Goal: Complete application form: Complete application form

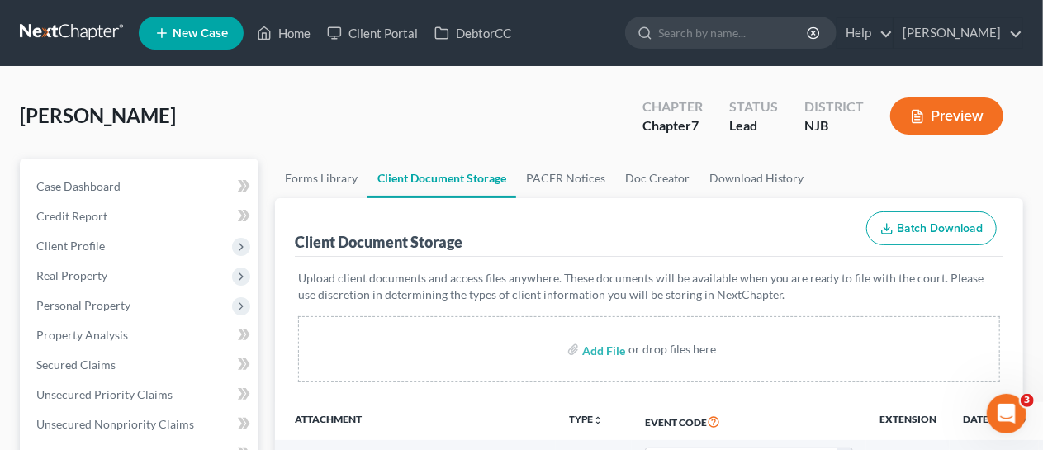
drag, startPoint x: 562, startPoint y: 230, endPoint x: 552, endPoint y: 230, distance: 9.9
click at [562, 230] on div "Client Document Storage Batch Download" at bounding box center [649, 227] width 709 height 59
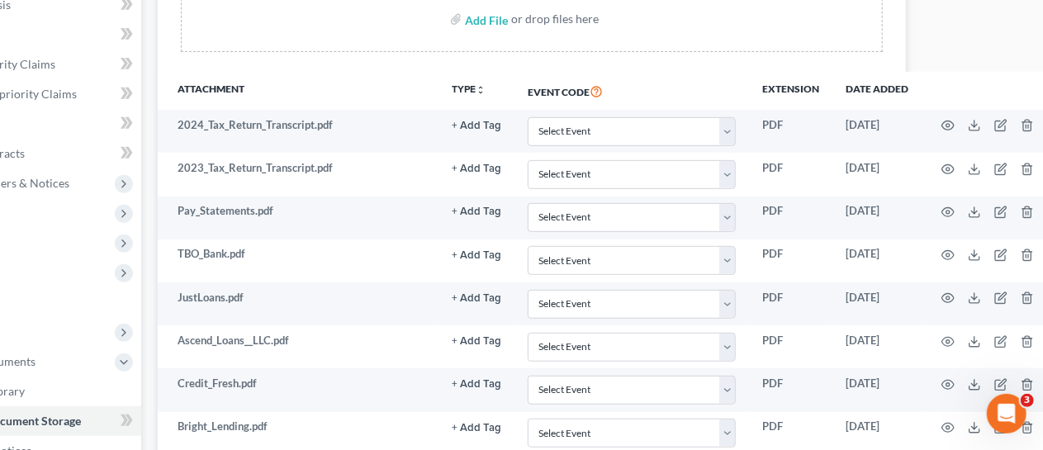
scroll to position [330, 135]
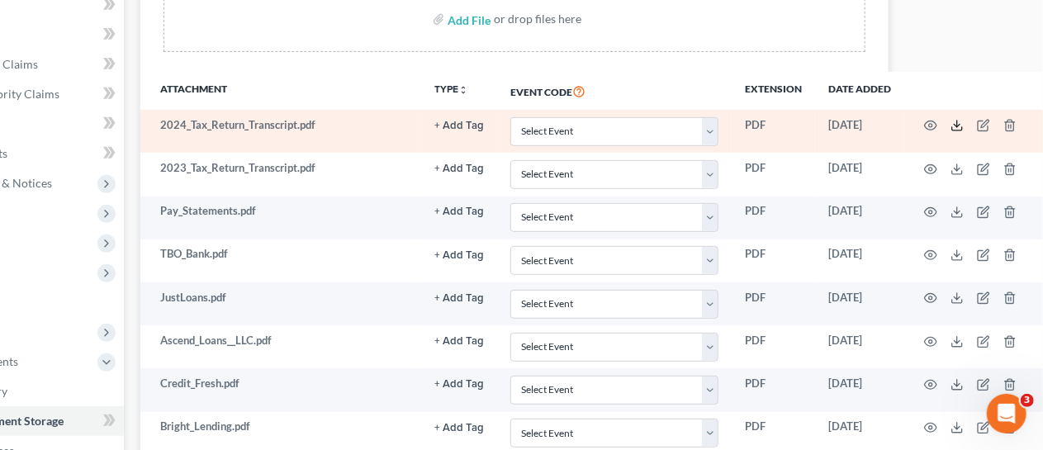
click at [954, 124] on icon at bounding box center [956, 125] width 13 height 13
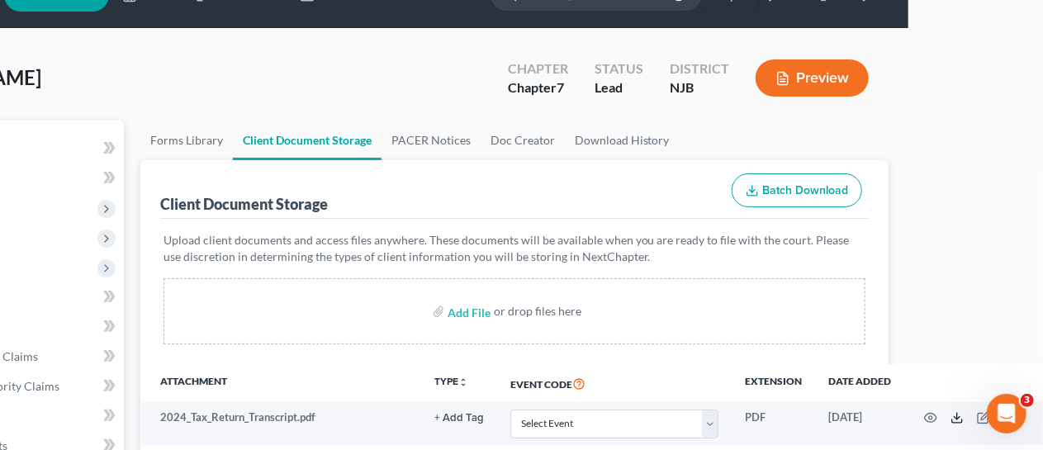
scroll to position [0, 135]
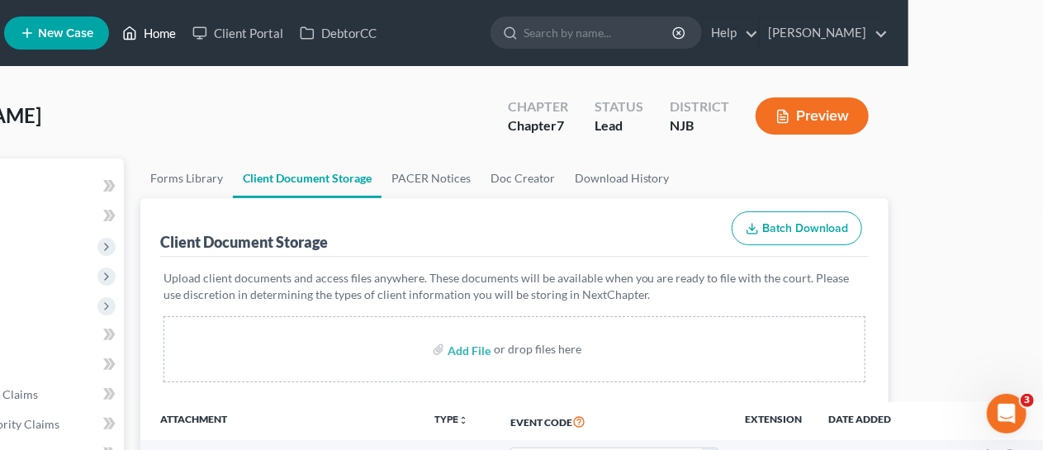
click at [158, 32] on link "Home" at bounding box center [149, 33] width 70 height 30
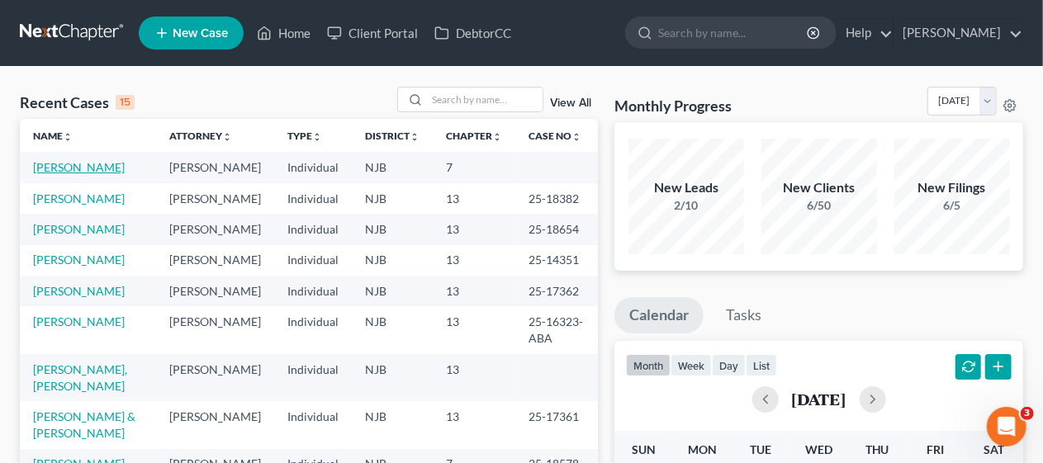
click at [111, 164] on link "[PERSON_NAME]" at bounding box center [79, 167] width 92 height 14
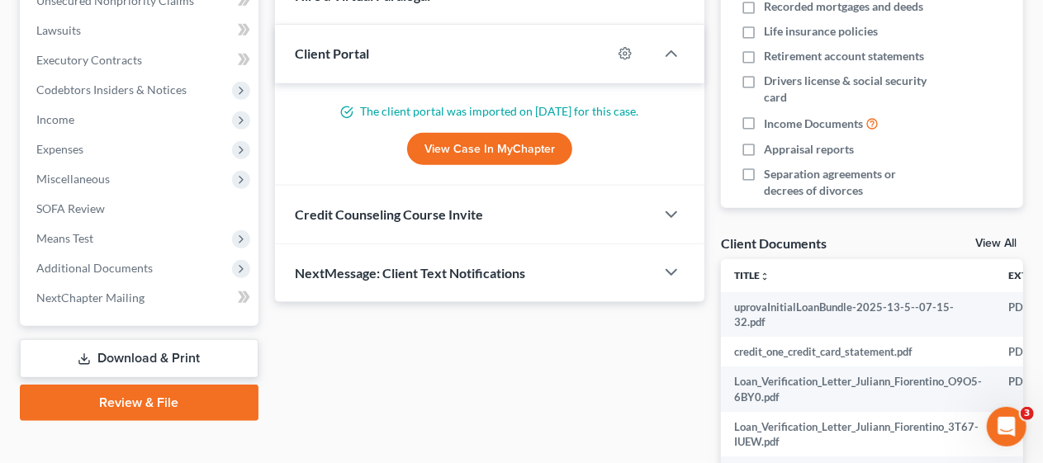
scroll to position [495, 0]
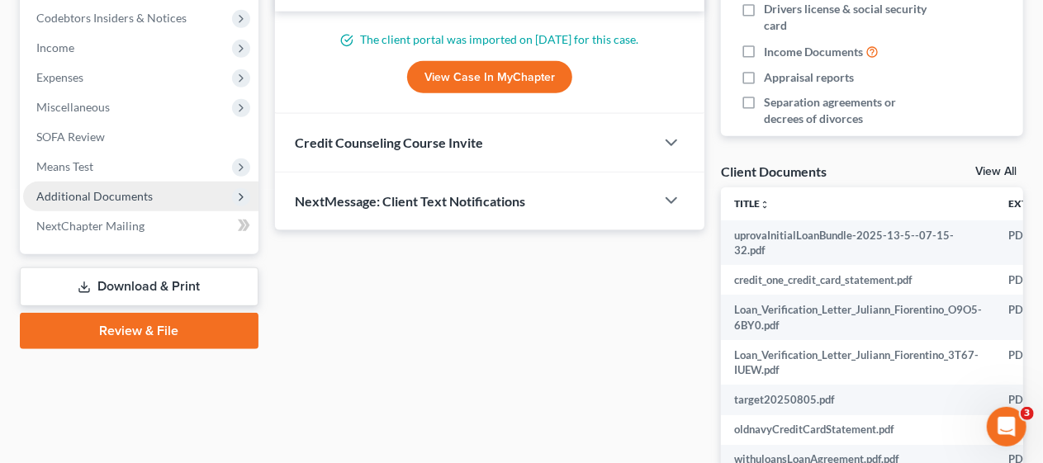
click at [167, 194] on span "Additional Documents" at bounding box center [140, 197] width 235 height 30
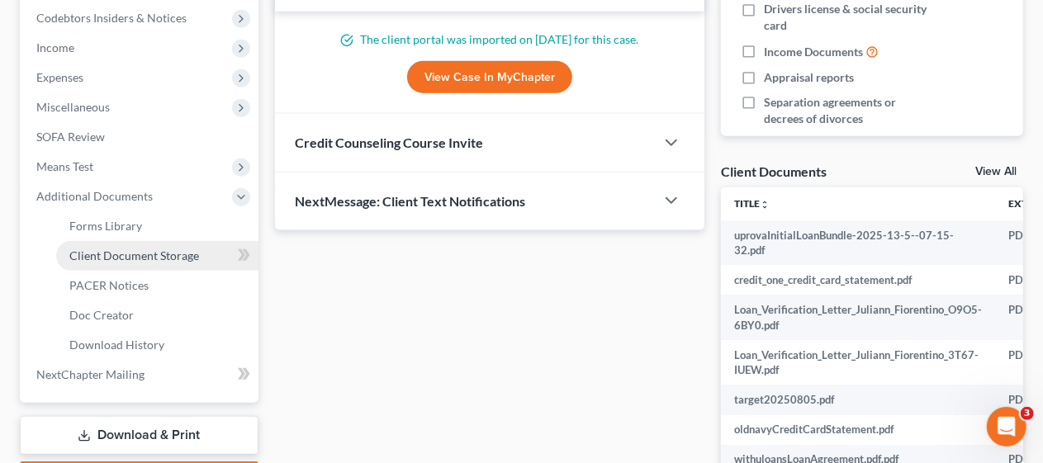
click at [179, 251] on span "Client Document Storage" at bounding box center [134, 256] width 130 height 14
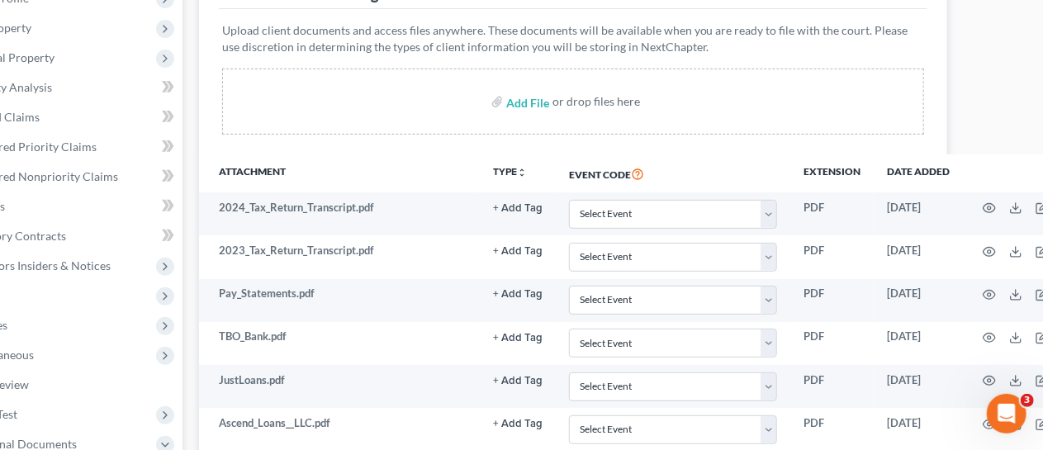
scroll to position [248, 135]
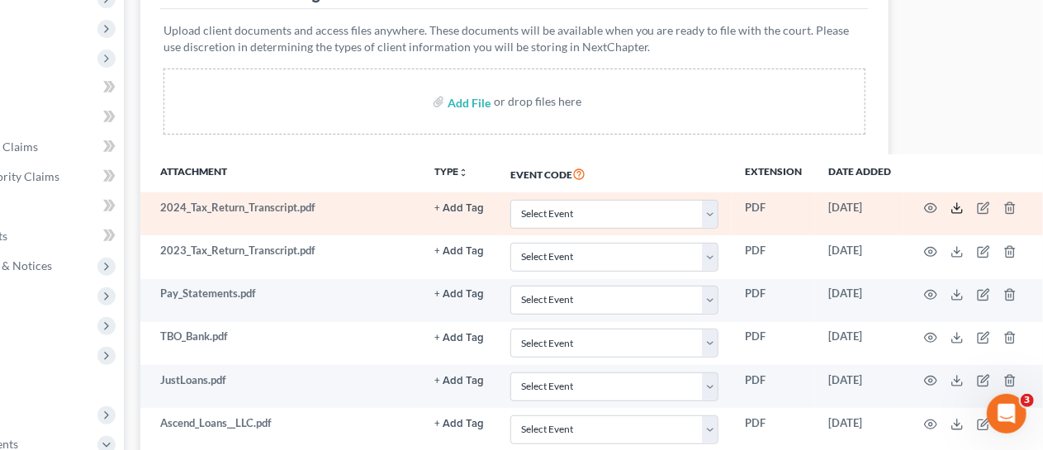
click at [958, 205] on icon at bounding box center [956, 207] width 13 height 13
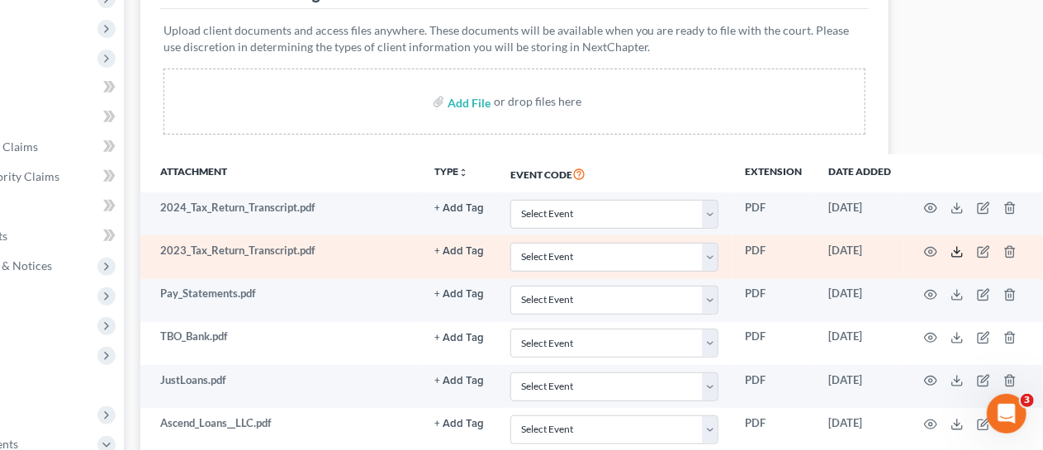
click at [960, 251] on icon at bounding box center [956, 251] width 13 height 13
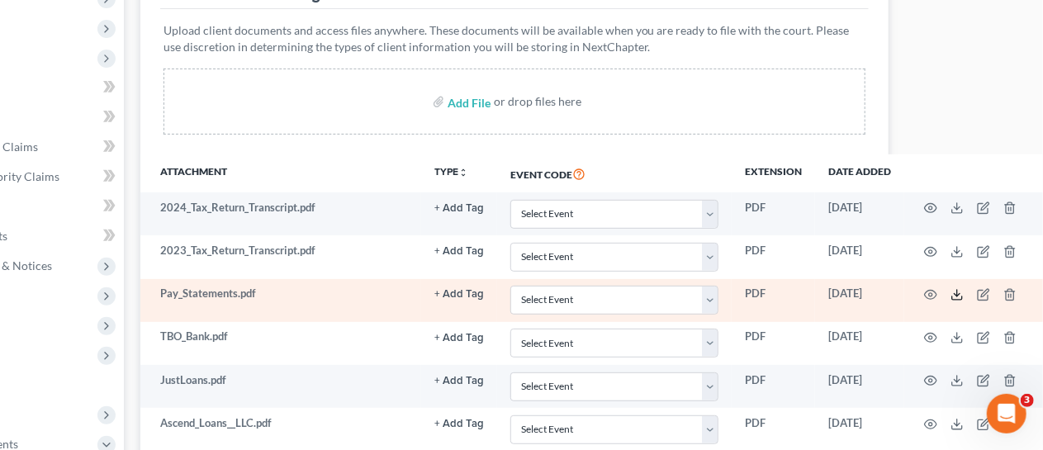
click at [955, 294] on polyline at bounding box center [958, 295] width 6 height 2
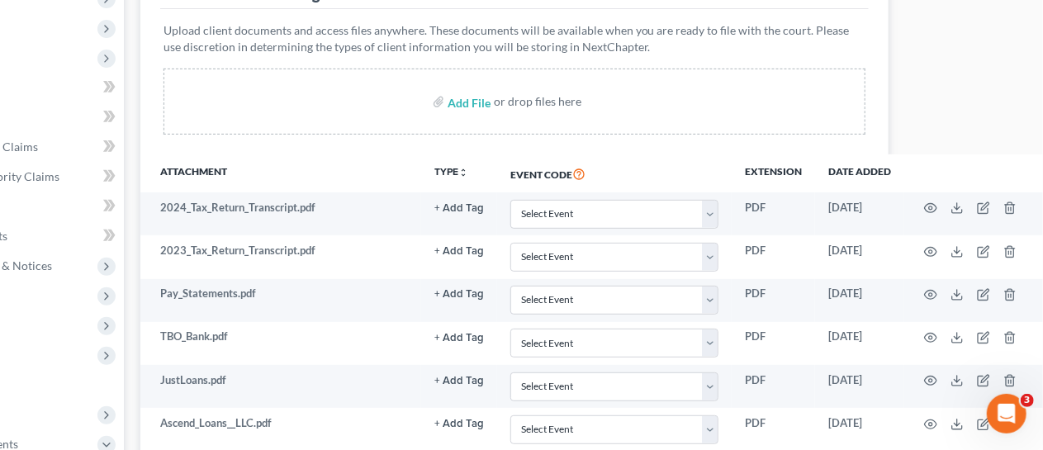
click at [712, 155] on th "Event Code" at bounding box center [614, 173] width 235 height 38
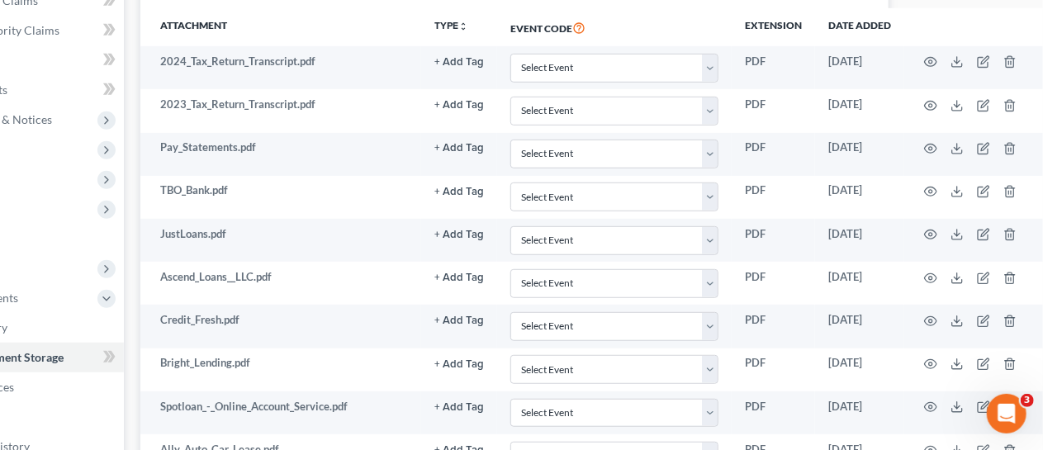
scroll to position [413, 135]
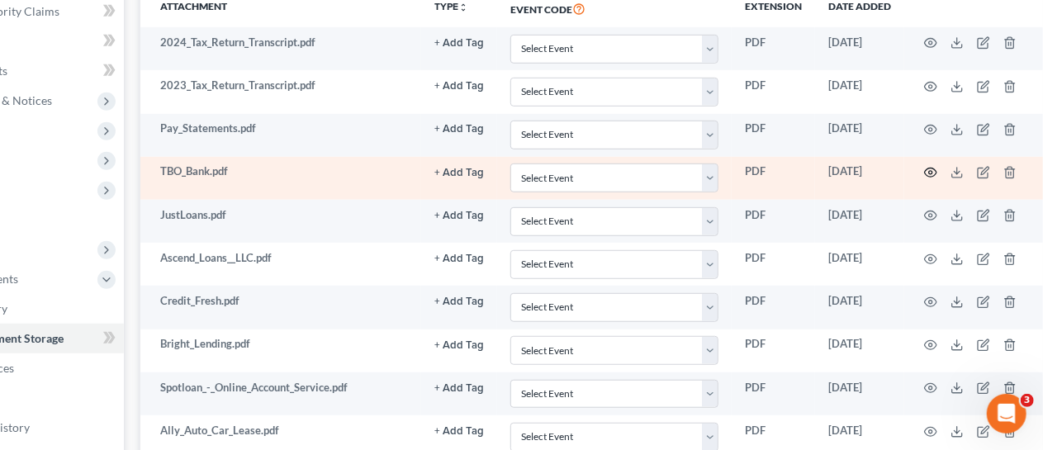
click at [930, 171] on circle "button" at bounding box center [930, 172] width 3 height 3
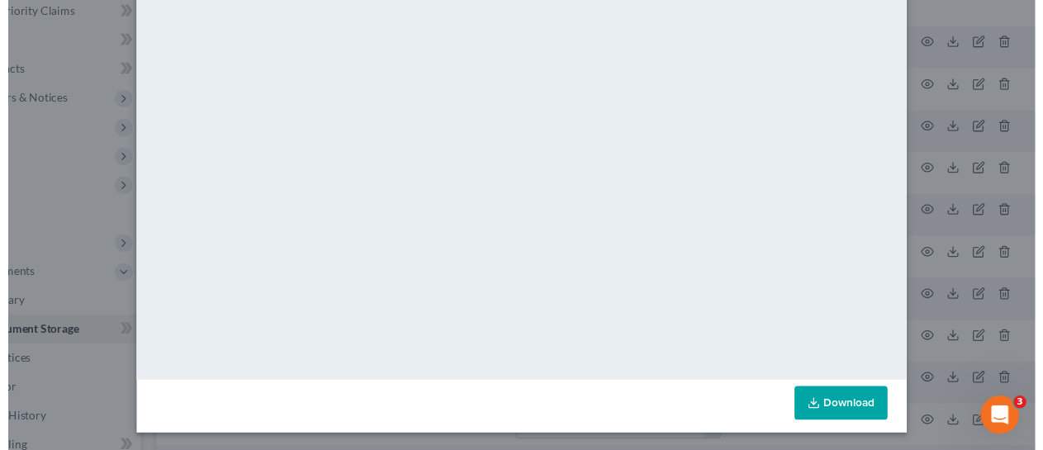
scroll to position [0, 0]
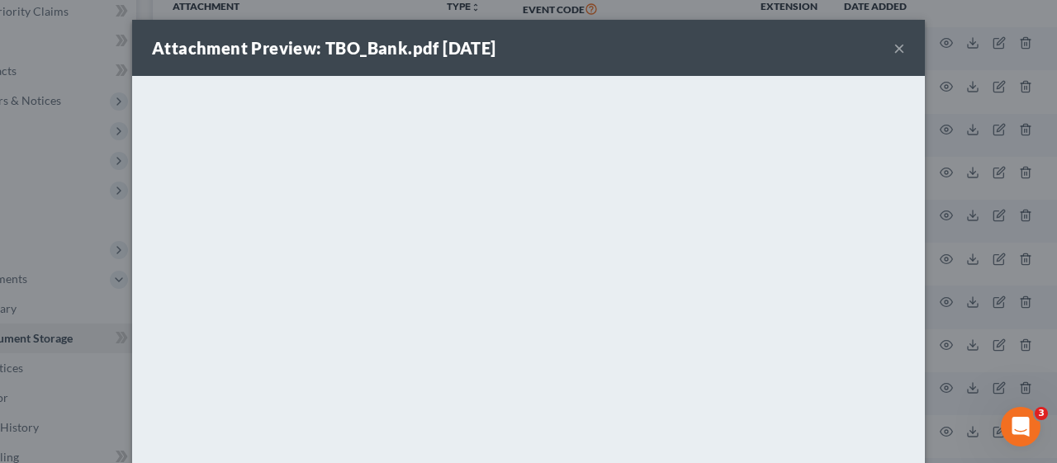
click at [894, 47] on button "×" at bounding box center [900, 48] width 12 height 20
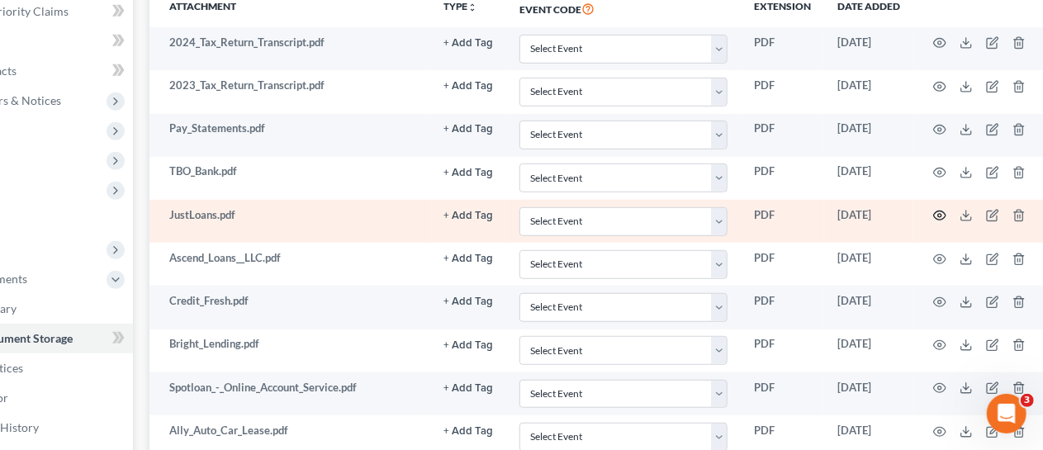
click at [940, 209] on icon "button" at bounding box center [939, 215] width 13 height 13
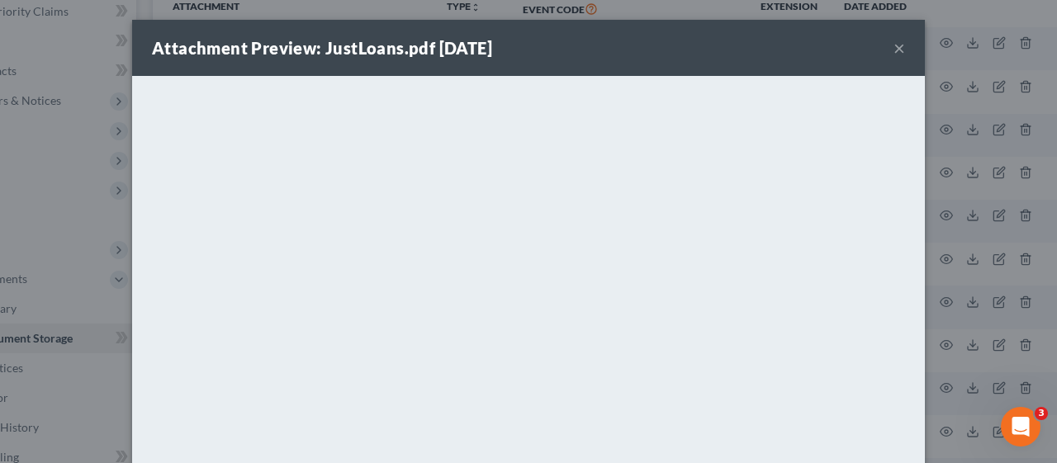
click at [894, 48] on button "×" at bounding box center [900, 48] width 12 height 20
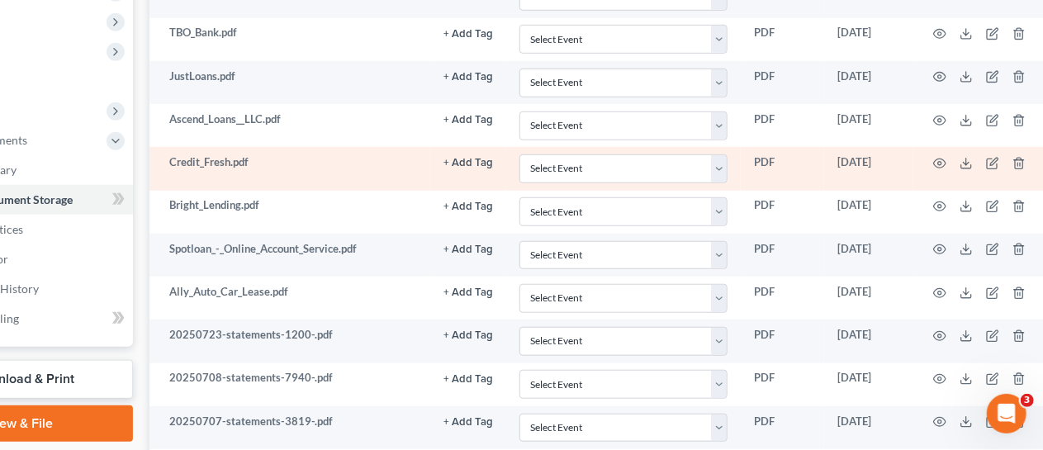
scroll to position [578, 126]
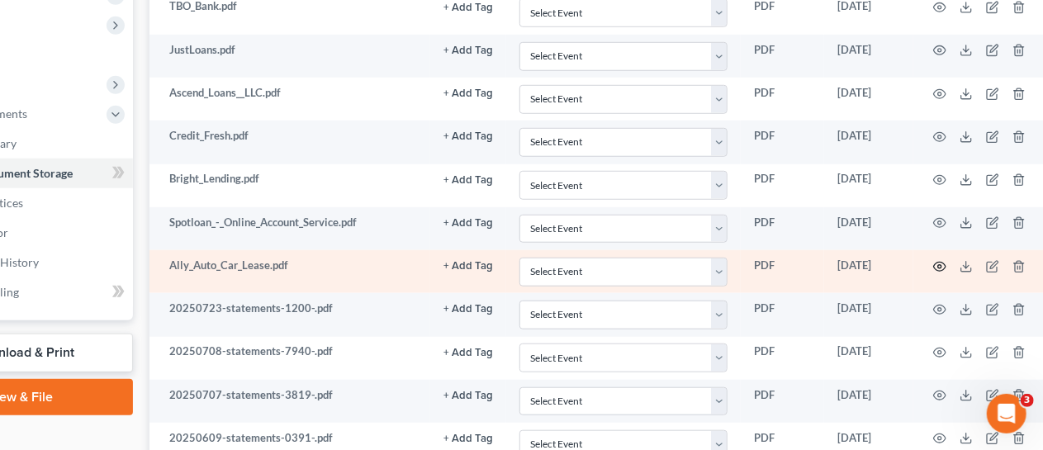
click at [942, 260] on icon "button" at bounding box center [939, 266] width 13 height 13
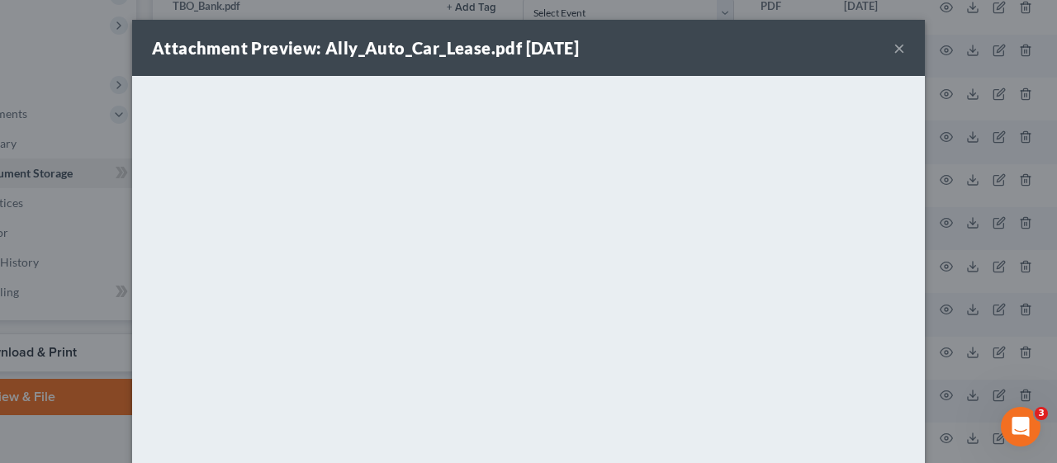
click at [894, 43] on button "×" at bounding box center [900, 48] width 12 height 20
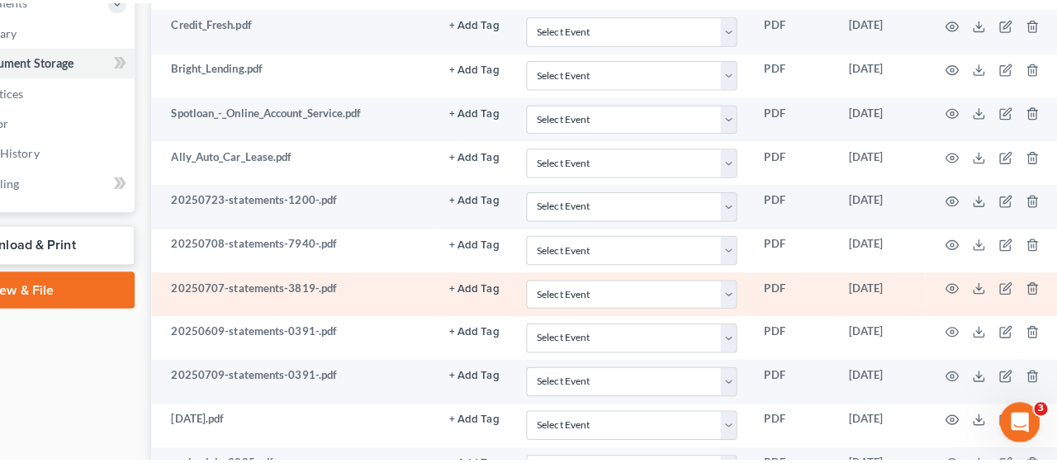
scroll to position [743, 126]
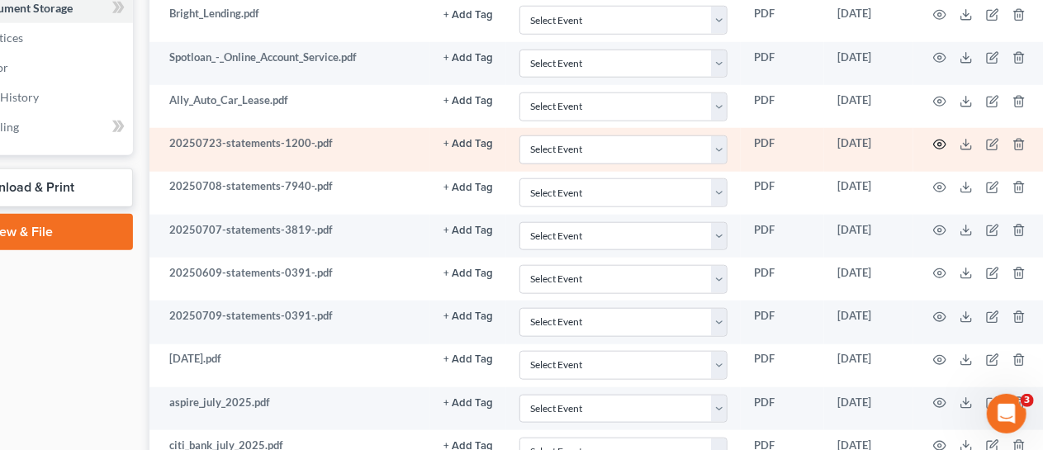
click at [941, 140] on icon "button" at bounding box center [940, 144] width 12 height 9
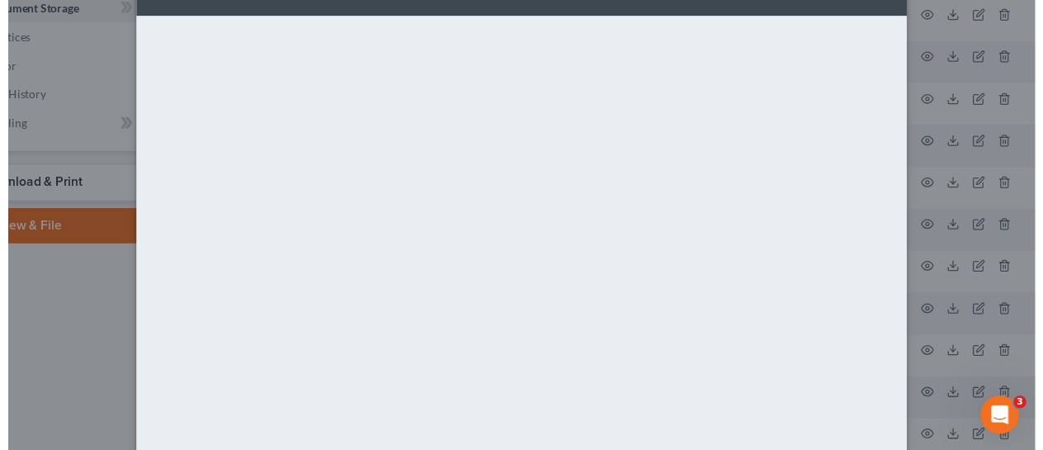
scroll to position [0, 0]
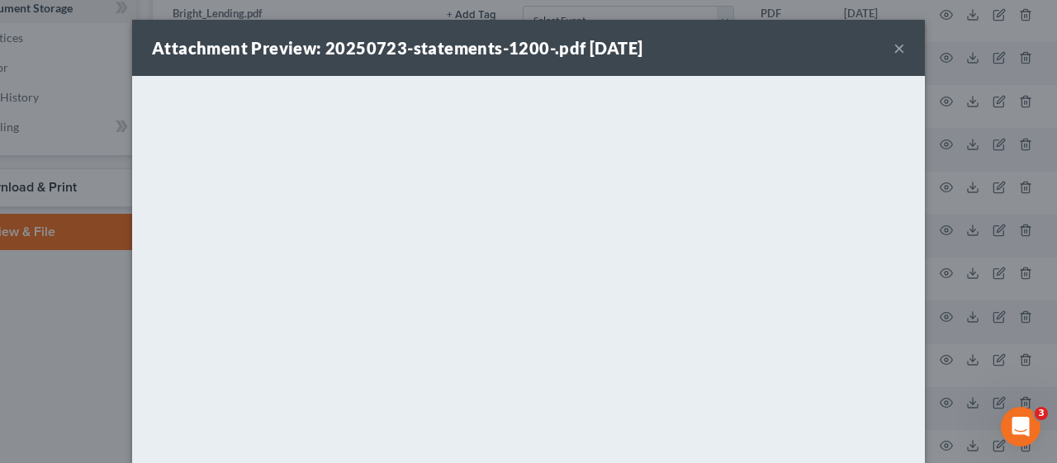
click at [895, 47] on button "×" at bounding box center [900, 48] width 12 height 20
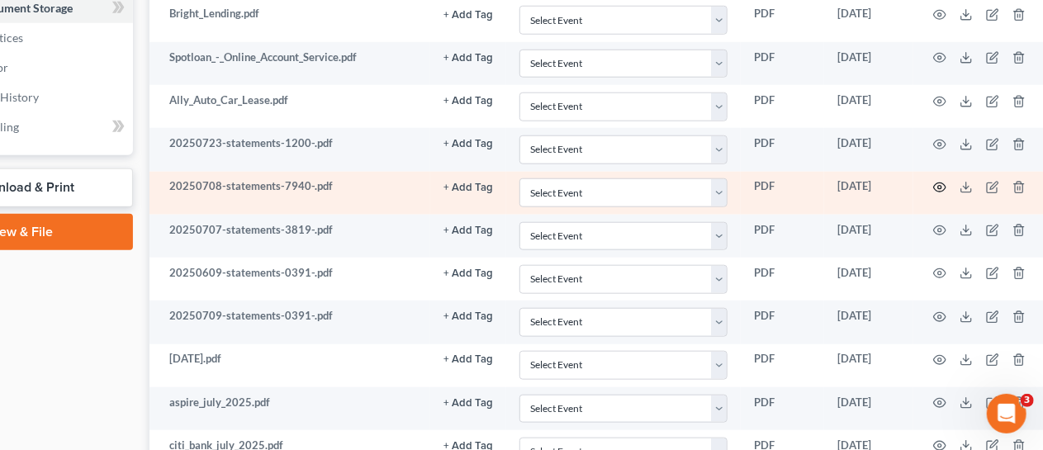
click at [941, 181] on icon "button" at bounding box center [939, 187] width 13 height 13
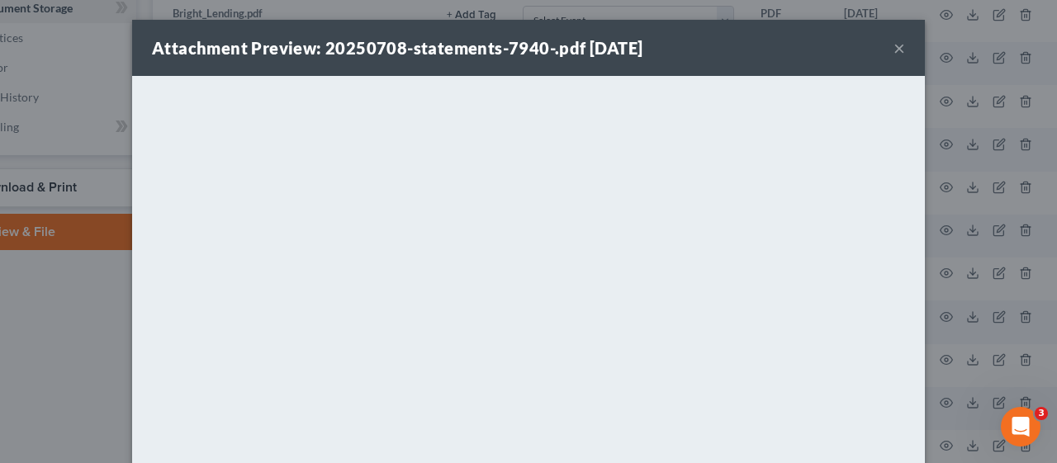
click at [894, 48] on button "×" at bounding box center [900, 48] width 12 height 20
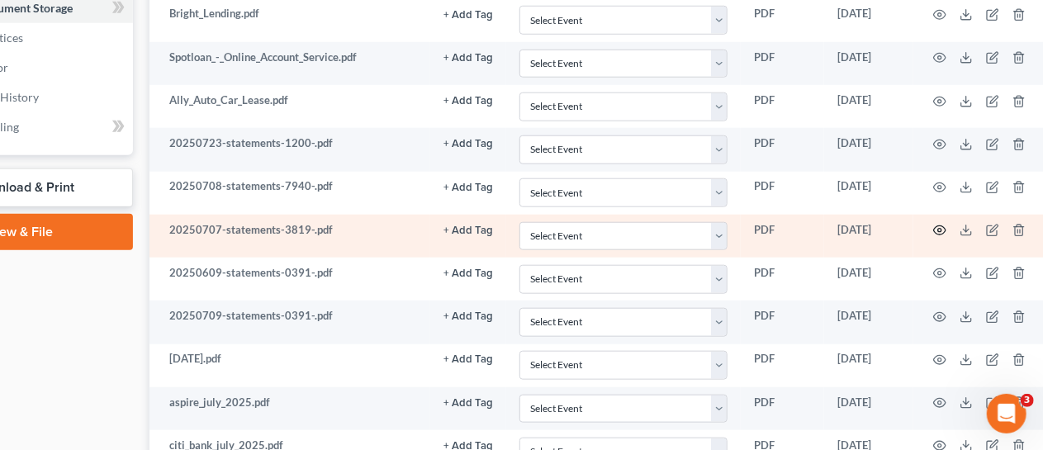
click at [945, 224] on icon "button" at bounding box center [939, 230] width 13 height 13
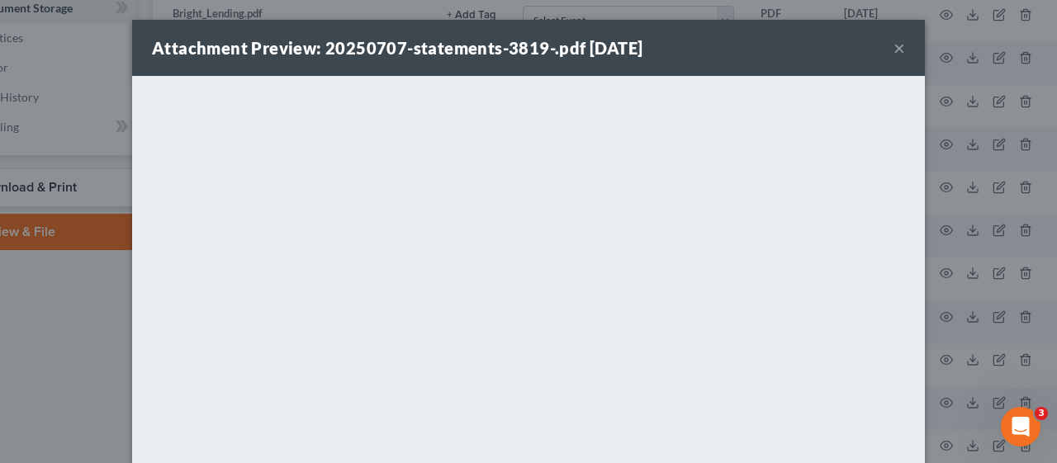
click at [895, 46] on button "×" at bounding box center [900, 48] width 12 height 20
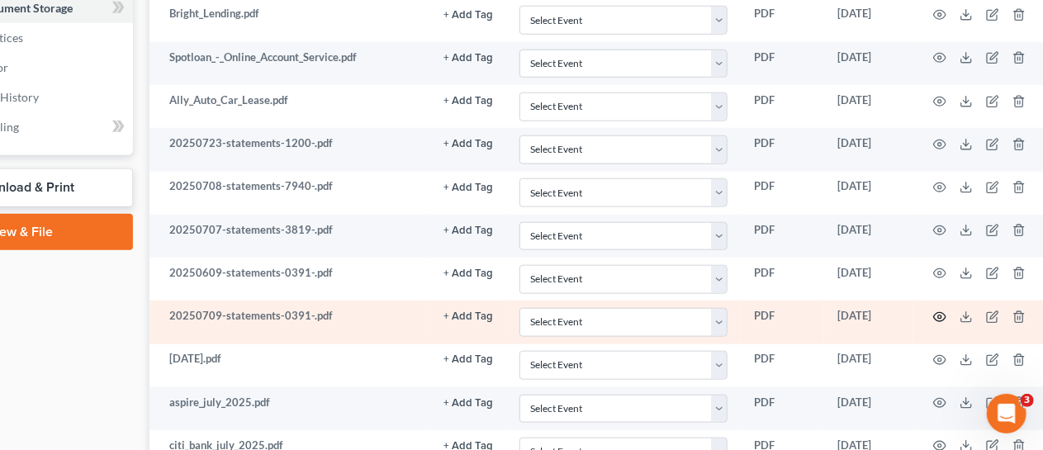
click at [941, 310] on icon "button" at bounding box center [939, 316] width 13 height 13
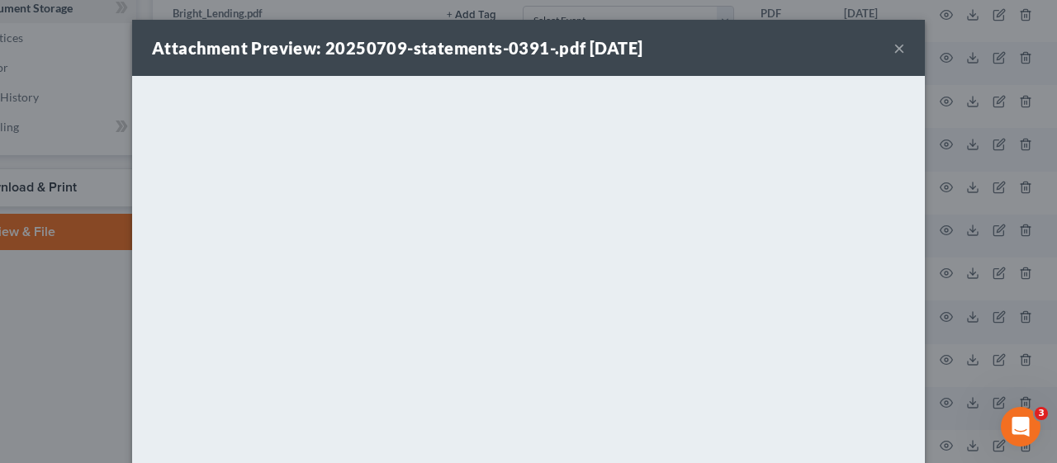
click at [894, 50] on button "×" at bounding box center [900, 48] width 12 height 20
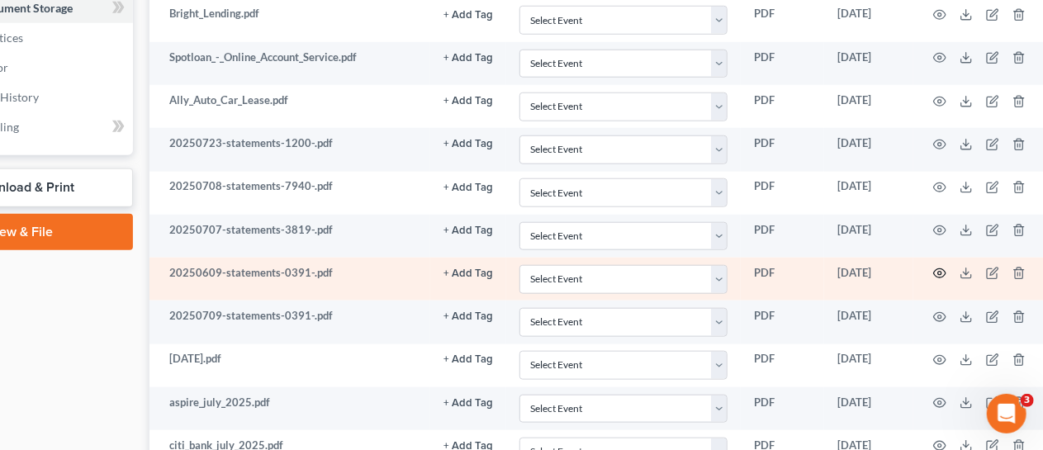
click at [940, 272] on circle "button" at bounding box center [939, 273] width 3 height 3
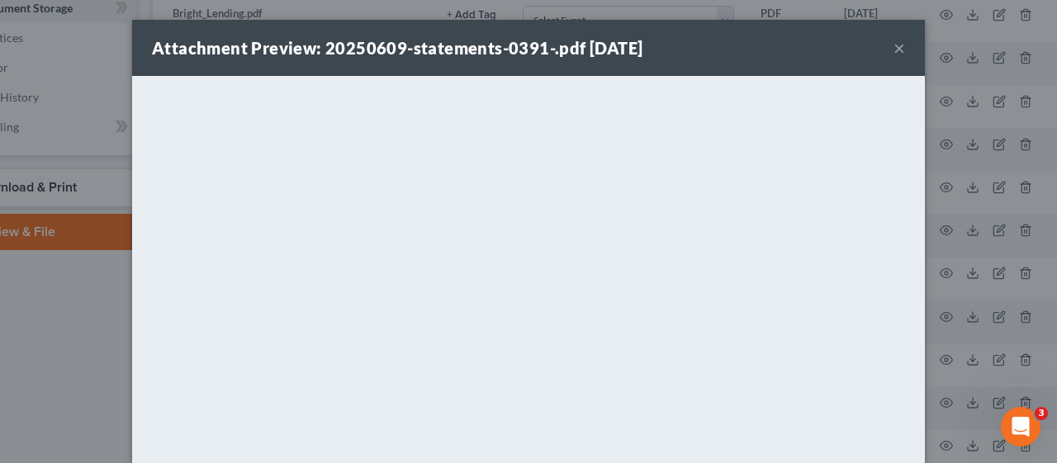
click at [894, 46] on button "×" at bounding box center [900, 48] width 12 height 20
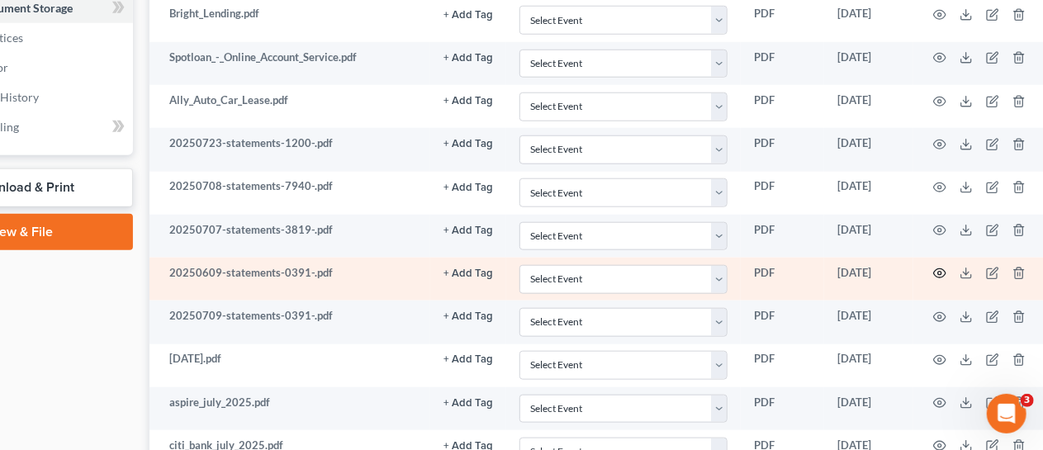
click at [943, 269] on icon "button" at bounding box center [940, 273] width 12 height 9
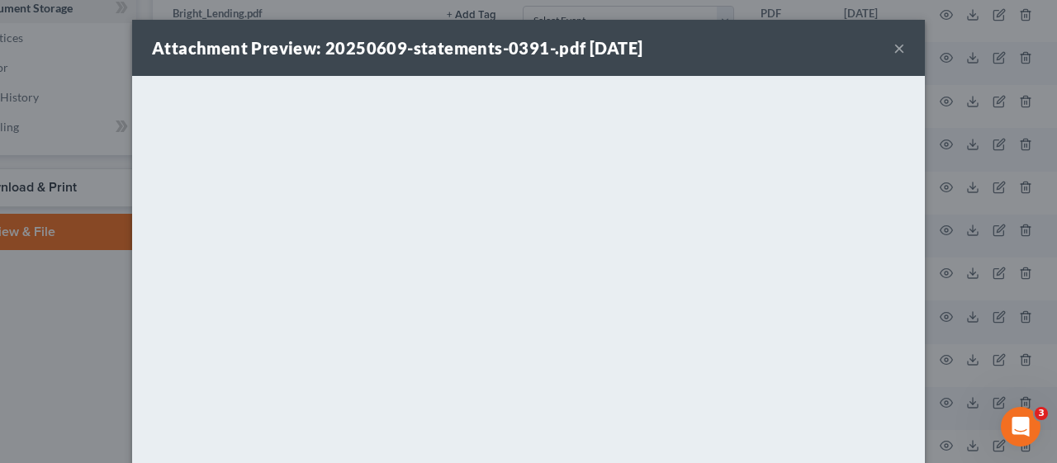
click at [894, 48] on button "×" at bounding box center [900, 48] width 12 height 20
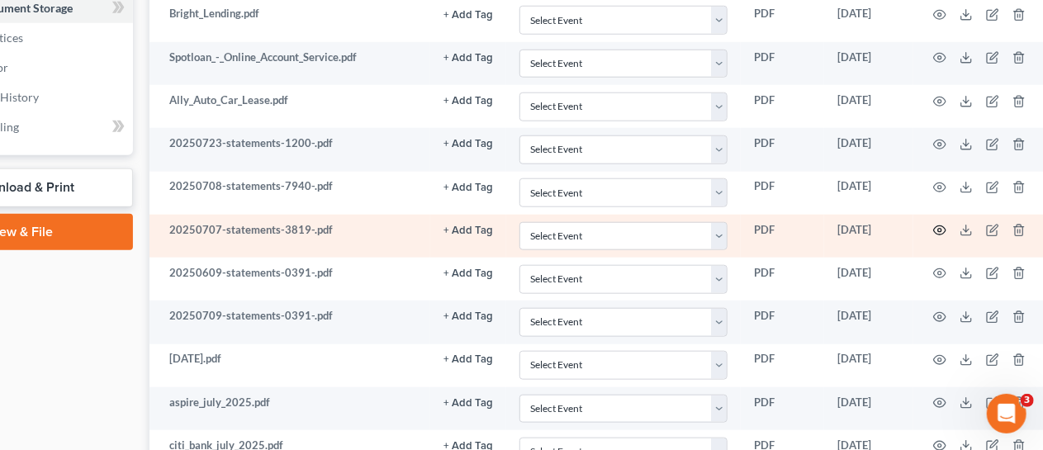
click at [941, 229] on circle "button" at bounding box center [939, 230] width 3 height 3
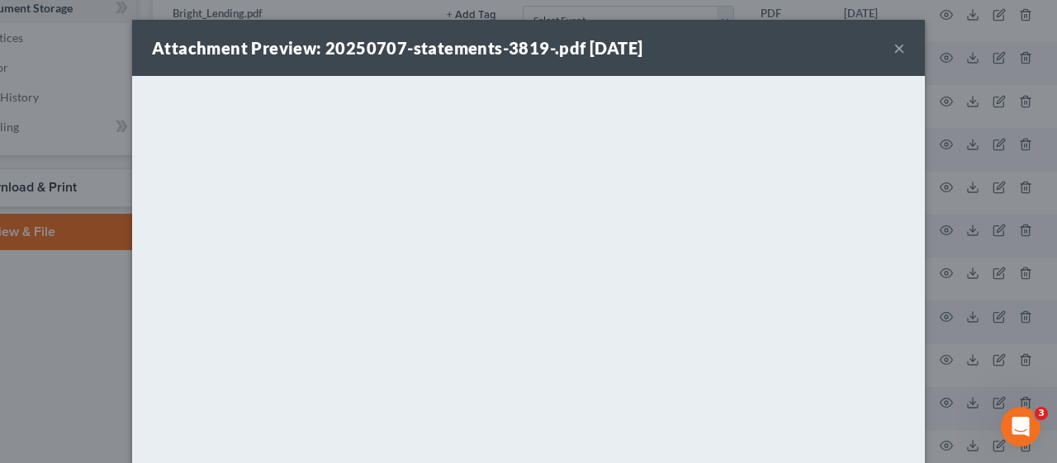
click at [894, 46] on button "×" at bounding box center [900, 48] width 12 height 20
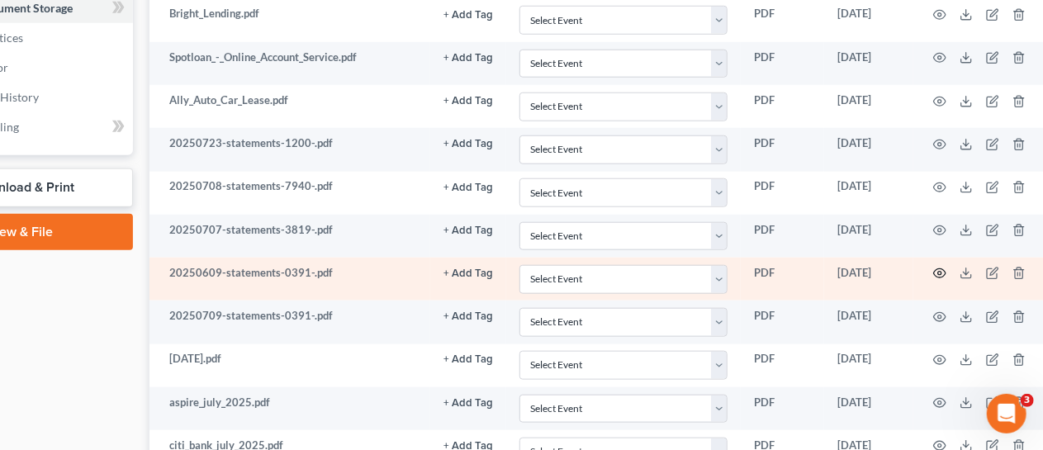
click at [942, 267] on icon "button" at bounding box center [939, 273] width 13 height 13
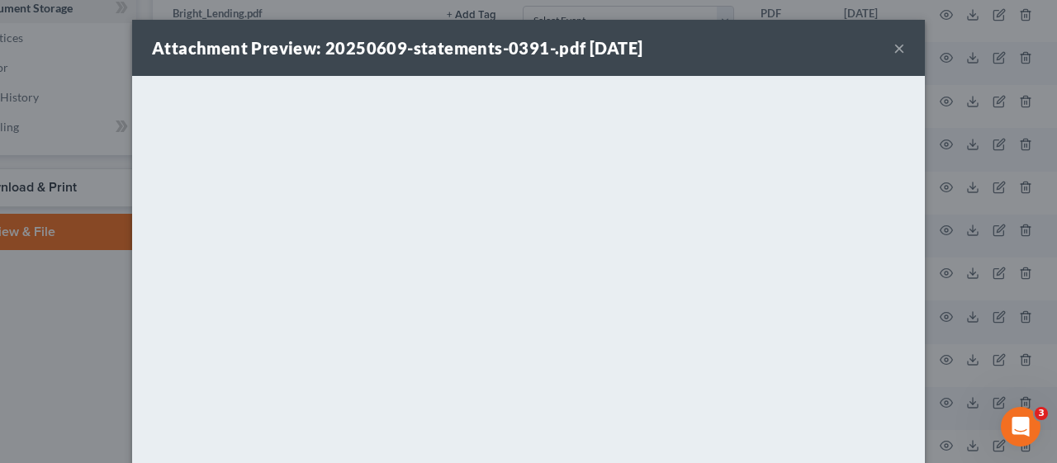
click at [894, 41] on button "×" at bounding box center [900, 48] width 12 height 20
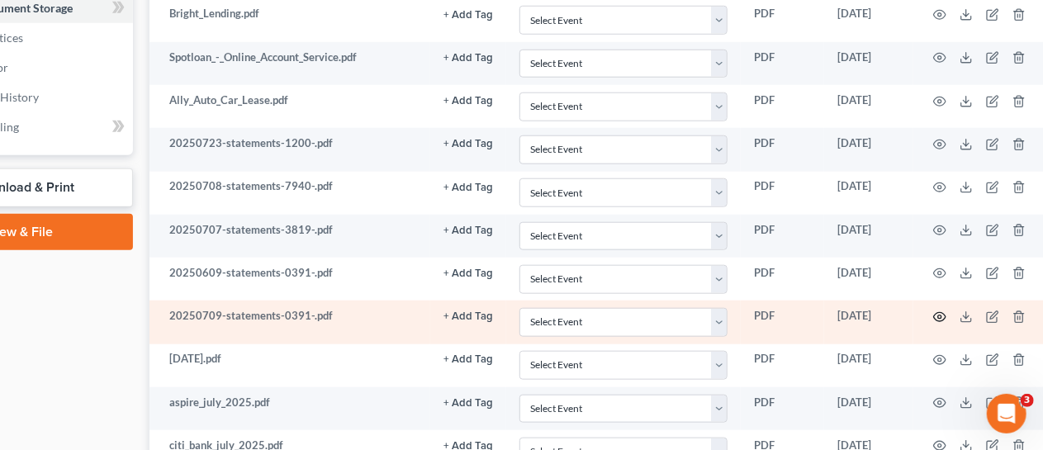
click at [941, 315] on circle "button" at bounding box center [939, 316] width 3 height 3
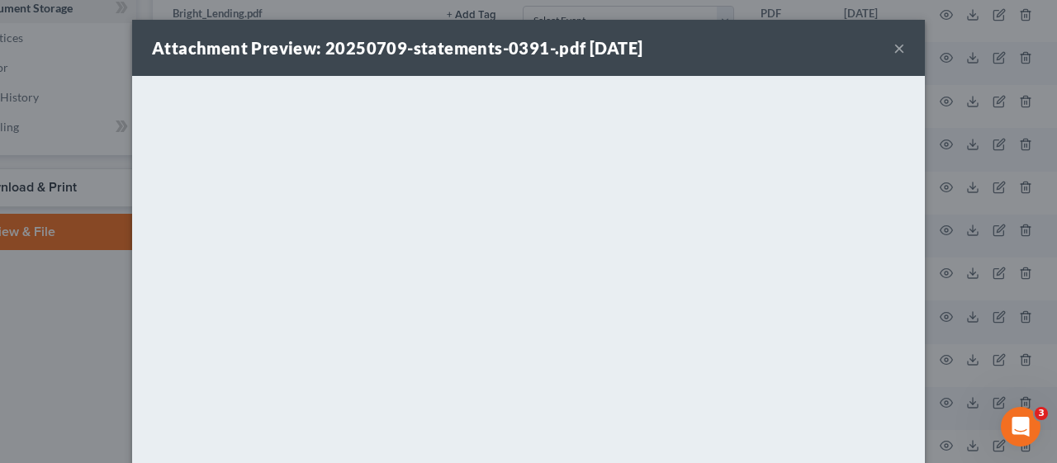
click at [894, 42] on button "×" at bounding box center [900, 48] width 12 height 20
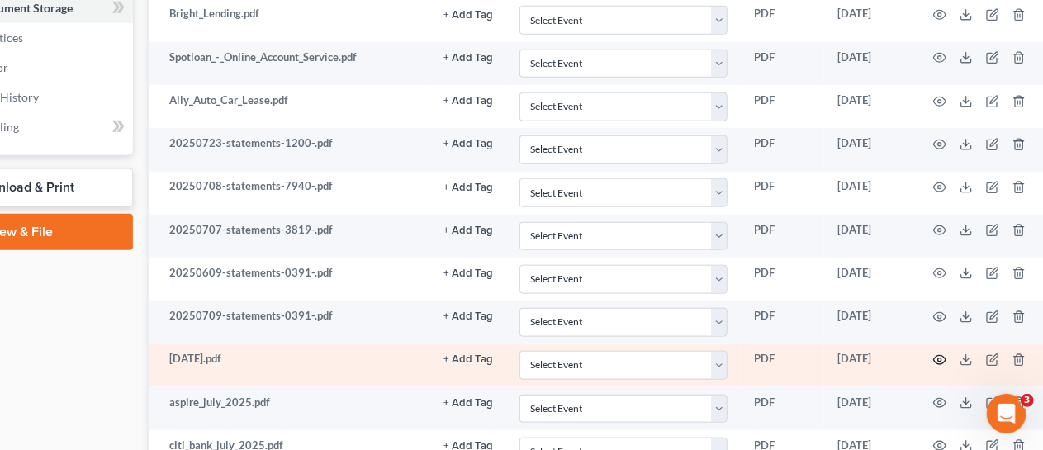
click at [941, 356] on icon "button" at bounding box center [940, 360] width 12 height 9
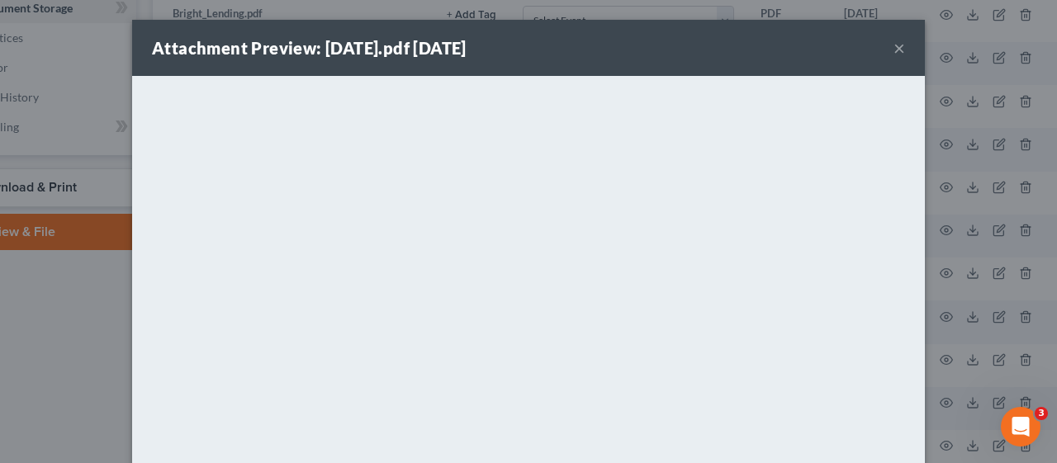
click at [894, 45] on button "×" at bounding box center [900, 48] width 12 height 20
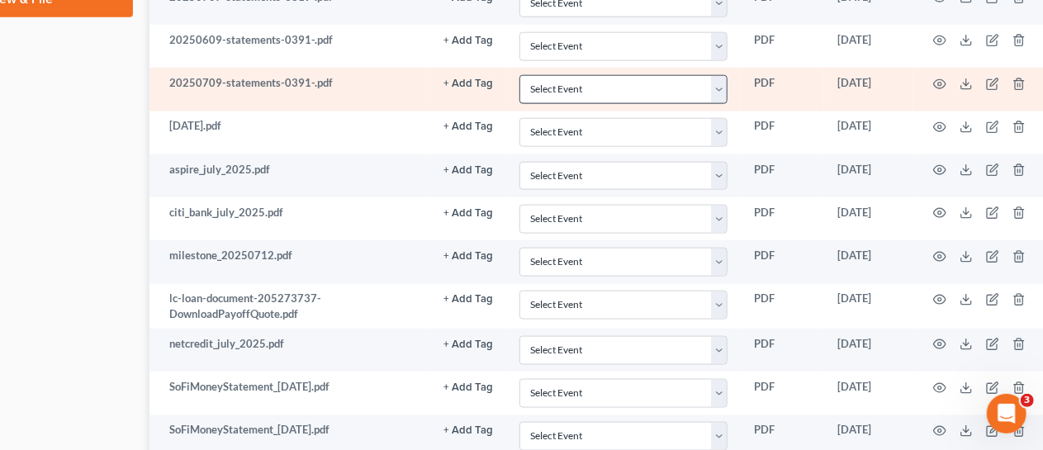
scroll to position [991, 126]
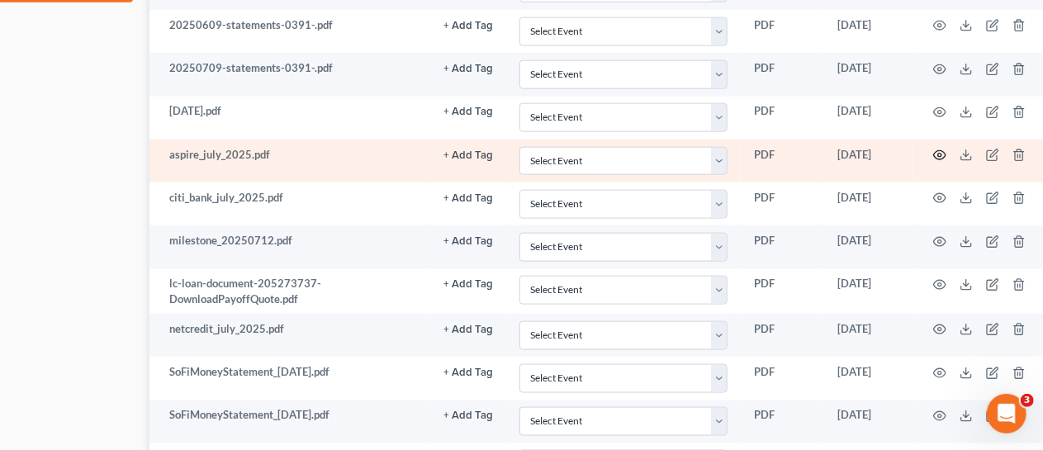
click at [941, 154] on circle "button" at bounding box center [939, 155] width 3 height 3
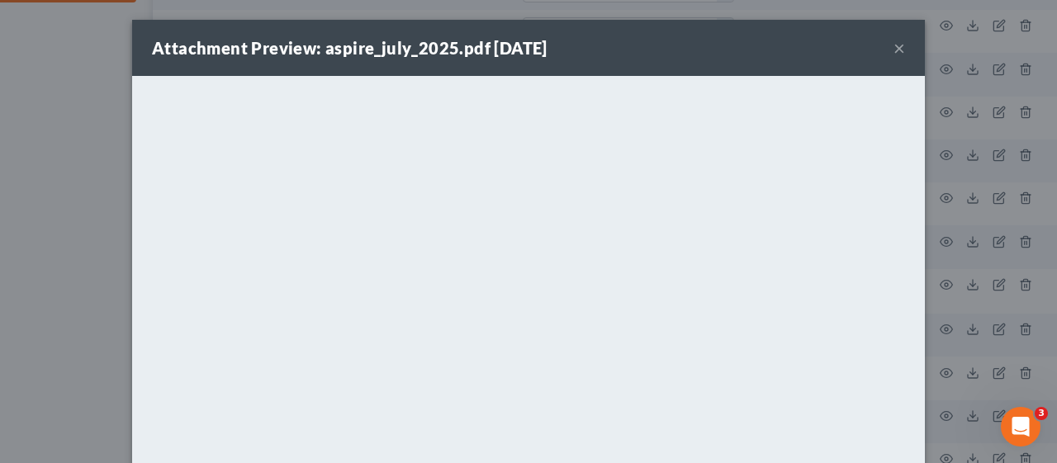
click at [894, 45] on button "×" at bounding box center [900, 48] width 12 height 20
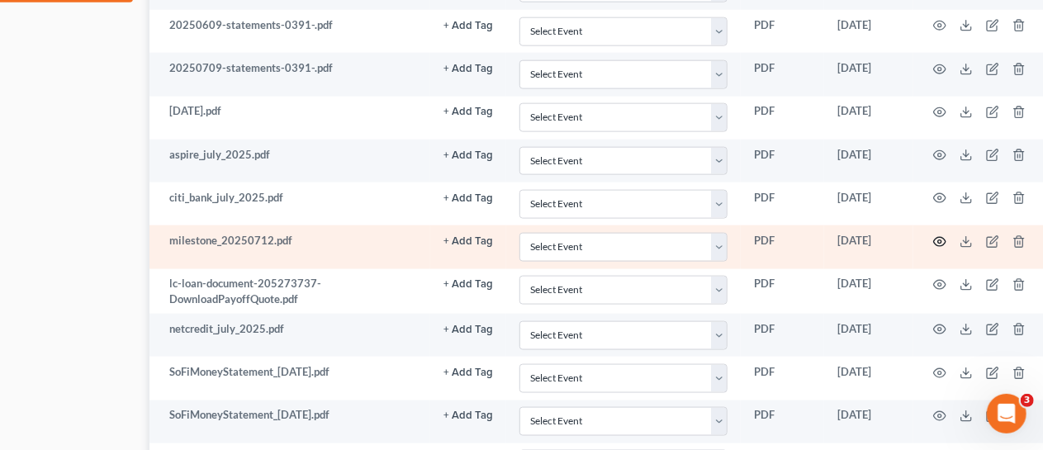
click at [938, 235] on icon "button" at bounding box center [939, 241] width 13 height 13
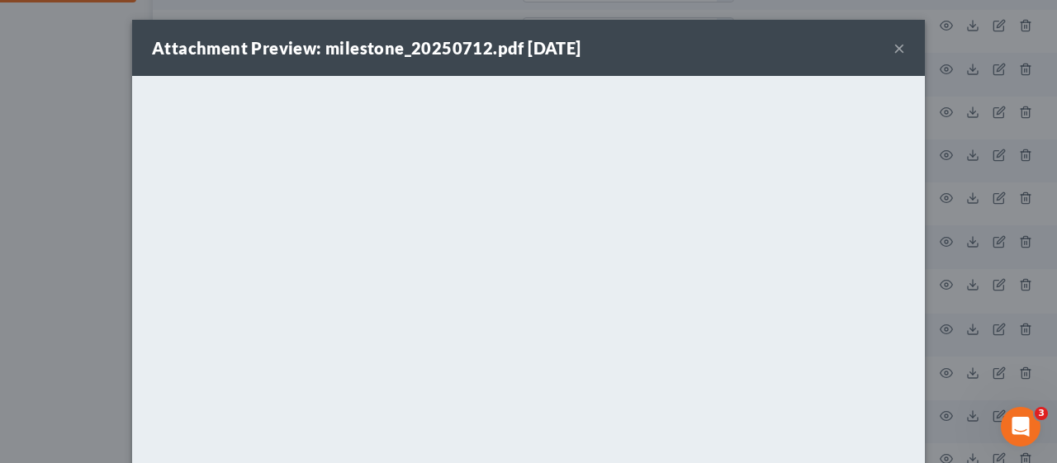
click at [894, 46] on button "×" at bounding box center [900, 48] width 12 height 20
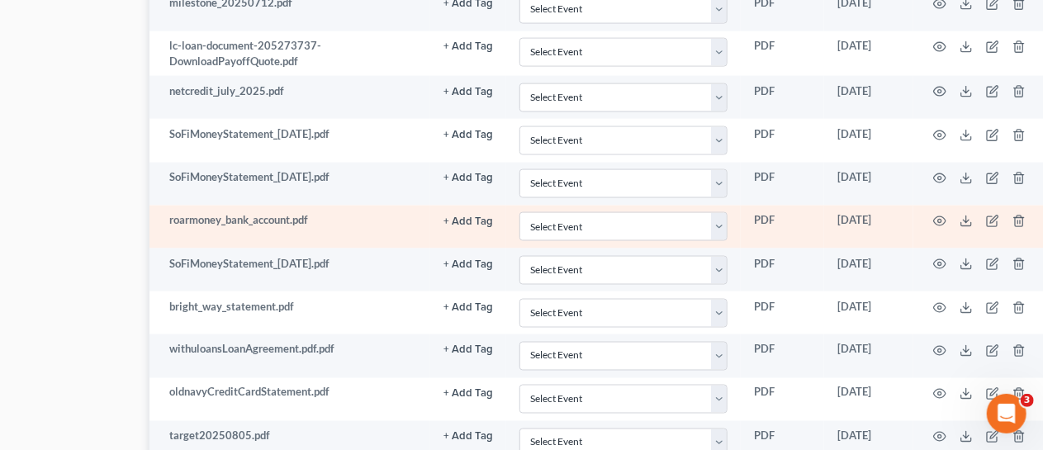
scroll to position [1239, 126]
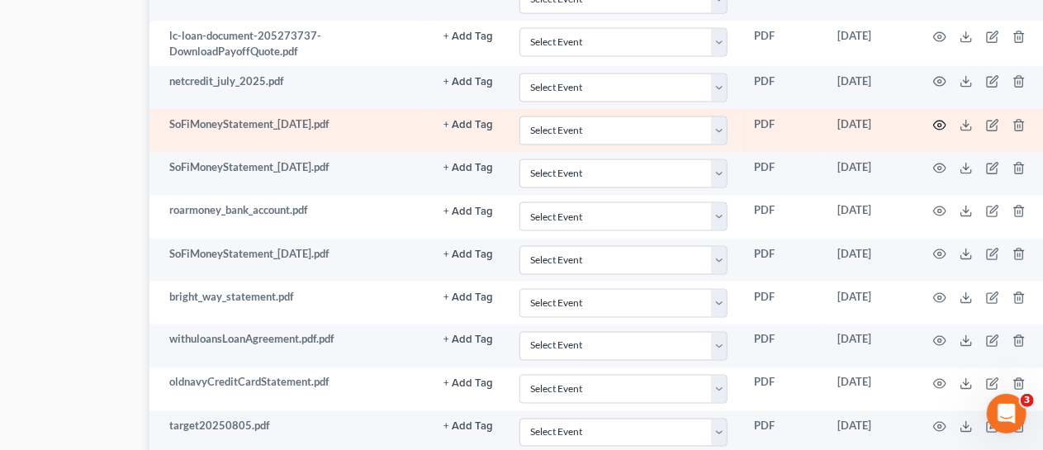
click at [943, 119] on icon "button" at bounding box center [939, 125] width 13 height 13
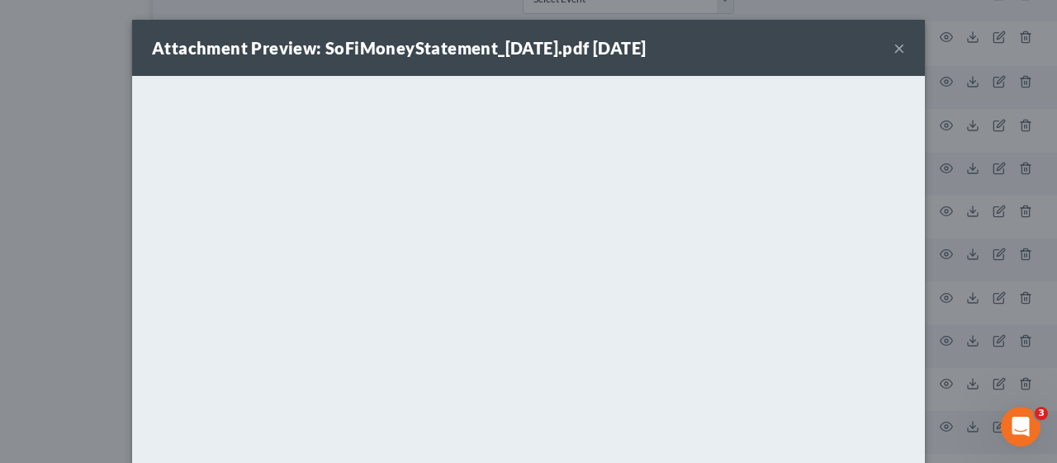
click at [894, 49] on button "×" at bounding box center [900, 48] width 12 height 20
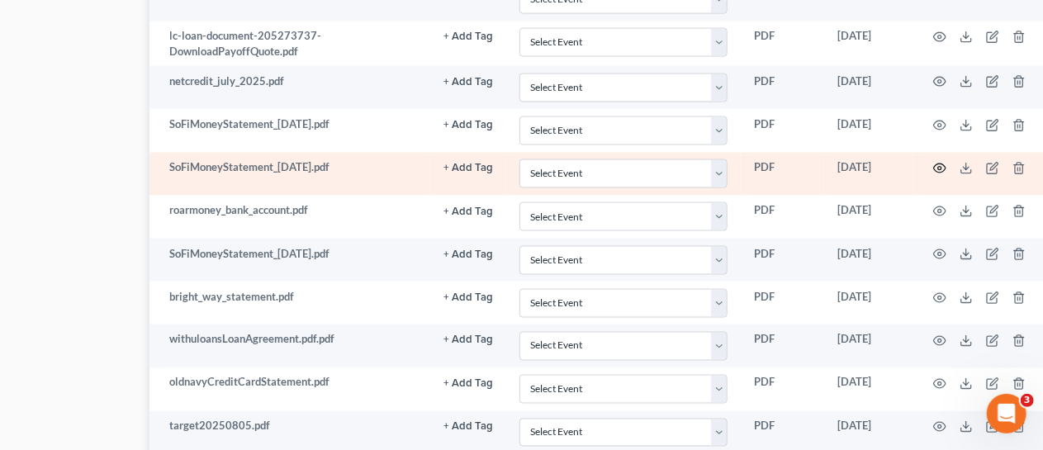
click at [938, 162] on icon "button" at bounding box center [939, 168] width 13 height 13
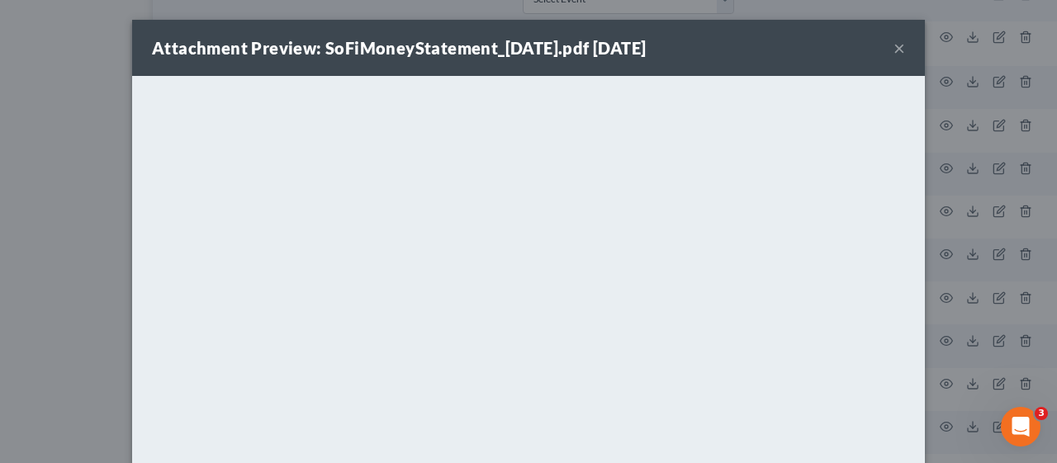
click at [894, 46] on button "×" at bounding box center [900, 48] width 12 height 20
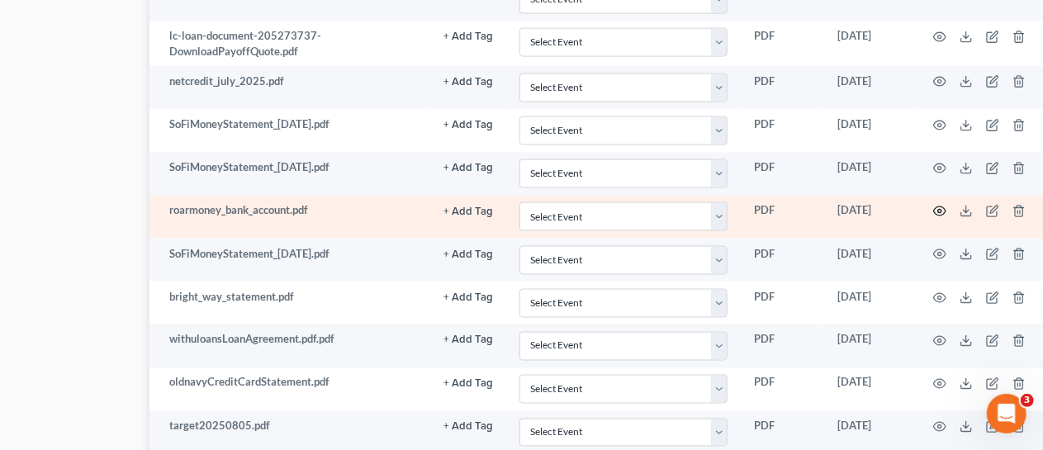
click at [940, 205] on icon "button" at bounding box center [939, 211] width 13 height 13
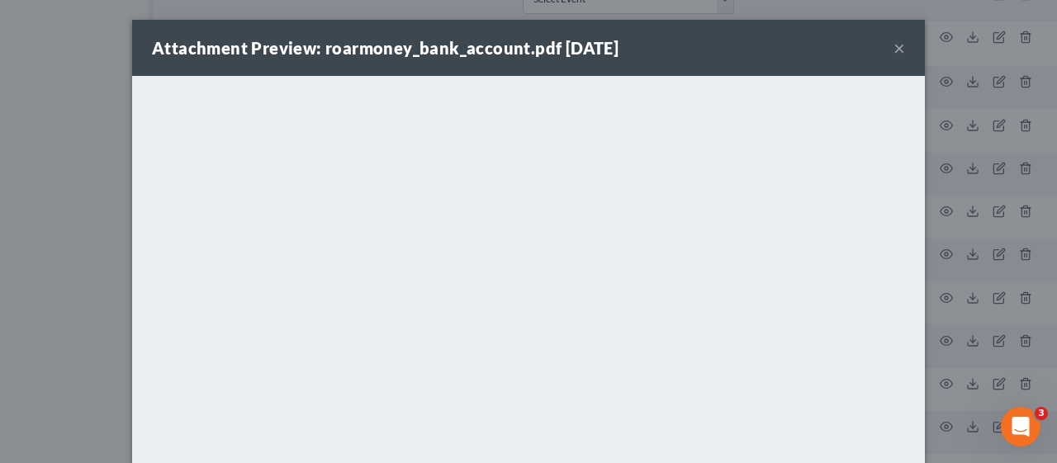
click at [894, 46] on button "×" at bounding box center [900, 48] width 12 height 20
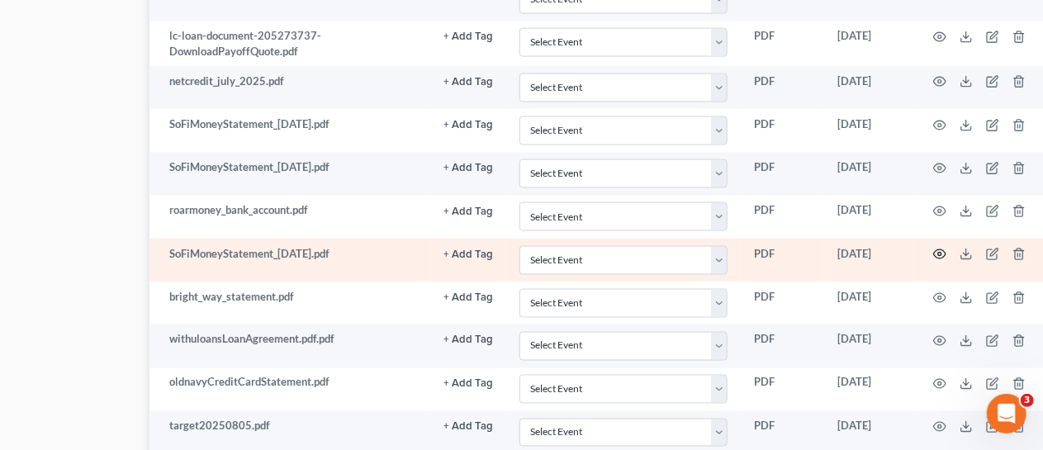
click at [941, 248] on icon "button" at bounding box center [939, 254] width 13 height 13
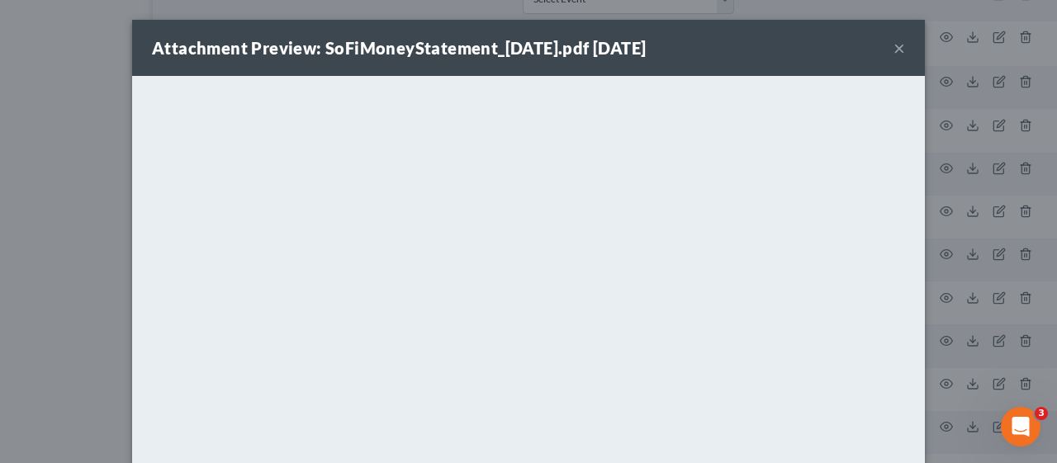
click at [894, 46] on button "×" at bounding box center [900, 48] width 12 height 20
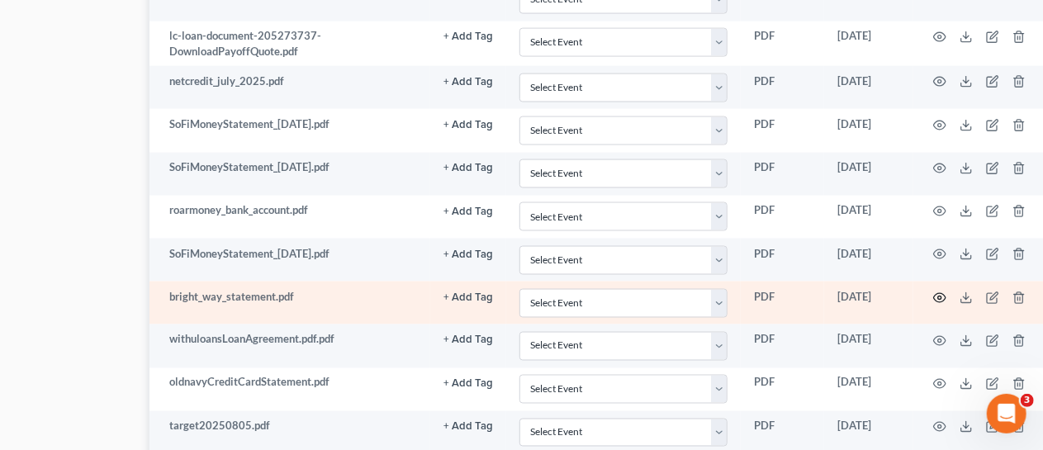
click at [941, 292] on icon "button" at bounding box center [939, 298] width 13 height 13
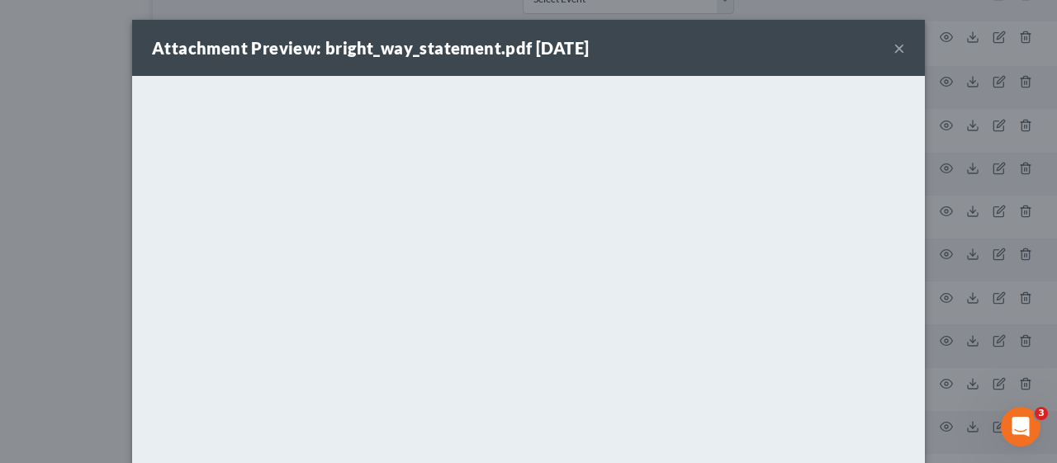
click at [894, 42] on button "×" at bounding box center [900, 48] width 12 height 20
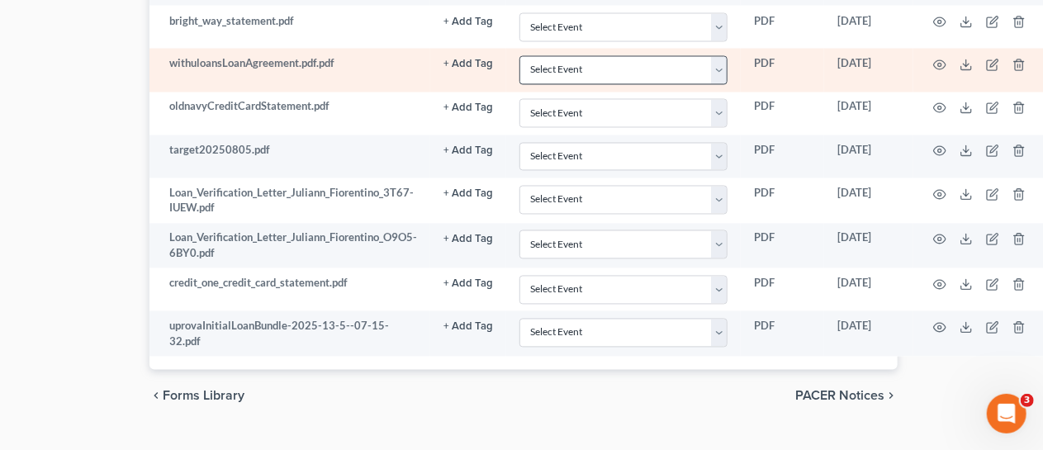
scroll to position [1531, 126]
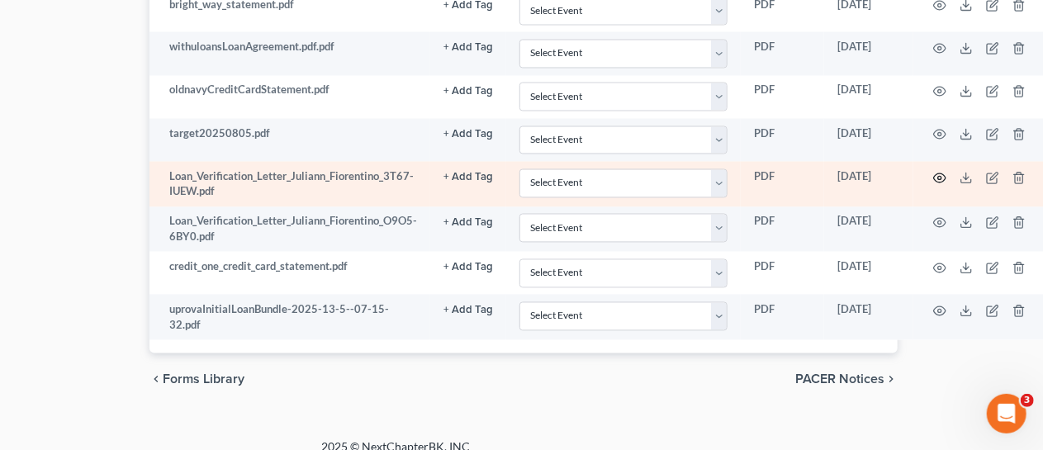
click at [943, 173] on icon "button" at bounding box center [940, 177] width 12 height 9
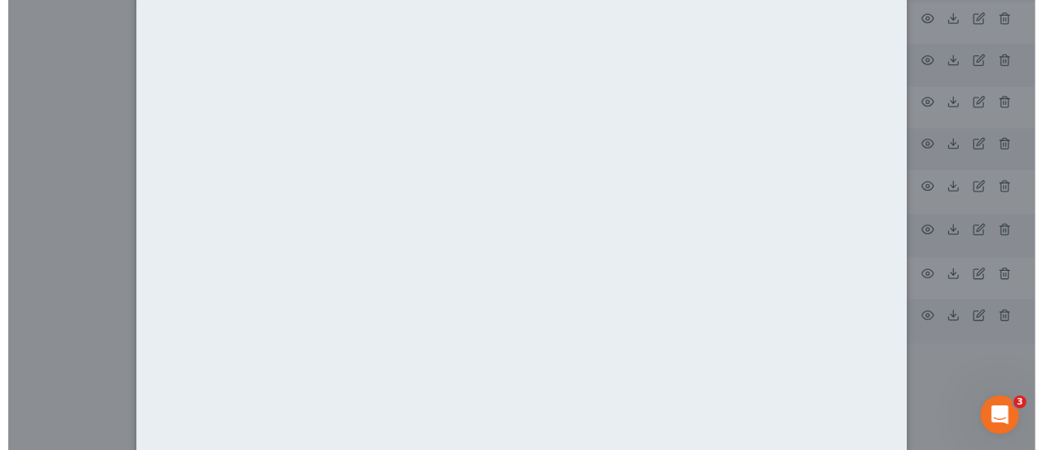
scroll to position [0, 0]
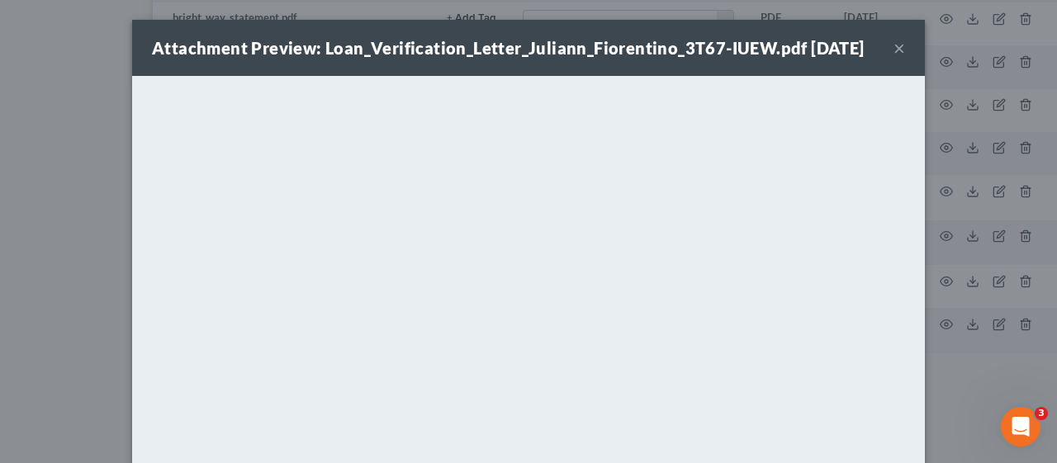
click at [894, 57] on button "×" at bounding box center [900, 48] width 12 height 20
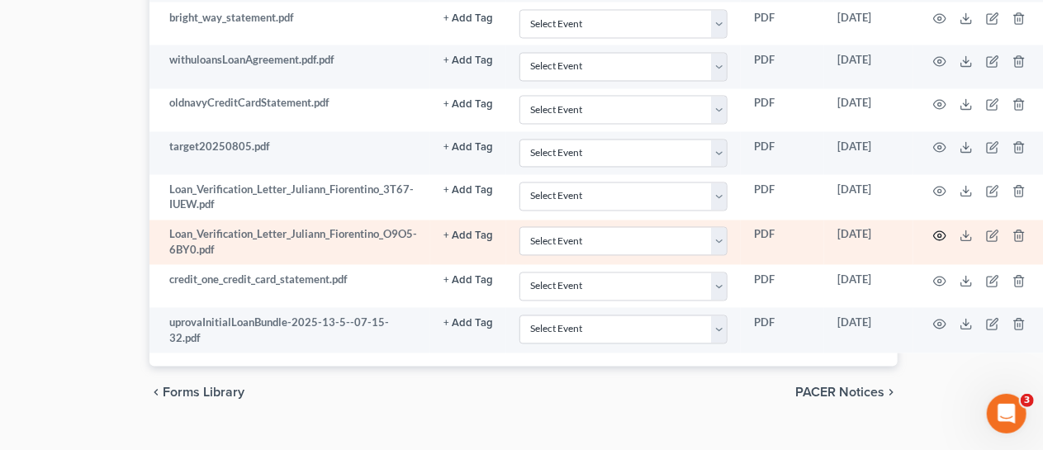
click at [941, 230] on icon "button" at bounding box center [939, 236] width 13 height 13
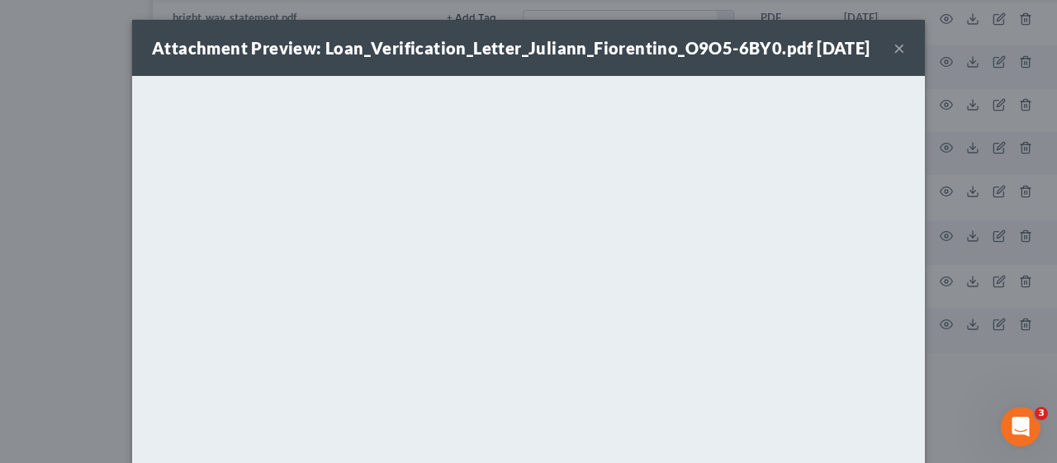
click at [894, 58] on button "×" at bounding box center [900, 48] width 12 height 20
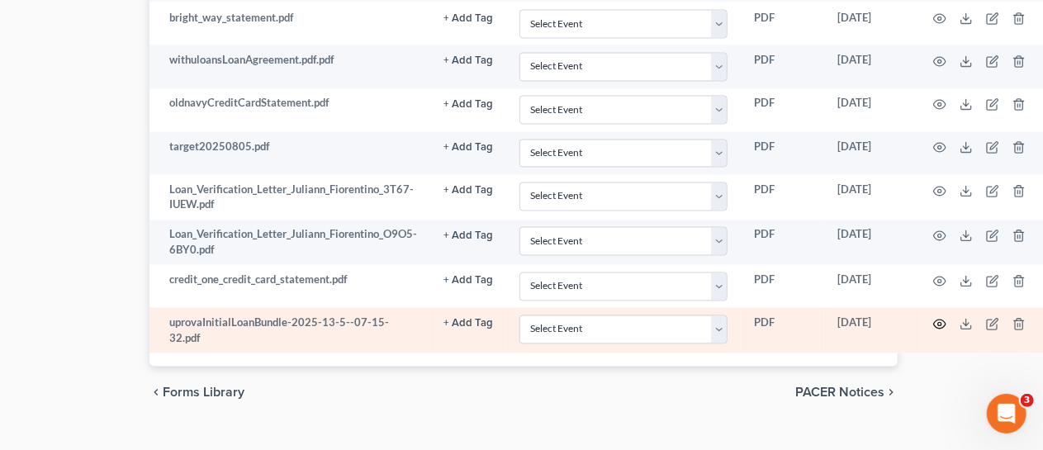
click at [940, 318] on icon "button" at bounding box center [939, 324] width 13 height 13
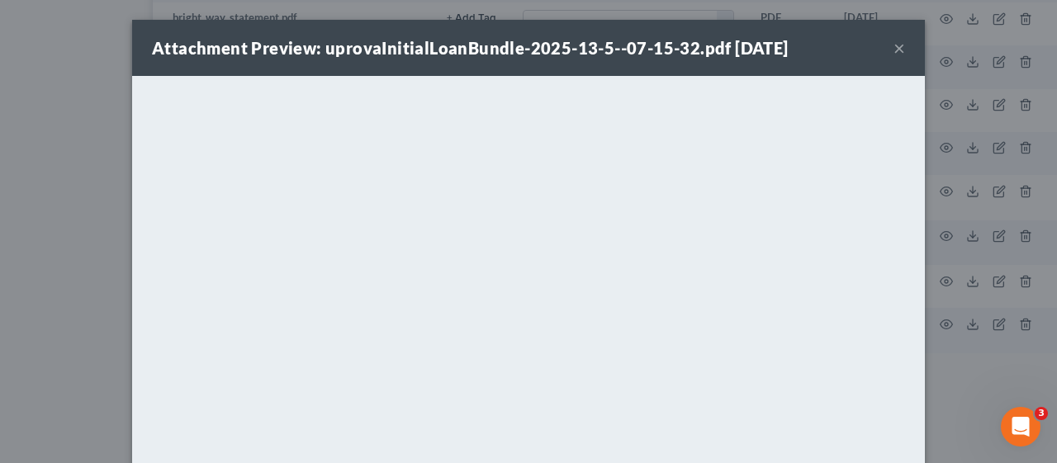
click at [894, 43] on button "×" at bounding box center [900, 48] width 12 height 20
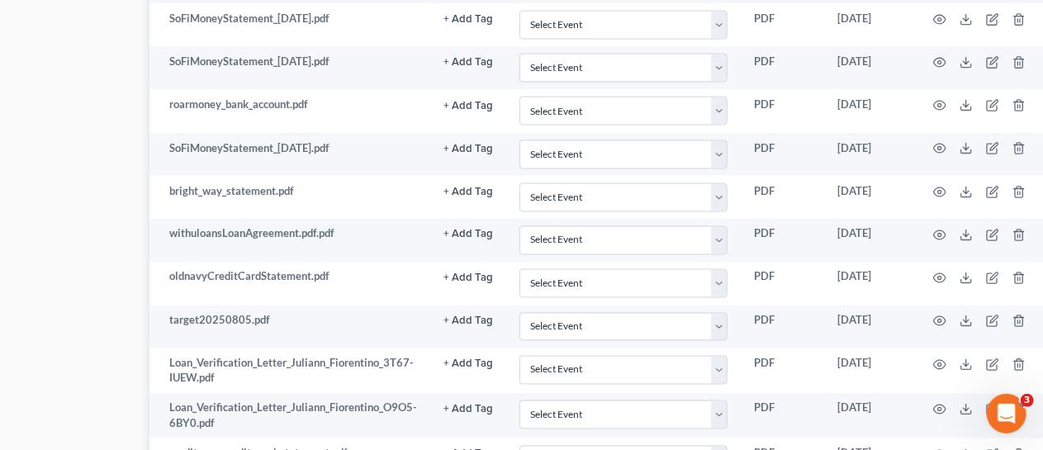
scroll to position [1569, 126]
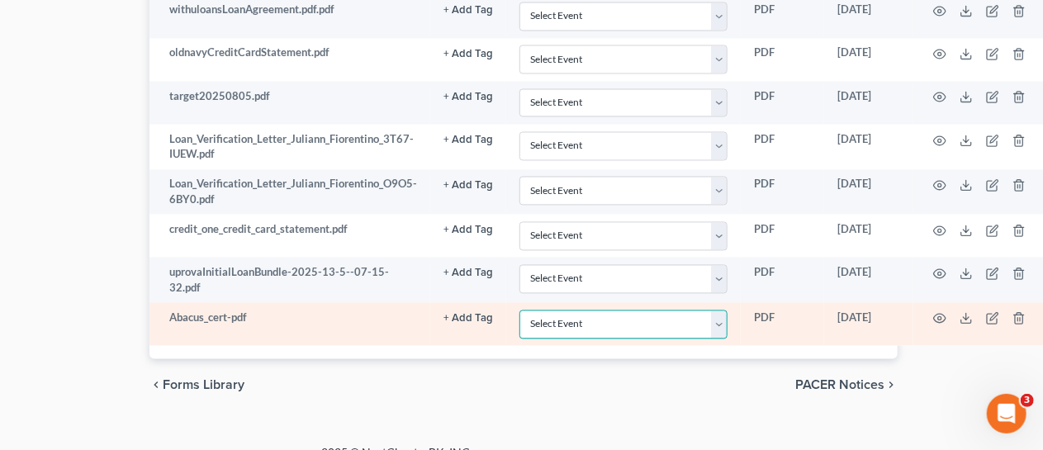
click at [718, 310] on select "Select Event 20 Largest Unsecured Creditors Amended Attorney Compensation State…" at bounding box center [623, 324] width 209 height 29
select select "9"
click at [519, 310] on select "Select Event 20 Largest Unsecured Creditors Amended Attorney Compensation State…" at bounding box center [623, 324] width 209 height 29
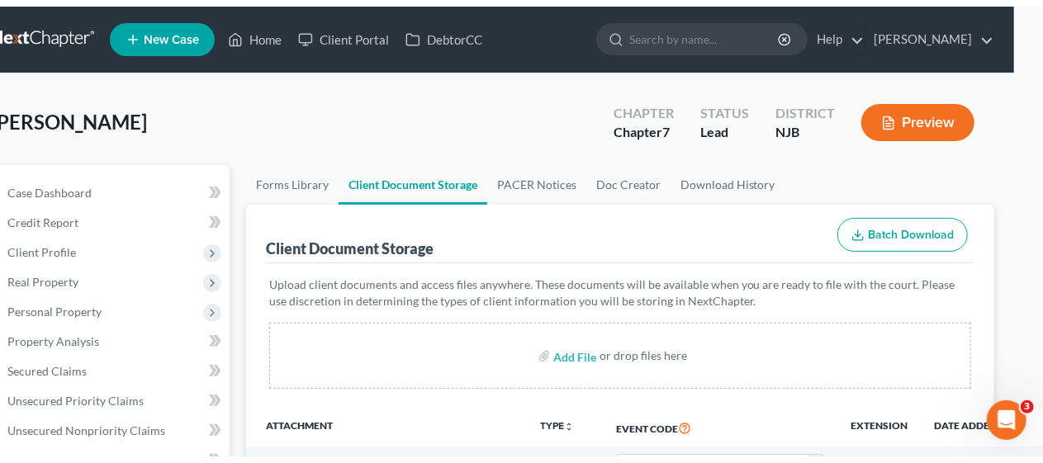
scroll to position [0, 0]
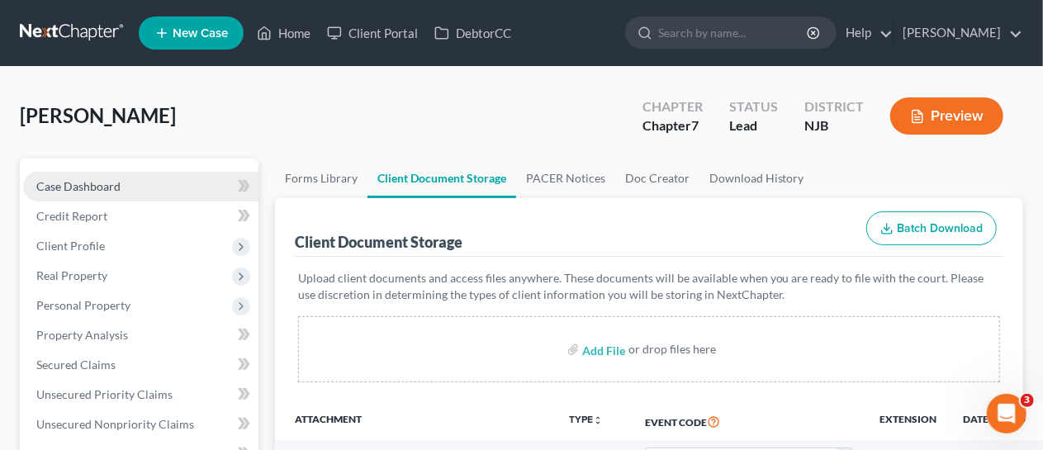
click at [126, 187] on link "Case Dashboard" at bounding box center [140, 187] width 235 height 30
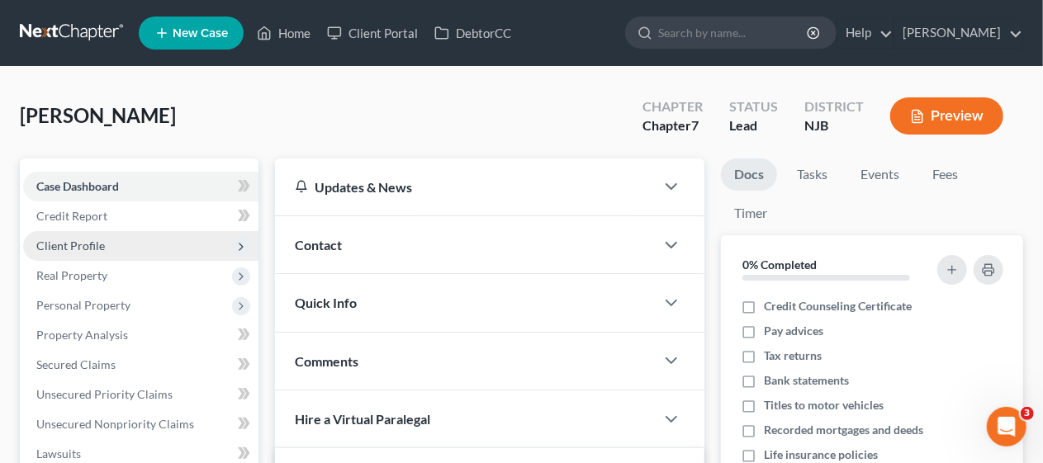
click at [141, 246] on span "Client Profile" at bounding box center [140, 246] width 235 height 30
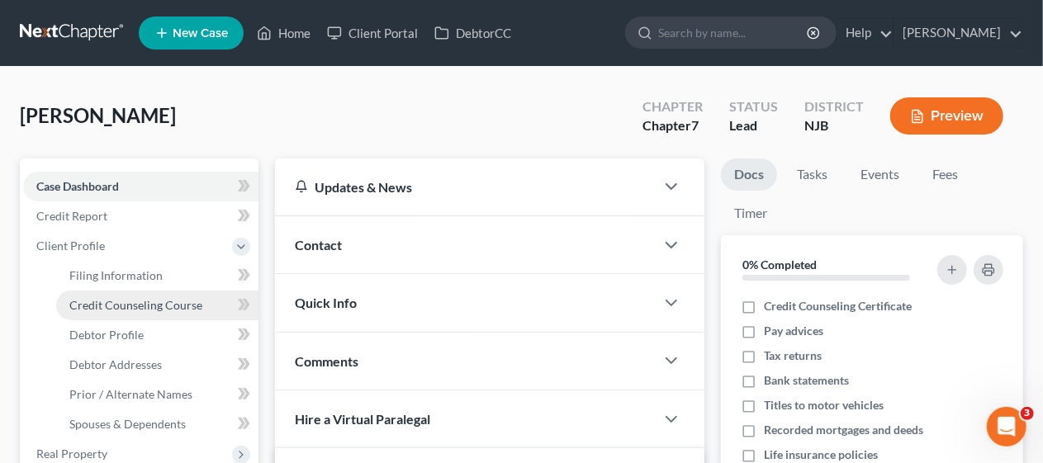
click at [178, 299] on span "Credit Counseling Course" at bounding box center [135, 305] width 133 height 14
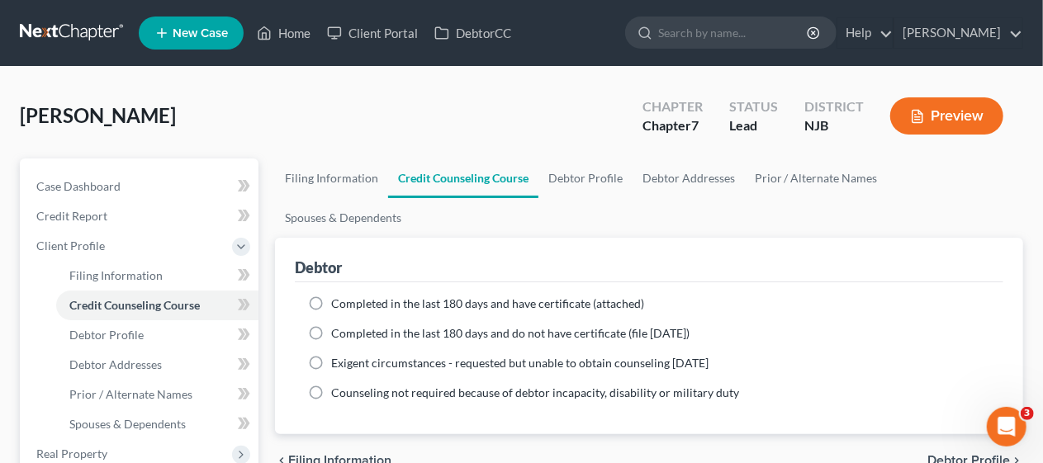
click at [331, 296] on label "Completed in the last 180 days and have certificate (attached)" at bounding box center [487, 304] width 313 height 17
click at [338, 296] on input "Completed in the last 180 days and have certificate (attached)" at bounding box center [343, 301] width 11 height 11
radio input "true"
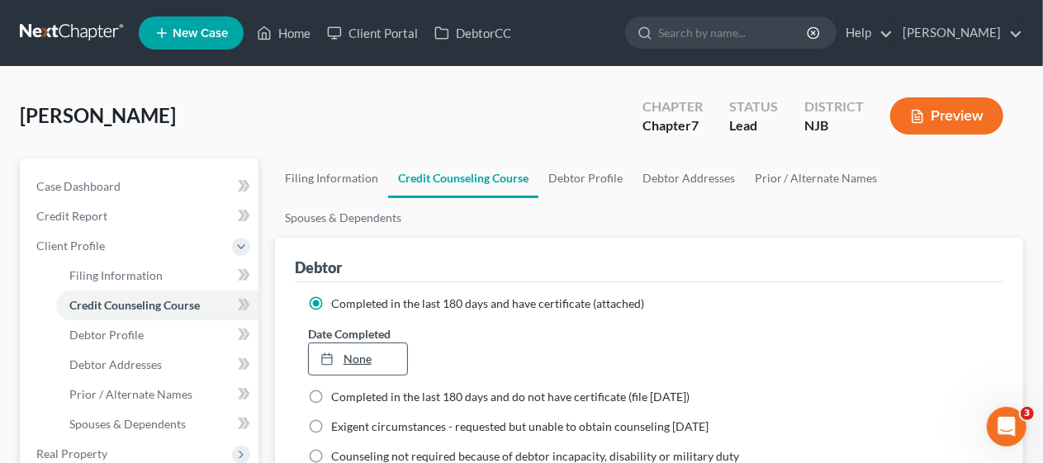
click at [364, 344] on link "None" at bounding box center [358, 359] width 98 height 31
type input "[DATE]"
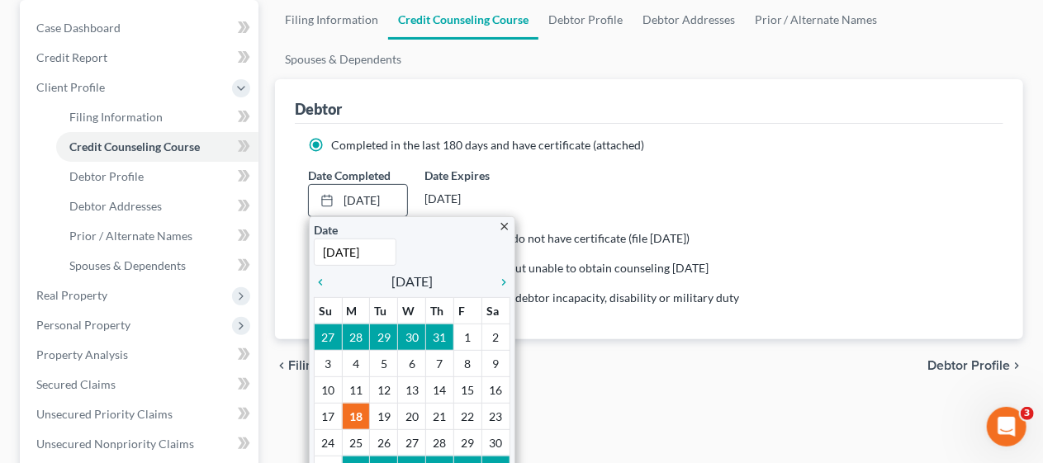
scroll to position [165, 0]
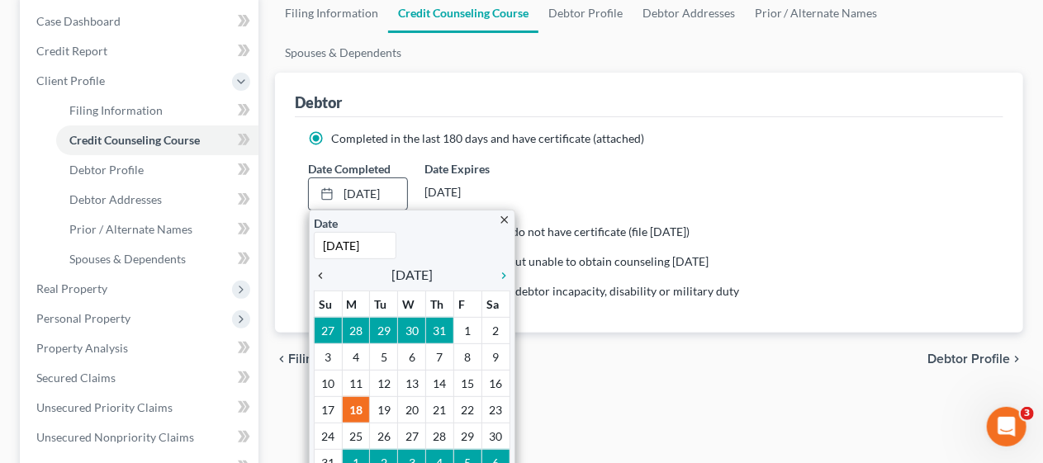
click at [317, 269] on icon "chevron_left" at bounding box center [324, 275] width 21 height 13
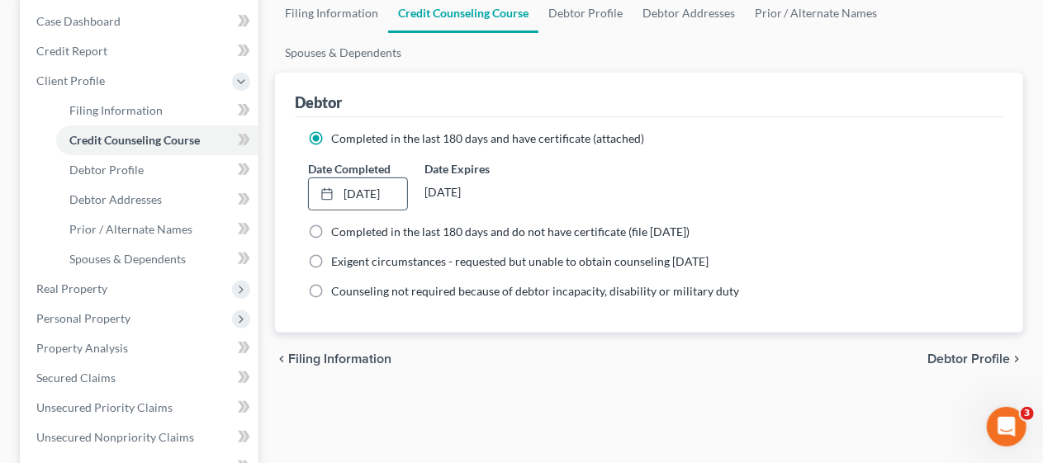
click at [573, 361] on div "Filing Information Credit Counseling Course Debtor Profile Debtor Addresses Pri…" at bounding box center [649, 425] width 765 height 865
click at [160, 168] on link "Debtor Profile" at bounding box center [157, 170] width 202 height 30
select select "0"
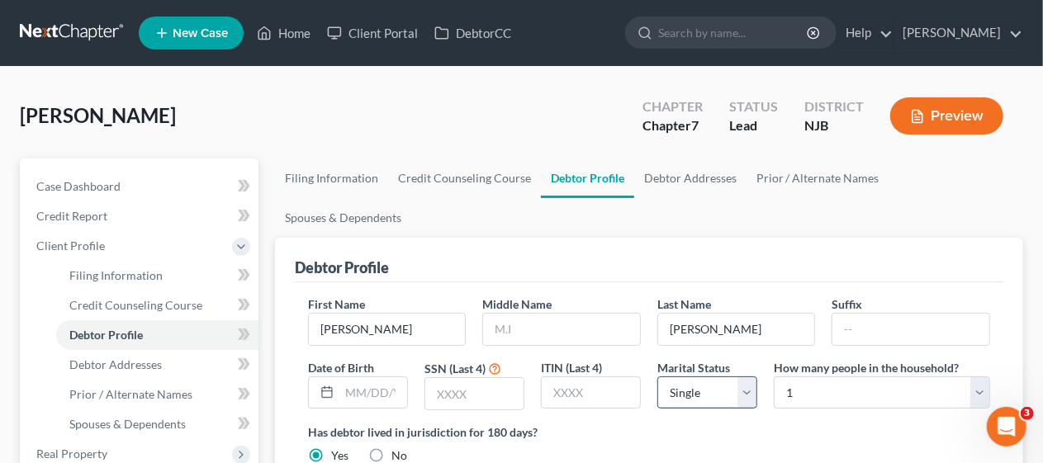
scroll to position [83, 0]
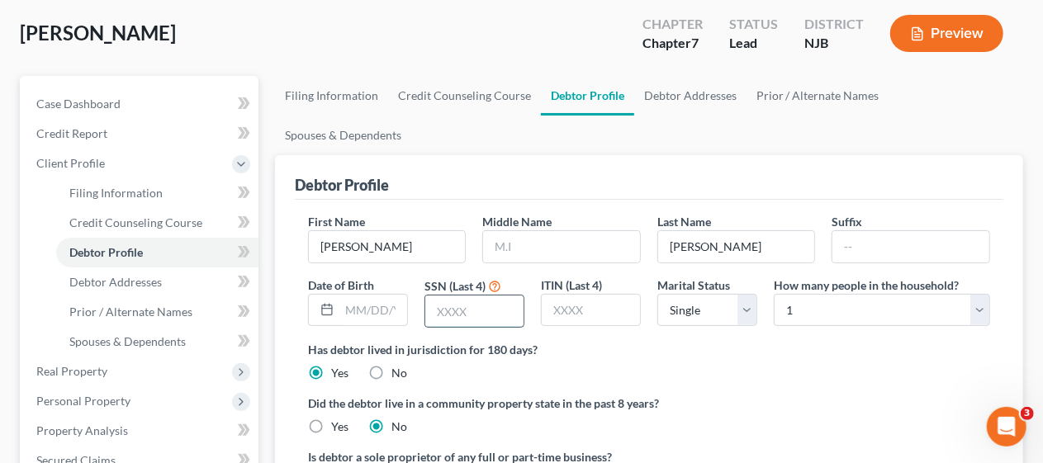
click at [429, 296] on input "text" at bounding box center [474, 311] width 98 height 31
type input "6599"
click at [767, 395] on label "Did the debtor live in a community property state in the past 8 years?" at bounding box center [649, 403] width 682 height 17
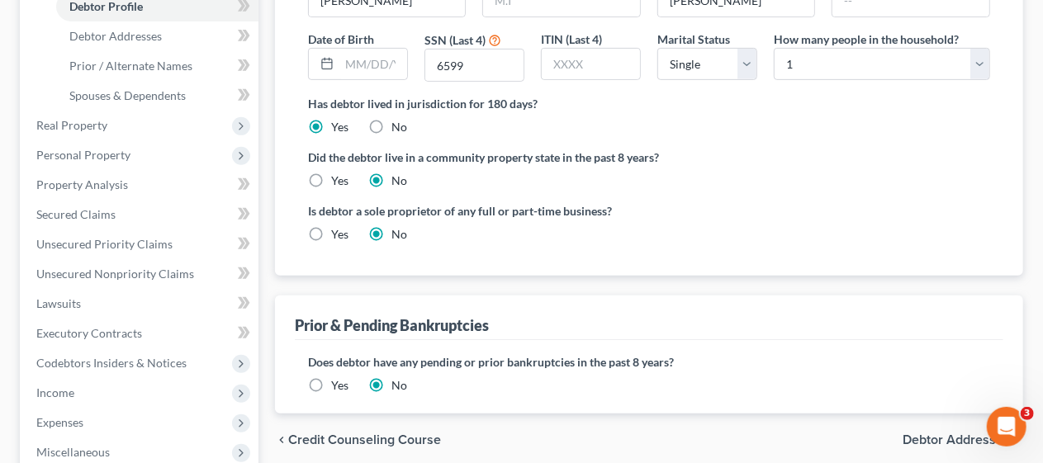
scroll to position [330, 0]
click at [926, 432] on span "Debtor Addresses" at bounding box center [956, 438] width 107 height 13
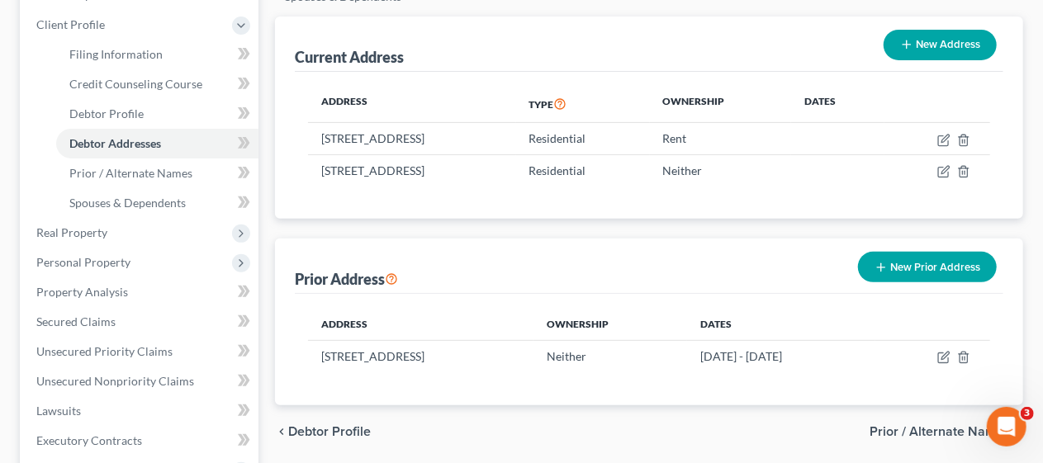
scroll to position [248, 0]
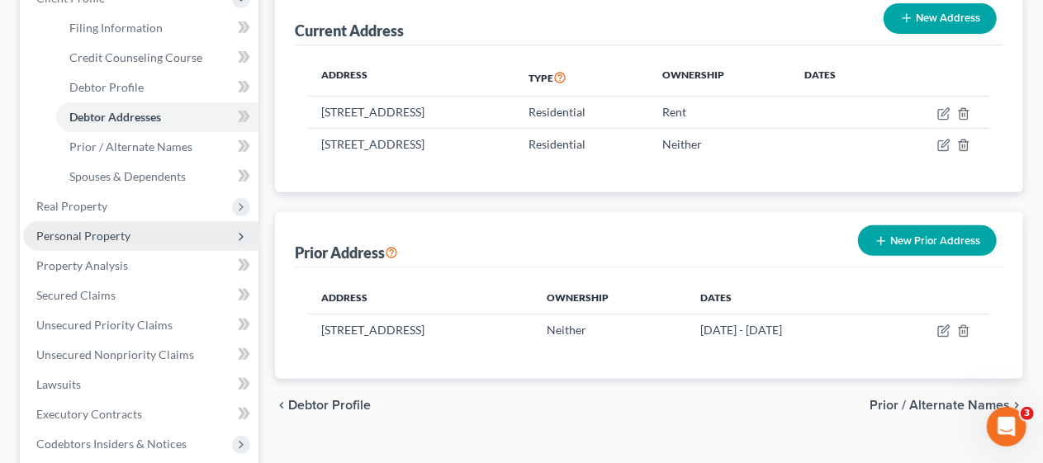
click at [140, 231] on span "Personal Property" at bounding box center [140, 236] width 235 height 30
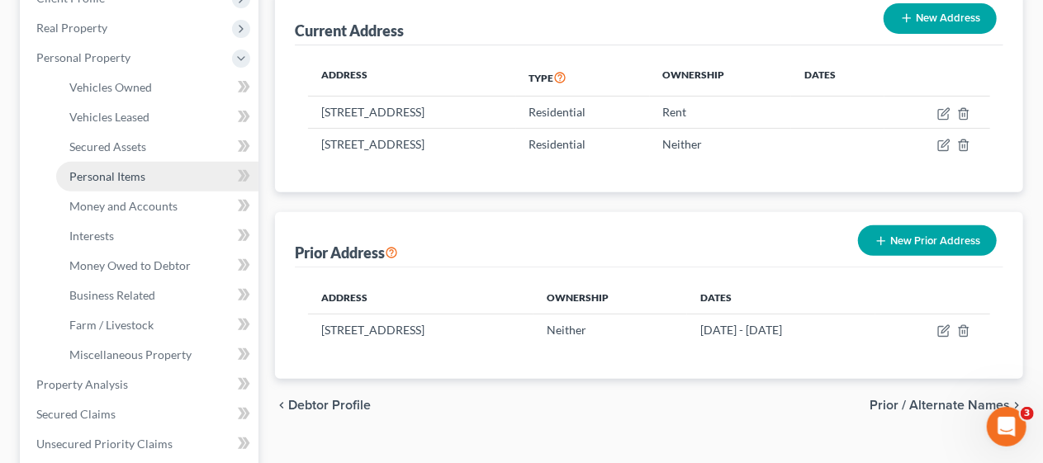
click at [144, 173] on span "Personal Items" at bounding box center [107, 176] width 76 height 14
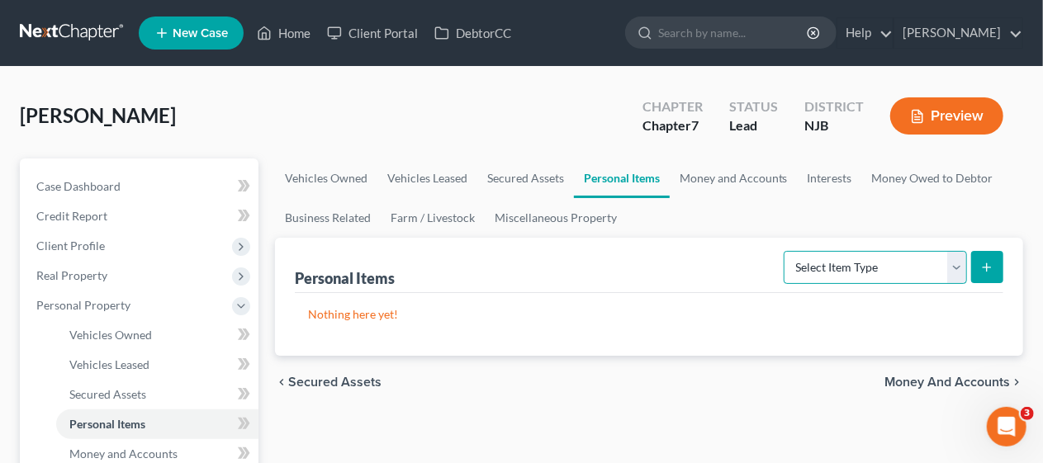
click at [958, 265] on select "Select Item Type Clothing Collectibles Of Value Electronics Firearms Household …" at bounding box center [875, 267] width 183 height 33
select select "clothing"
click at [786, 251] on select "Select Item Type Clothing Collectibles Of Value Electronics Firearms Household …" at bounding box center [875, 267] width 183 height 33
click at [988, 262] on icon "submit" at bounding box center [986, 267] width 13 height 13
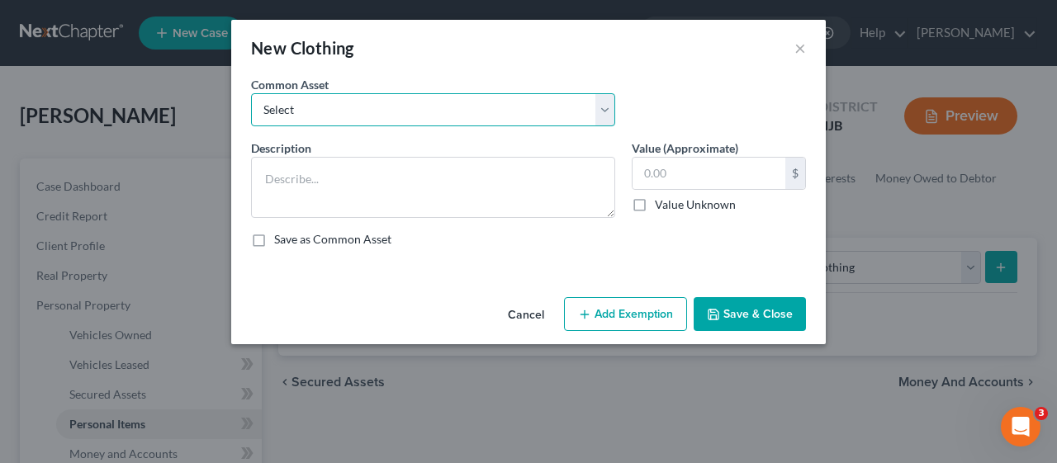
drag, startPoint x: 606, startPoint y: 106, endPoint x: 585, endPoint y: 121, distance: 26.1
click at [606, 106] on select "Select Miscellaneous wearing apparel" at bounding box center [433, 109] width 364 height 33
select select "0"
click at [251, 93] on select "Select Miscellaneous wearing apparel" at bounding box center [433, 109] width 364 height 33
type textarea "Miscellaneous wearing apparel"
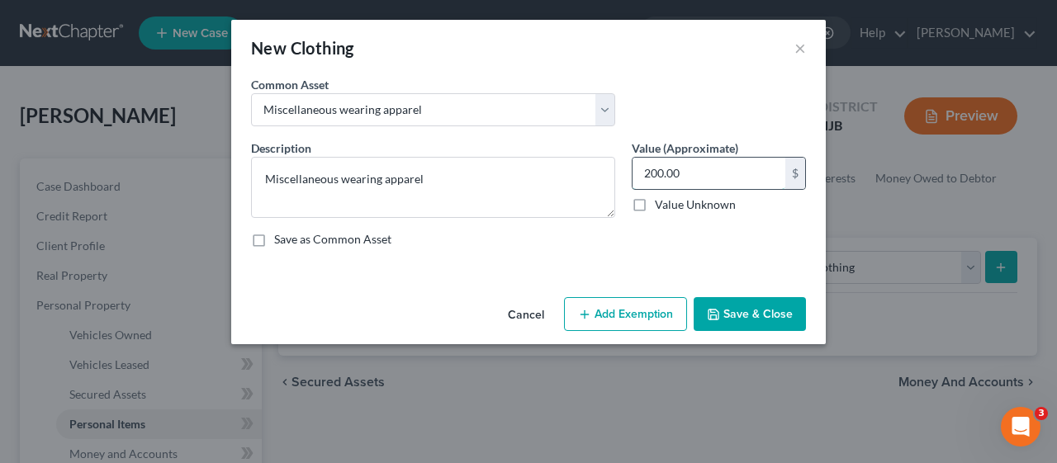
click at [670, 173] on input "200.00" at bounding box center [709, 173] width 153 height 31
type input "600.00"
click at [619, 304] on button "Add Exemption" at bounding box center [625, 314] width 123 height 35
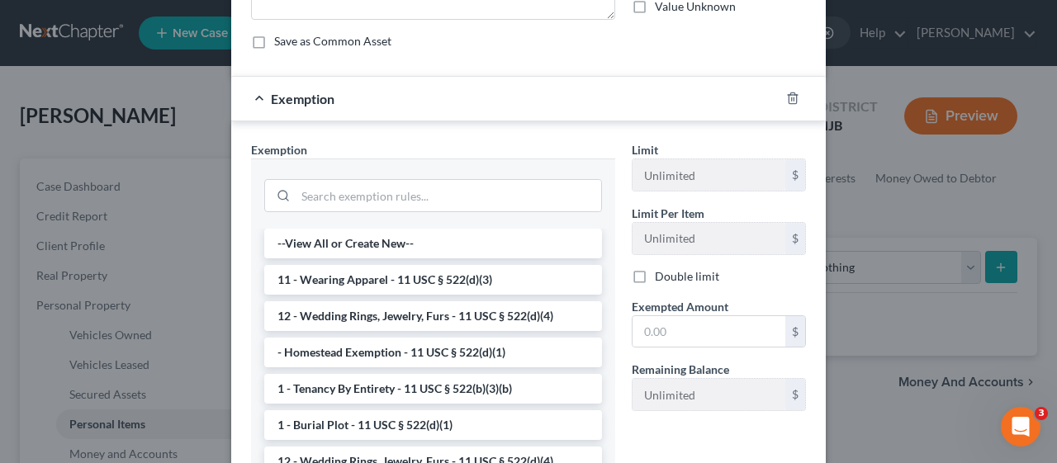
scroll to position [248, 0]
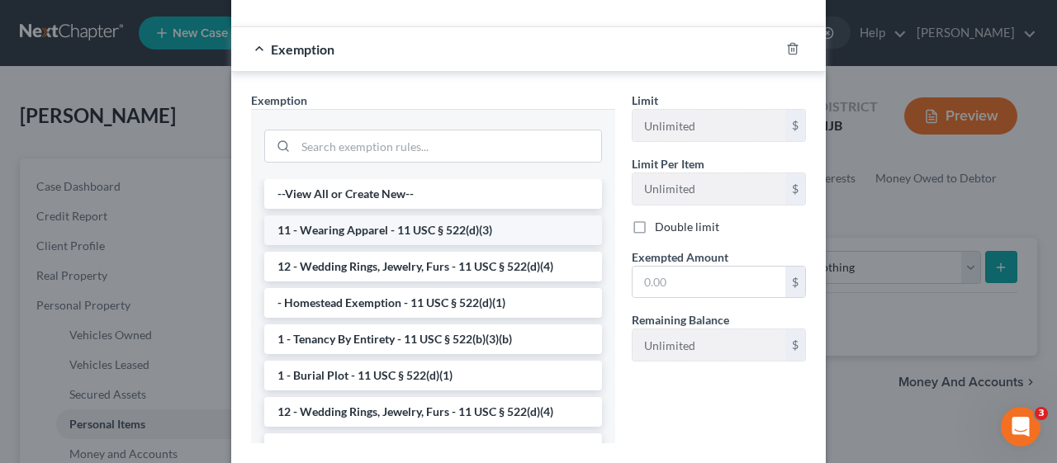
click at [412, 231] on li "11 - Wearing Apparel - 11 USC § 522(d)(3)" at bounding box center [433, 231] width 338 height 30
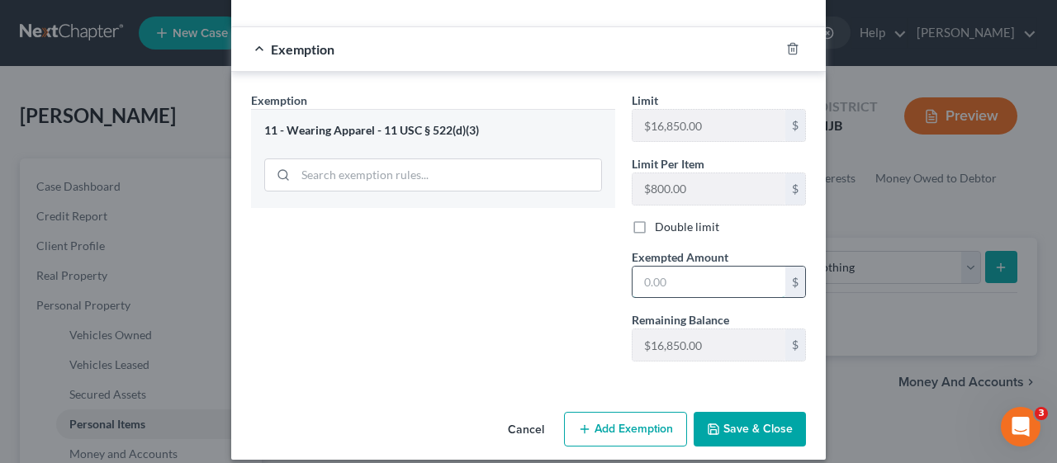
click at [636, 273] on input "text" at bounding box center [709, 282] width 153 height 31
type input "600"
click at [552, 279] on div "Exemption Set must be selected for CA. Exemption * 11 - Wearing Apparel - 11 US…" at bounding box center [433, 233] width 381 height 283
click at [751, 426] on button "Save & Close" at bounding box center [750, 429] width 112 height 35
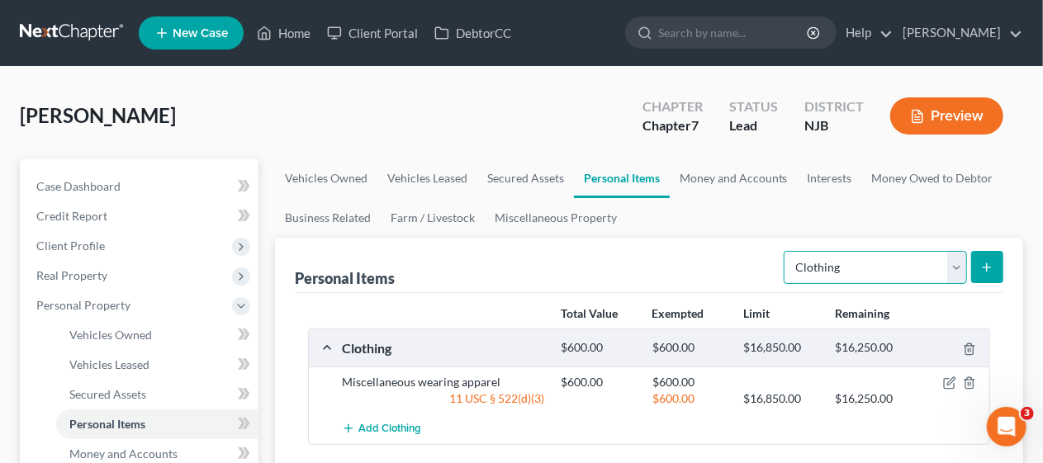
click at [953, 265] on select "Select Item Type Clothing Collectibles Of Value Electronics Firearms Household …" at bounding box center [875, 267] width 183 height 33
select select "household_goods"
click at [786, 251] on select "Select Item Type Clothing Collectibles Of Value Electronics Firearms Household …" at bounding box center [875, 267] width 183 height 33
click at [984, 269] on icon "submit" at bounding box center [986, 267] width 13 height 13
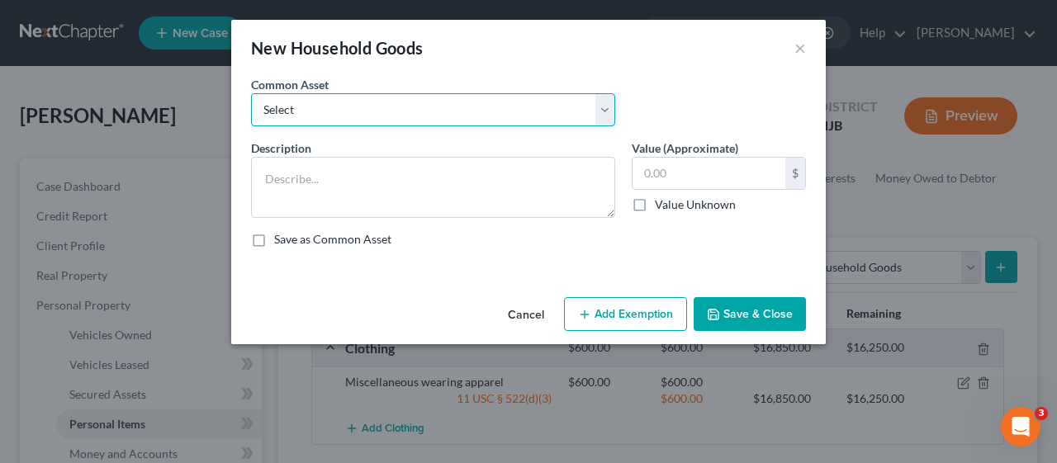
click at [606, 109] on select "Select Miscellaneous household goods Miscellaneous household goods and furnishi…" at bounding box center [433, 109] width 364 height 33
select select "1"
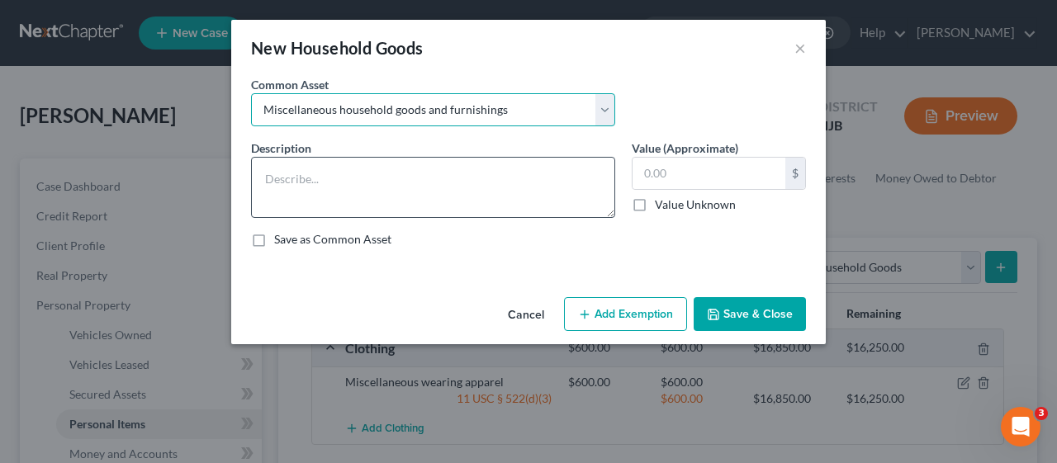
click at [251, 93] on select "Select Miscellaneous household goods Miscellaneous household goods and furnishi…" at bounding box center [433, 109] width 364 height 33
type textarea "Miscellaneous household goods and furnishings"
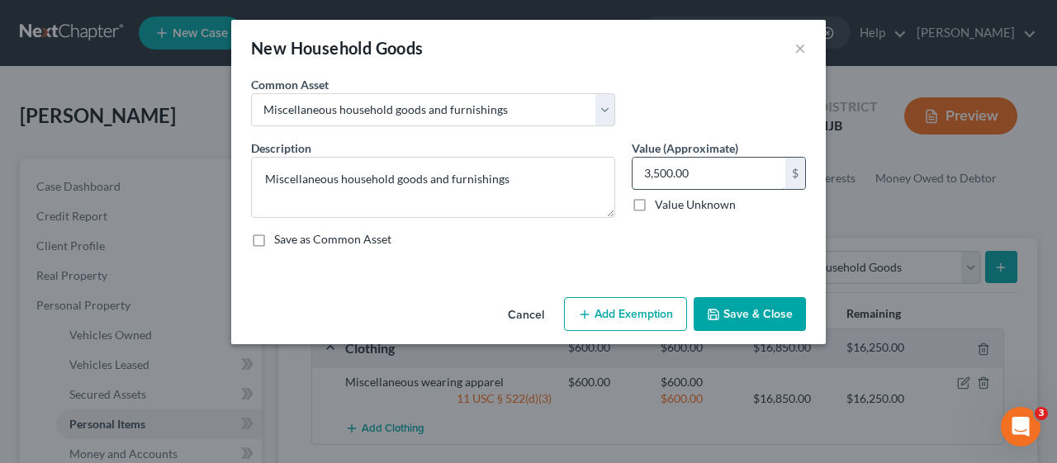
click at [657, 175] on input "3,500.00" at bounding box center [709, 173] width 153 height 31
type input "3,000"
drag, startPoint x: 600, startPoint y: 239, endPoint x: 599, endPoint y: 259, distance: 19.8
click at [601, 239] on div "Save as Common Asset" at bounding box center [528, 239] width 555 height 17
click at [616, 310] on button "Add Exemption" at bounding box center [625, 314] width 123 height 35
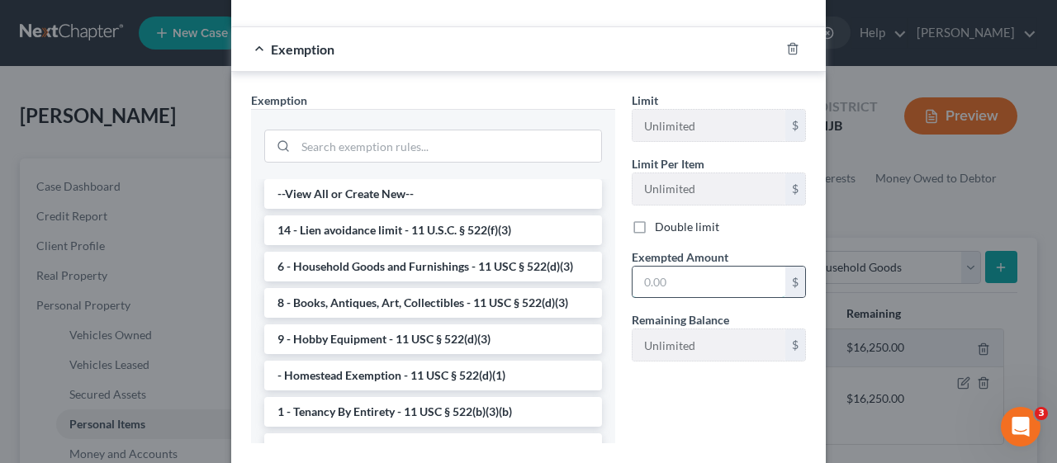
click at [638, 278] on input "text" at bounding box center [709, 282] width 153 height 31
type input "3,000"
click at [419, 265] on li "6 - Household Goods and Furnishings - 11 USC § 522(d)(3)" at bounding box center [433, 267] width 338 height 30
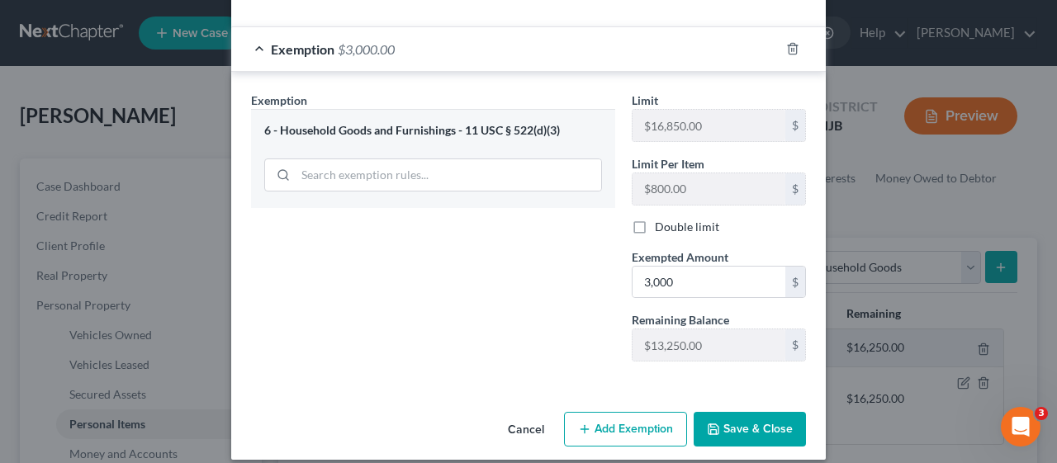
click at [744, 419] on button "Save & Close" at bounding box center [750, 429] width 112 height 35
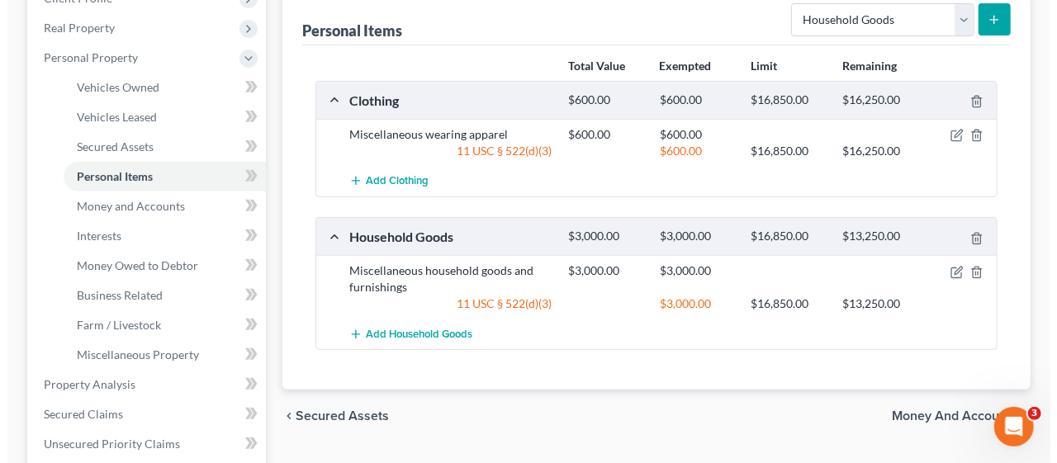
scroll to position [0, 0]
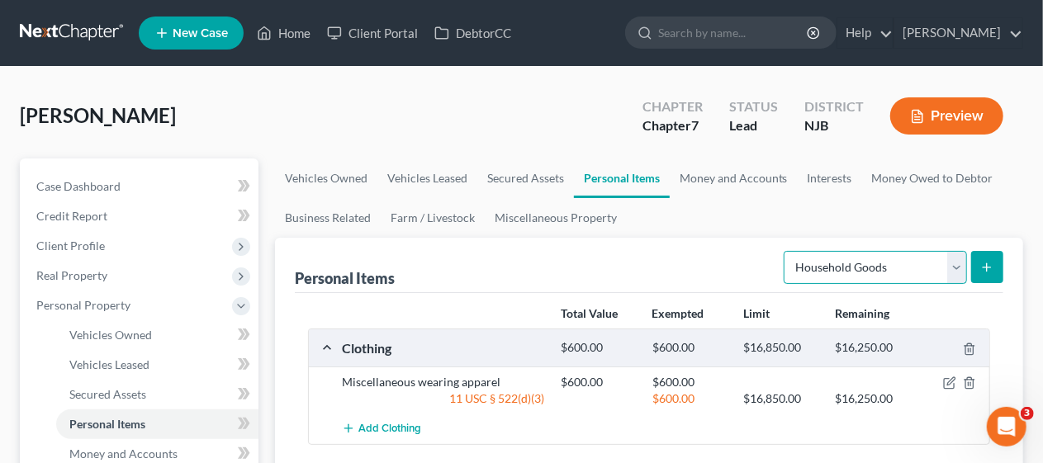
click at [960, 264] on select "Select Item Type Clothing Collectibles Of Value Electronics Firearms Household …" at bounding box center [875, 267] width 183 height 33
select select "jewelry"
click at [786, 251] on select "Select Item Type Clothing Collectibles Of Value Electronics Firearms Household …" at bounding box center [875, 267] width 183 height 33
click at [984, 261] on icon "submit" at bounding box center [986, 267] width 13 height 13
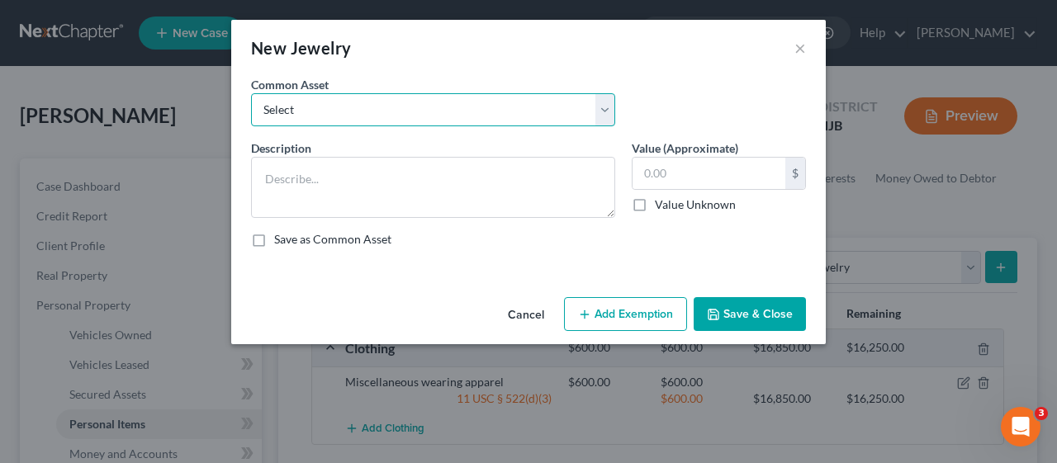
click at [607, 109] on select "Select Miscellaneous jewelry" at bounding box center [433, 109] width 364 height 33
select select "0"
click at [251, 93] on select "Select Miscellaneous jewelry" at bounding box center [433, 109] width 364 height 33
type textarea "Miscellaneous jewelry"
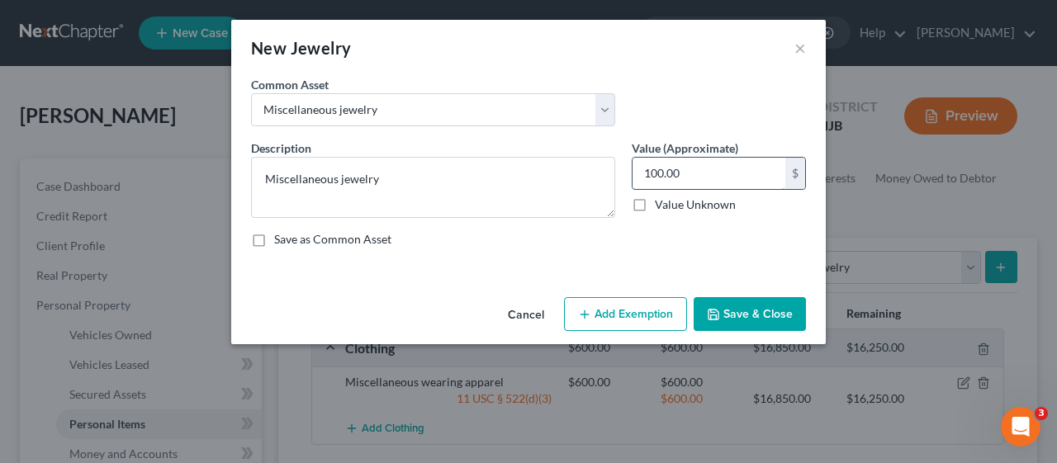
click at [668, 173] on input "100.00" at bounding box center [709, 173] width 153 height 31
type input "1,200.00"
click at [619, 250] on div "Description * Miscellaneous jewelry Value (Approximate) 1,200.00 $ Value Unknow…" at bounding box center [528, 200] width 571 height 121
click at [617, 306] on button "Add Exemption" at bounding box center [625, 314] width 123 height 35
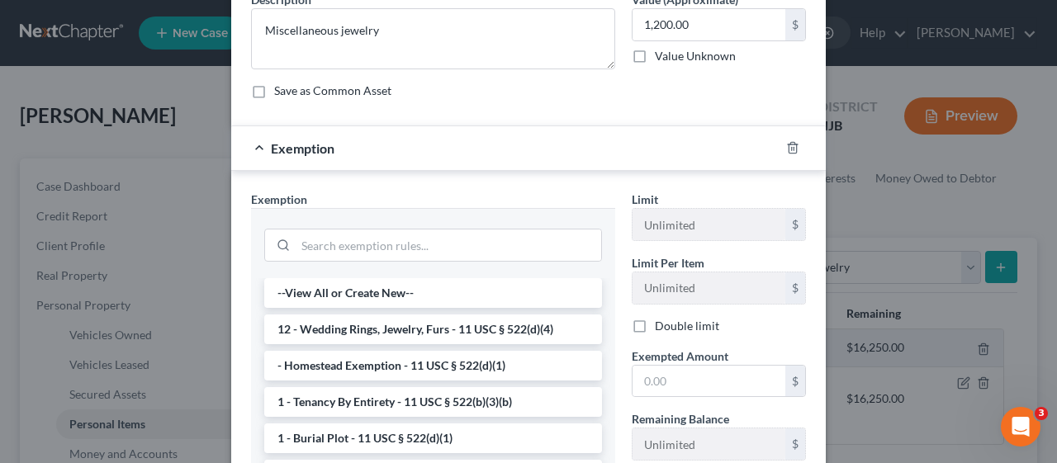
scroll to position [248, 0]
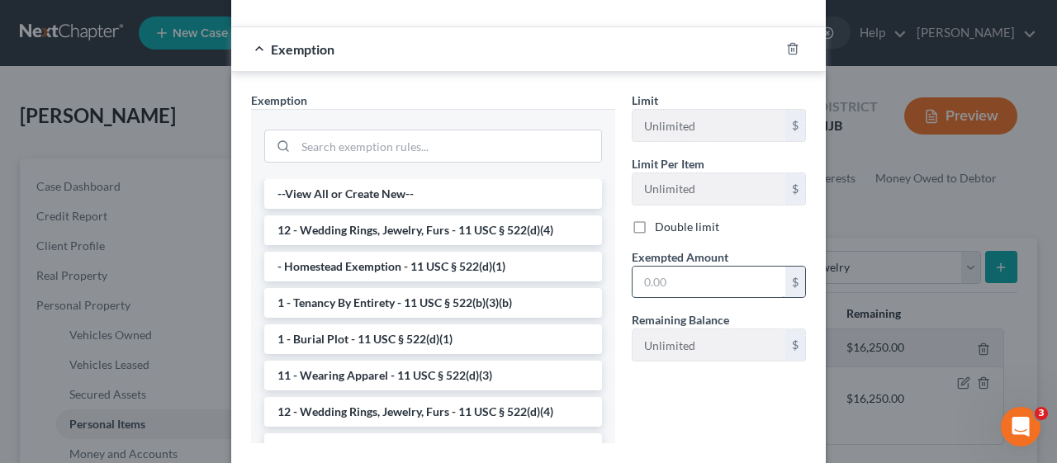
click at [638, 274] on input "text" at bounding box center [709, 282] width 153 height 31
type input "1,200.00"
click at [460, 231] on li "12 - Wedding Rings, Jewelry, Furs - 11 USC § 522(d)(4)" at bounding box center [433, 231] width 338 height 30
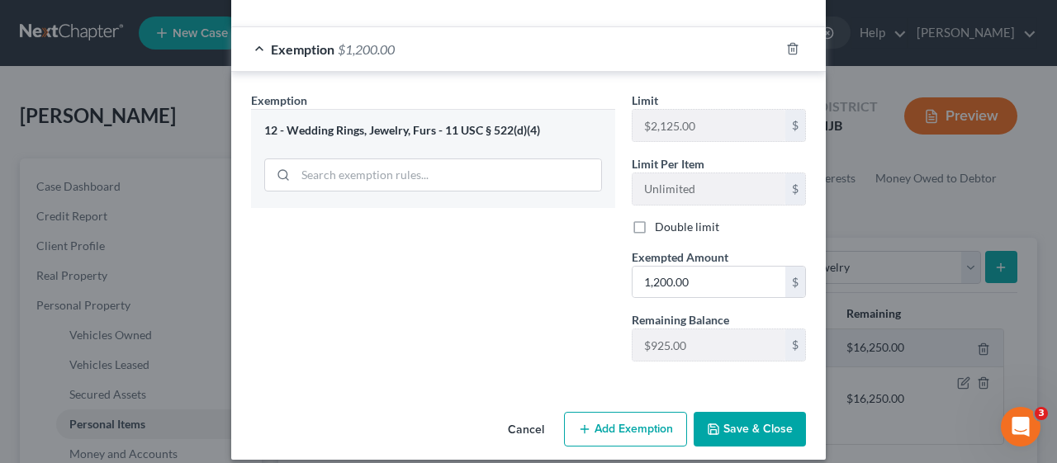
click at [753, 427] on button "Save & Close" at bounding box center [750, 429] width 112 height 35
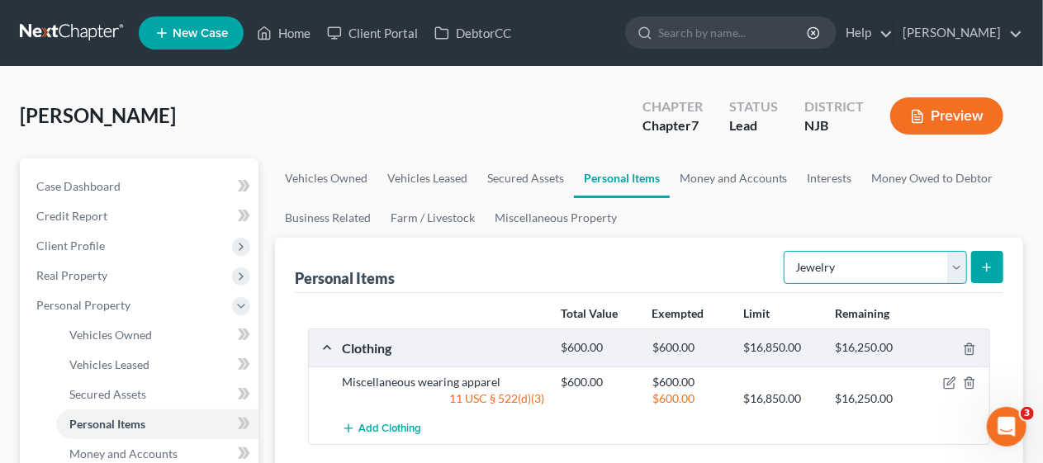
click at [954, 263] on select "Select Item Type Clothing Collectibles Of Value Electronics Firearms Household …" at bounding box center [875, 267] width 183 height 33
select select "electronics"
click at [786, 251] on select "Select Item Type Clothing Collectibles Of Value Electronics Firearms Household …" at bounding box center [875, 267] width 183 height 33
click at [987, 268] on line "submit" at bounding box center [987, 266] width 0 height 7
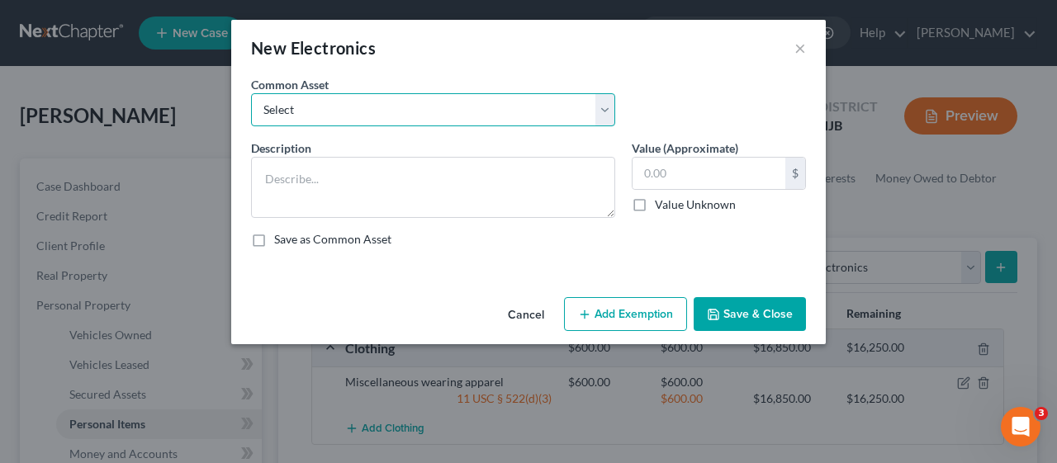
click at [606, 113] on select "Select Miscellaneous electronics" at bounding box center [433, 109] width 364 height 33
select select "0"
click at [251, 93] on select "Select Miscellaneous electronics" at bounding box center [433, 109] width 364 height 33
type textarea "Miscellaneous electronics"
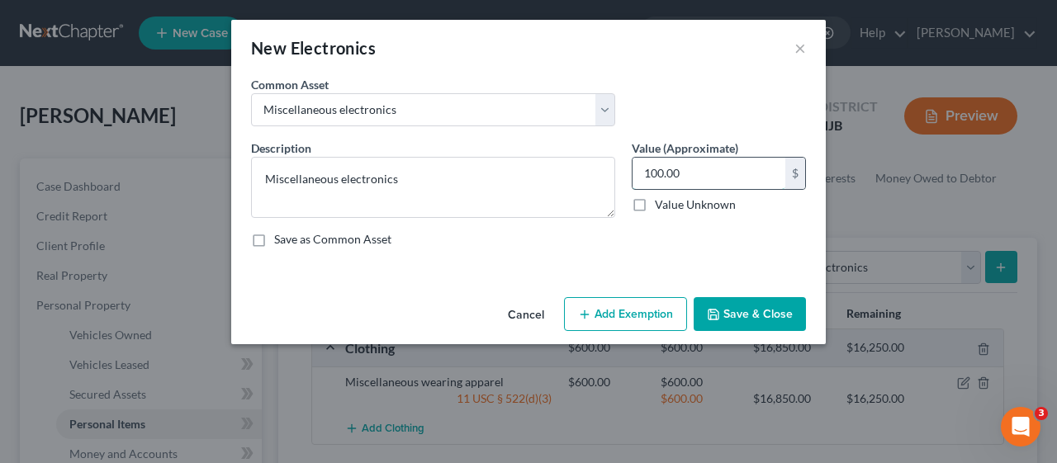
click at [690, 173] on input "100.00" at bounding box center [709, 173] width 153 height 31
type input "1,000.00"
click at [586, 255] on div "Description * Miscellaneous electronics Value (Approximate) 1,000.00 $ Value Un…" at bounding box center [528, 200] width 571 height 121
click at [623, 311] on button "Add Exemption" at bounding box center [625, 314] width 123 height 35
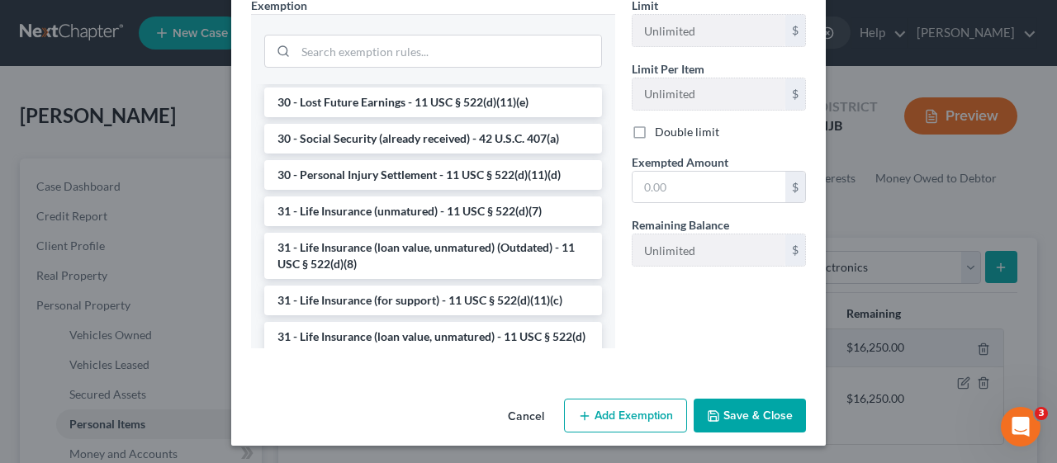
scroll to position [1342, 0]
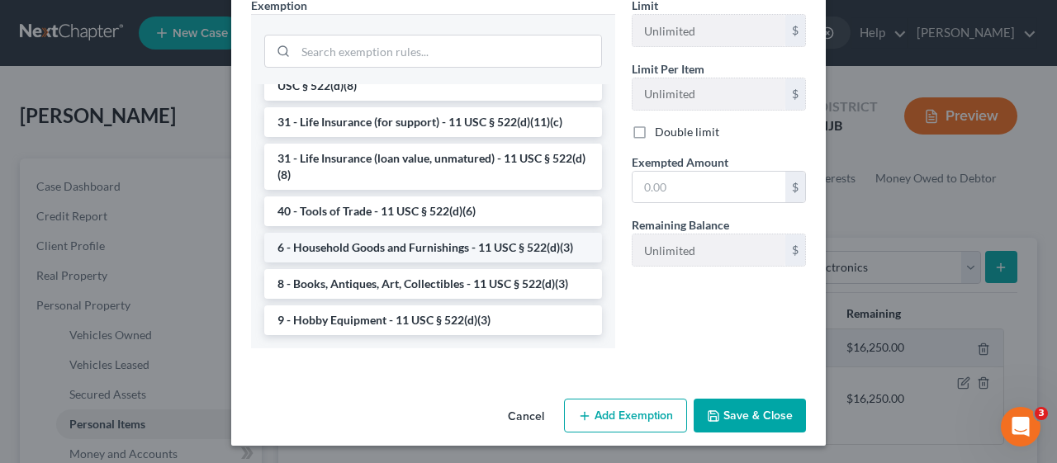
click at [484, 263] on li "6 - Household Goods and Furnishings - 11 USC § 522(d)(3)" at bounding box center [433, 248] width 338 height 30
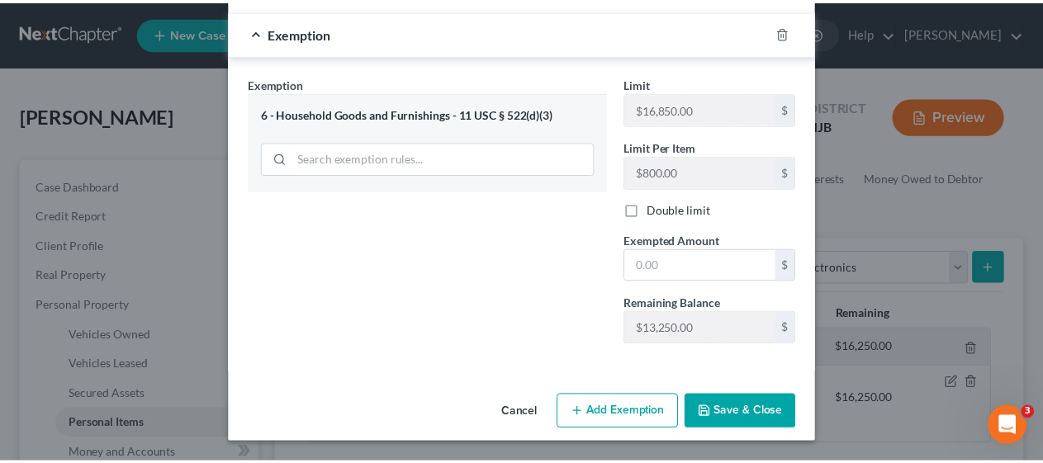
scroll to position [259, 0]
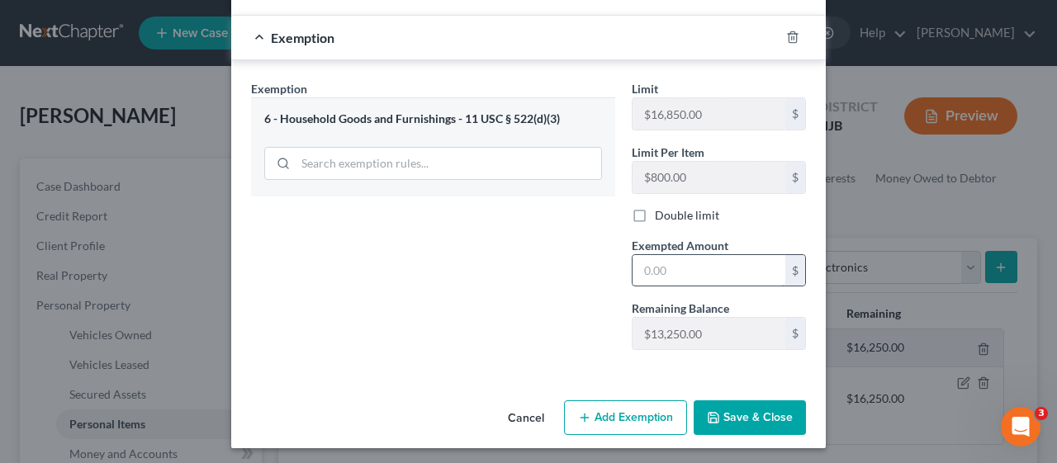
click at [657, 268] on input "text" at bounding box center [709, 270] width 153 height 31
type input "1,000.00"
click at [754, 411] on button "Save & Close" at bounding box center [750, 418] width 112 height 35
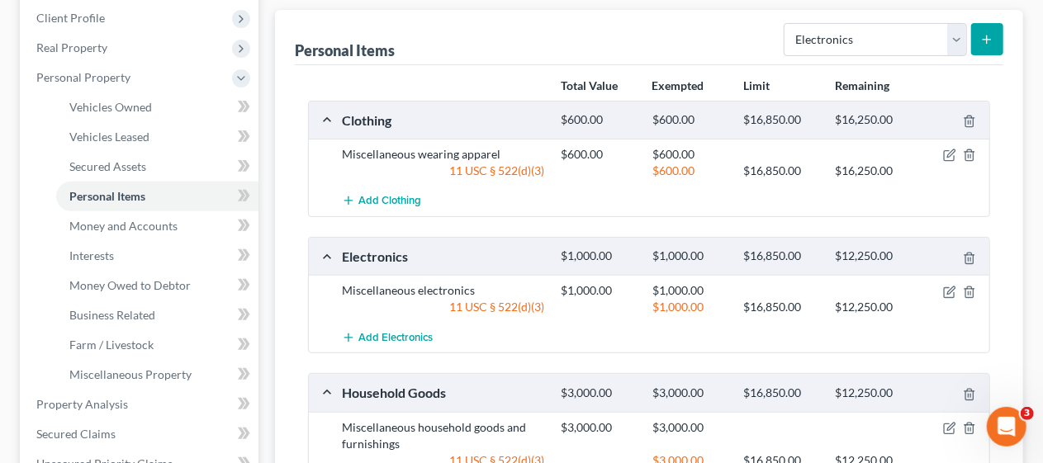
scroll to position [248, 0]
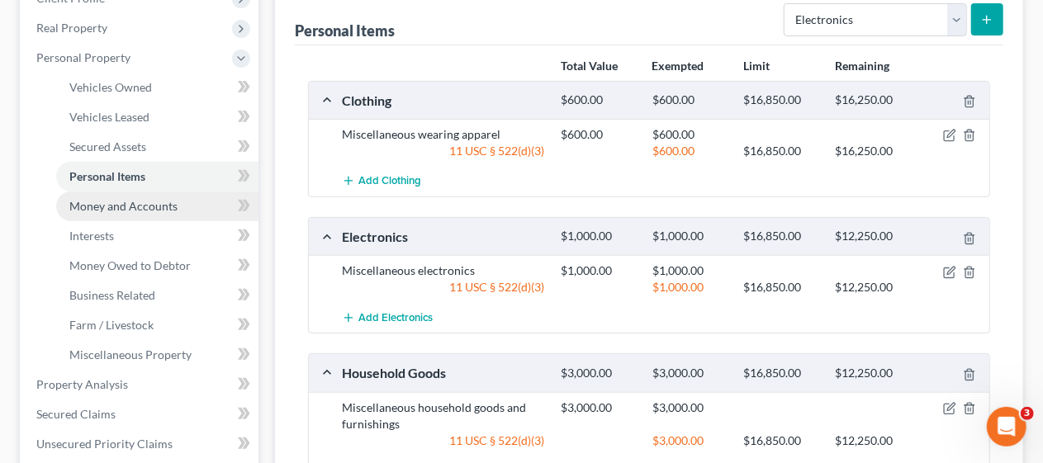
click at [180, 198] on link "Money and Accounts" at bounding box center [157, 207] width 202 height 30
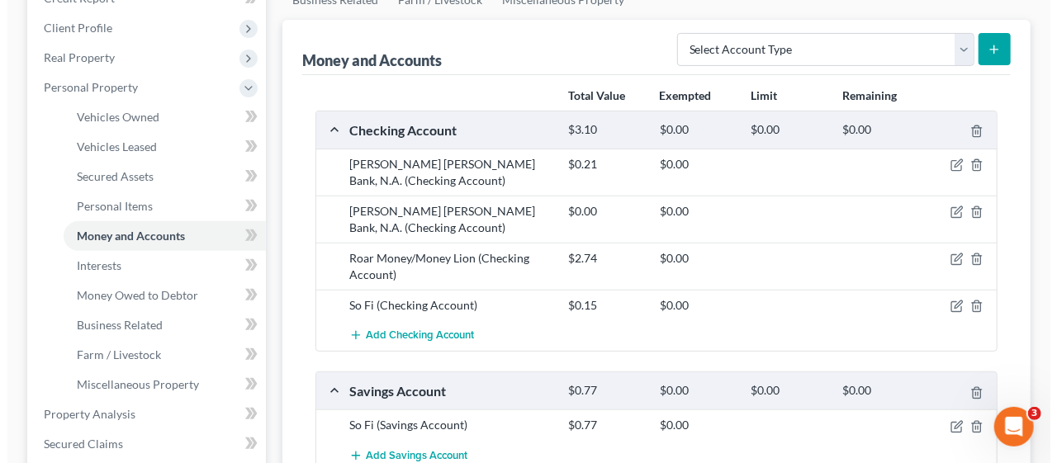
scroll to position [248, 0]
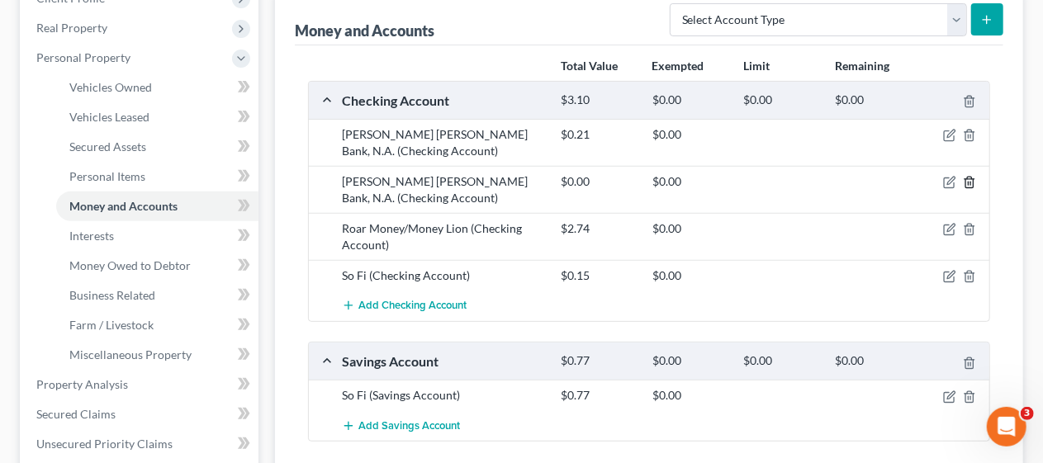
click at [971, 178] on icon "button" at bounding box center [969, 182] width 13 height 13
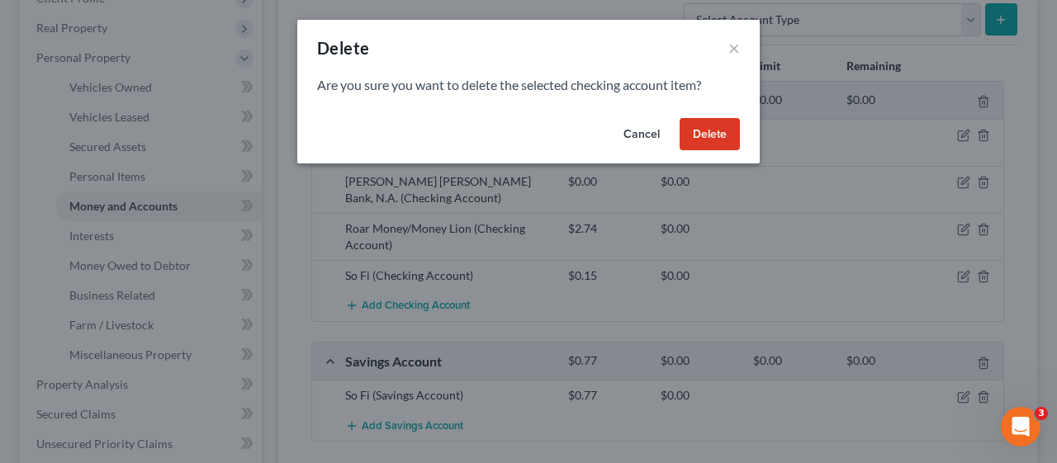
click at [699, 134] on button "Delete" at bounding box center [710, 134] width 60 height 33
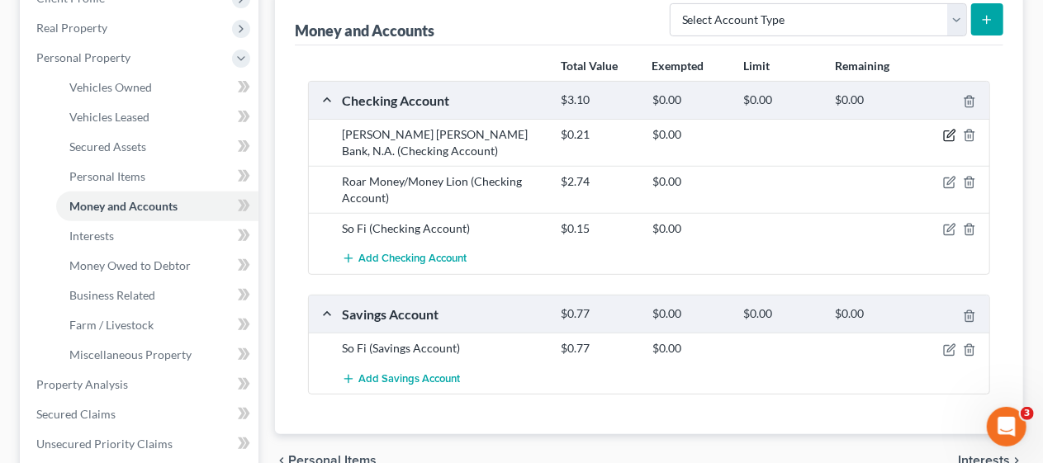
click at [951, 132] on icon "button" at bounding box center [949, 135] width 13 height 13
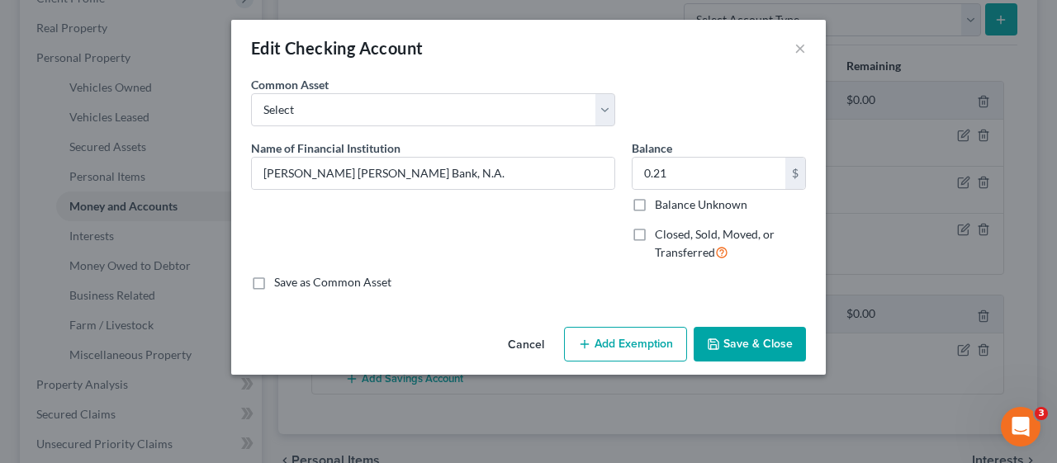
click at [626, 342] on button "Add Exemption" at bounding box center [625, 344] width 123 height 35
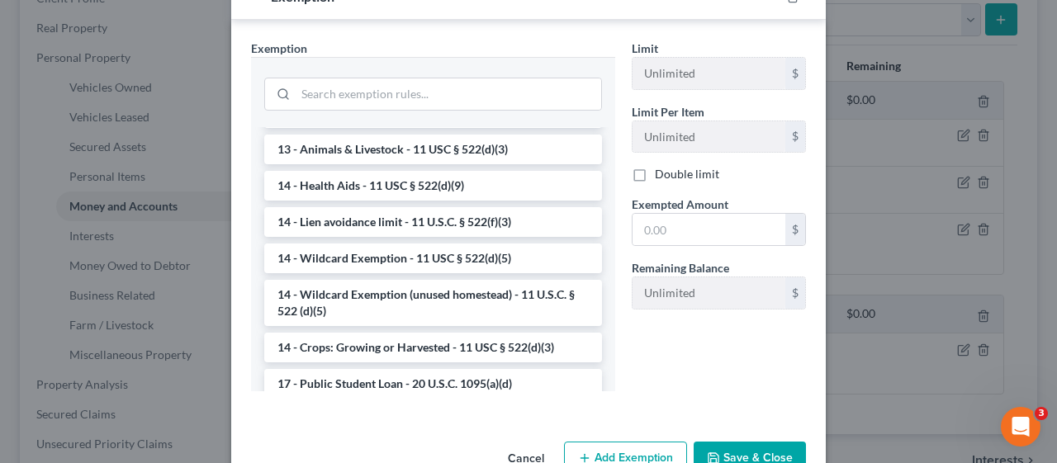
scroll to position [266, 0]
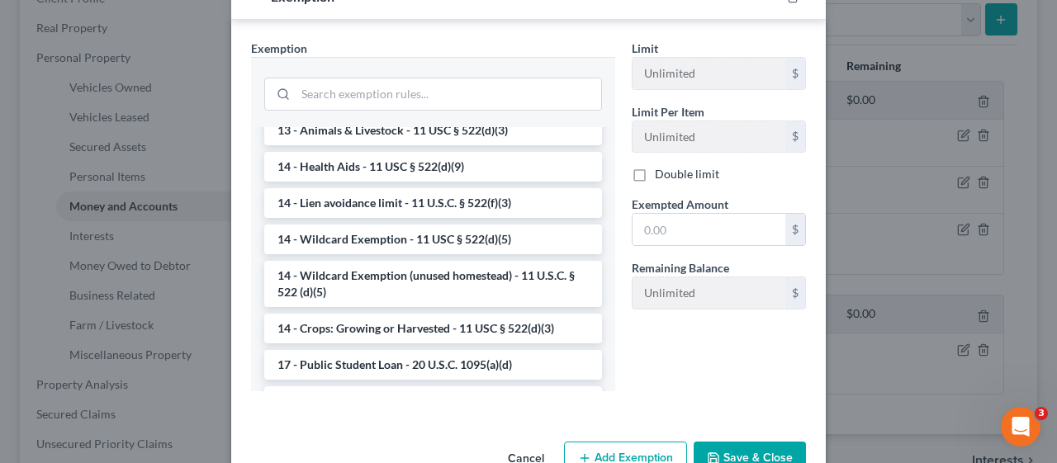
click at [435, 233] on li "14 - Wildcard Exemption - 11 USC § 522(d)(5)" at bounding box center [433, 240] width 338 height 30
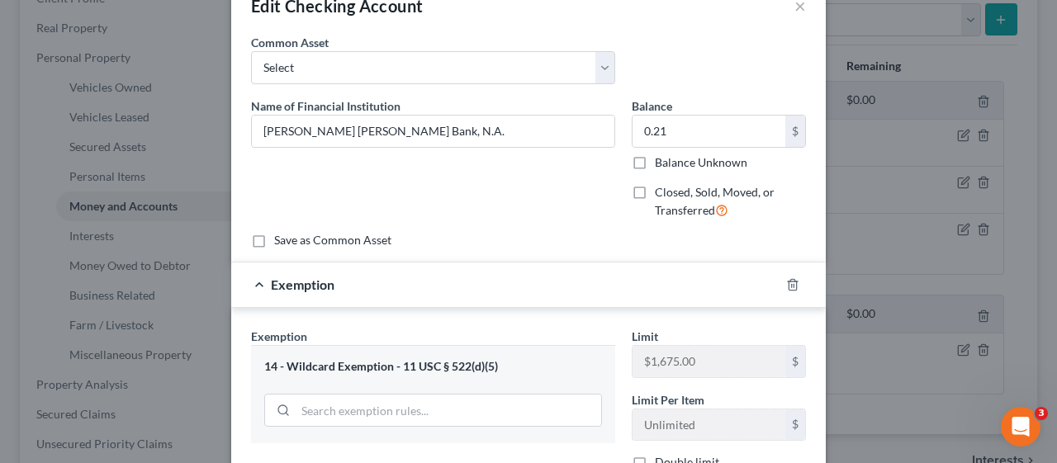
scroll to position [290, 0]
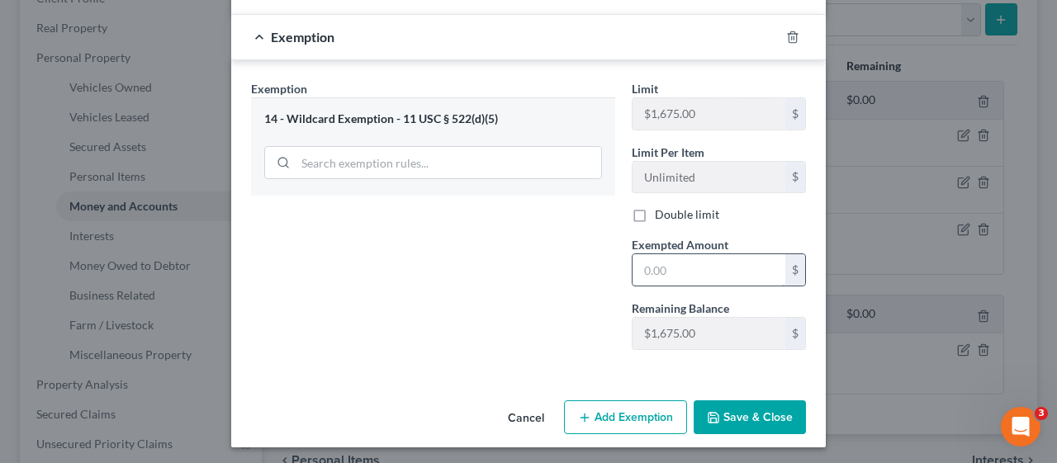
click at [642, 261] on input "text" at bounding box center [709, 269] width 153 height 31
type input "0.21"
click at [503, 299] on div "Exemption Set must be selected for CA. Exemption * 14 - Wildcard Exemption - 11…" at bounding box center [433, 221] width 381 height 283
click at [740, 415] on button "Save & Close" at bounding box center [750, 418] width 112 height 35
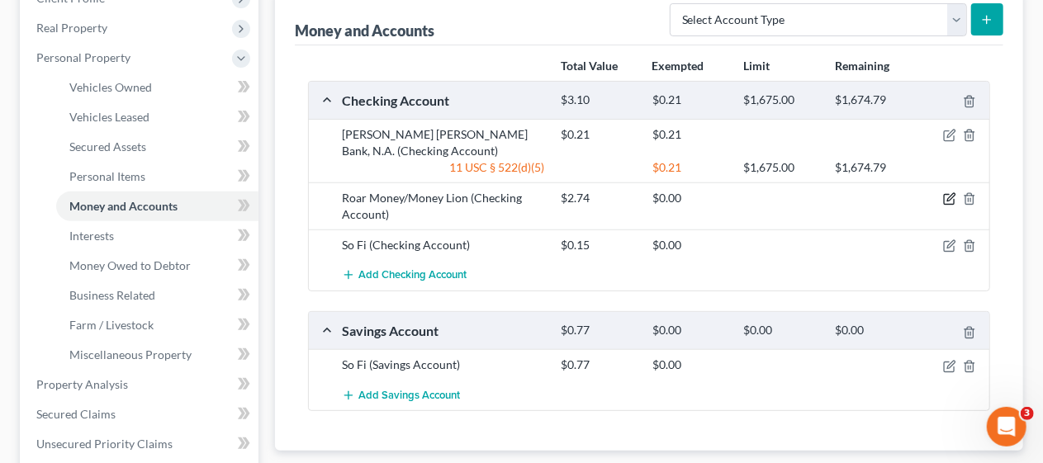
click at [946, 194] on icon "button" at bounding box center [949, 198] width 13 height 13
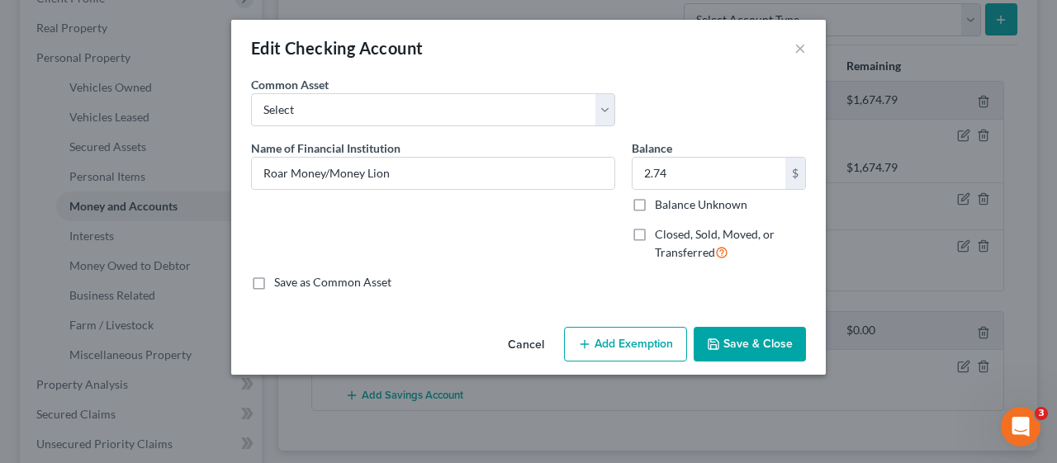
click at [623, 342] on button "Add Exemption" at bounding box center [625, 344] width 123 height 35
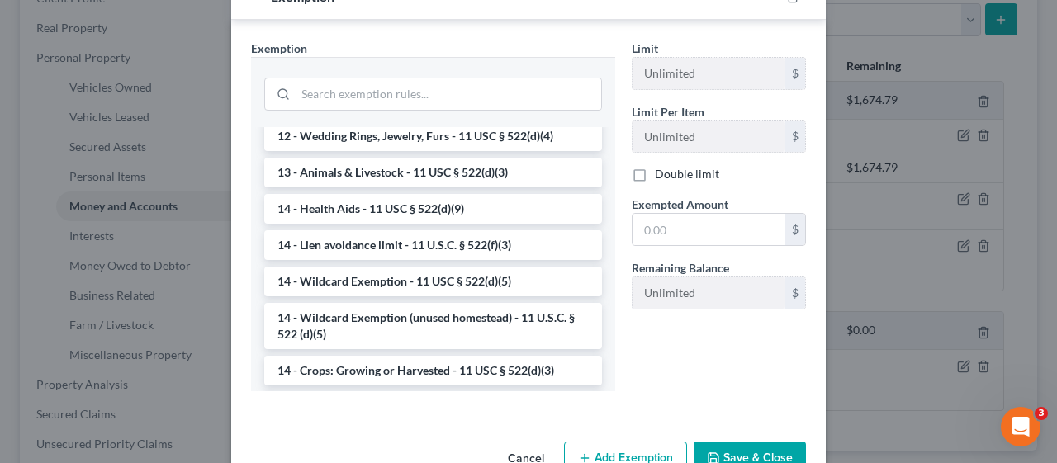
scroll to position [270, 0]
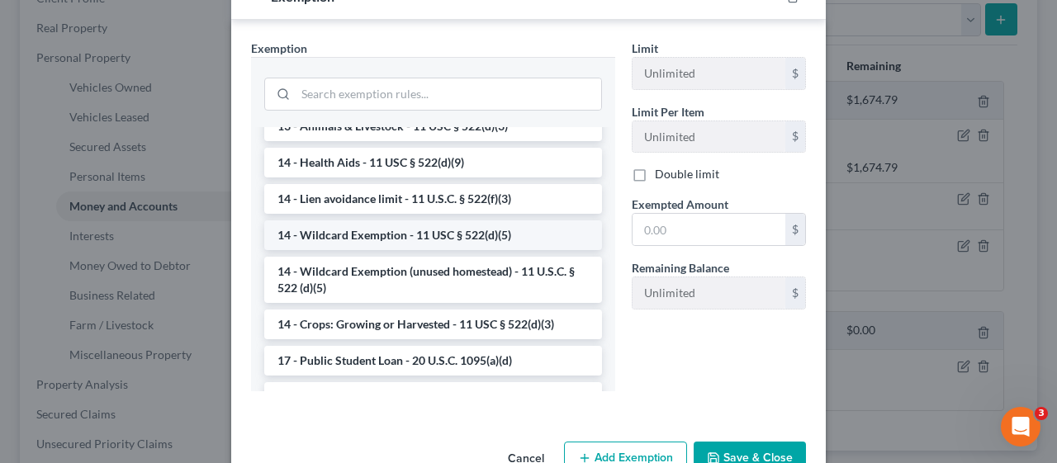
click at [472, 230] on li "14 - Wildcard Exemption - 11 USC § 522(d)(5)" at bounding box center [433, 235] width 338 height 30
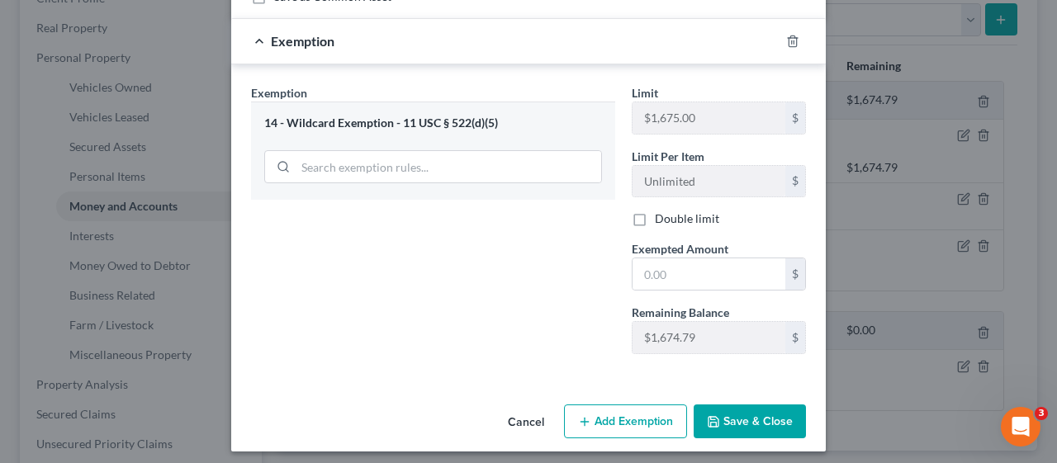
scroll to position [290, 0]
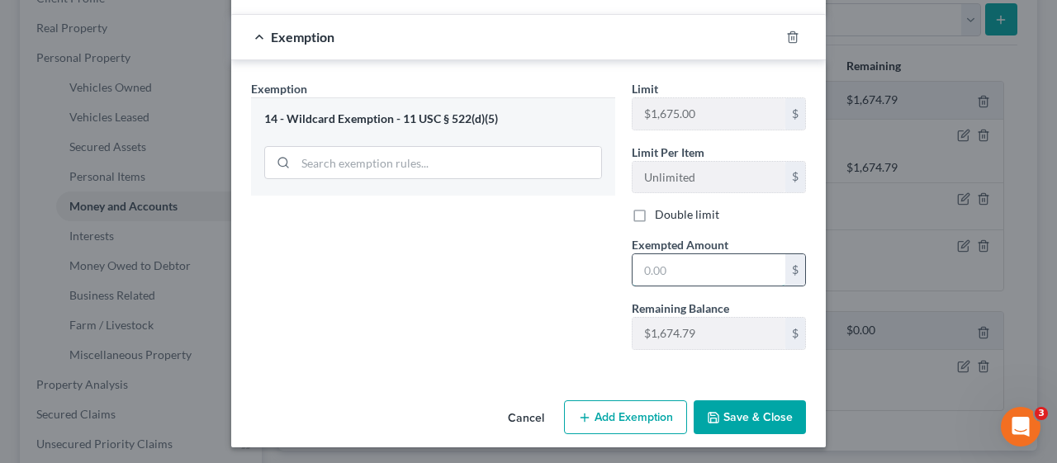
click at [636, 255] on input "text" at bounding box center [709, 269] width 153 height 31
type input "2.74"
click at [752, 405] on button "Save & Close" at bounding box center [750, 418] width 112 height 35
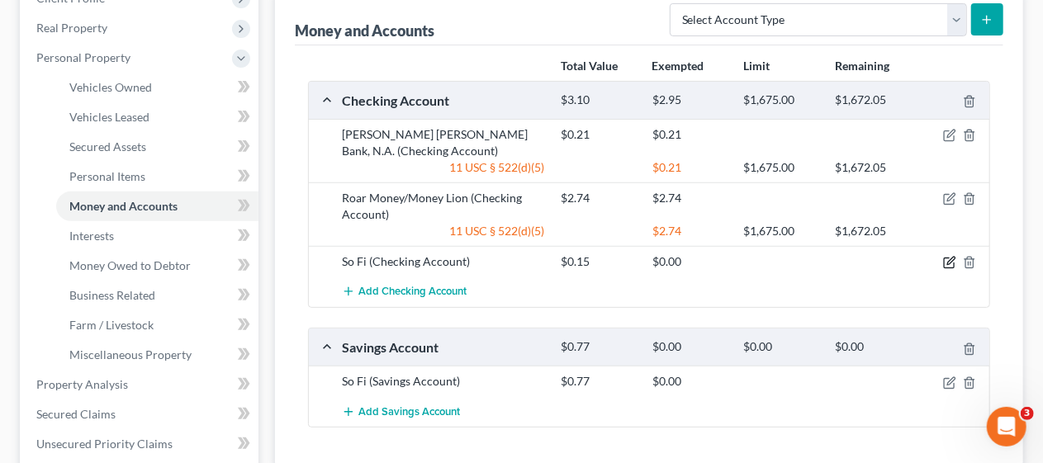
click at [945, 261] on icon "button" at bounding box center [949, 262] width 13 height 13
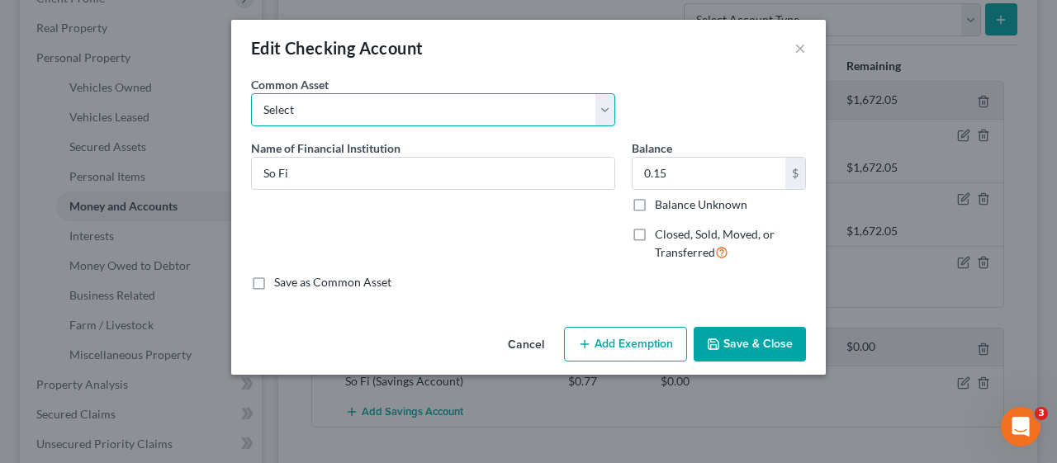
click at [601, 109] on select "Select Bank of America [GEOGRAPHIC_DATA] Manasquan Bank PNC TD Bank Chase Bank …" at bounding box center [433, 109] width 364 height 33
click at [609, 105] on select "Select Bank of America [GEOGRAPHIC_DATA] Manasquan Bank PNC TD Bank Chase Bank …" at bounding box center [433, 109] width 364 height 33
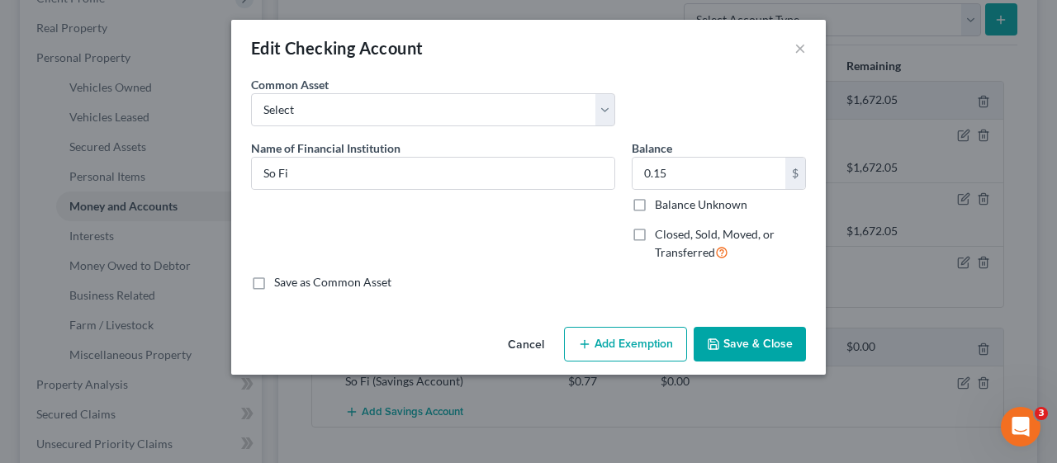
click at [623, 339] on button "Add Exemption" at bounding box center [625, 344] width 123 height 35
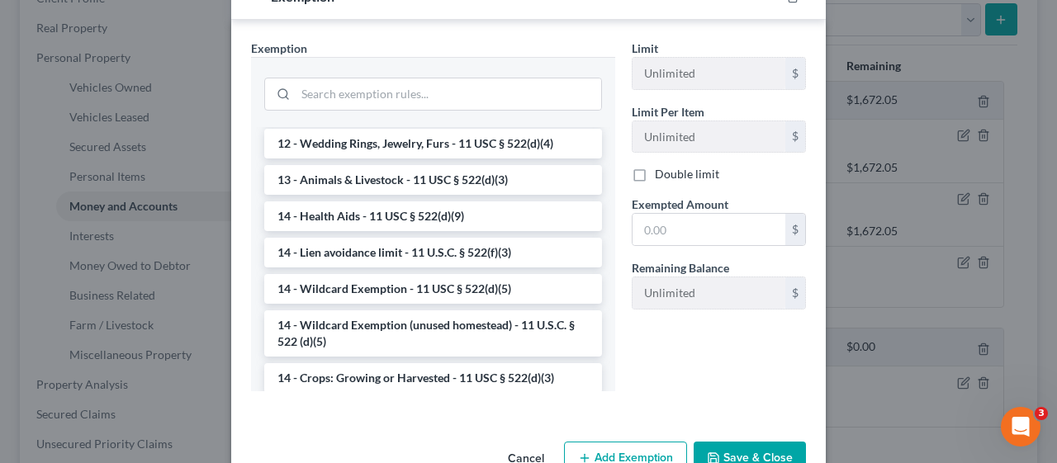
scroll to position [289, 0]
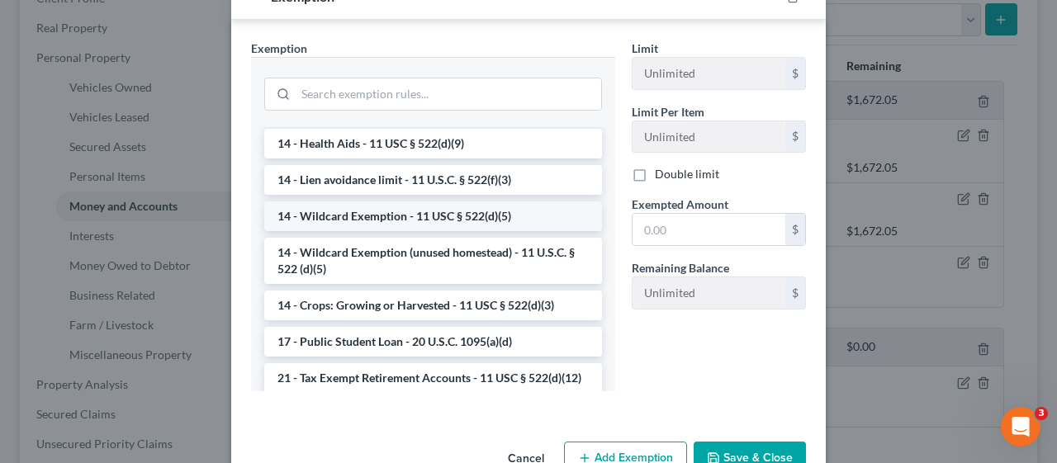
click at [412, 213] on li "14 - Wildcard Exemption - 11 USC § 522(d)(5)" at bounding box center [433, 216] width 338 height 30
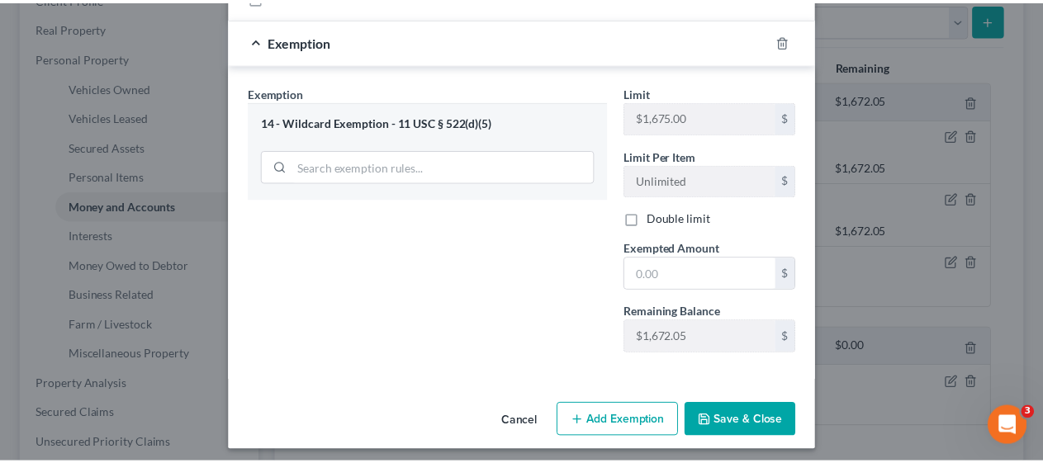
scroll to position [290, 0]
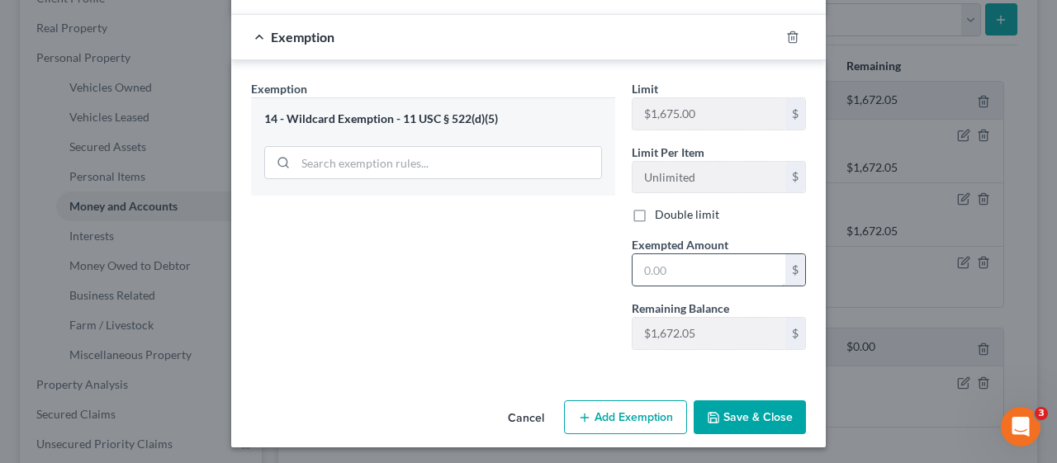
click at [638, 262] on input "text" at bounding box center [709, 269] width 153 height 31
type input "0.15"
click at [751, 406] on button "Save & Close" at bounding box center [750, 418] width 112 height 35
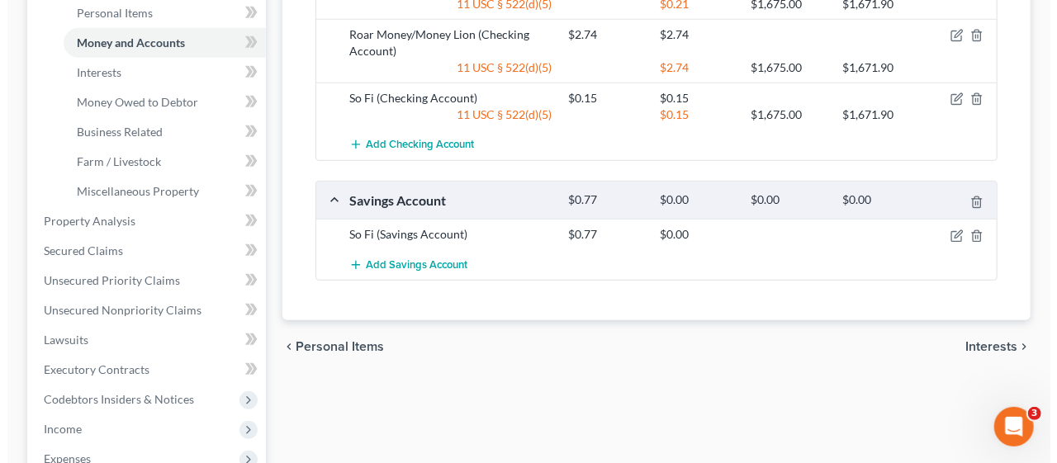
scroll to position [413, 0]
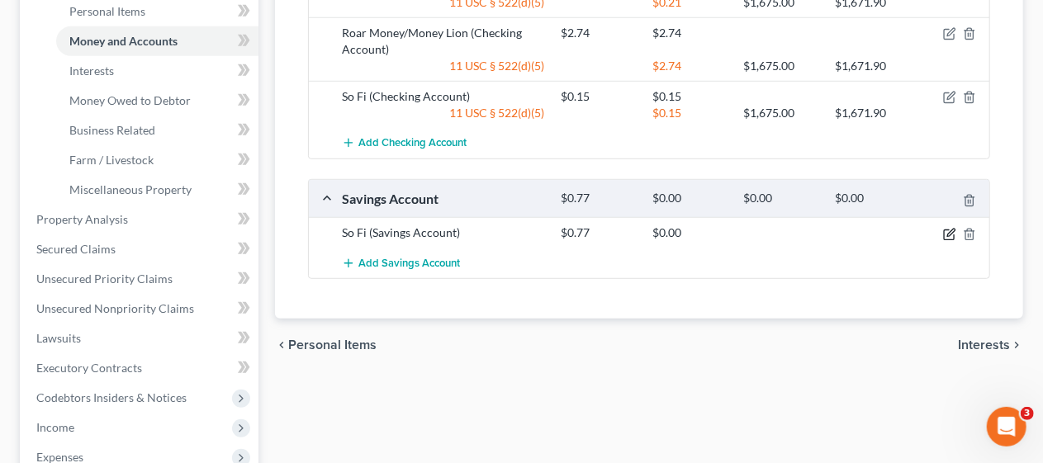
click at [946, 228] on icon "button" at bounding box center [949, 234] width 13 height 13
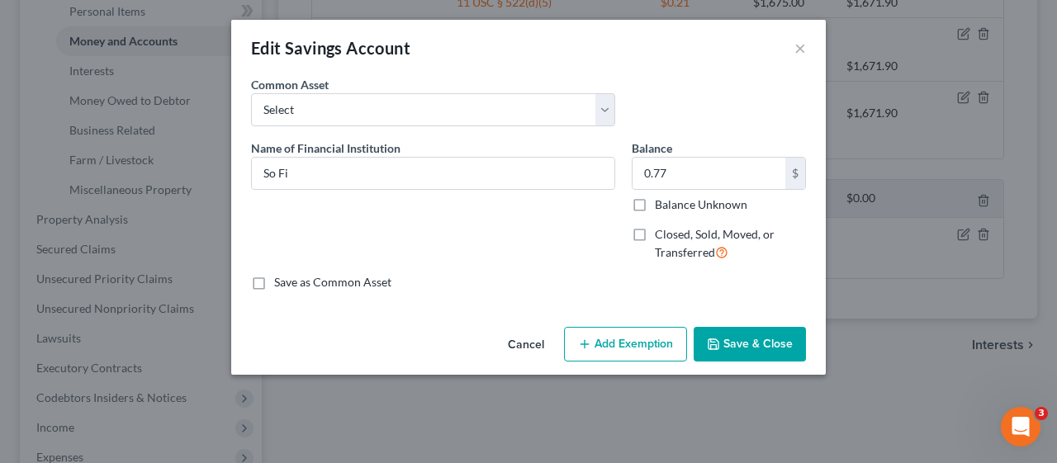
click at [618, 345] on button "Add Exemption" at bounding box center [625, 344] width 123 height 35
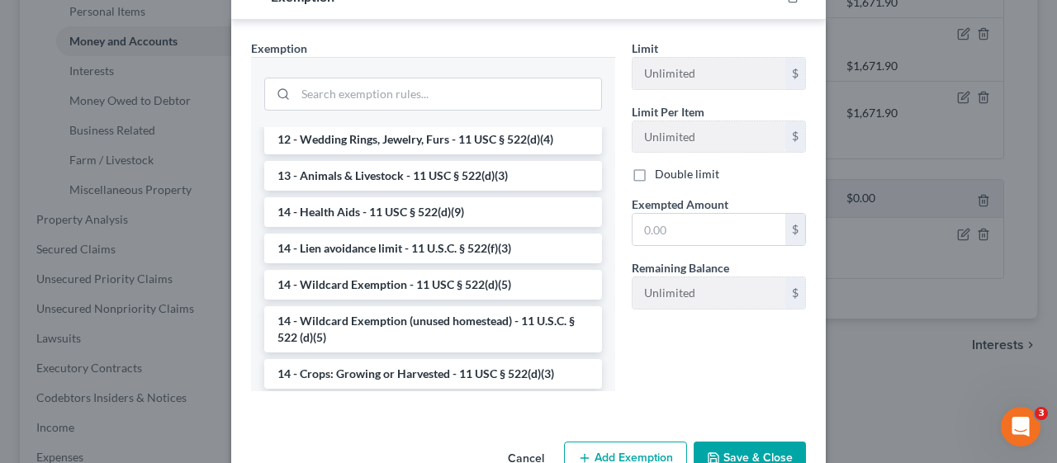
scroll to position [309, 0]
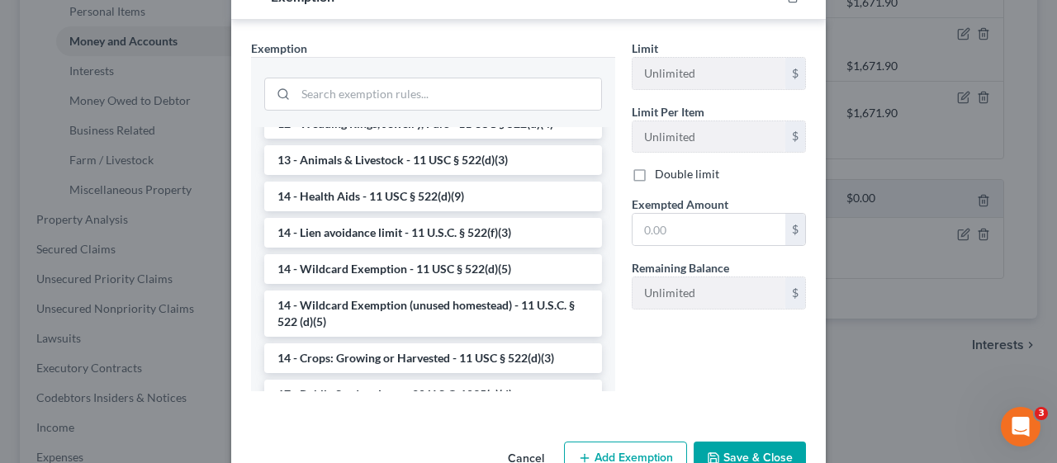
click at [456, 284] on li "14 - Wildcard Exemption - 11 USC § 522(d)(5)" at bounding box center [433, 269] width 338 height 30
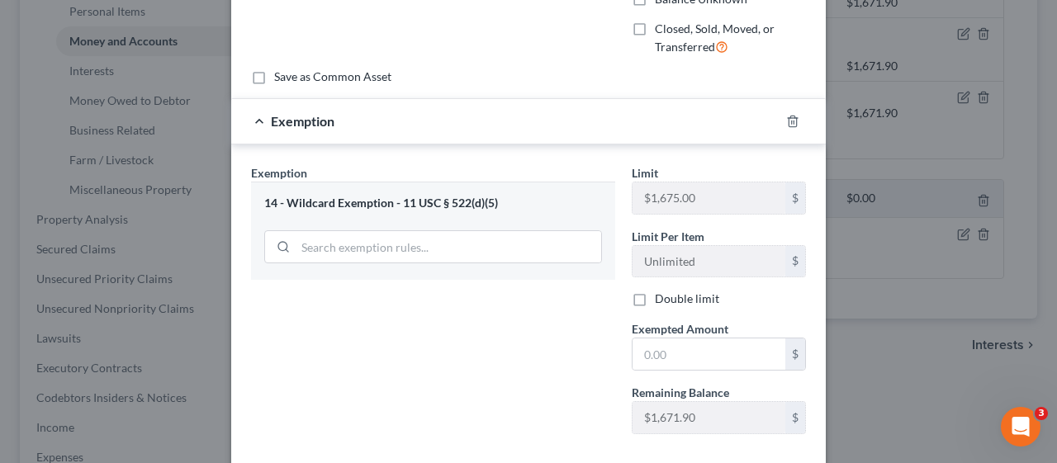
scroll to position [207, 0]
click at [633, 340] on input "text" at bounding box center [709, 352] width 153 height 31
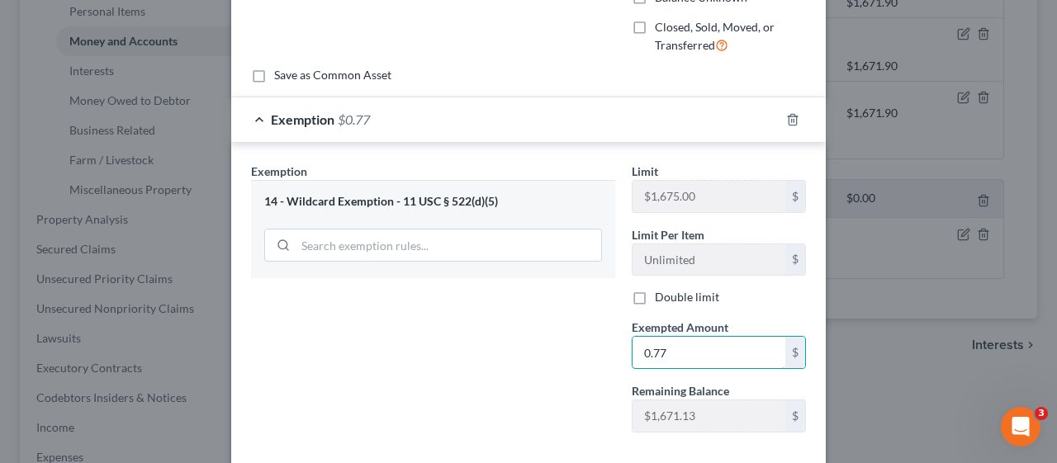
type input "0.77"
click at [540, 366] on div "Exemption Set must be selected for CA. Exemption * 14 - Wildcard Exemption - 11…" at bounding box center [433, 304] width 381 height 283
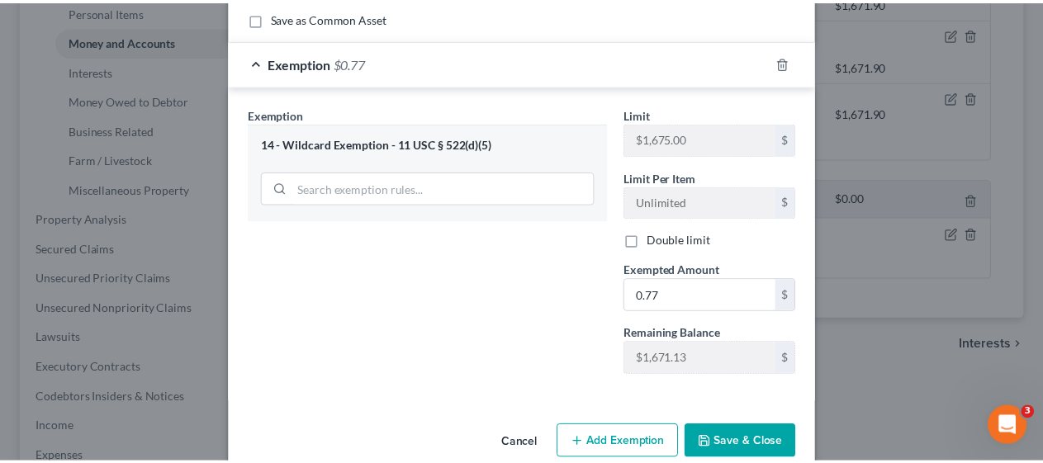
scroll to position [290, 0]
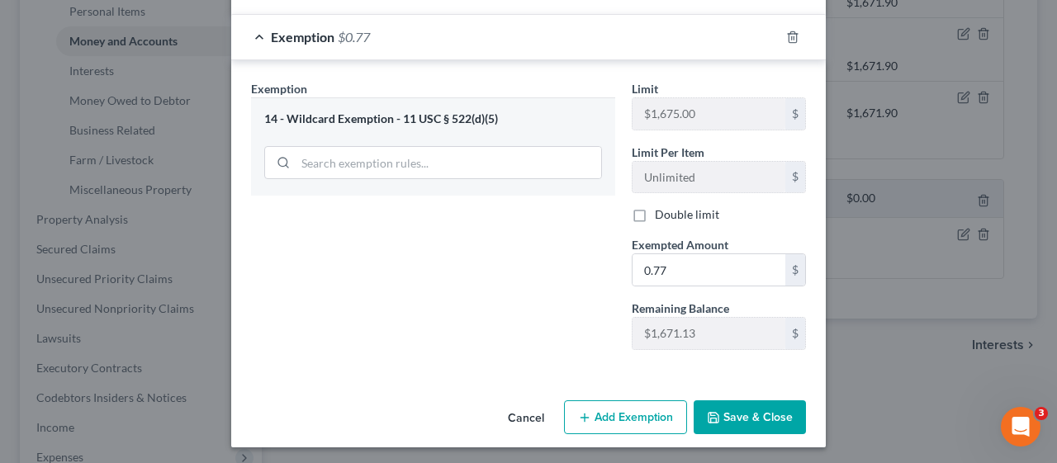
click at [766, 406] on button "Save & Close" at bounding box center [750, 418] width 112 height 35
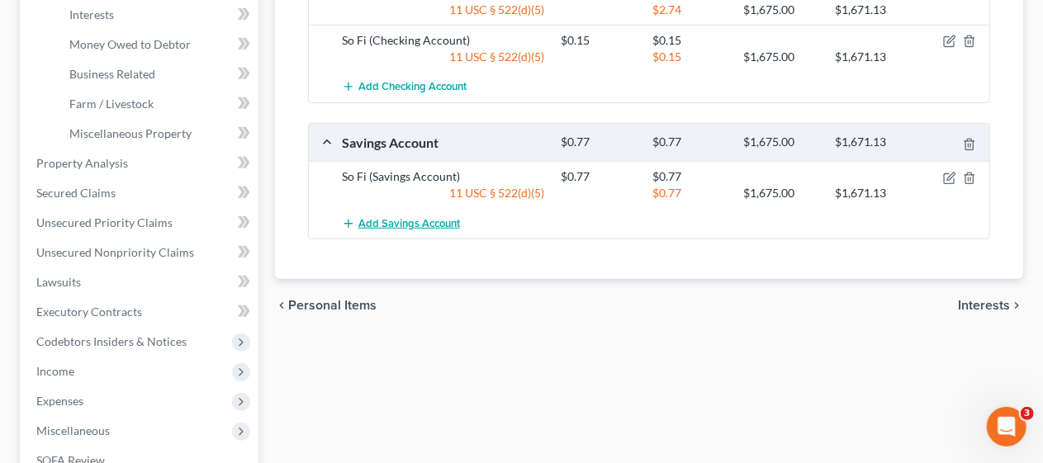
scroll to position [495, 0]
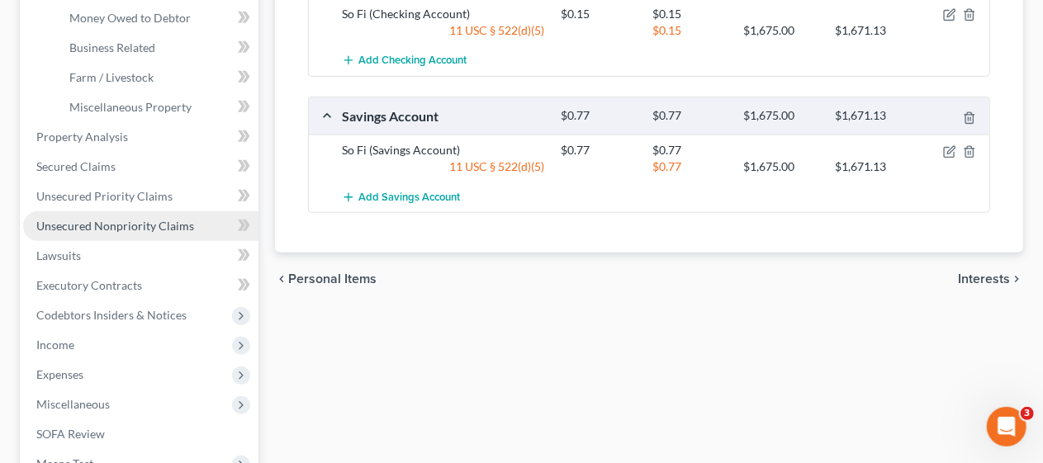
click at [165, 223] on span "Unsecured Nonpriority Claims" at bounding box center [115, 226] width 158 height 14
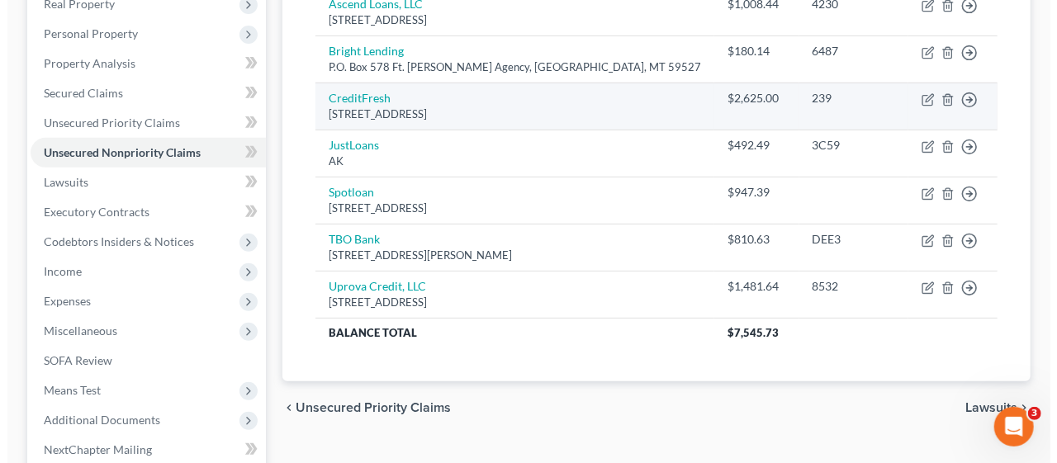
scroll to position [165, 0]
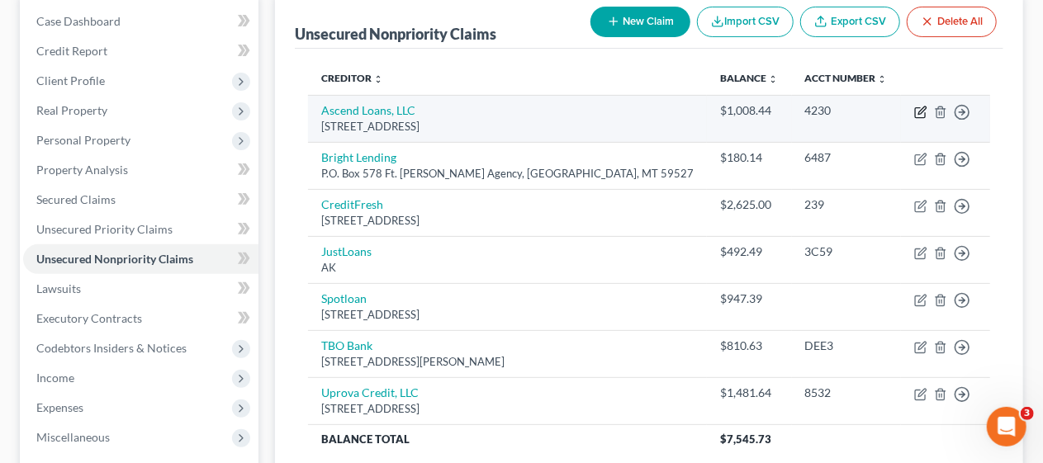
click at [921, 109] on icon "button" at bounding box center [921, 110] width 7 height 7
select select "4"
select select "14"
select select "0"
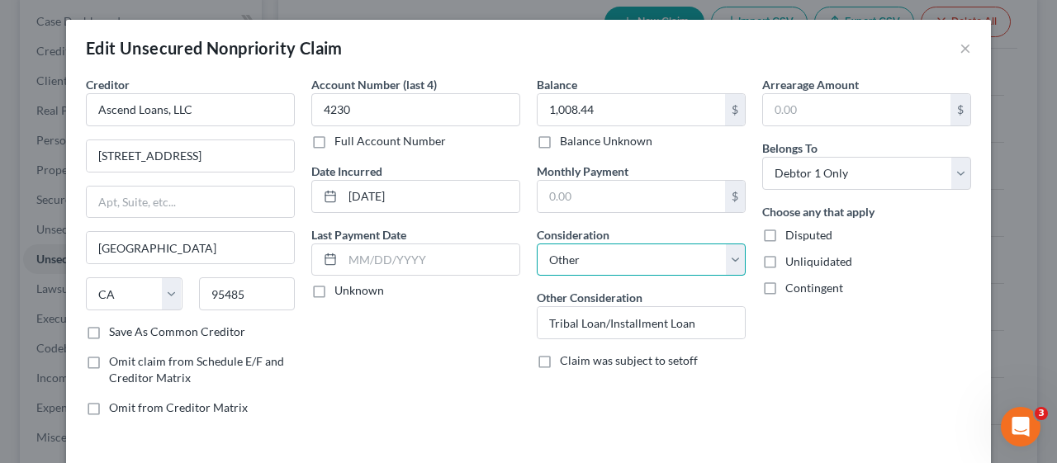
click at [724, 254] on select "Select Cable / Satellite Services Collection Agency Credit Card Debt Debt Couns…" at bounding box center [641, 260] width 209 height 33
select select "10"
click at [537, 244] on select "Select Cable / Satellite Services Collection Agency Credit Card Debt Debt Couns…" at bounding box center [641, 260] width 209 height 33
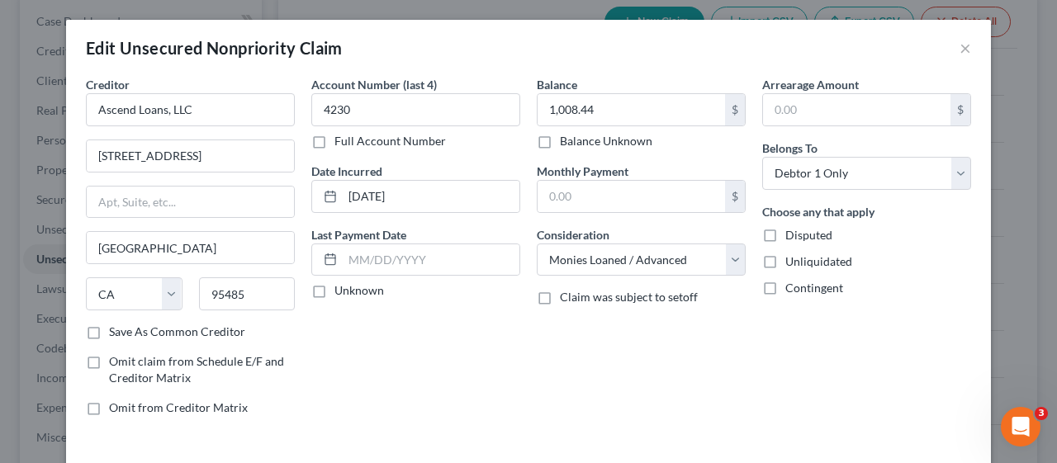
click at [463, 362] on div "Account Number (last 4) 4230 Full Account Number Date Incurred [DATE] Last Paym…" at bounding box center [415, 252] width 225 height 353
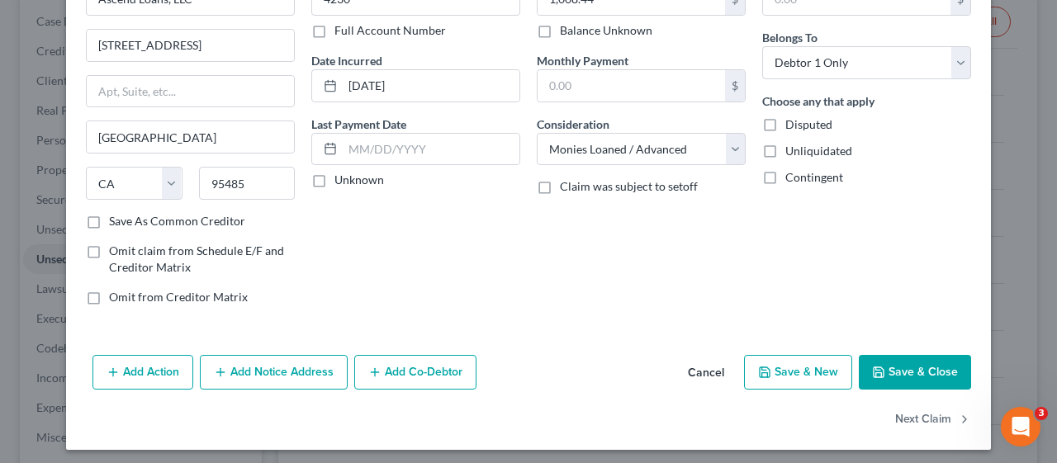
scroll to position [114, 0]
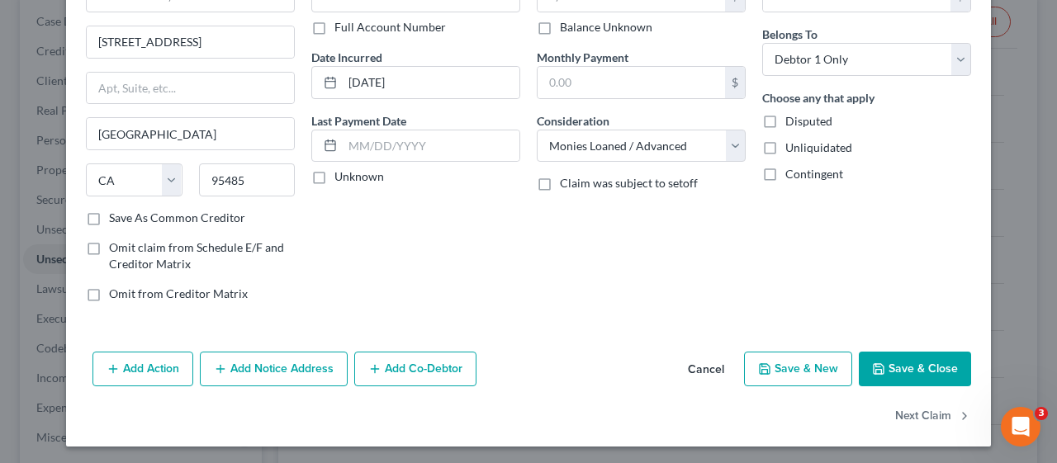
click at [920, 364] on button "Save & Close" at bounding box center [915, 369] width 112 height 35
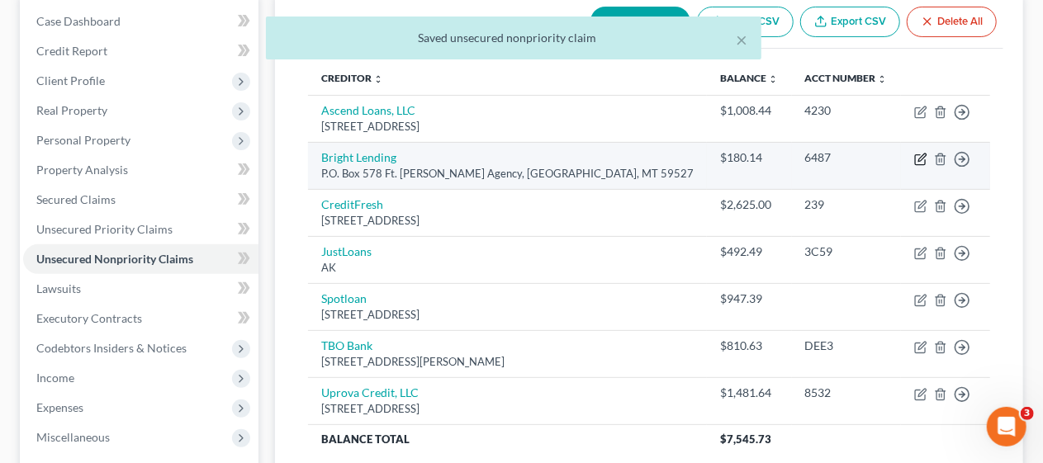
click at [921, 155] on icon "button" at bounding box center [921, 157] width 7 height 7
select select "27"
select select "14"
select select "0"
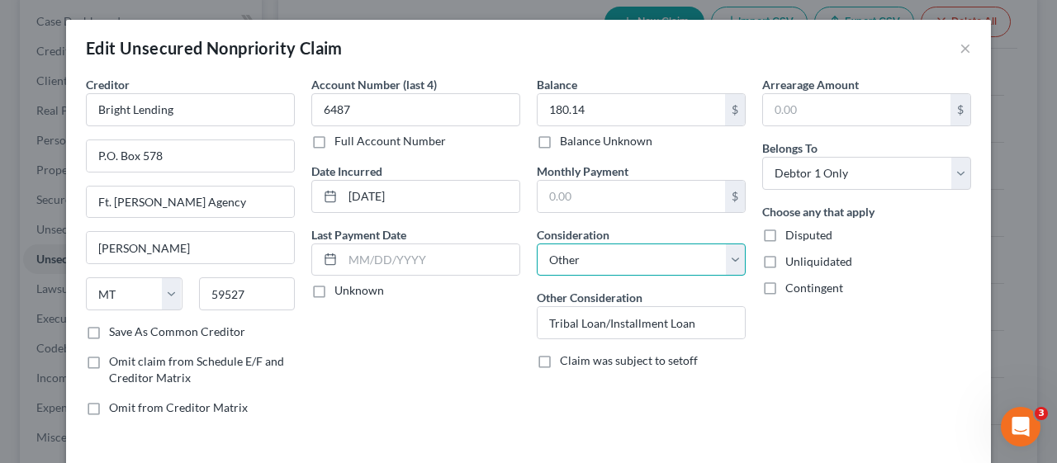
click at [721, 263] on select "Select Cable / Satellite Services Collection Agency Credit Card Debt Debt Couns…" at bounding box center [641, 260] width 209 height 33
select select "10"
click at [537, 244] on select "Select Cable / Satellite Services Collection Agency Credit Card Debt Debt Couns…" at bounding box center [641, 260] width 209 height 33
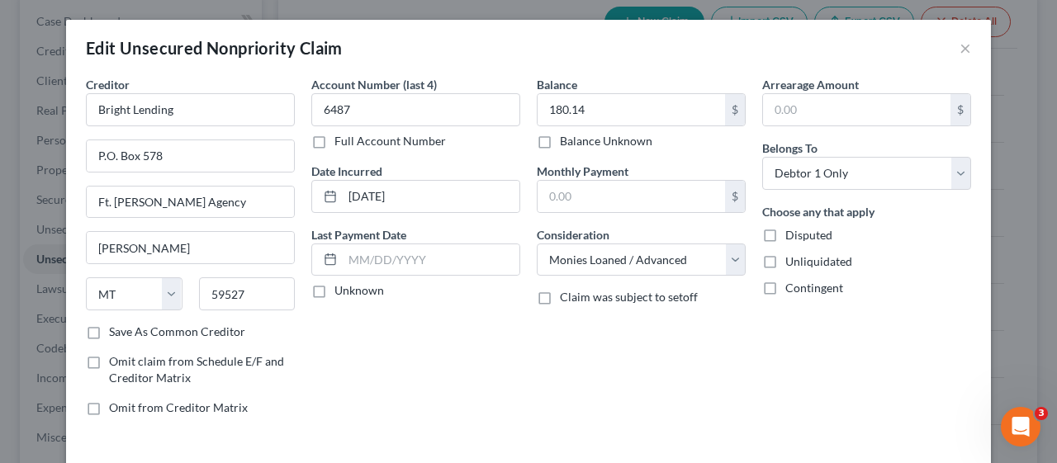
click at [478, 354] on div "Account Number (last 4) 6487 Full Account Number Date Incurred [DATE] Last Paym…" at bounding box center [415, 252] width 225 height 353
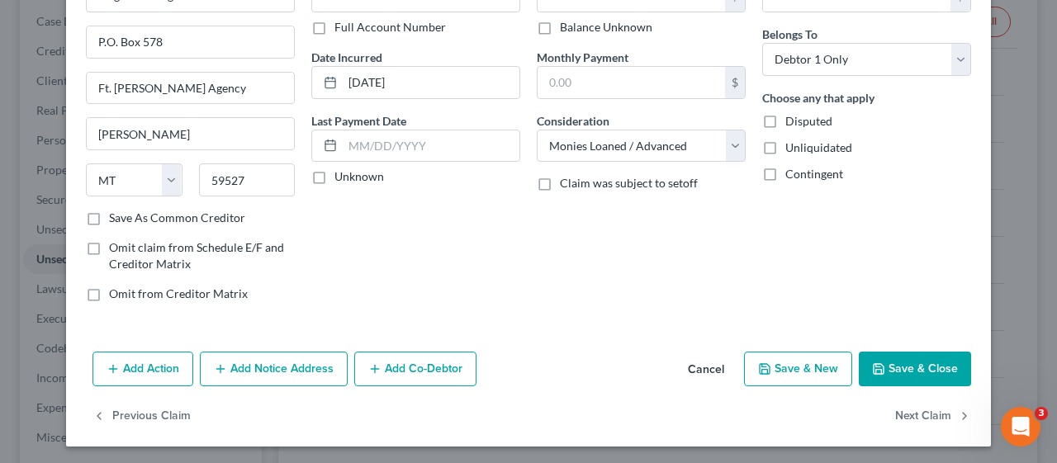
click at [915, 360] on button "Save & Close" at bounding box center [915, 369] width 112 height 35
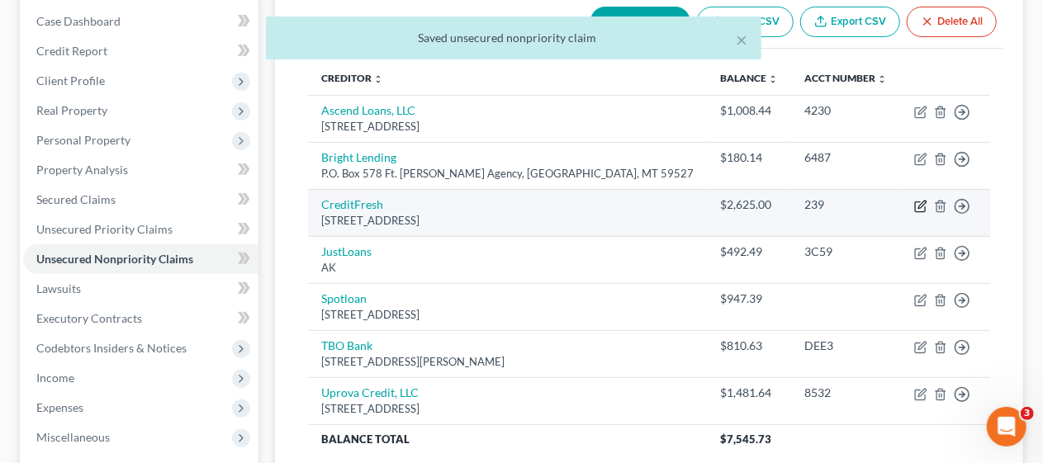
click at [917, 206] on icon "button" at bounding box center [920, 206] width 13 height 13
select select "7"
select select "14"
select select "0"
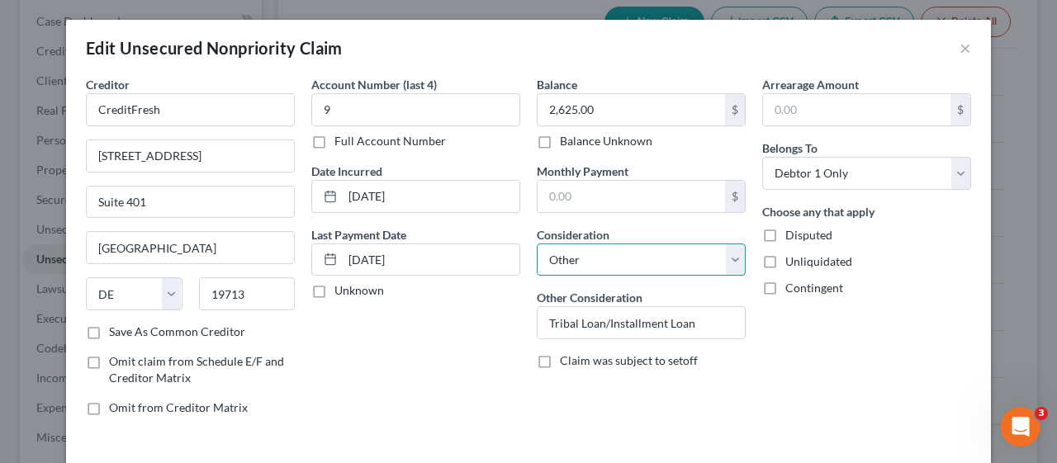
click at [726, 263] on select "Select Cable / Satellite Services Collection Agency Credit Card Debt Debt Couns…" at bounding box center [641, 260] width 209 height 33
select select "10"
click at [537, 244] on select "Select Cable / Satellite Services Collection Agency Credit Card Debt Debt Couns…" at bounding box center [641, 260] width 209 height 33
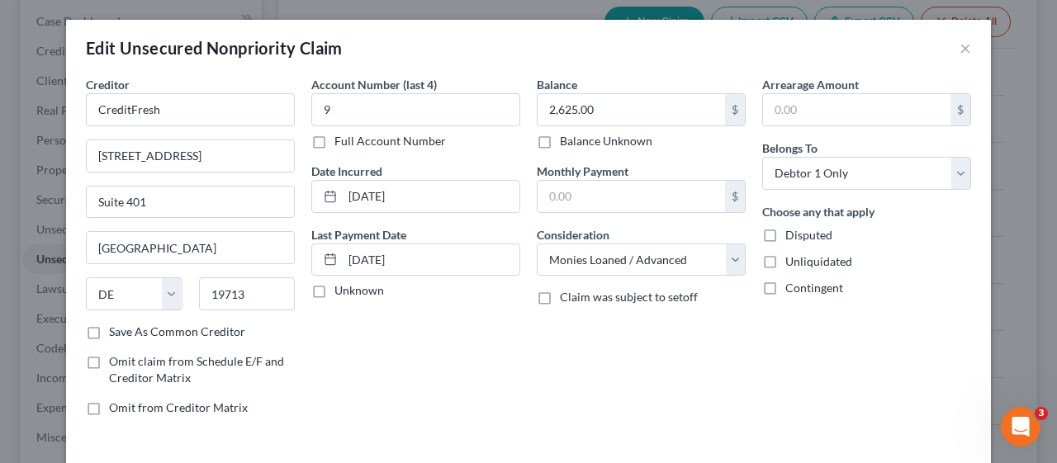
click at [741, 350] on div "Balance 2,625.00 $ Balance Unknown Balance Undetermined 2,625.00 $ Balance Unkn…" at bounding box center [641, 252] width 225 height 353
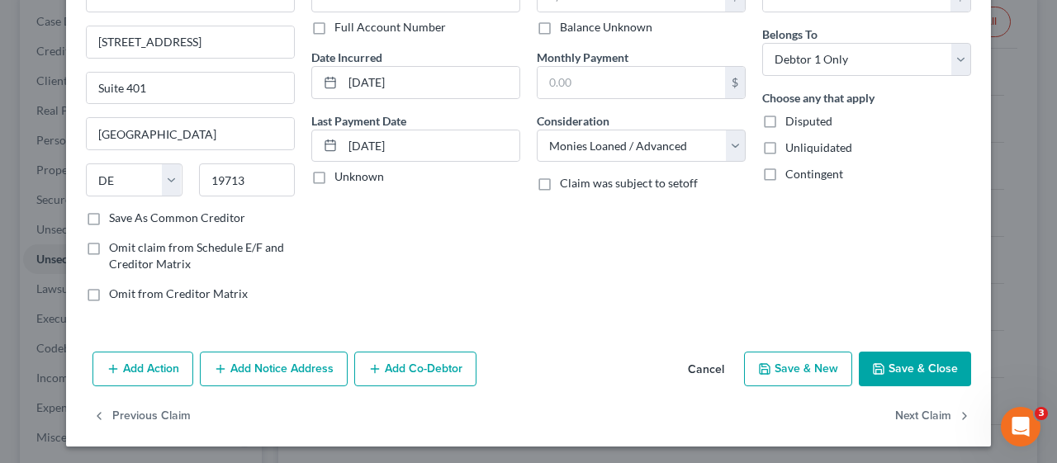
click at [923, 361] on button "Save & Close" at bounding box center [915, 369] width 112 height 35
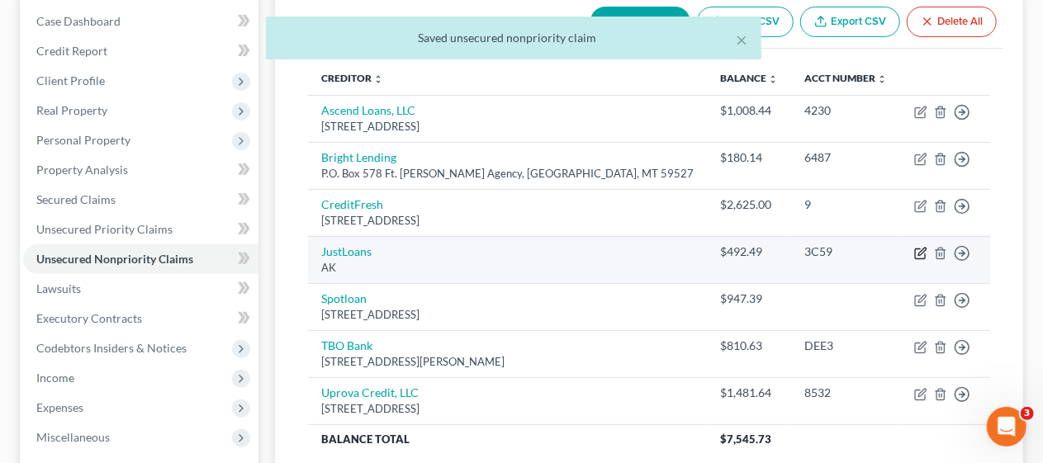
click at [920, 249] on icon "button" at bounding box center [920, 254] width 10 height 10
select select "1"
select select "14"
select select "0"
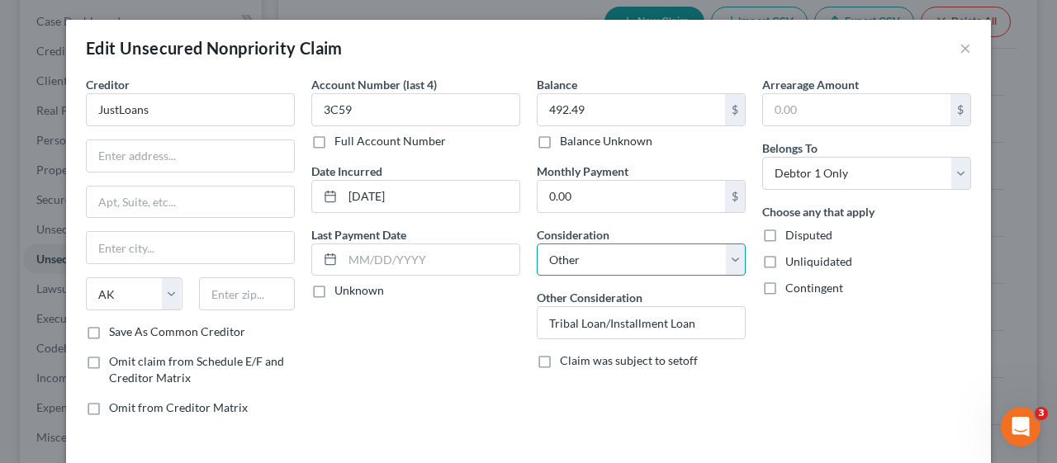
click at [730, 261] on select "Select Cable / Satellite Services Collection Agency Credit Card Debt Debt Couns…" at bounding box center [641, 260] width 209 height 33
select select "10"
click at [537, 244] on select "Select Cable / Satellite Services Collection Agency Credit Card Debt Debt Couns…" at bounding box center [641, 260] width 209 height 33
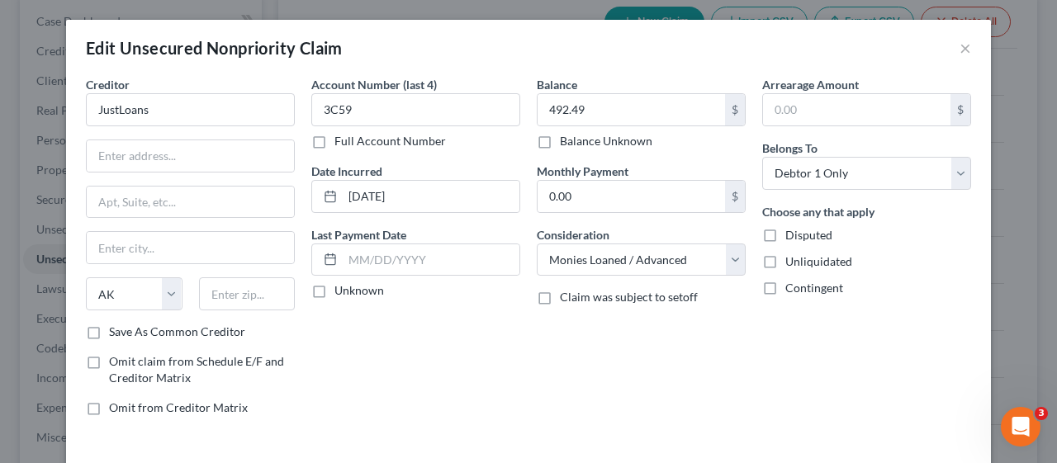
click at [466, 383] on div "Account Number (last 4) 3C59 Full Account Number Date Incurred [DATE] Last Paym…" at bounding box center [415, 252] width 225 height 353
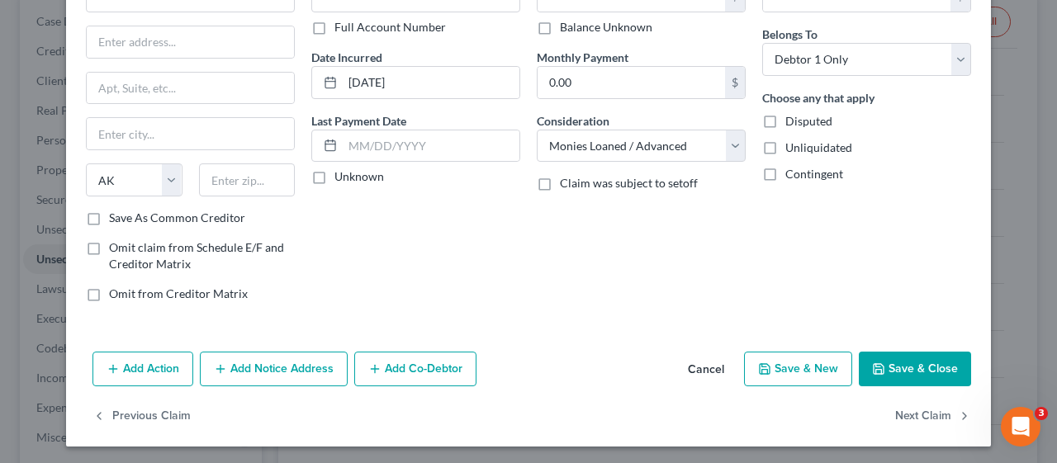
click at [905, 363] on button "Save & Close" at bounding box center [915, 369] width 112 height 35
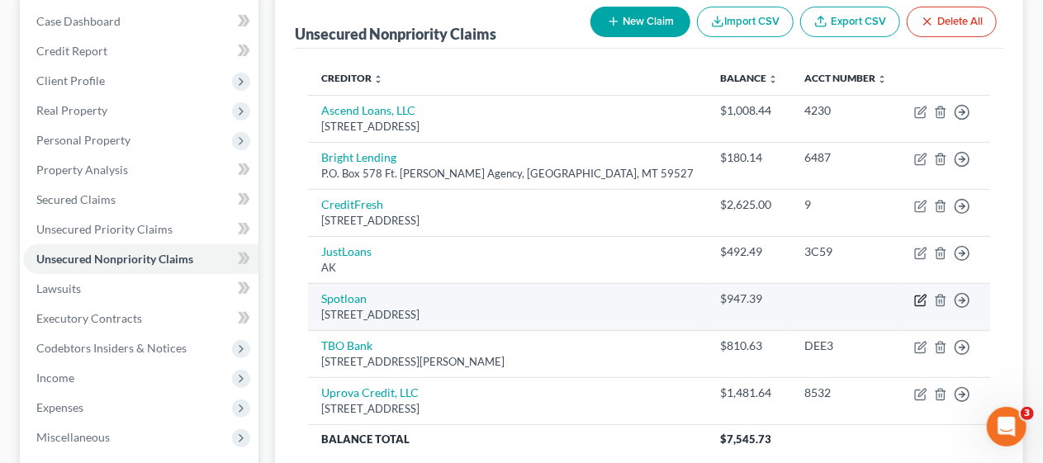
click at [918, 296] on icon "button" at bounding box center [920, 300] width 13 height 13
select select "29"
select select "14"
select select "0"
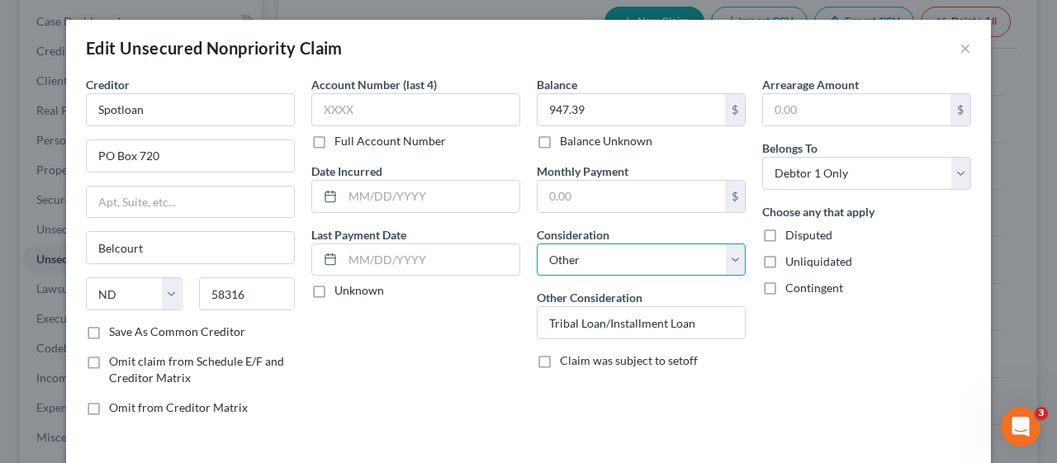
click at [730, 259] on select "Select Cable / Satellite Services Collection Agency Credit Card Debt Debt Couns…" at bounding box center [641, 260] width 209 height 33
select select "10"
click at [537, 244] on select "Select Cable / Satellite Services Collection Agency Credit Card Debt Debt Couns…" at bounding box center [641, 260] width 209 height 33
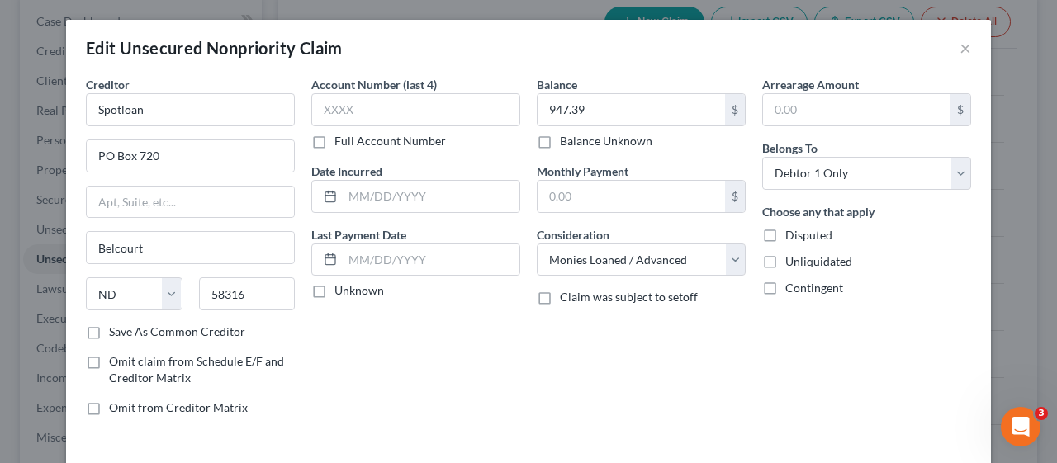
click at [707, 355] on div "Balance 947.39 $ Balance Unknown Balance Undetermined 947.39 $ Balance Unknown …" at bounding box center [641, 252] width 225 height 353
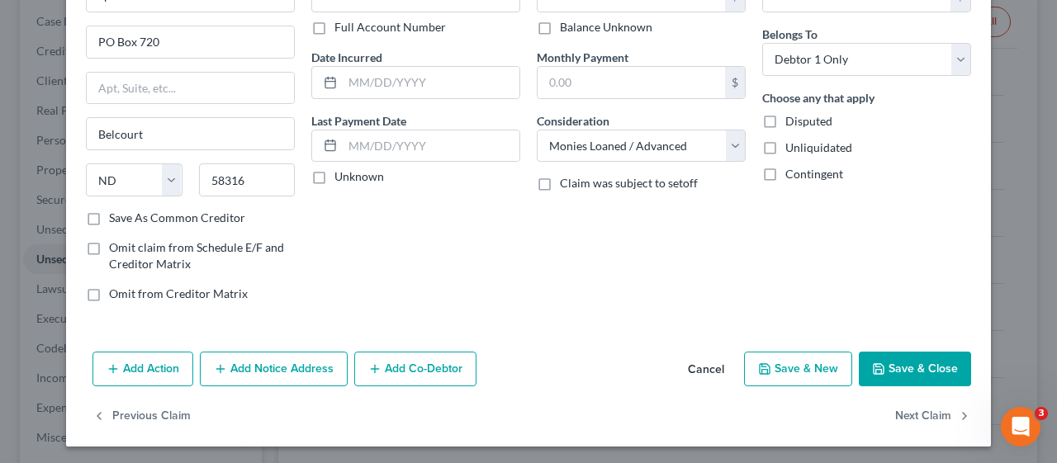
click at [912, 361] on button "Save & Close" at bounding box center [915, 369] width 112 height 35
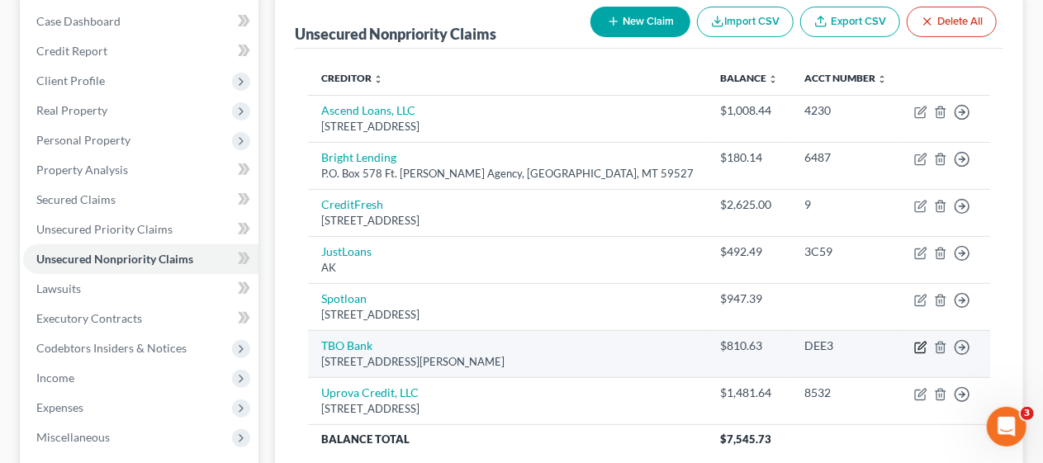
click at [920, 342] on icon "button" at bounding box center [920, 347] width 13 height 13
select select "26"
select select "14"
select select "0"
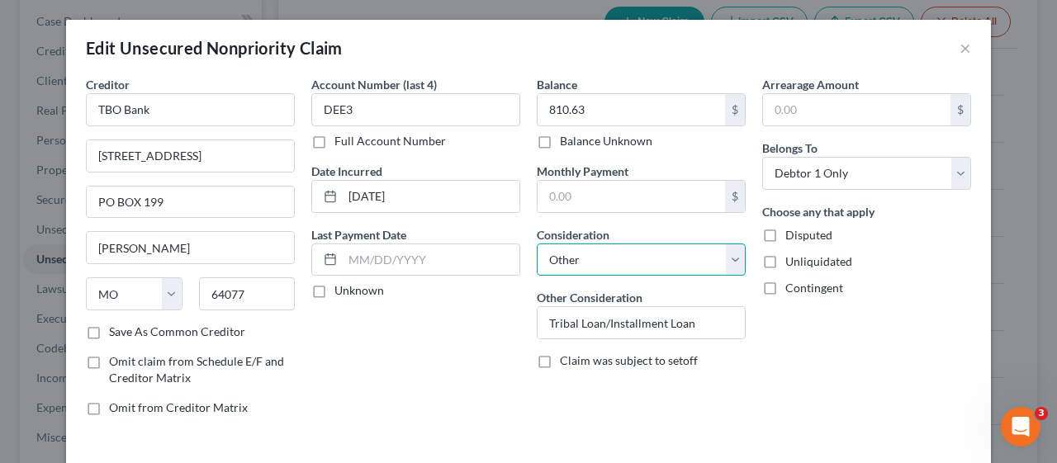
click at [728, 257] on select "Select Cable / Satellite Services Collection Agency Credit Card Debt Debt Couns…" at bounding box center [641, 260] width 209 height 33
select select "10"
click at [537, 244] on select "Select Cable / Satellite Services Collection Agency Credit Card Debt Debt Couns…" at bounding box center [641, 260] width 209 height 33
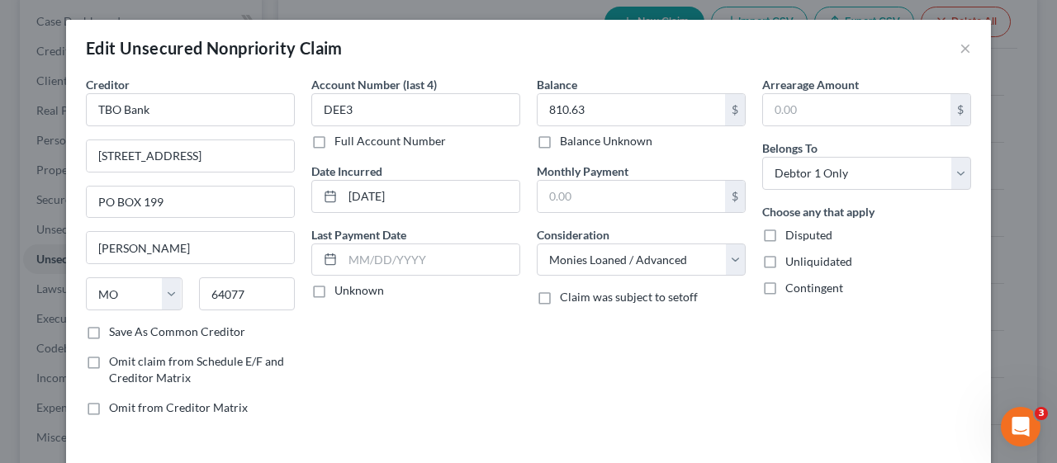
click at [669, 390] on div "Balance 810.63 $ Balance Unknown Balance Undetermined 810.63 $ Balance Unknown …" at bounding box center [641, 252] width 225 height 353
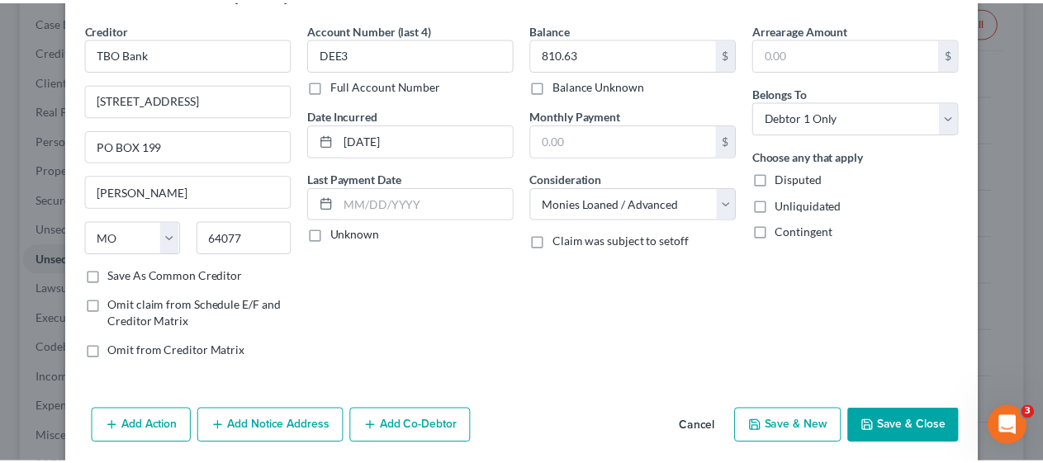
scroll to position [83, 0]
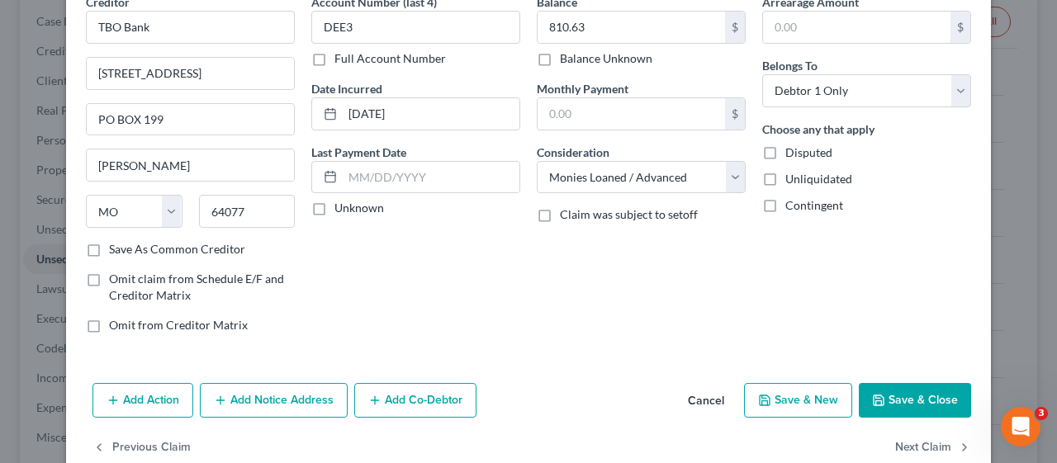
click at [922, 392] on button "Save & Close" at bounding box center [915, 400] width 112 height 35
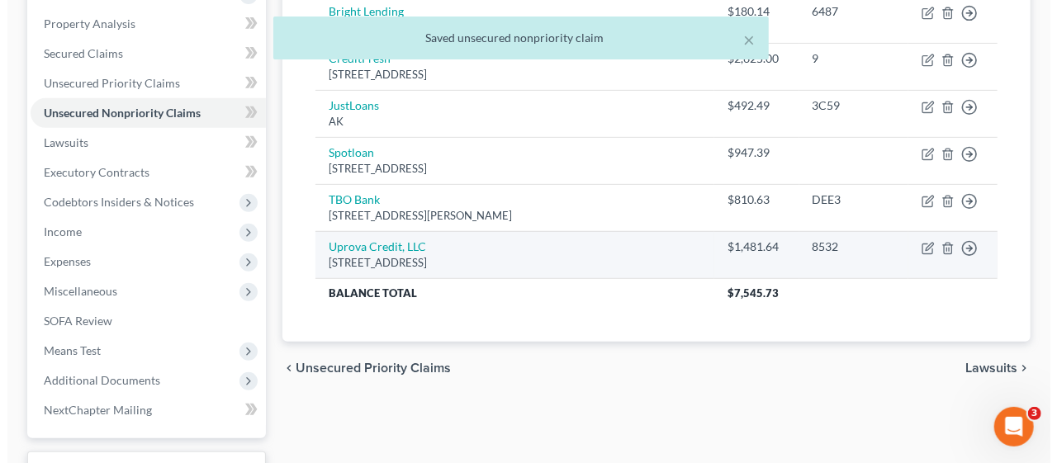
scroll to position [330, 0]
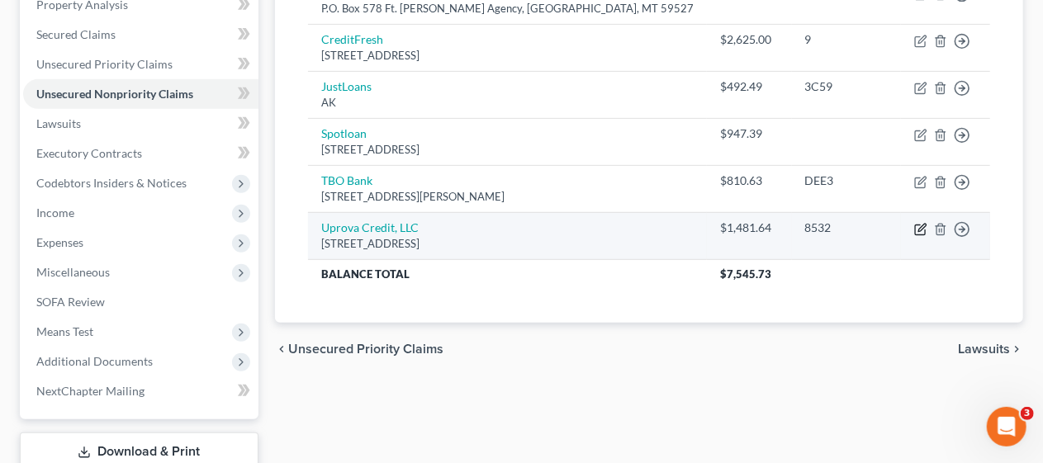
click at [922, 225] on icon "button" at bounding box center [921, 227] width 7 height 7
select select "4"
select select "14"
select select "0"
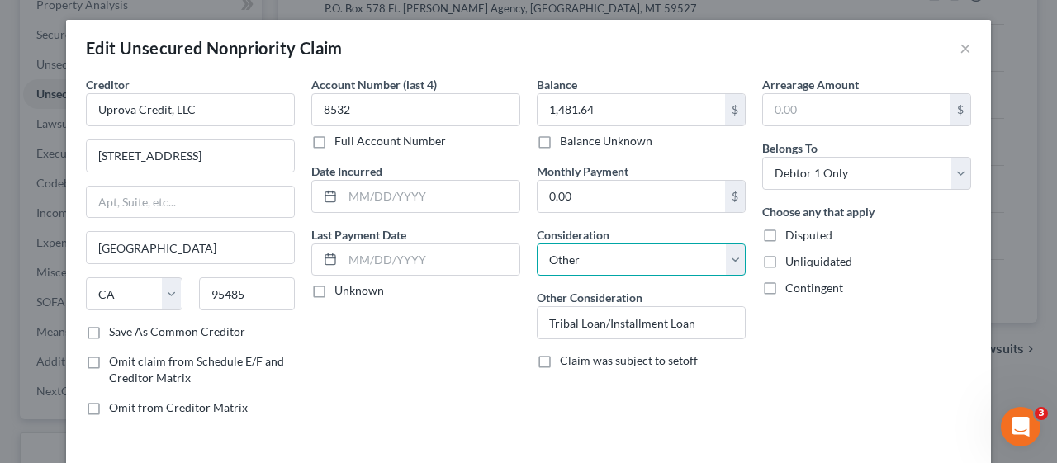
click at [726, 257] on select "Select Cable / Satellite Services Collection Agency Credit Card Debt Debt Couns…" at bounding box center [641, 260] width 209 height 33
select select "10"
click at [537, 244] on select "Select Cable / Satellite Services Collection Agency Credit Card Debt Debt Couns…" at bounding box center [641, 260] width 209 height 33
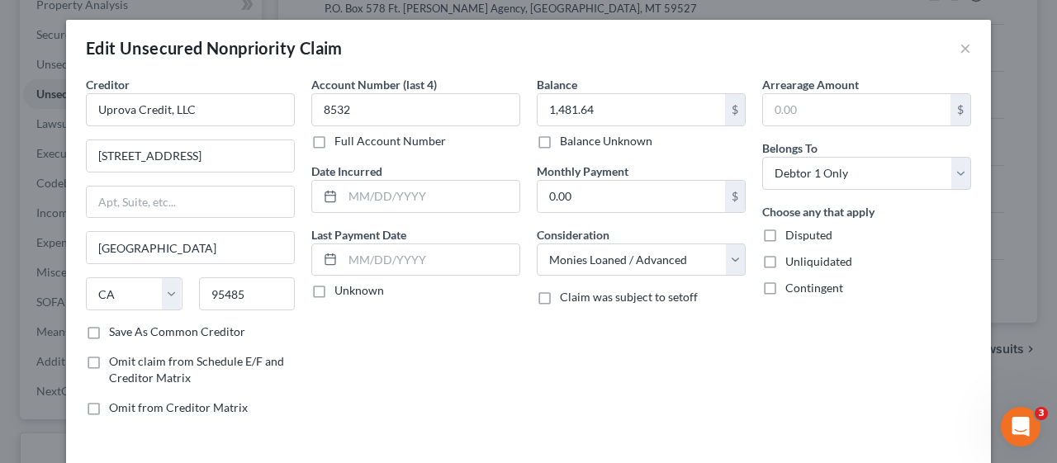
click at [475, 352] on div "Account Number (last 4) 8532 Full Account Number Date Incurred Last Payment Dat…" at bounding box center [415, 252] width 225 height 353
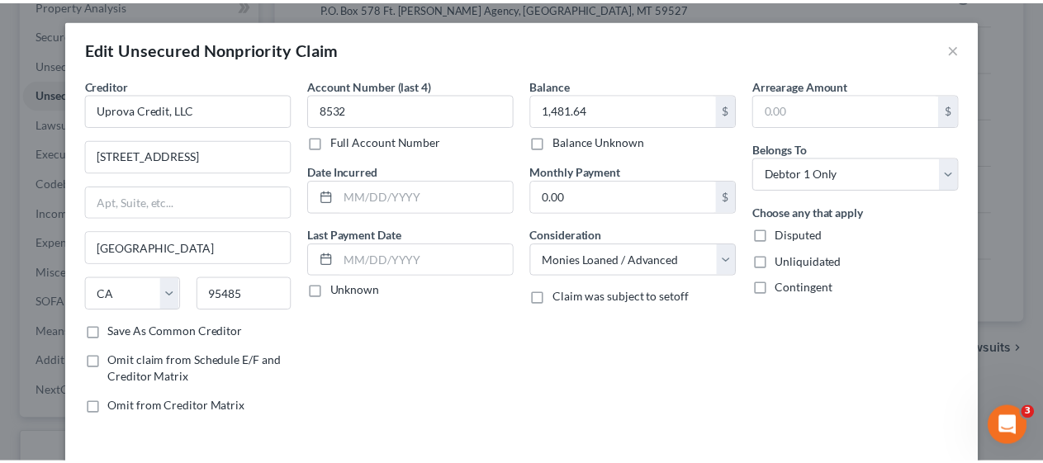
scroll to position [114, 0]
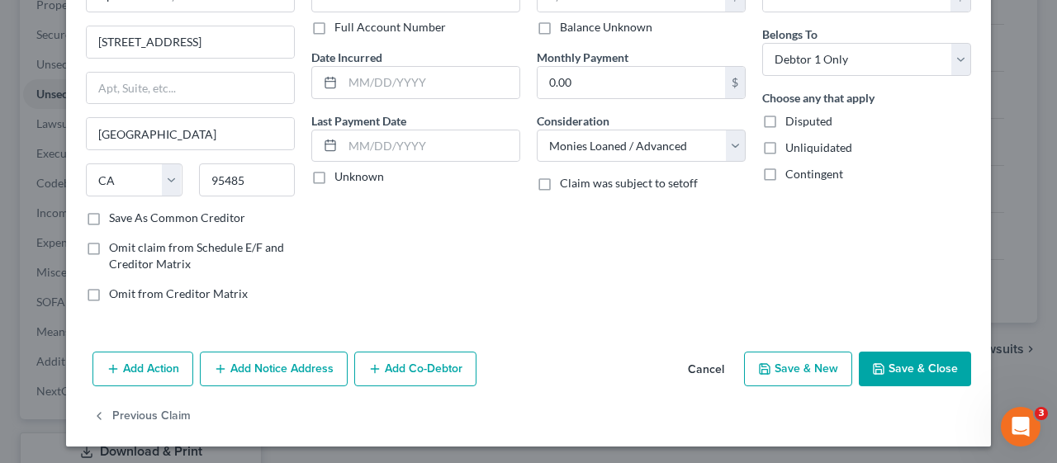
click at [917, 360] on button "Save & Close" at bounding box center [915, 369] width 112 height 35
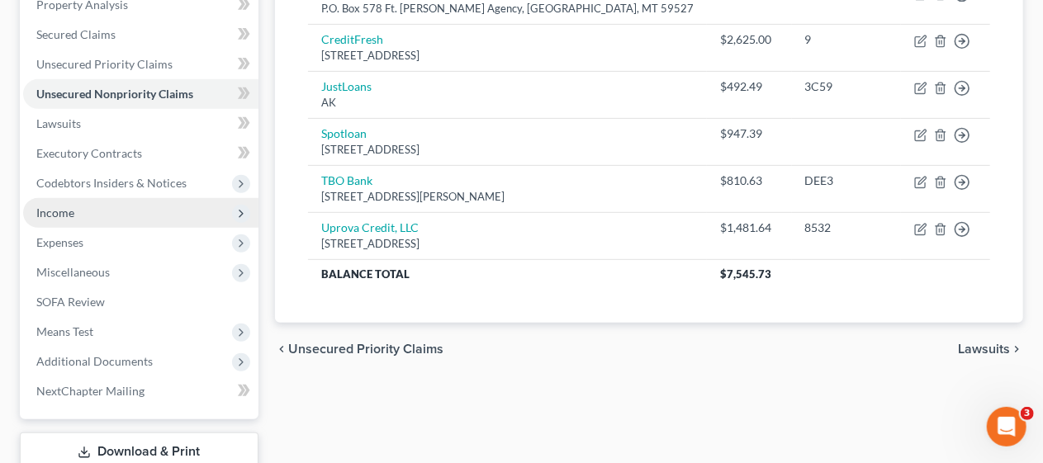
click at [129, 207] on span "Income" at bounding box center [140, 213] width 235 height 30
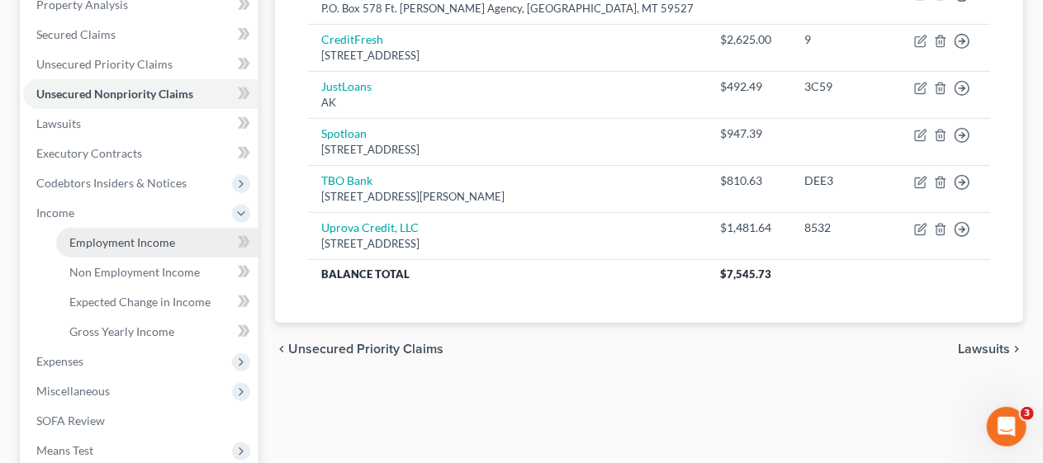
click at [152, 239] on span "Employment Income" at bounding box center [122, 242] width 106 height 14
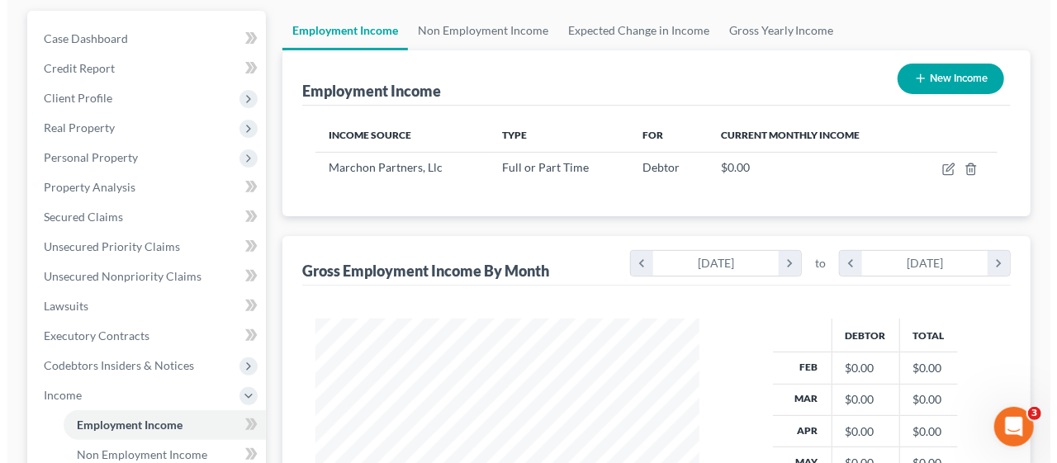
scroll to position [165, 0]
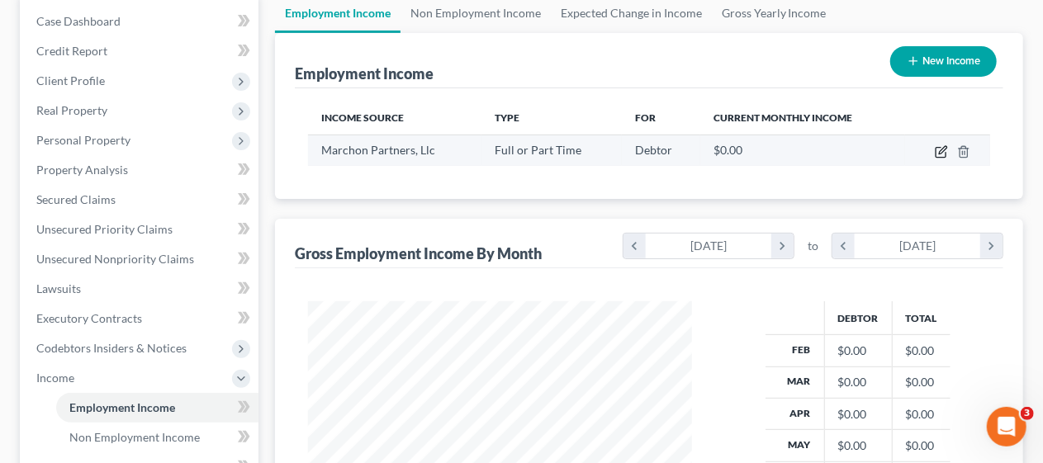
click at [938, 149] on icon "button" at bounding box center [941, 151] width 13 height 13
select select "0"
select select "22"
select select "2"
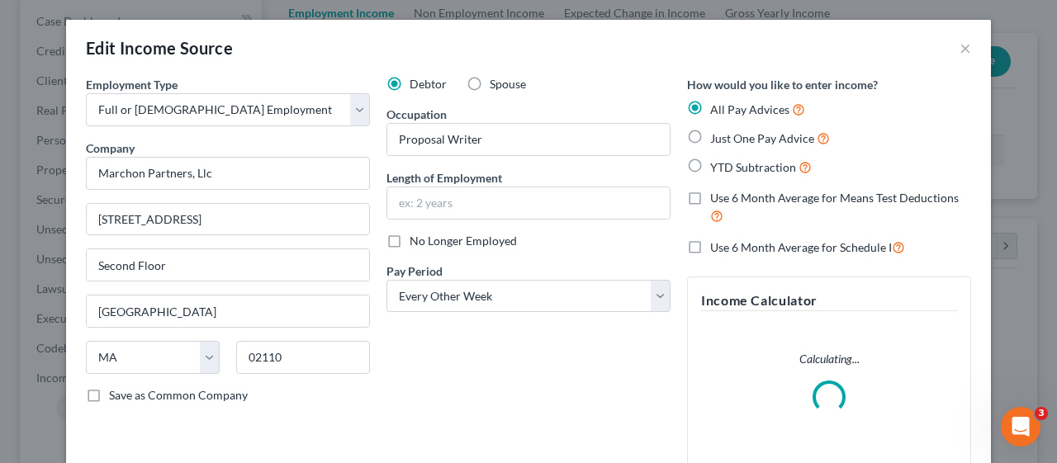
scroll to position [294, 423]
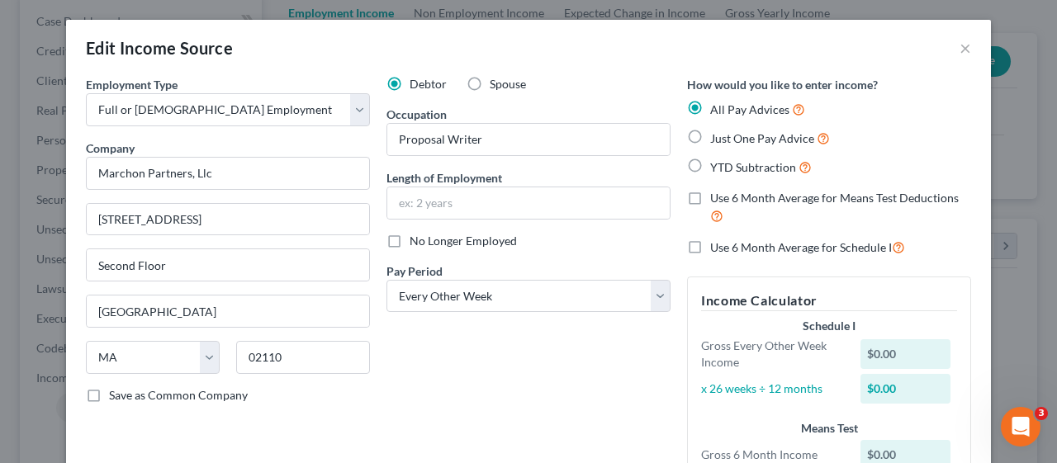
click at [710, 131] on label "Just One Pay Advice" at bounding box center [770, 138] width 120 height 19
click at [717, 131] on input "Just One Pay Advice" at bounding box center [722, 134] width 11 height 11
radio input "true"
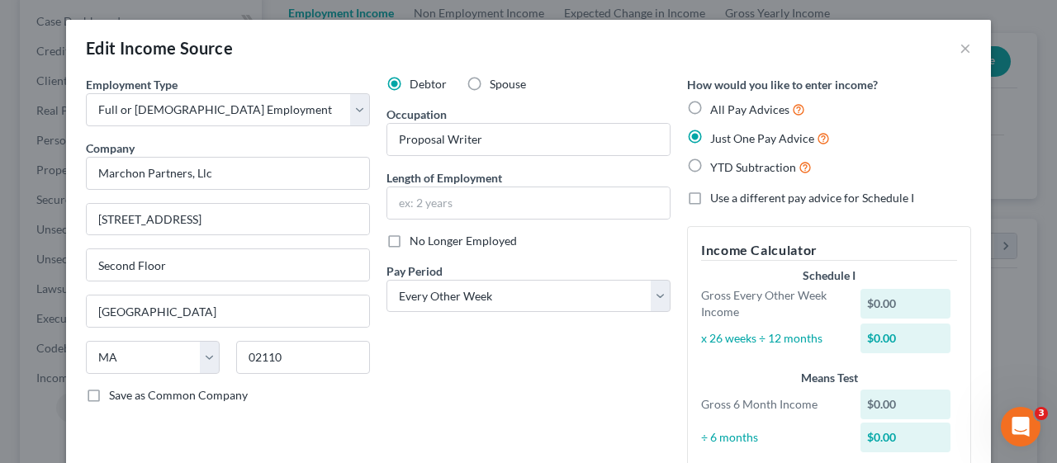
click at [416, 380] on div "Debtor Spouse Occupation Proposal Writer Length of Employment No Longer Employe…" at bounding box center [528, 279] width 301 height 407
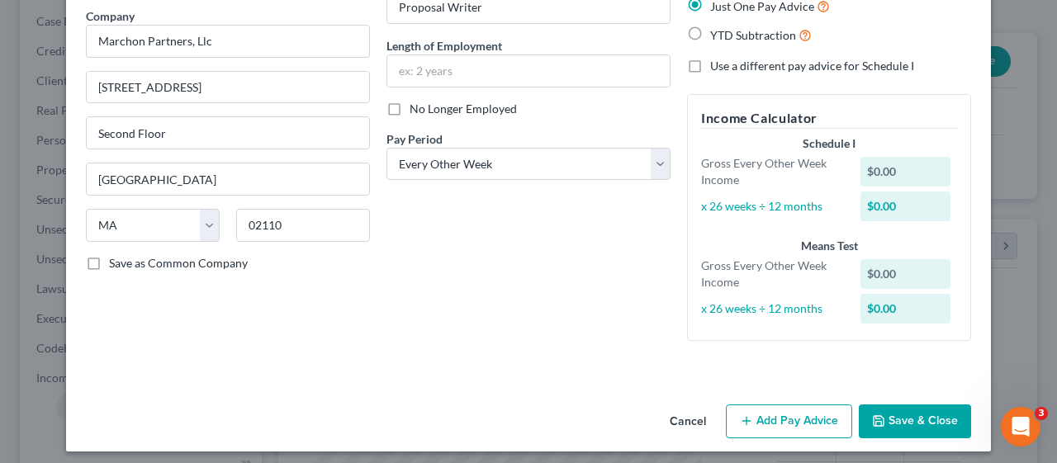
scroll to position [139, 0]
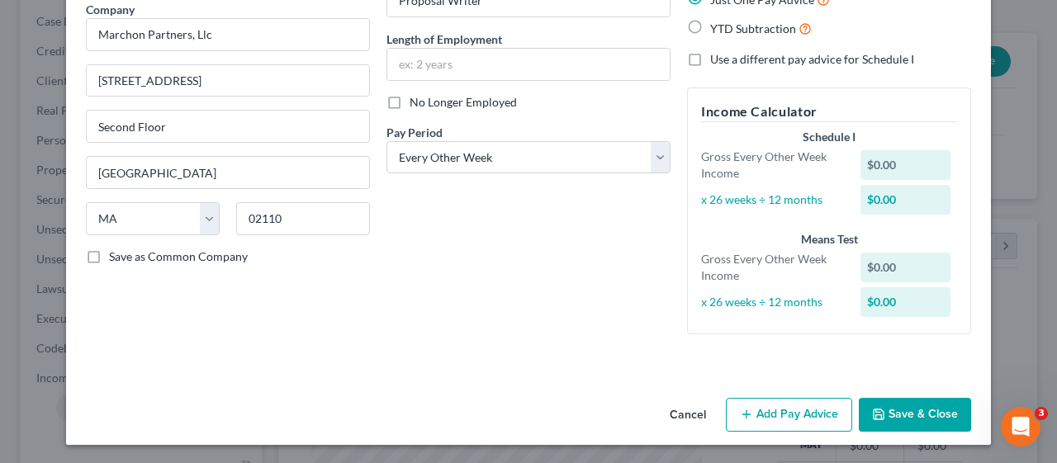
click at [768, 411] on button "Add Pay Advice" at bounding box center [789, 415] width 126 height 35
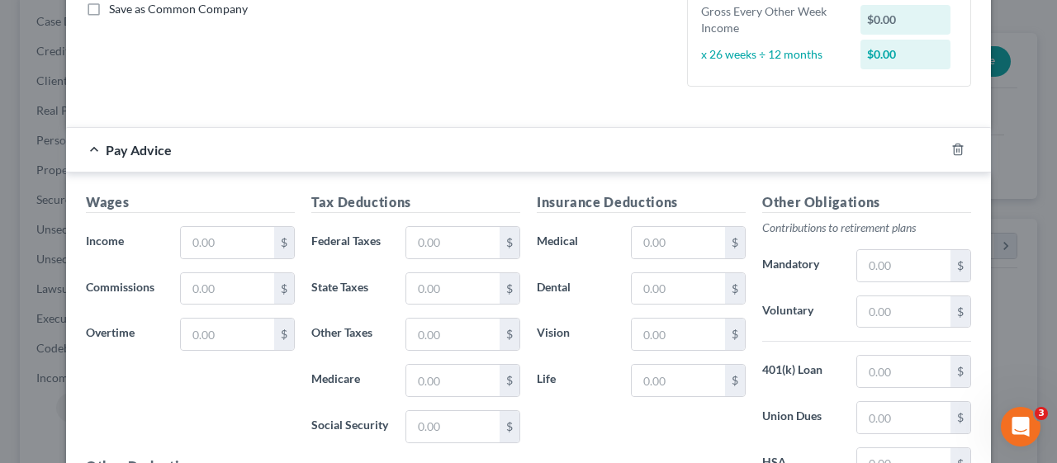
scroll to position [469, 0]
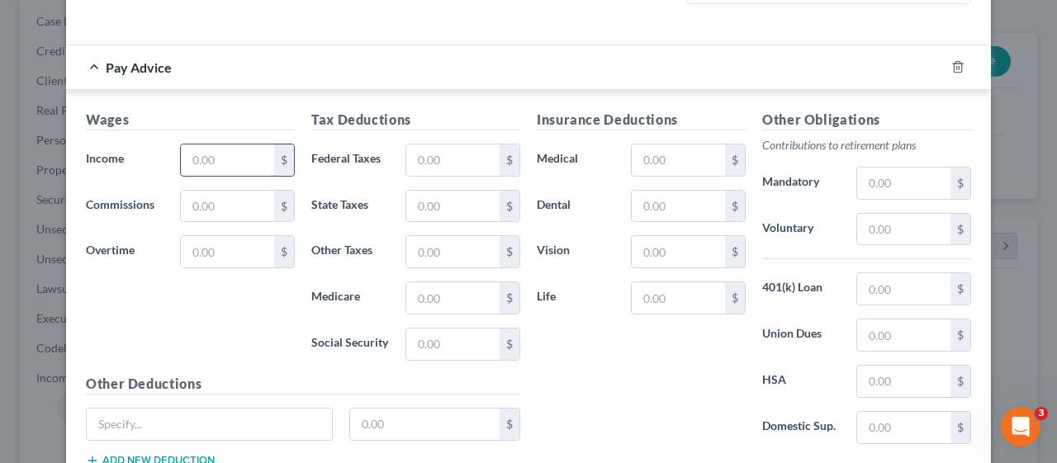
click at [181, 157] on input "text" at bounding box center [227, 160] width 93 height 31
type input "3,000"
click at [410, 157] on input "text" at bounding box center [452, 160] width 93 height 31
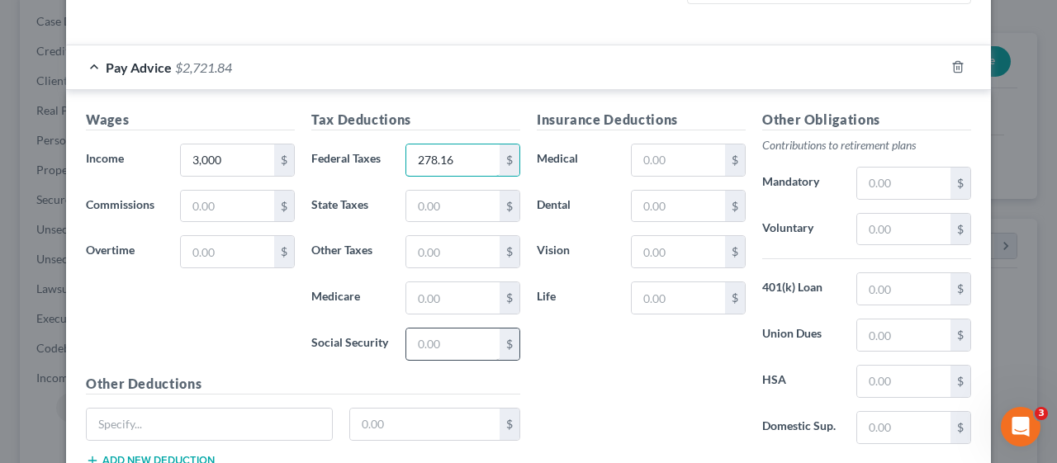
type input "278.16"
click at [409, 342] on input "text" at bounding box center [452, 344] width 93 height 31
type input "169.28"
drag, startPoint x: 407, startPoint y: 288, endPoint x: 415, endPoint y: 277, distance: 14.2
click at [406, 287] on input "text" at bounding box center [452, 297] width 93 height 31
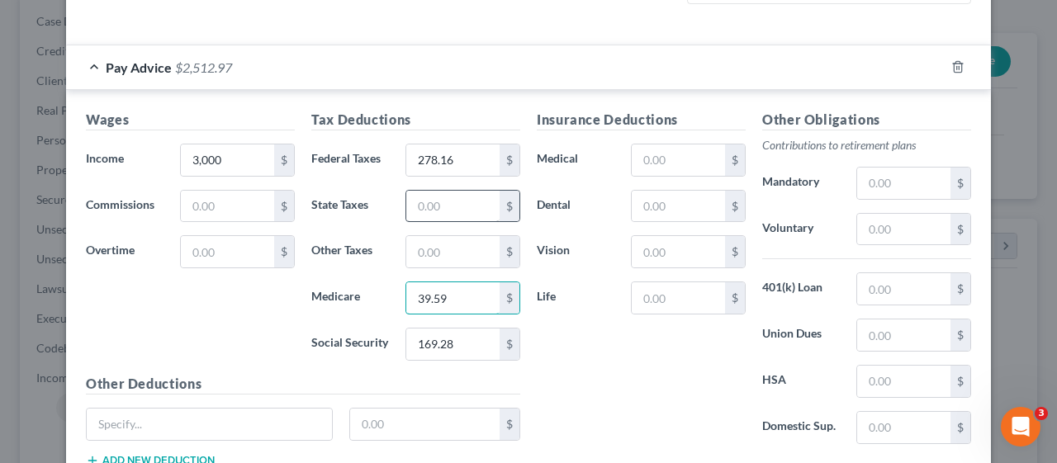
type input "39.59"
click at [406, 209] on input "text" at bounding box center [452, 206] width 93 height 31
type input "120.78"
click at [406, 246] on input "text" at bounding box center [452, 251] width 93 height 31
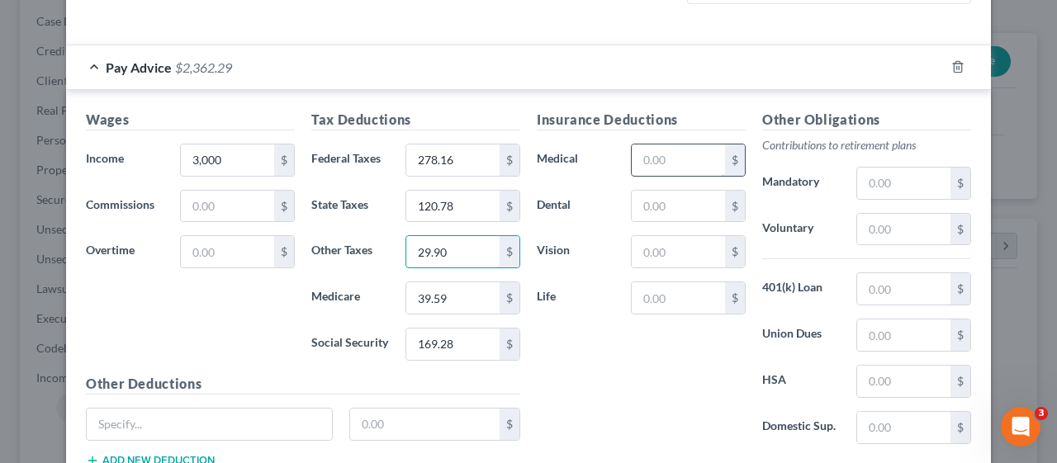
type input "29.90"
click at [637, 156] on input "text" at bounding box center [678, 160] width 93 height 31
type input "239.65"
click at [633, 200] on input "text" at bounding box center [678, 206] width 93 height 31
type input "29.93"
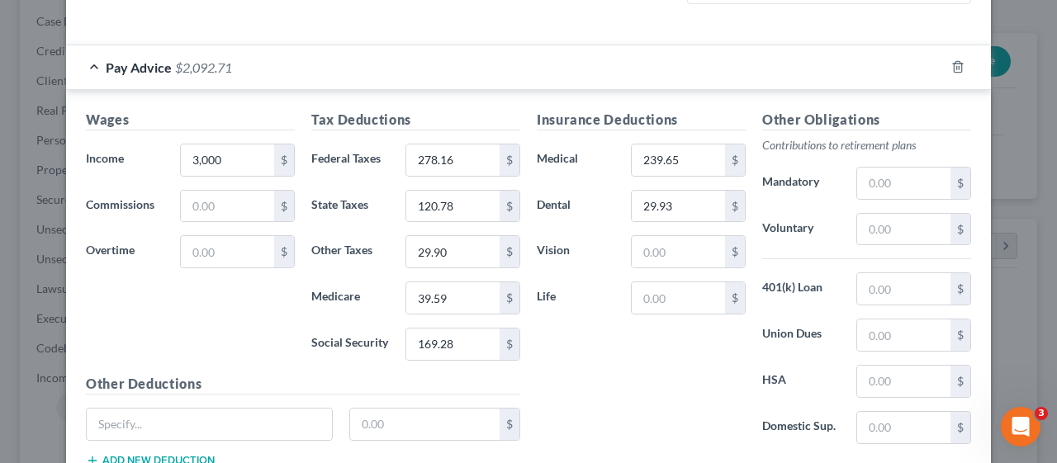
click at [571, 379] on div "Insurance Deductions Medical 239.65 $ Dental 29.93 $ Vision $ Life $" at bounding box center [641, 284] width 225 height 348
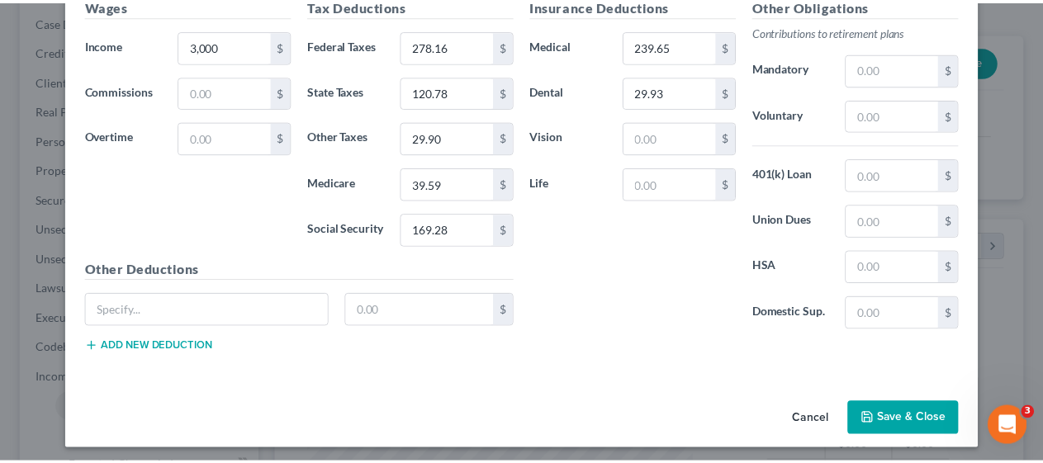
scroll to position [584, 0]
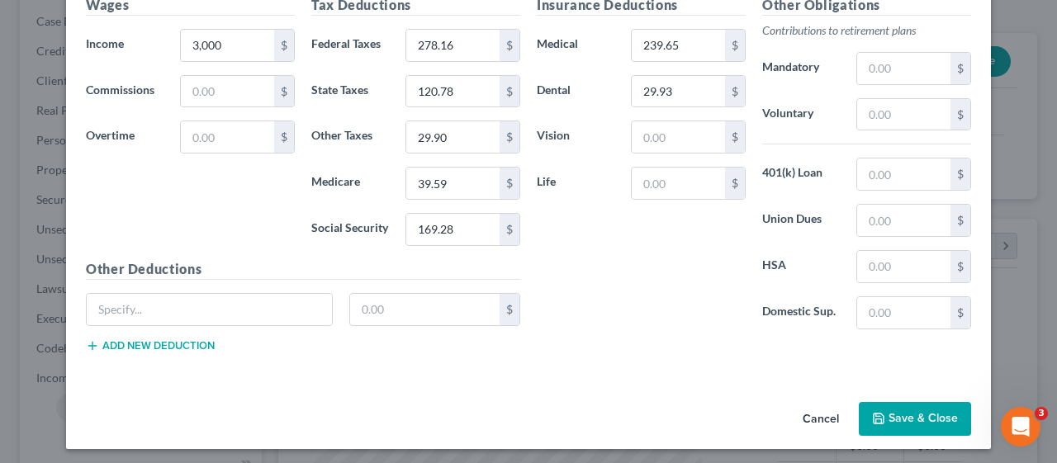
click at [916, 410] on button "Save & Close" at bounding box center [915, 419] width 112 height 35
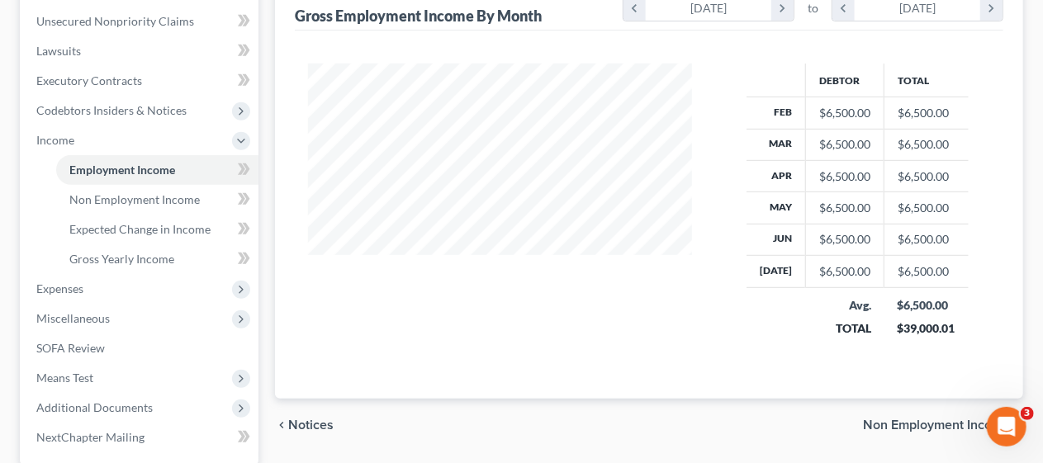
scroll to position [413, 0]
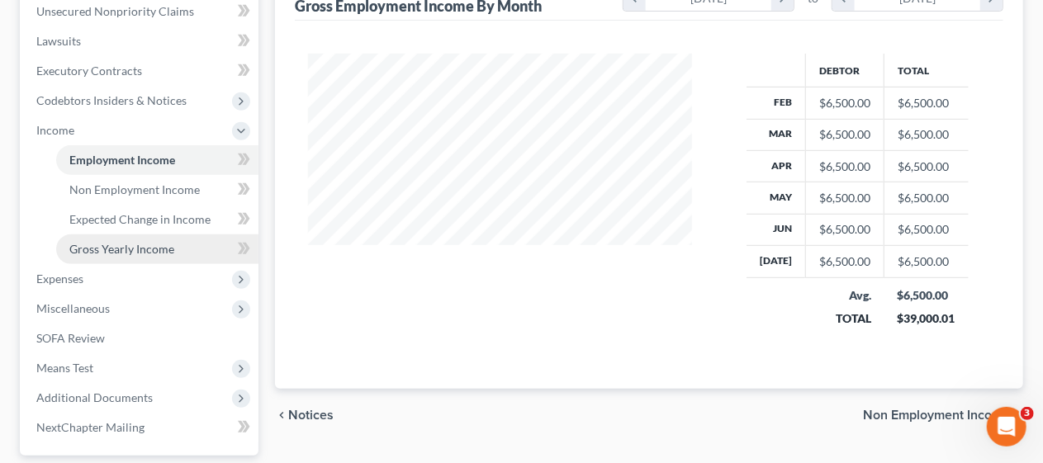
click at [160, 239] on link "Gross Yearly Income" at bounding box center [157, 250] width 202 height 30
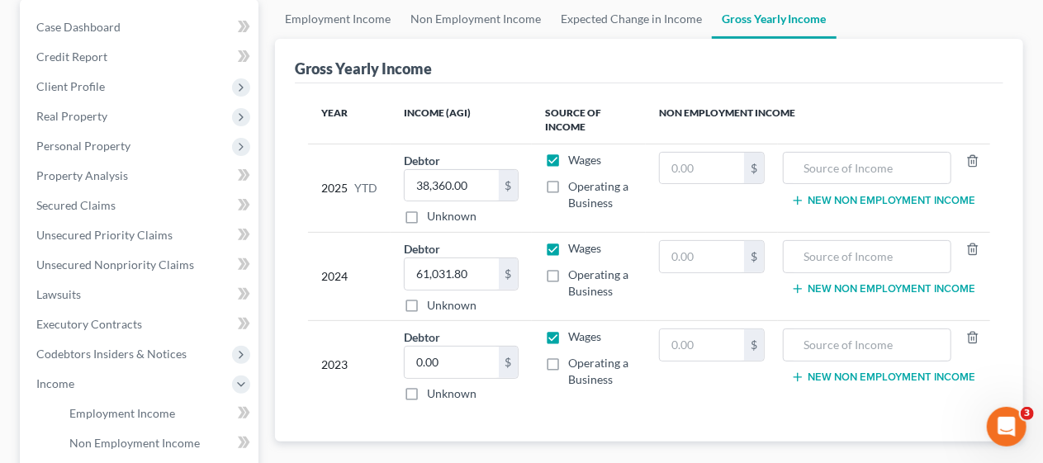
scroll to position [165, 0]
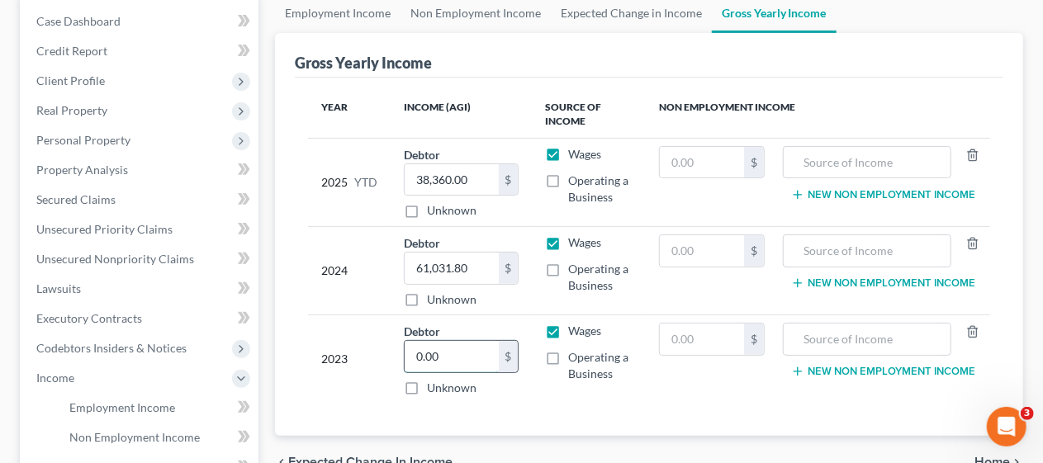
click at [418, 348] on input "0.00" at bounding box center [452, 356] width 94 height 31
type input "26,141.00"
click at [264, 378] on div "Case Dashboard Payments Invoices Payments Payments Credit Report Client Profile" at bounding box center [139, 395] width 255 height 805
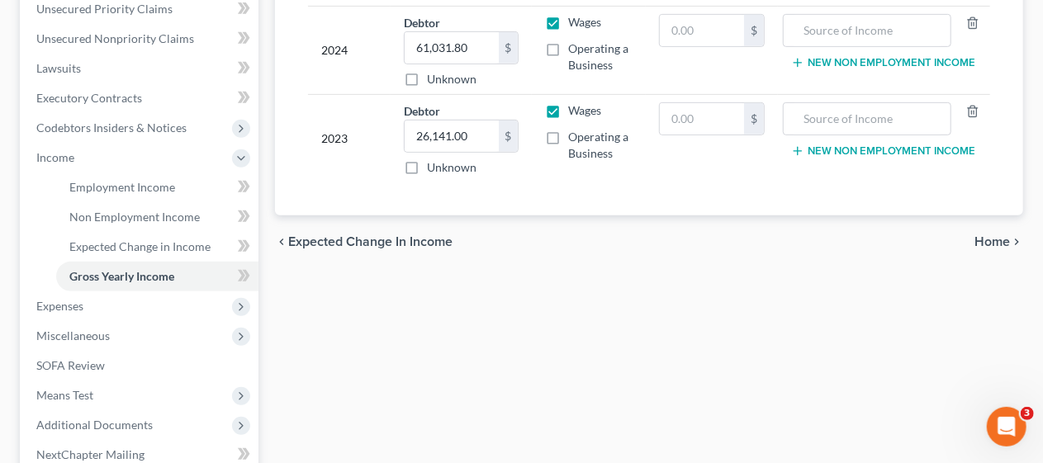
scroll to position [413, 0]
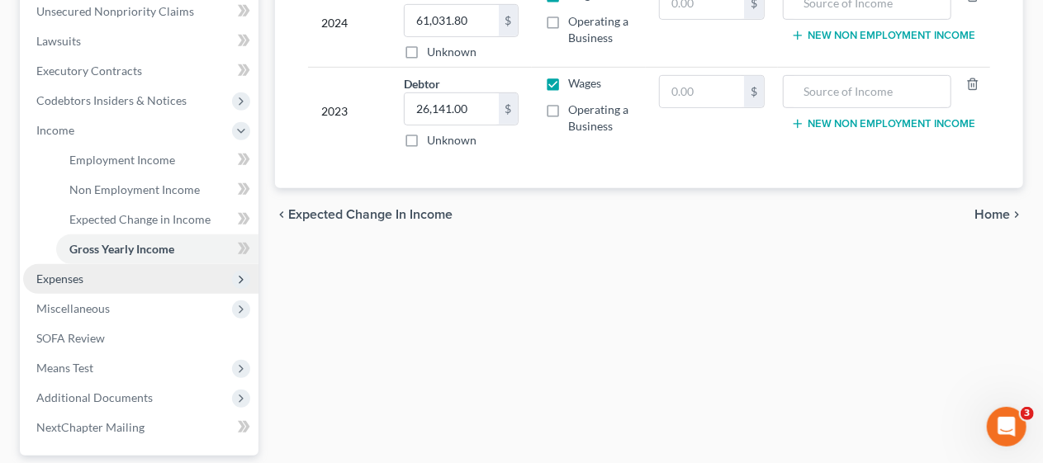
click at [159, 275] on span "Expenses" at bounding box center [140, 279] width 235 height 30
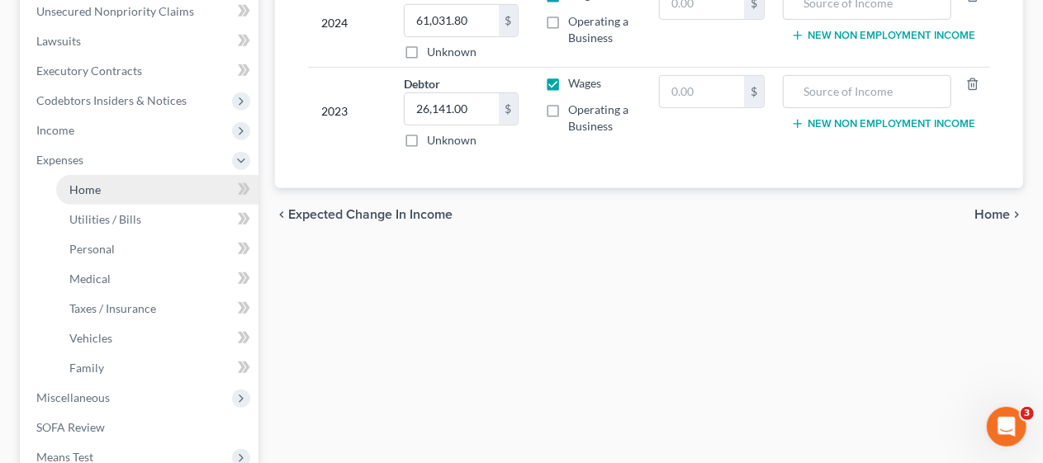
click at [172, 186] on link "Home" at bounding box center [157, 190] width 202 height 30
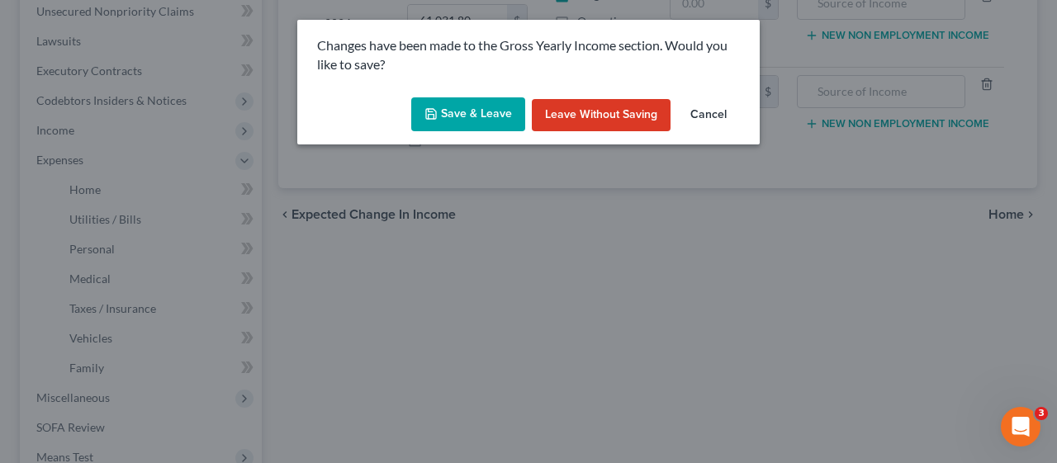
click at [457, 107] on button "Save & Leave" at bounding box center [468, 114] width 114 height 35
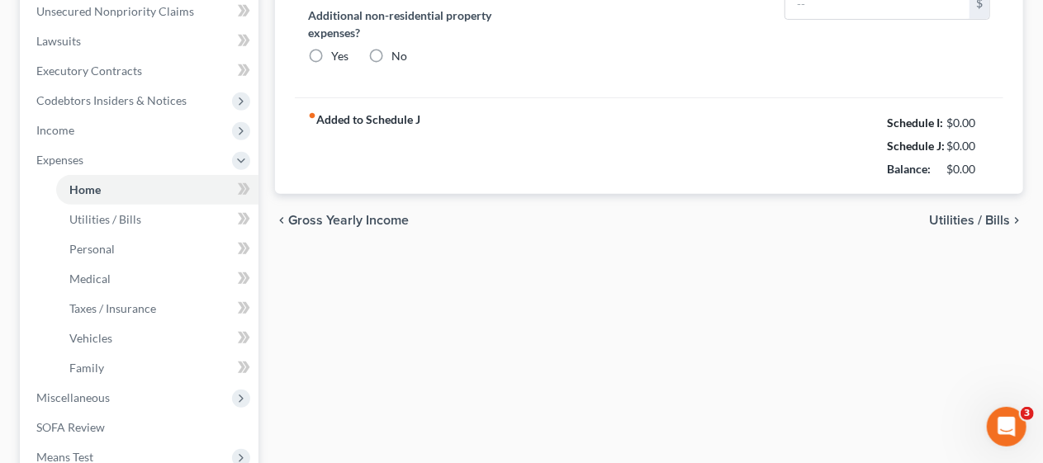
radio input "true"
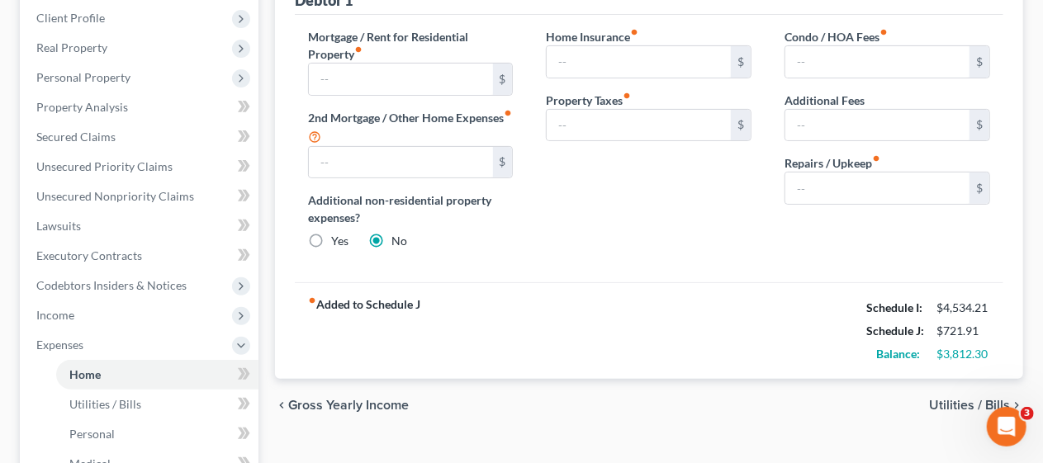
scroll to position [248, 0]
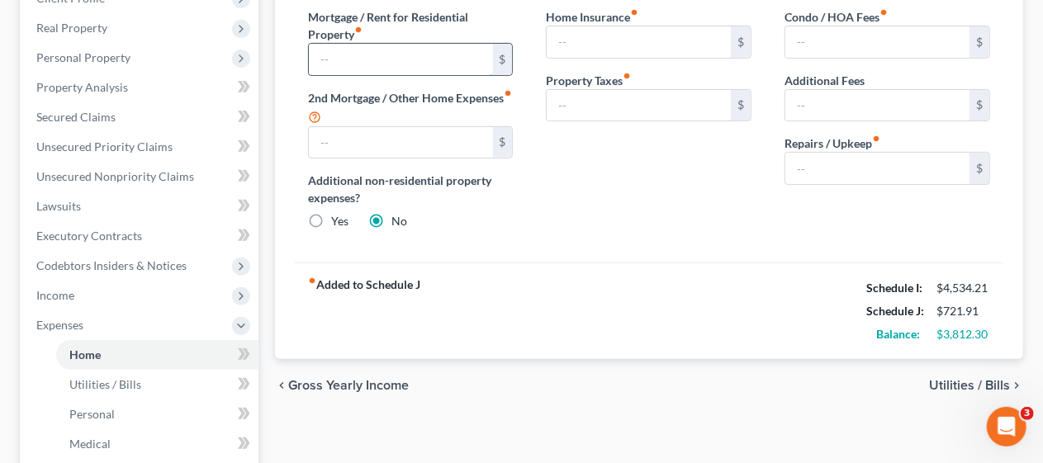
click at [348, 65] on input "text" at bounding box center [401, 59] width 184 height 31
type input "1,200.00"
click at [595, 216] on div "Home Insurance fiber_manual_record $ Property Taxes fiber_manual_record $" at bounding box center [648, 125] width 239 height 235
click at [949, 380] on span "Utilities / Bills" at bounding box center [969, 385] width 81 height 13
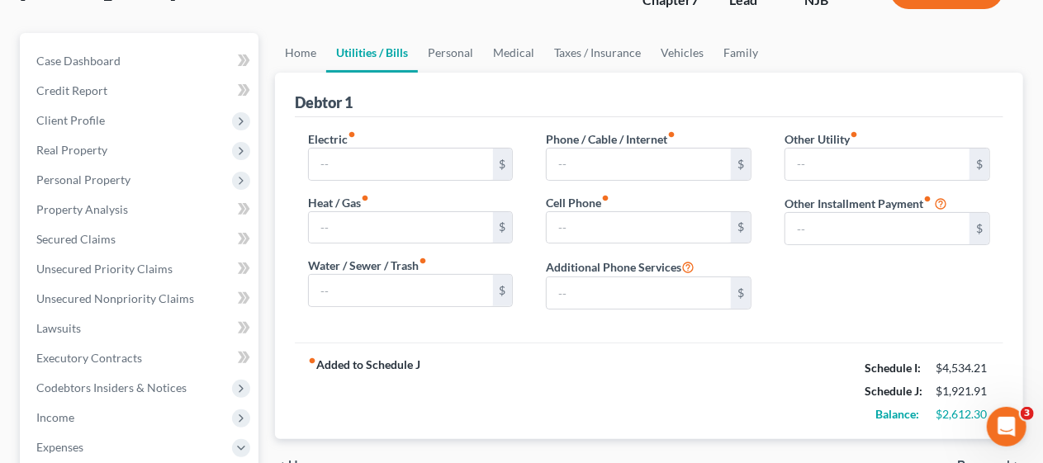
scroll to position [165, 0]
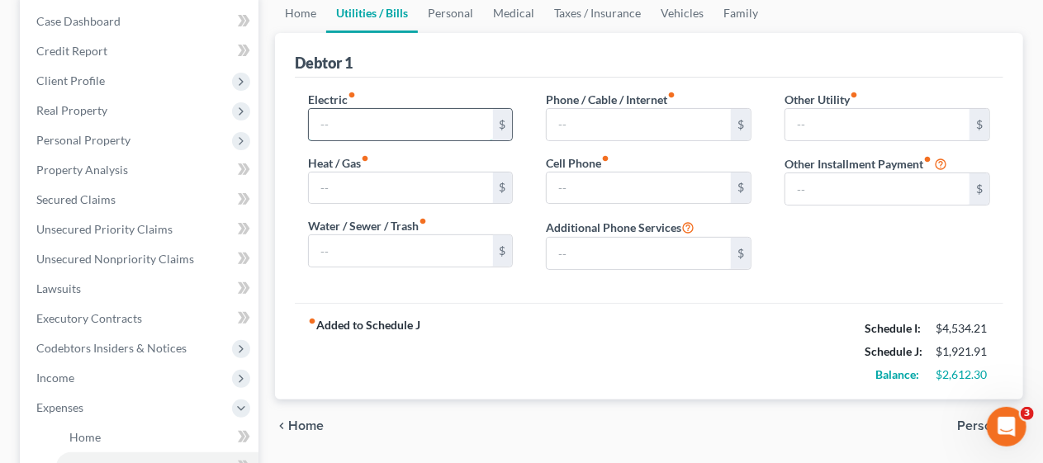
click at [338, 118] on input "text" at bounding box center [401, 124] width 184 height 31
type input "200.00"
drag, startPoint x: 356, startPoint y: 177, endPoint x: 367, endPoint y: 178, distance: 10.9
click at [356, 177] on input "text" at bounding box center [401, 188] width 184 height 31
type input "80.00"
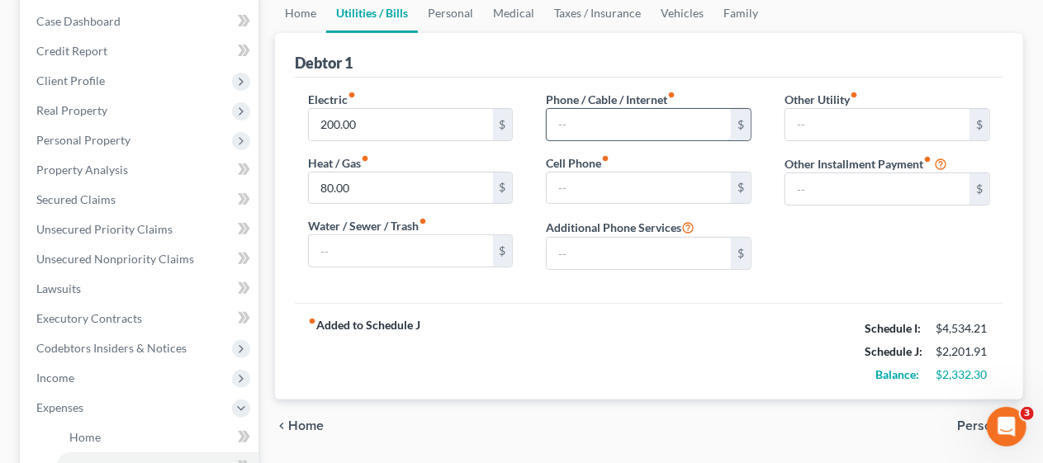
click at [558, 121] on input "text" at bounding box center [639, 124] width 184 height 31
type input "120.00"
click at [568, 188] on input "text" at bounding box center [639, 188] width 184 height 31
type input "110.00"
click at [667, 329] on div "fiber_manual_record Added to Schedule J Schedule I: $4,534.21 Schedule J: $2,43…" at bounding box center [649, 351] width 709 height 97
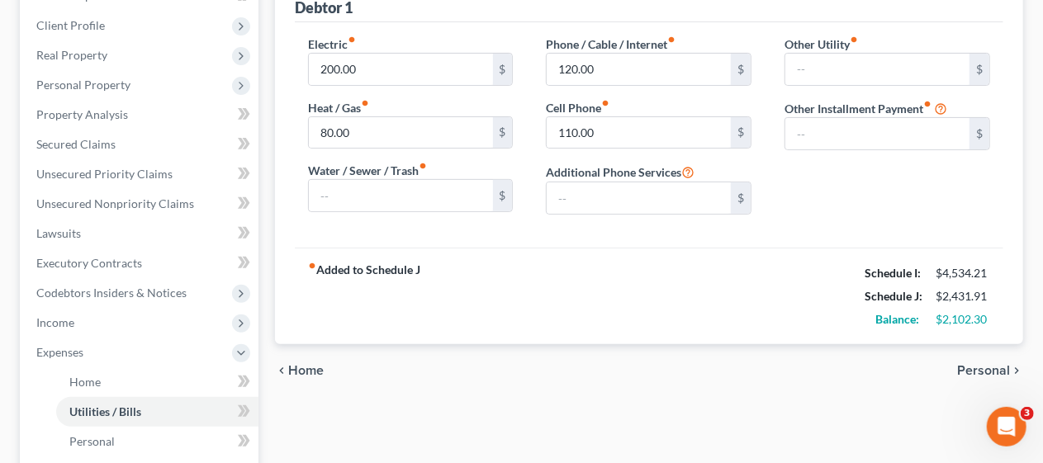
scroll to position [248, 0]
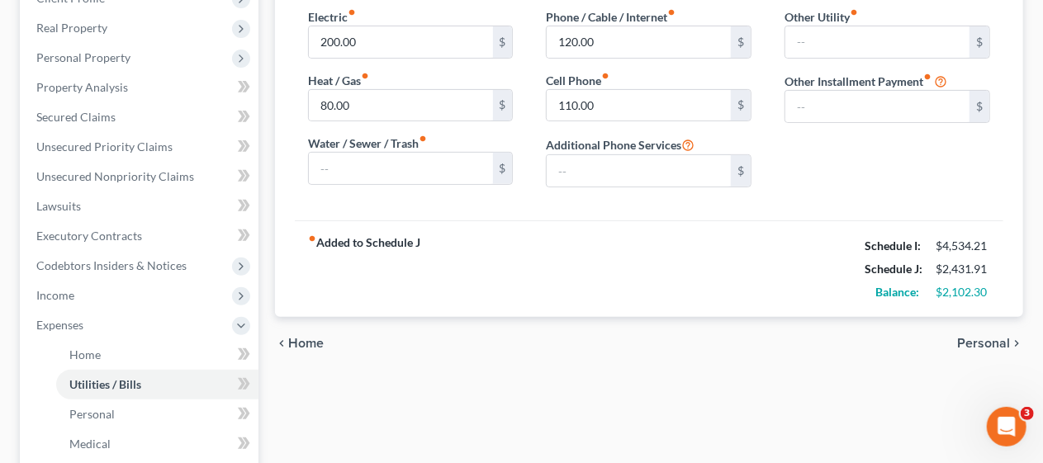
click at [973, 337] on span "Personal" at bounding box center [983, 343] width 53 height 13
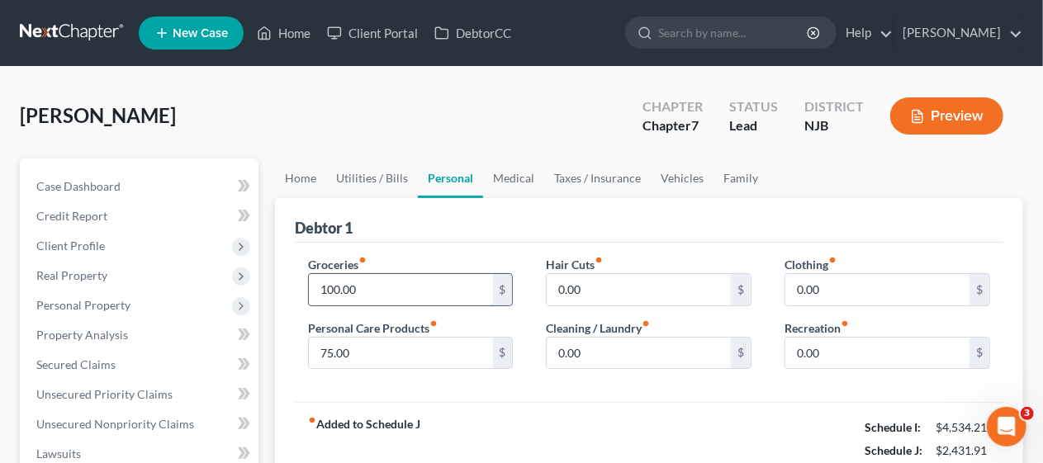
click at [343, 282] on input "100.00" at bounding box center [401, 289] width 184 height 31
type input "300"
click at [566, 292] on input "0.00" at bounding box center [639, 289] width 184 height 31
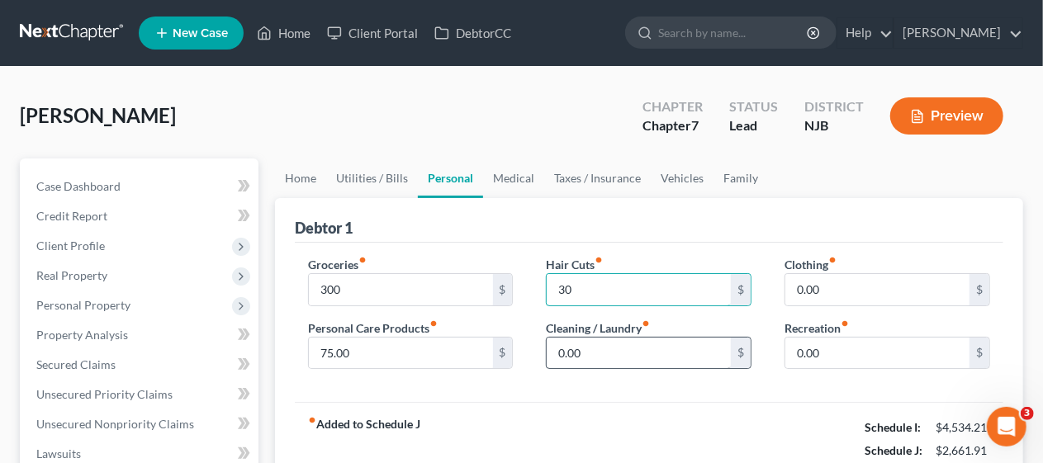
type input "30"
click at [557, 348] on input "0.00" at bounding box center [639, 353] width 184 height 31
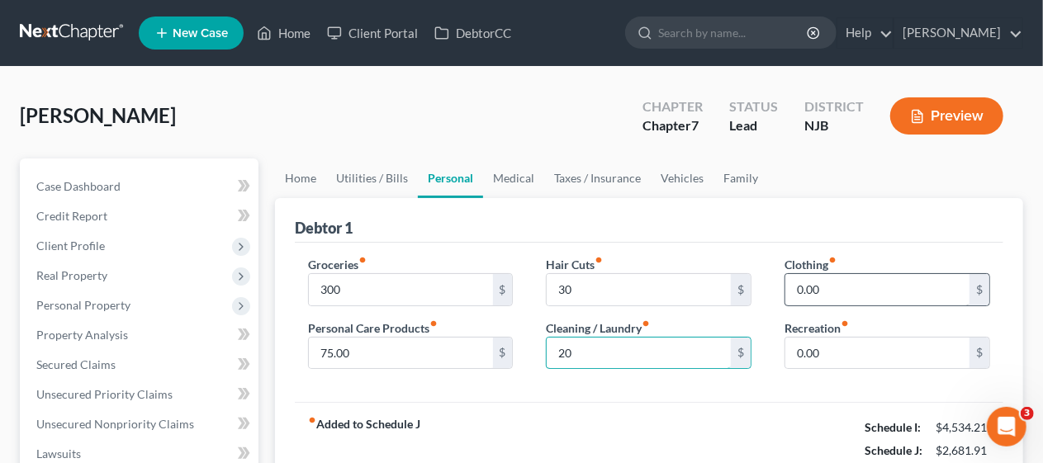
type input "20"
click at [795, 286] on input "0.00" at bounding box center [877, 289] width 184 height 31
type input "100"
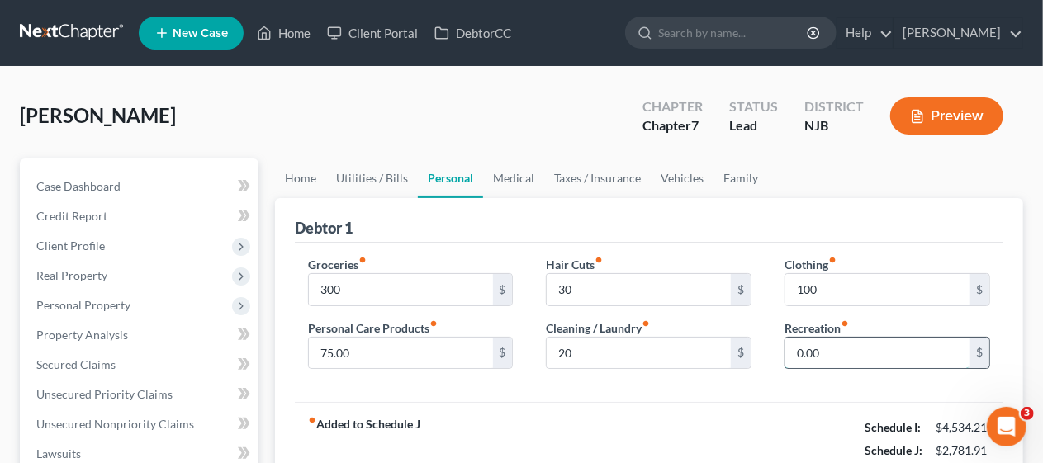
click at [793, 350] on input "0.00" at bounding box center [877, 353] width 184 height 31
type input "150"
click at [675, 413] on div "fiber_manual_record Added to Schedule J Schedule I: $4,534.21 Schedule J: $2,93…" at bounding box center [649, 450] width 709 height 97
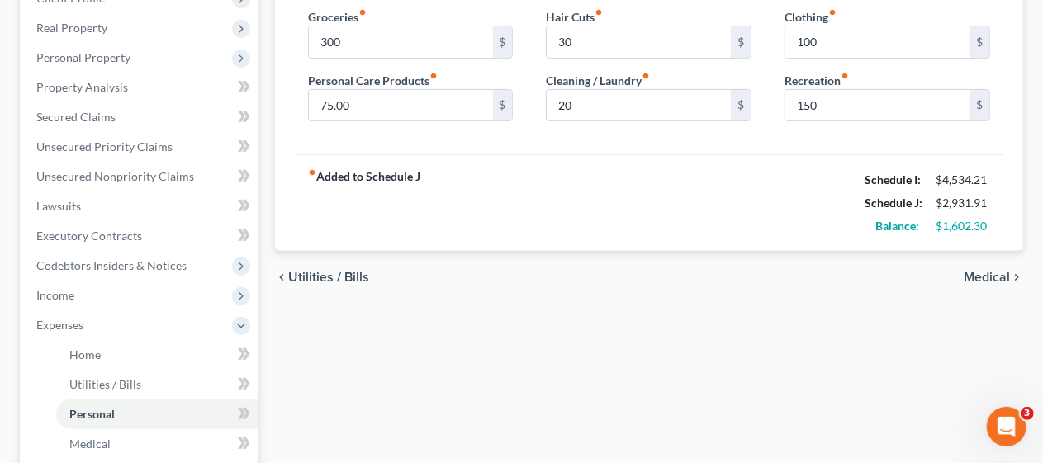
scroll to position [165, 0]
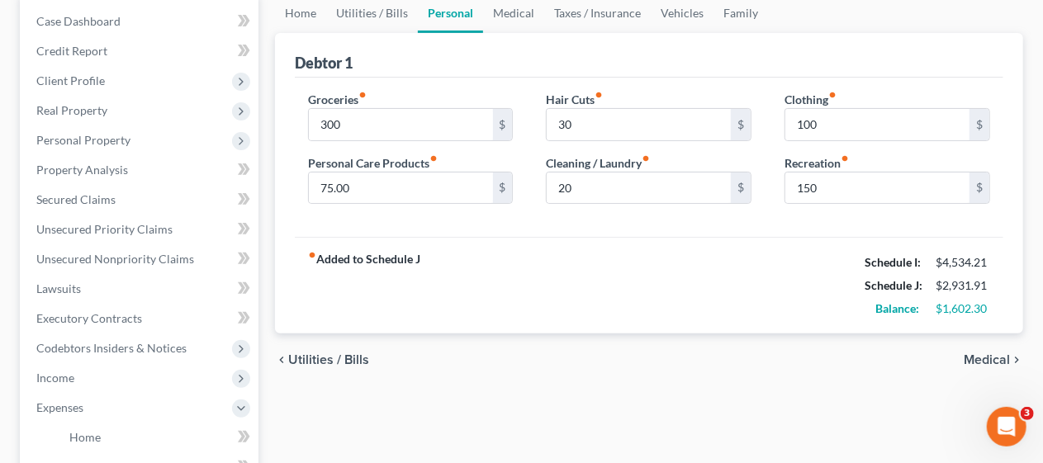
click at [987, 359] on span "Medical" at bounding box center [987, 359] width 46 height 13
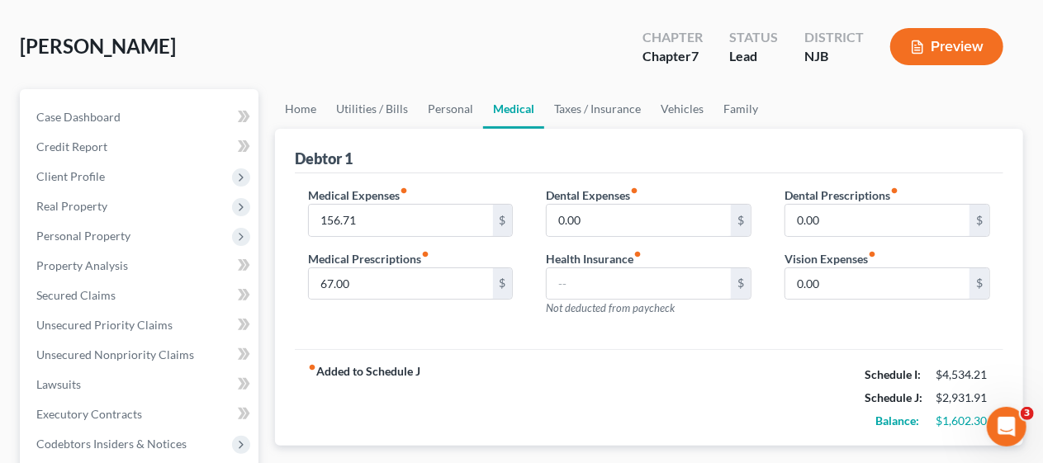
scroll to position [165, 0]
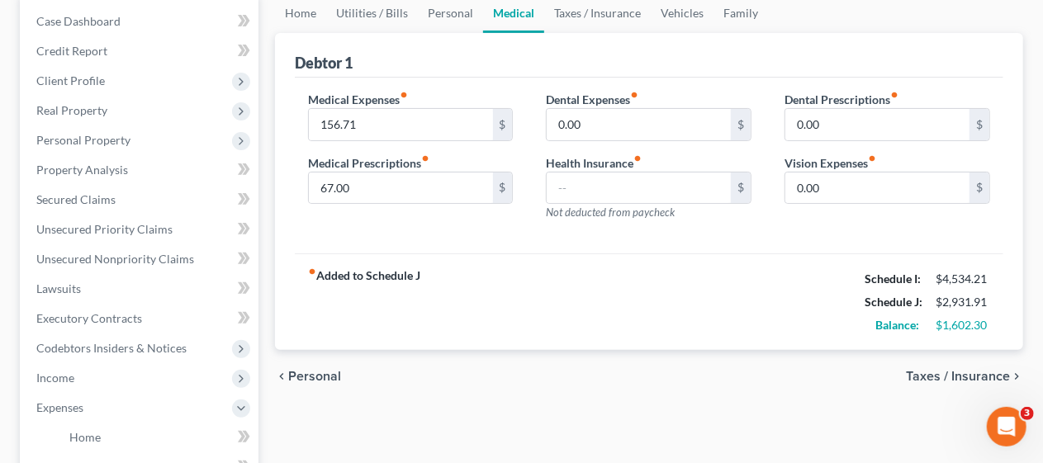
click at [939, 373] on span "Taxes / Insurance" at bounding box center [958, 376] width 104 height 13
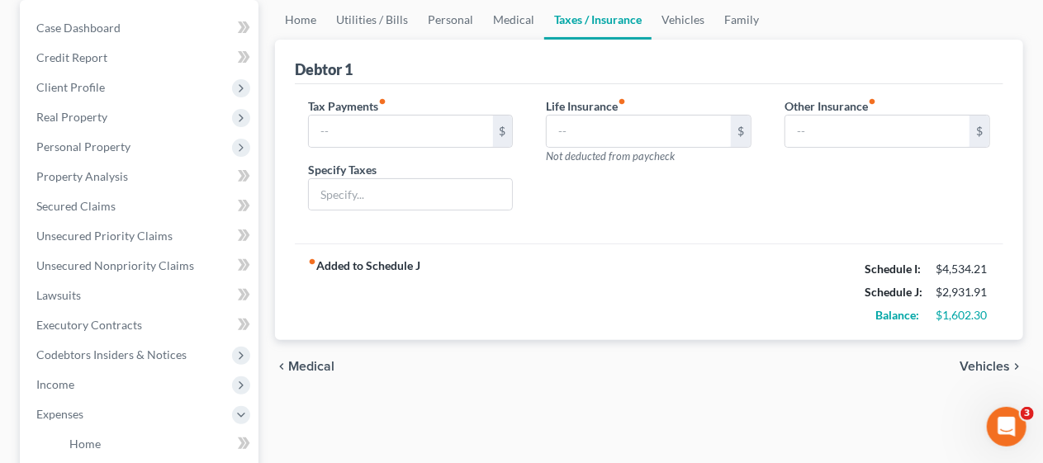
scroll to position [165, 0]
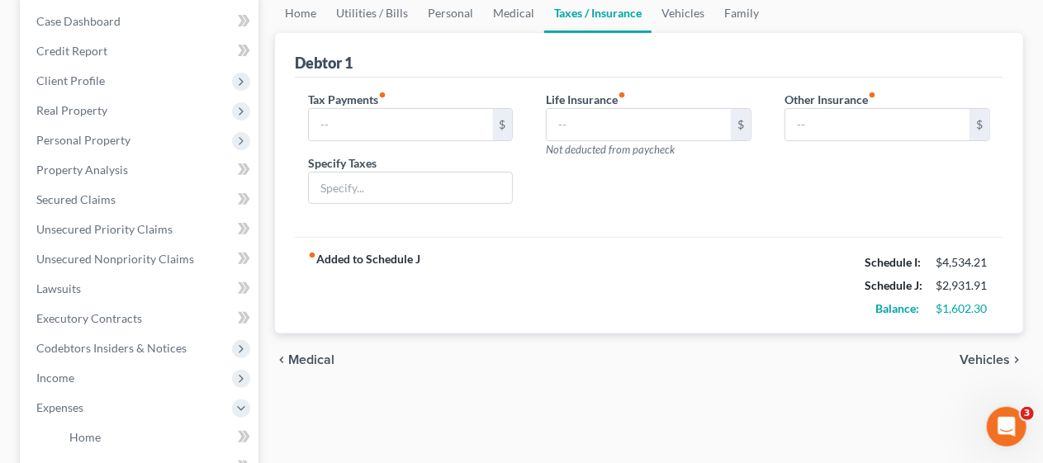
click at [971, 353] on span "Vehicles" at bounding box center [985, 359] width 50 height 13
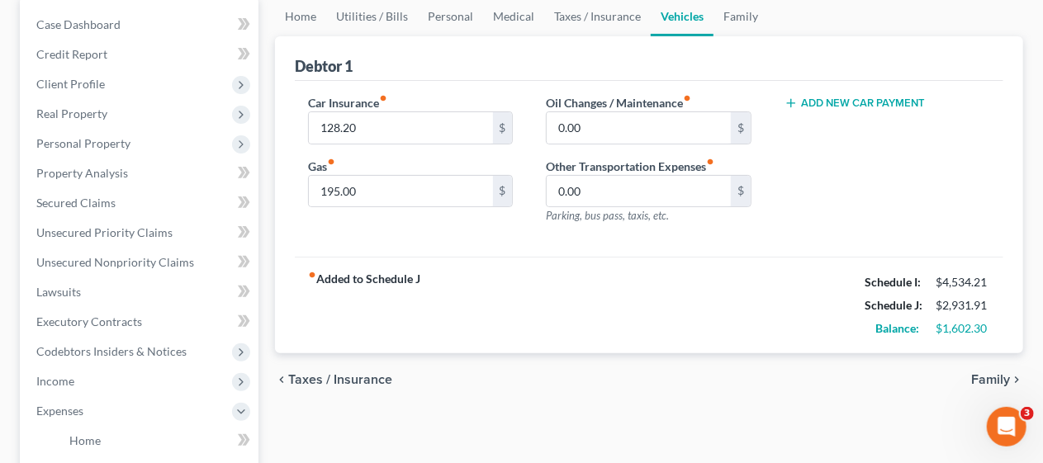
scroll to position [165, 0]
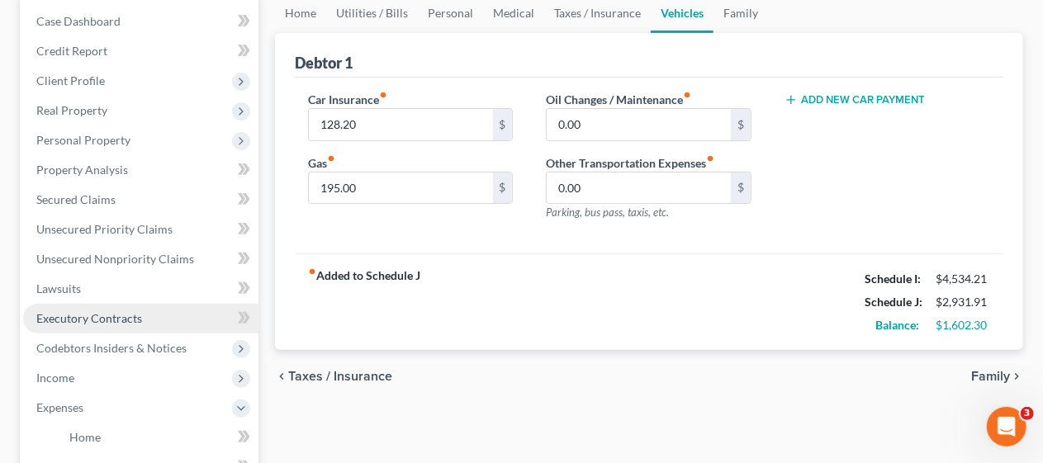
click at [153, 315] on link "Executory Contracts" at bounding box center [140, 319] width 235 height 30
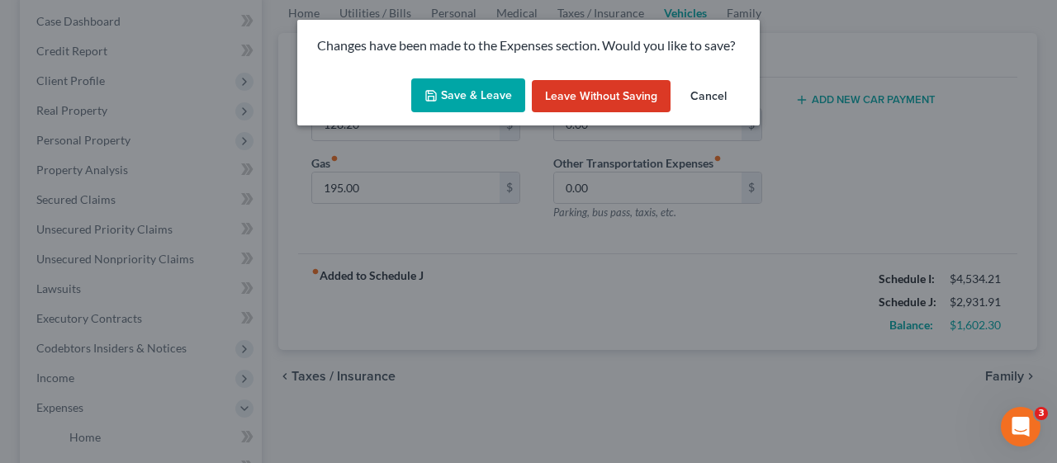
click at [479, 93] on button "Save & Leave" at bounding box center [468, 95] width 114 height 35
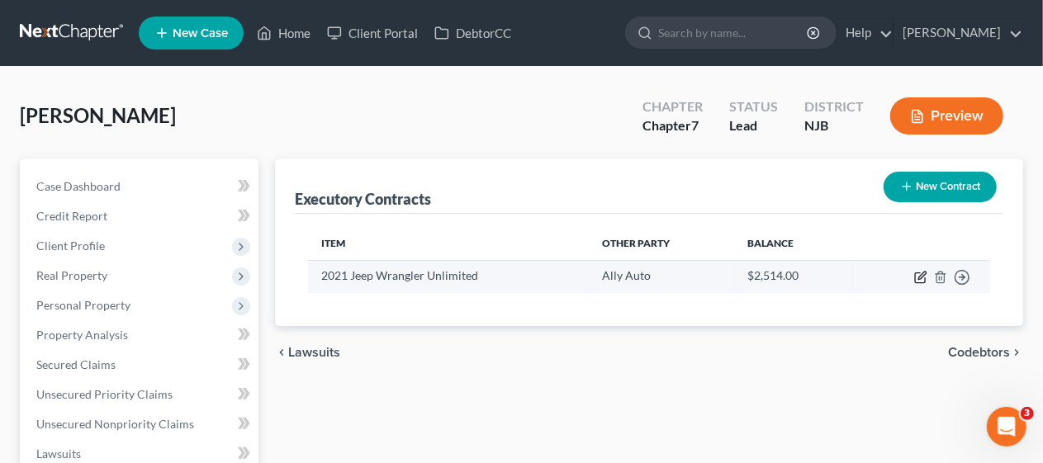
click at [916, 274] on icon "button" at bounding box center [920, 278] width 10 height 10
select select "1"
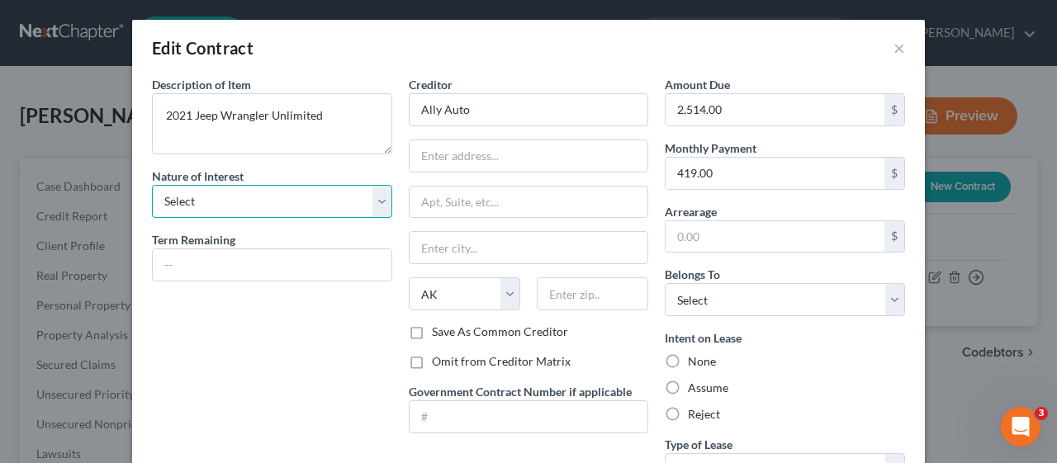
click at [377, 197] on select "Select Purchaser Agent Lessor Lessee" at bounding box center [272, 201] width 240 height 33
select select "3"
click at [152, 185] on select "Select Purchaser Agent Lessor Lessee" at bounding box center [272, 201] width 240 height 33
click at [294, 337] on div "Description of non-residential real property * Description of Item * 2021 Jeep …" at bounding box center [272, 288] width 257 height 424
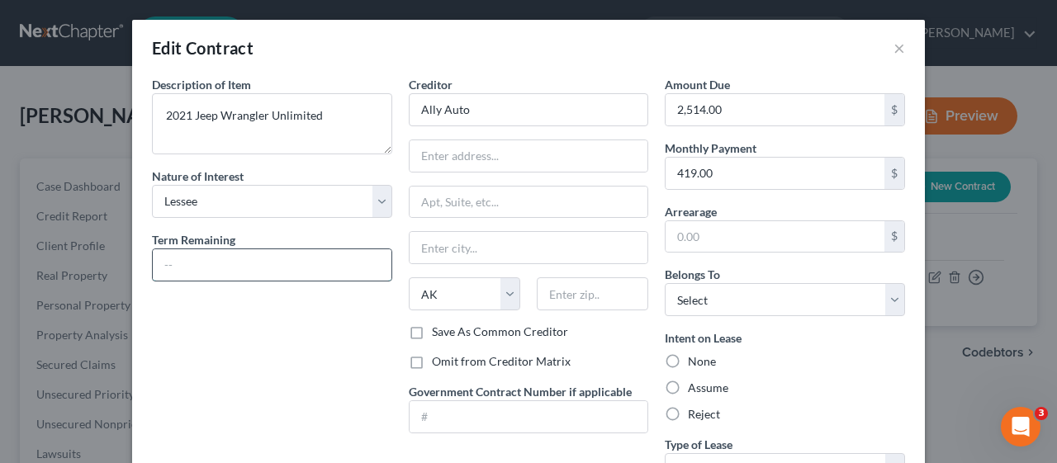
click at [199, 268] on input "text" at bounding box center [272, 264] width 239 height 31
type input "8 Months"
click at [279, 353] on div "Description of non-residential real property * Description of Item * 2021 Jeep …" at bounding box center [272, 288] width 257 height 424
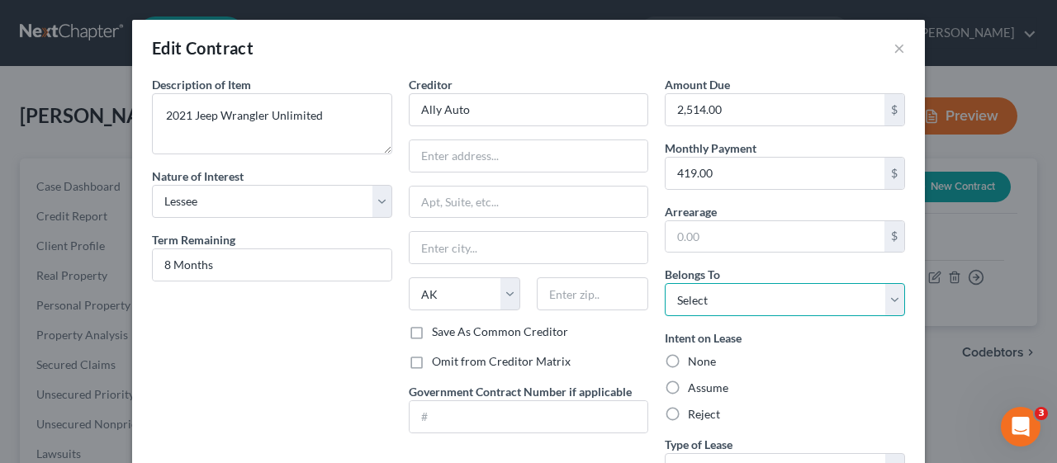
click at [885, 302] on select "Select Debtor 1 Only Debtor 2 Only Debtor 1 And Debtor 2 Only At Least One Of T…" at bounding box center [785, 299] width 240 height 33
select select "0"
click at [665, 283] on select "Select Debtor 1 Only Debtor 2 Only Debtor 1 And Debtor 2 Only At Least One Of T…" at bounding box center [785, 299] width 240 height 33
click at [306, 377] on div "Description of non-residential real property * Description of Item * 2021 Jeep …" at bounding box center [272, 288] width 257 height 424
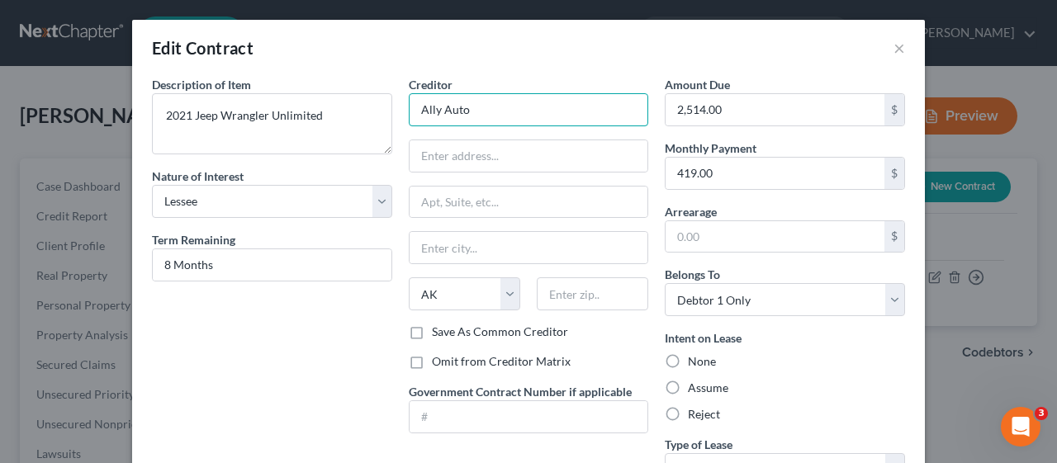
click at [477, 102] on input "Ally Auto" at bounding box center [529, 109] width 240 height 33
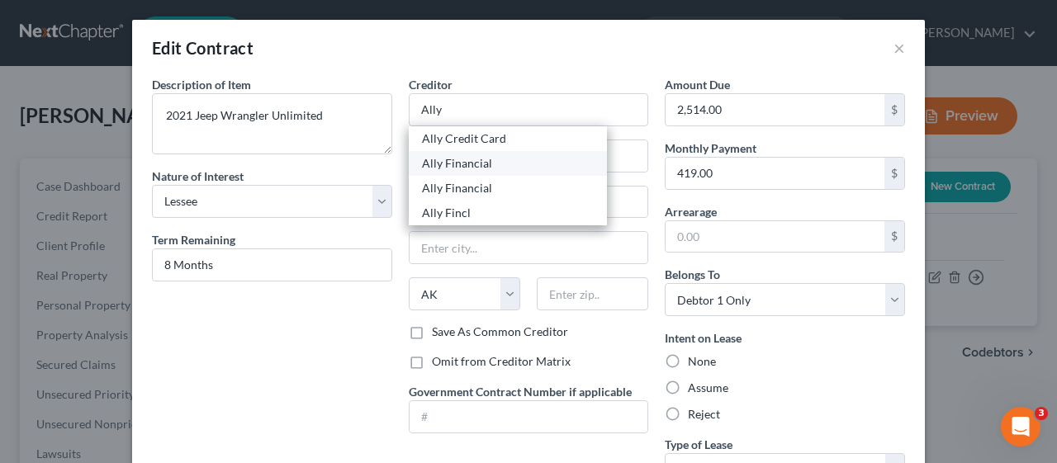
click at [463, 160] on div "Ally Financial" at bounding box center [508, 163] width 172 height 17
type input "Ally Financial"
type input "PO Box 380901"
type input "[GEOGRAPHIC_DATA]"
select select "24"
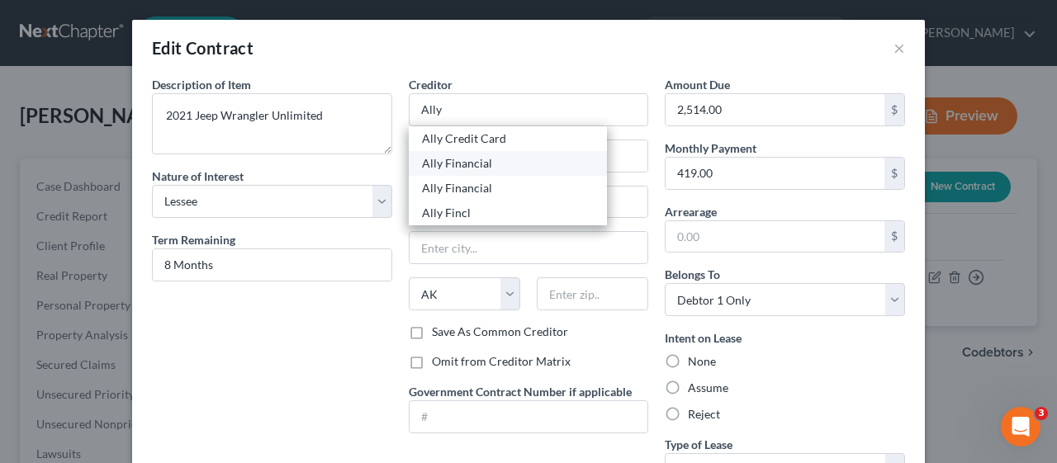
type input "55438"
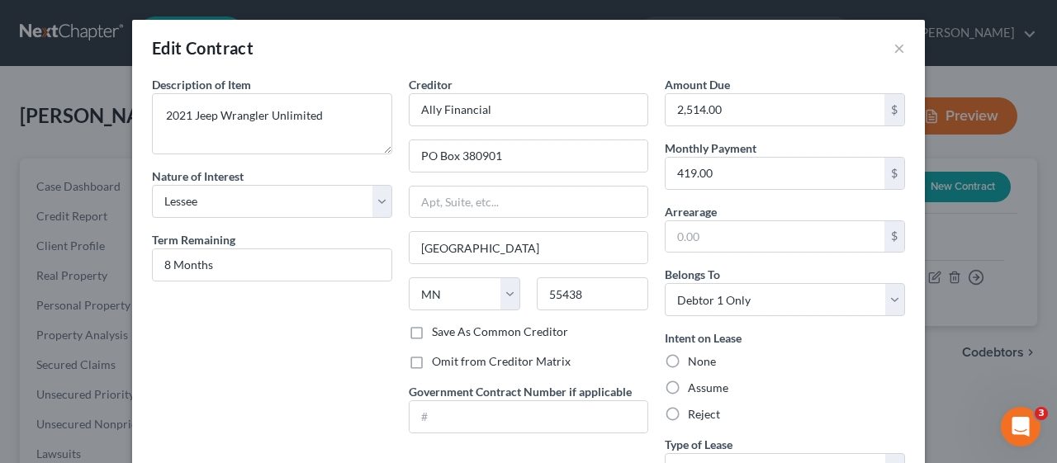
click at [323, 372] on div "Description of non-residential real property * Description of Item * 2021 Jeep …" at bounding box center [272, 288] width 257 height 424
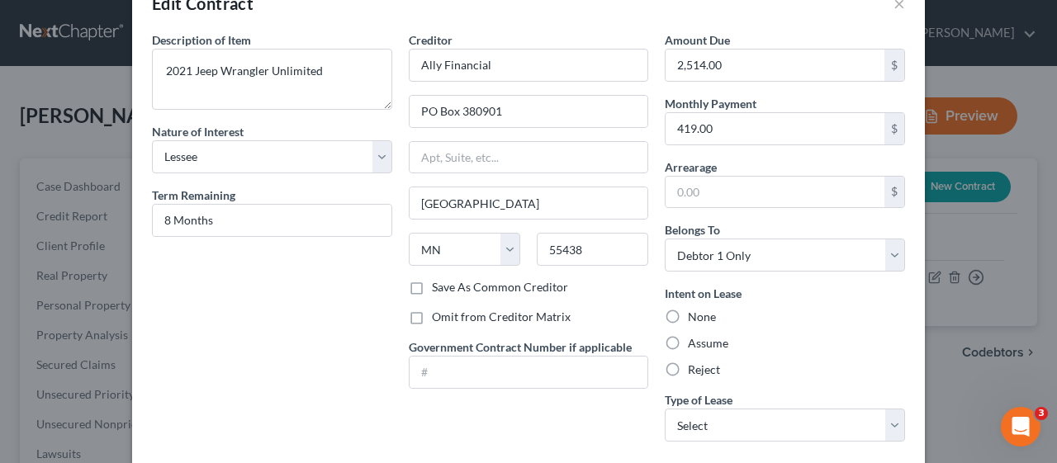
scroll to position [83, 0]
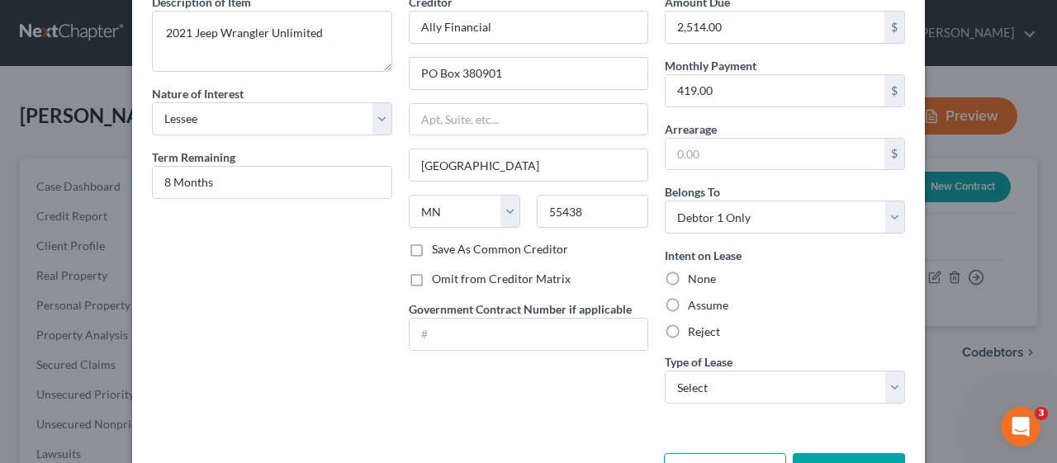
click at [688, 304] on label "Assume" at bounding box center [708, 305] width 40 height 17
click at [694, 304] on input "Assume" at bounding box center [699, 302] width 11 height 11
radio input "true"
click at [325, 379] on div "Description of non-residential real property * Description of Item * 2021 Jeep …" at bounding box center [272, 205] width 257 height 424
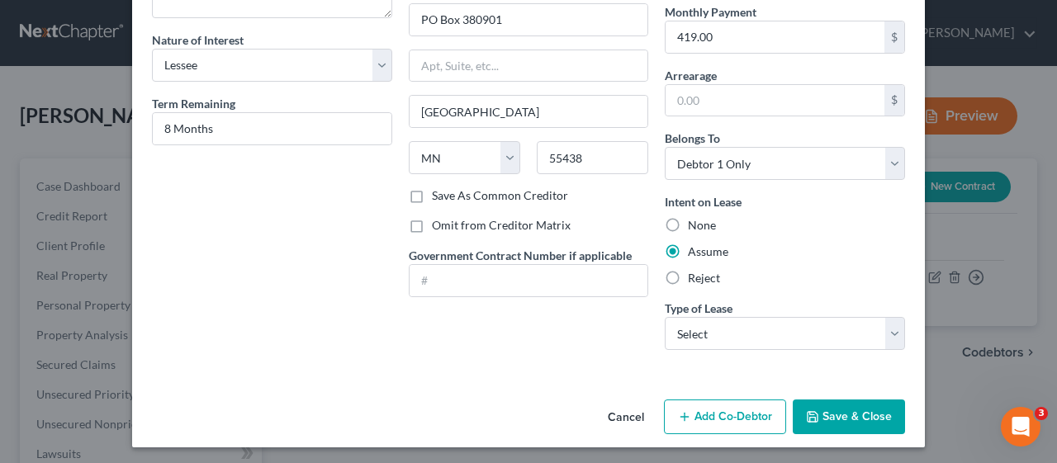
scroll to position [137, 0]
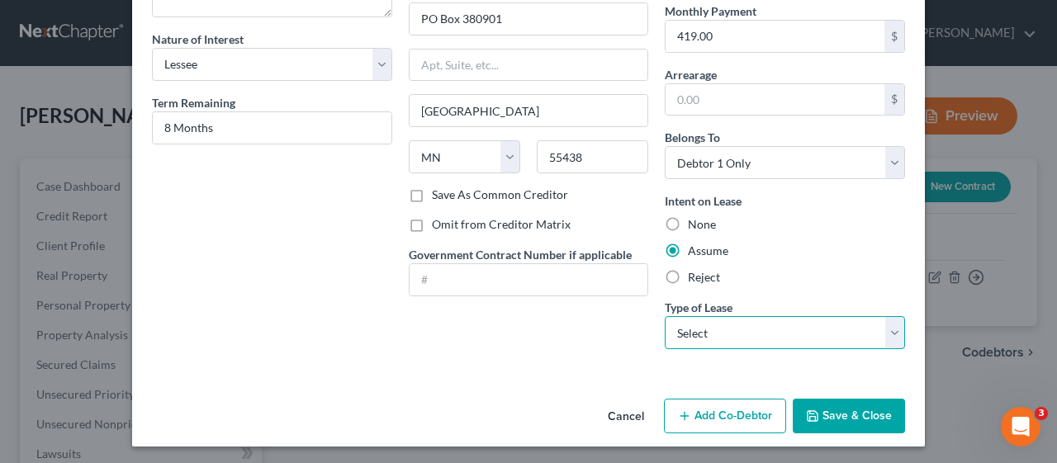
click at [889, 331] on select "Select Real Estate Car Other" at bounding box center [785, 332] width 240 height 33
select select "1"
click at [665, 316] on select "Select Real Estate Car Other" at bounding box center [785, 332] width 240 height 33
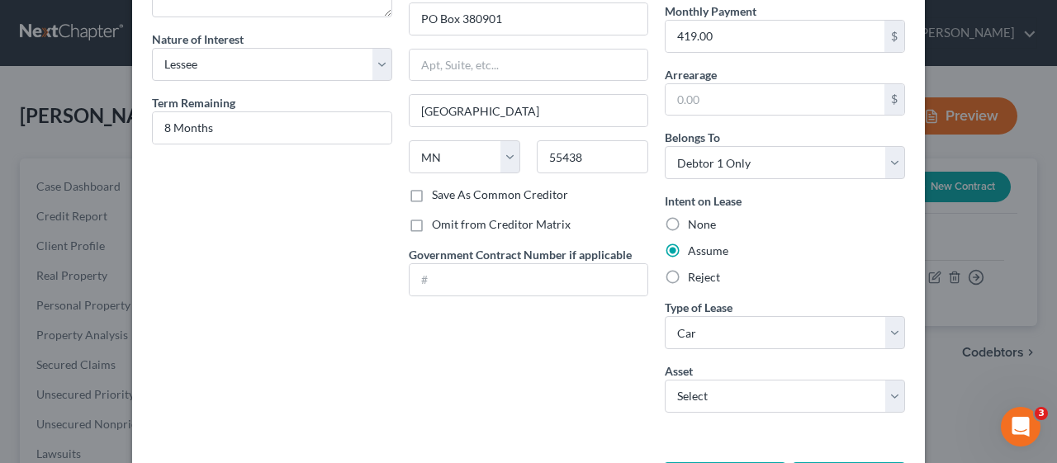
click at [533, 382] on div "Creditor * Ally Financial [GEOGRAPHIC_DATA][US_STATE] [GEOGRAPHIC_DATA] [GEOGRA…" at bounding box center [529, 182] width 257 height 487
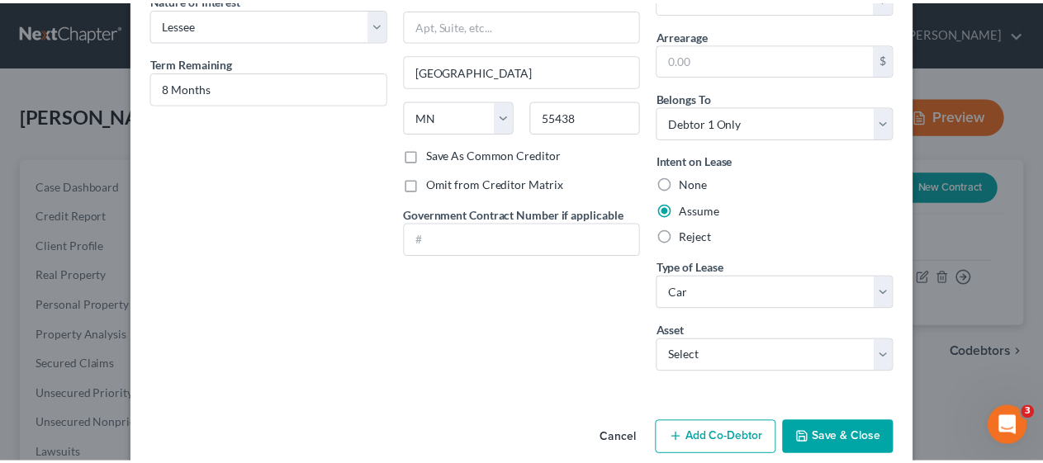
scroll to position [200, 0]
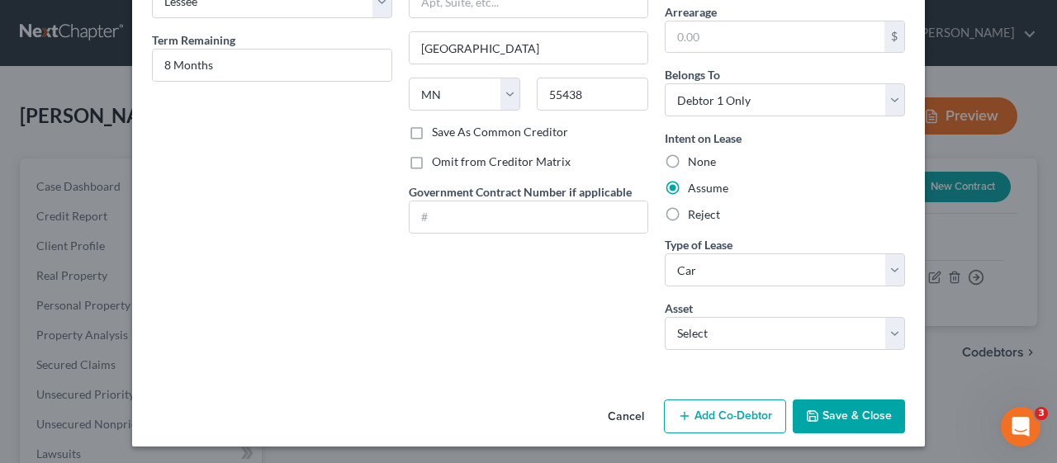
click at [851, 408] on button "Save & Close" at bounding box center [849, 417] width 112 height 35
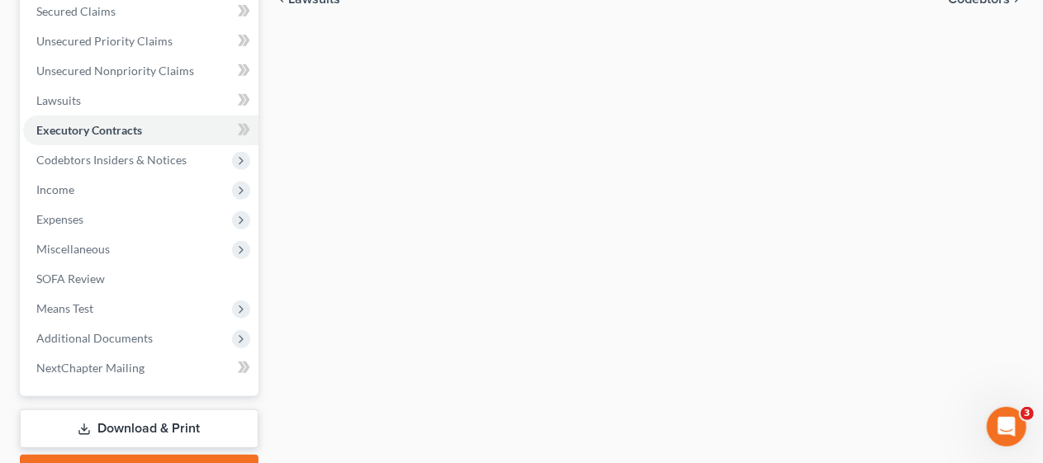
scroll to position [413, 0]
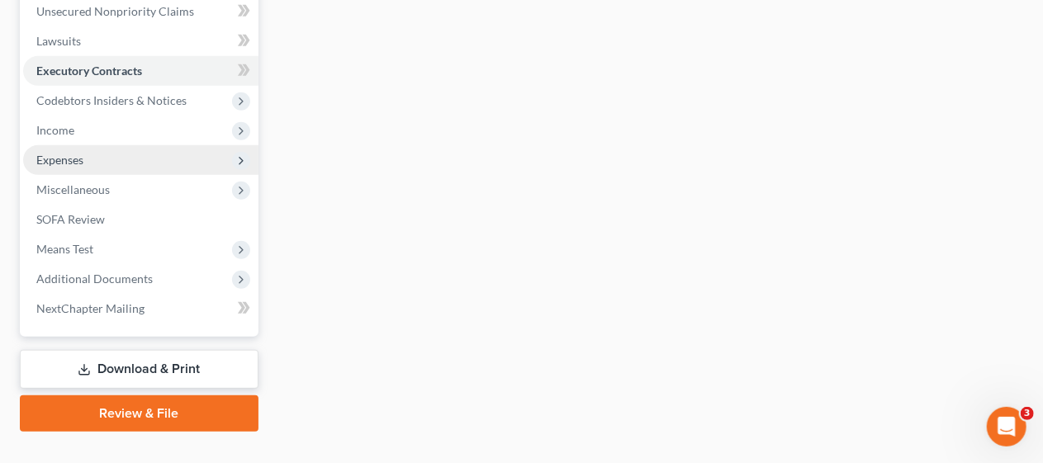
click at [165, 159] on span "Expenses" at bounding box center [140, 160] width 235 height 30
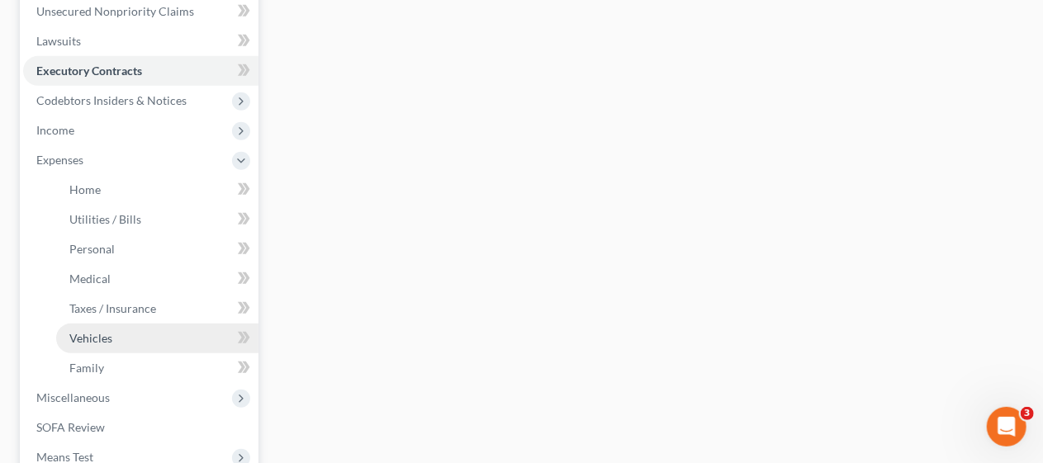
click at [195, 339] on link "Vehicles" at bounding box center [157, 339] width 202 height 30
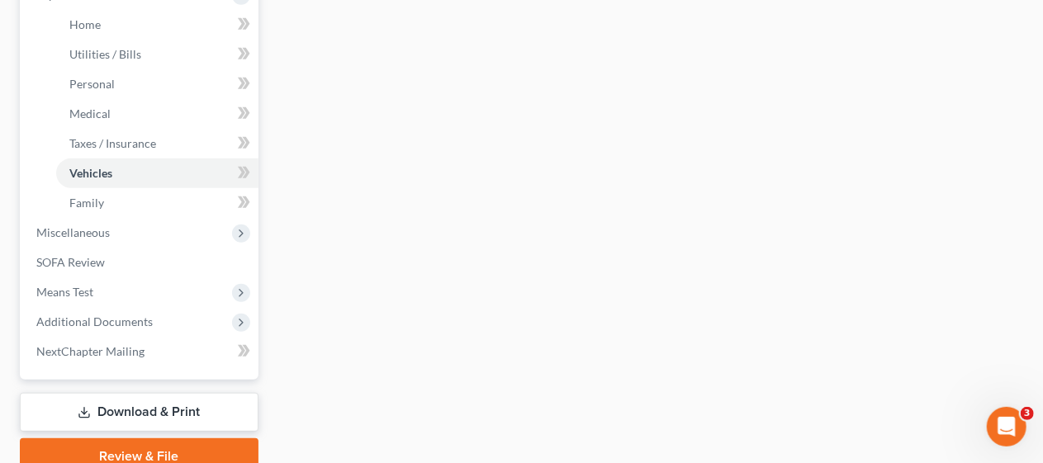
scroll to position [650, 0]
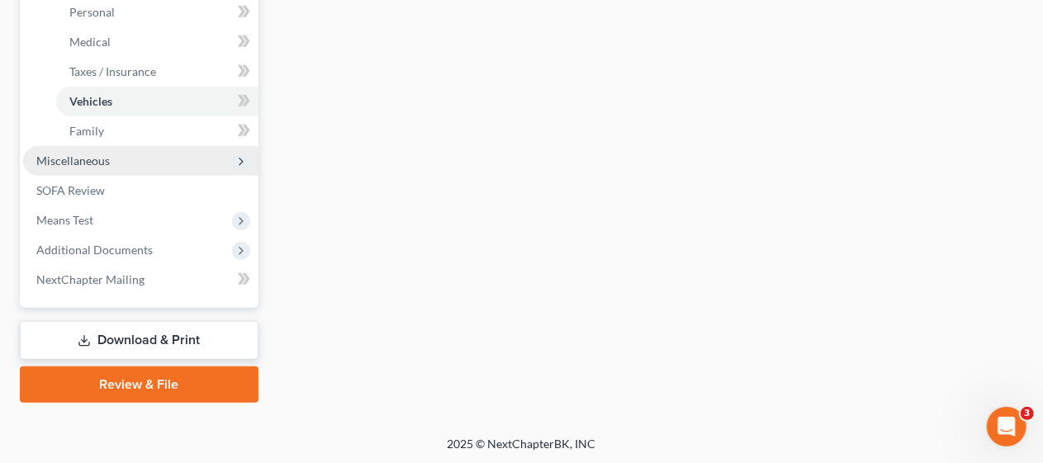
click at [175, 159] on span "Miscellaneous" at bounding box center [140, 161] width 235 height 30
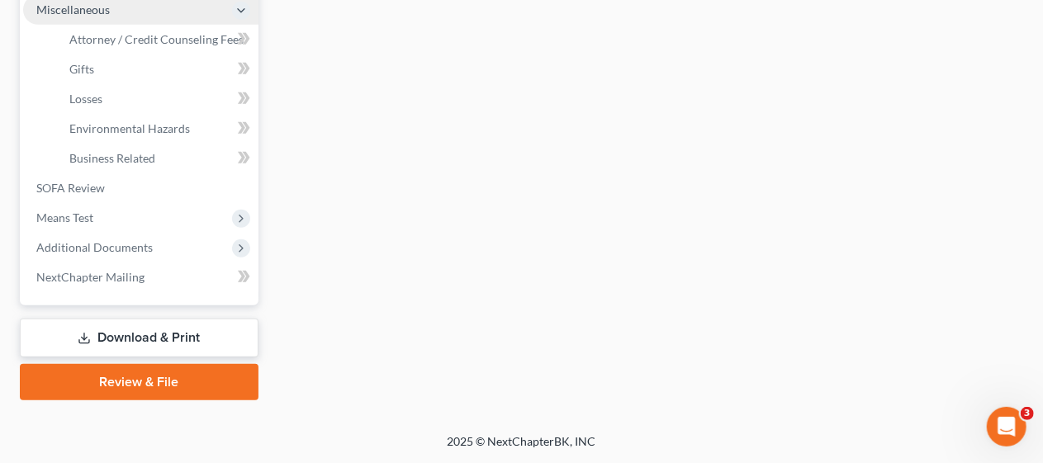
scroll to position [590, 0]
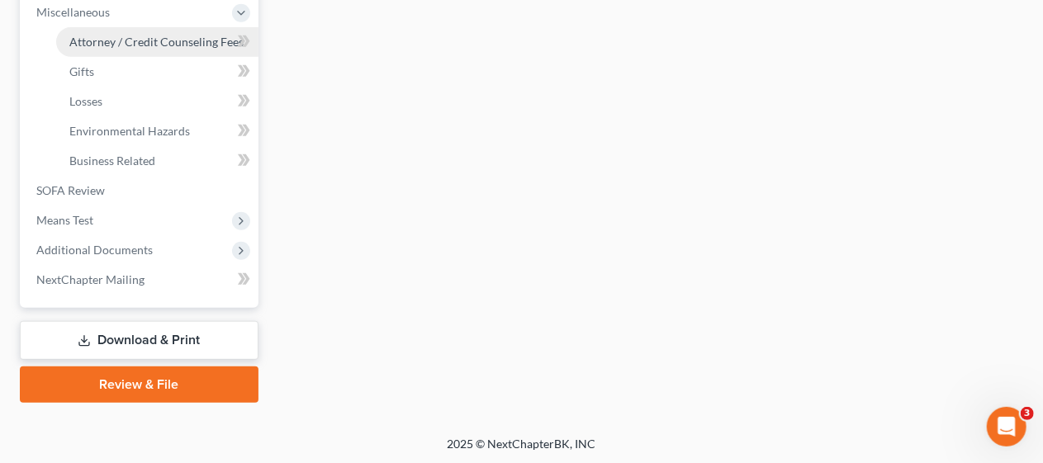
click at [188, 38] on span "Attorney / Credit Counseling Fees" at bounding box center [156, 42] width 174 height 14
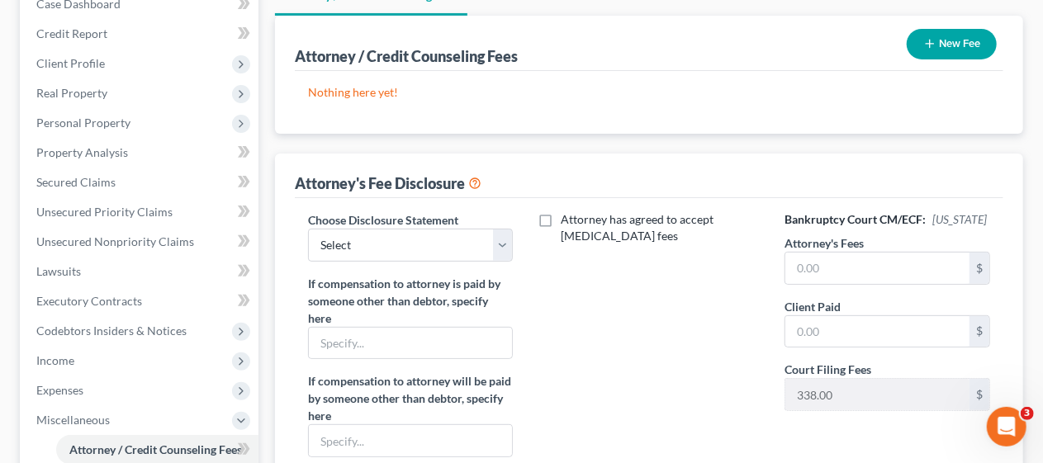
scroll to position [248, 0]
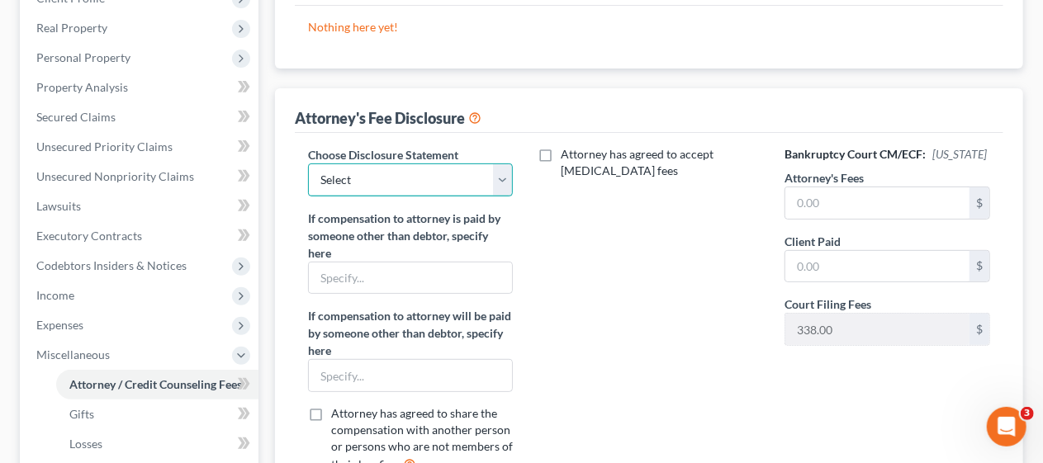
click at [503, 178] on select "Select Attorney Attorney" at bounding box center [411, 180] width 206 height 33
select select "0"
click at [308, 164] on select "Select Attorney Attorney" at bounding box center [411, 180] width 206 height 33
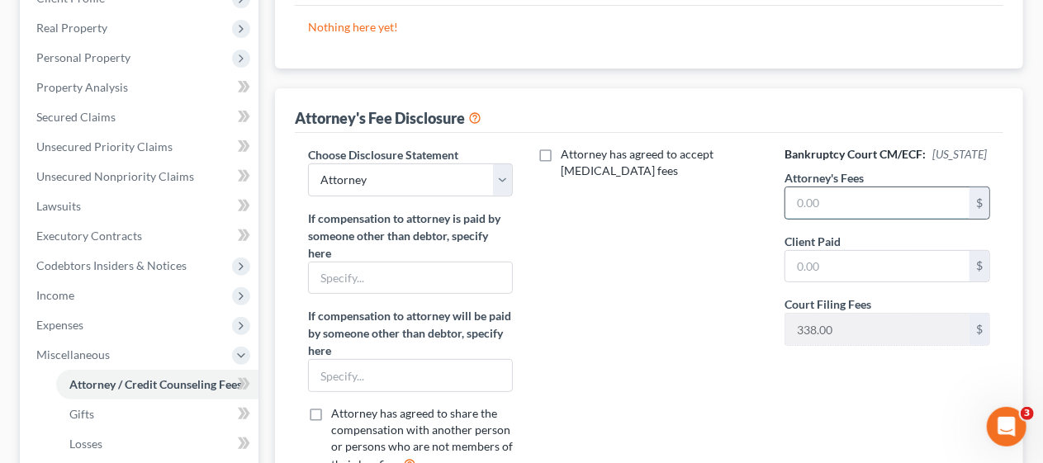
click at [796, 188] on input "text" at bounding box center [877, 202] width 184 height 31
type input "2,000"
click at [638, 281] on div "Attorney has agreed to accept [MEDICAL_DATA] fees" at bounding box center [648, 316] width 239 height 341
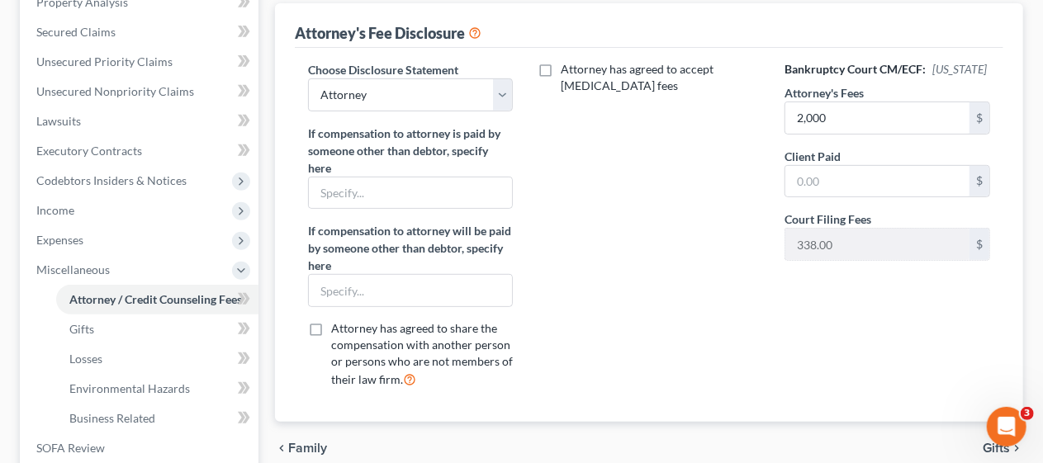
scroll to position [330, 0]
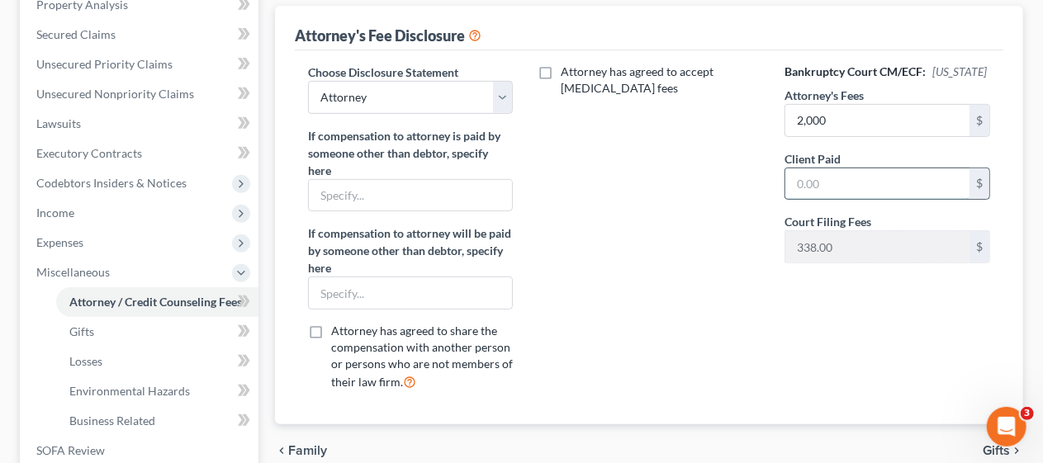
click at [796, 180] on input "text" at bounding box center [877, 183] width 184 height 31
type input "2,000"
click at [644, 301] on div "Attorney has agreed to accept [MEDICAL_DATA] fees" at bounding box center [648, 234] width 239 height 341
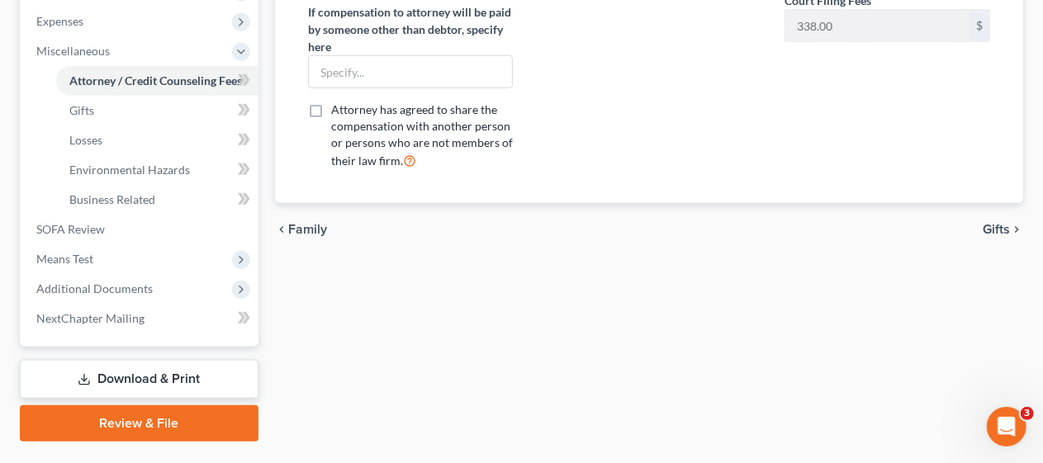
scroll to position [578, 0]
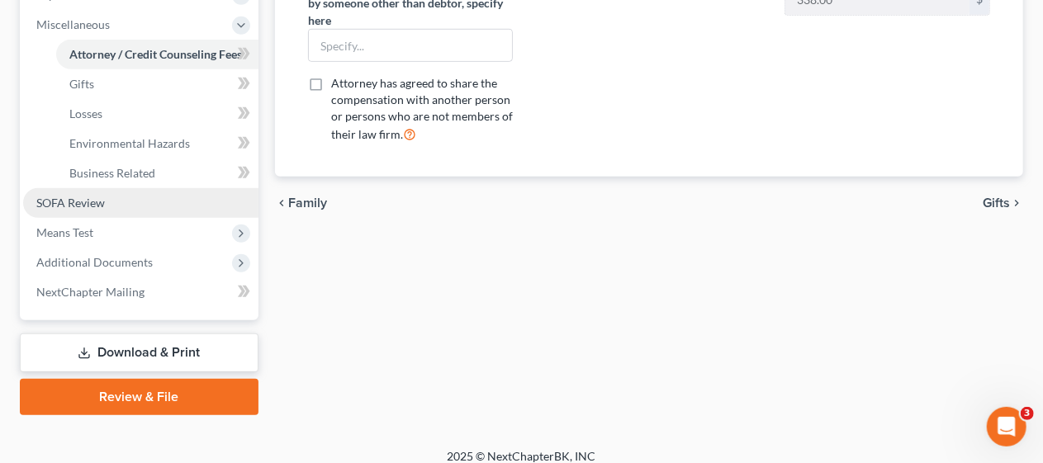
click at [116, 203] on link "SOFA Review" at bounding box center [140, 203] width 235 height 30
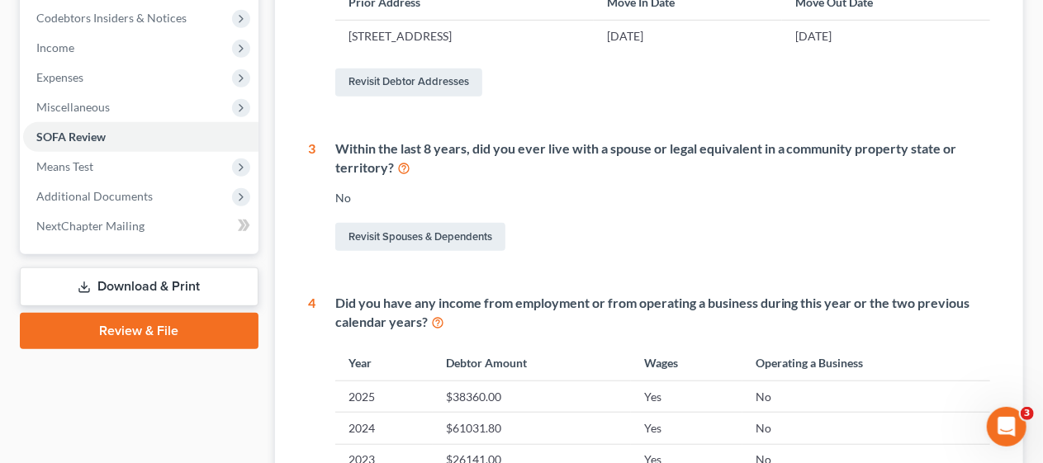
scroll to position [413, 0]
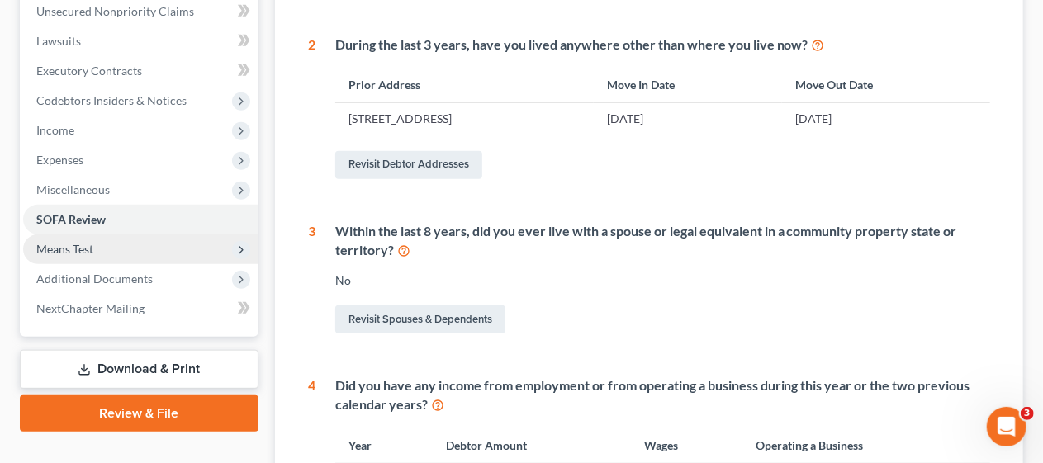
click at [121, 246] on span "Means Test" at bounding box center [140, 250] width 235 height 30
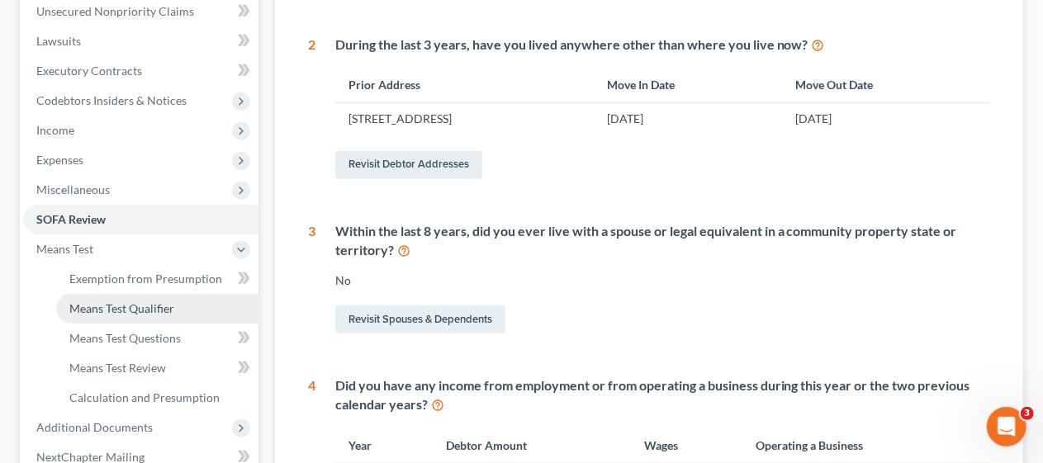
click at [145, 309] on span "Means Test Qualifier" at bounding box center [121, 308] width 105 height 14
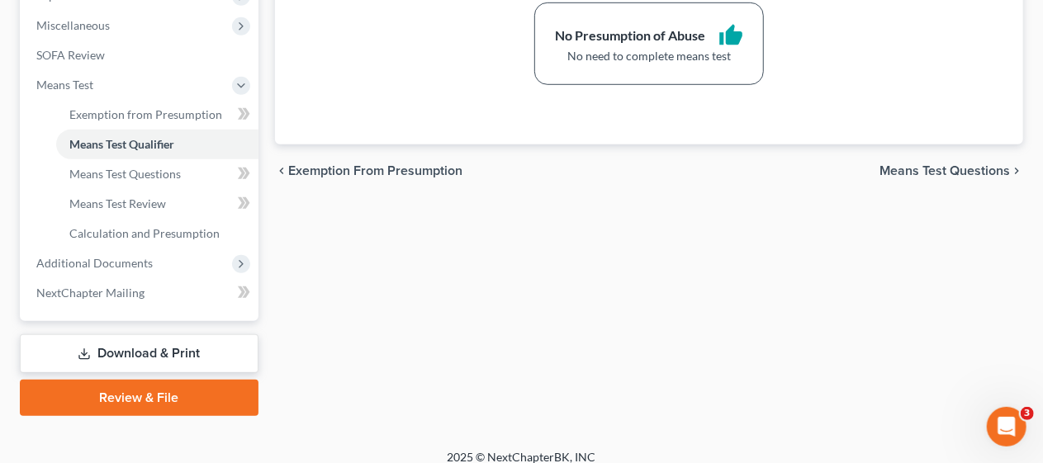
scroll to position [578, 0]
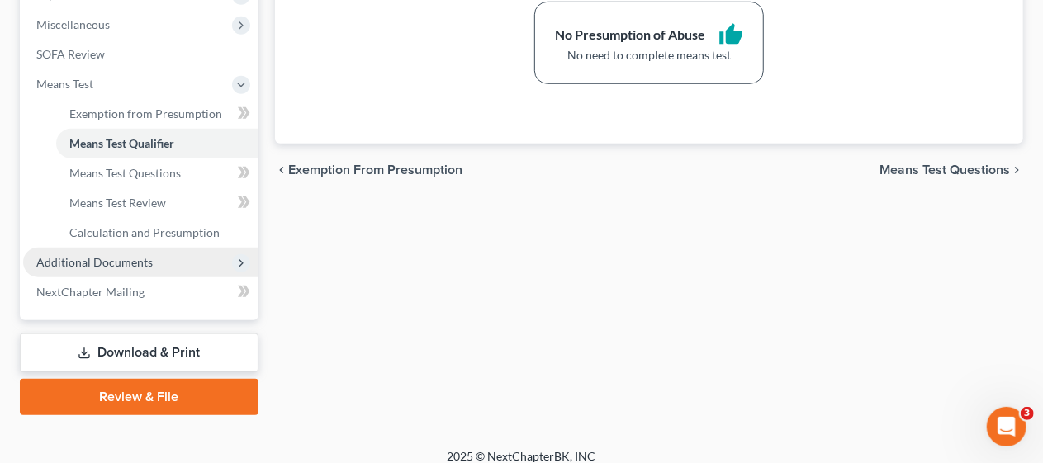
click at [140, 260] on span "Additional Documents" at bounding box center [94, 262] width 116 height 14
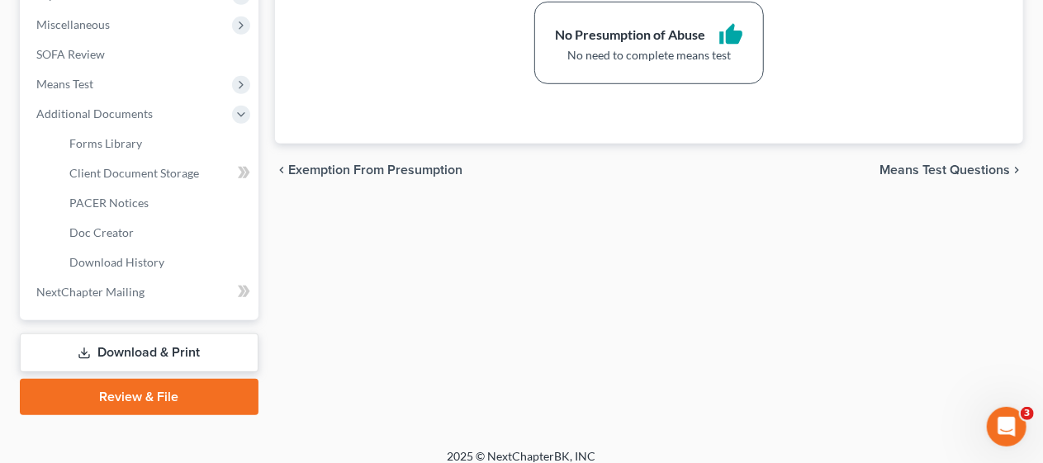
click at [166, 170] on span "Client Document Storage" at bounding box center [134, 173] width 130 height 14
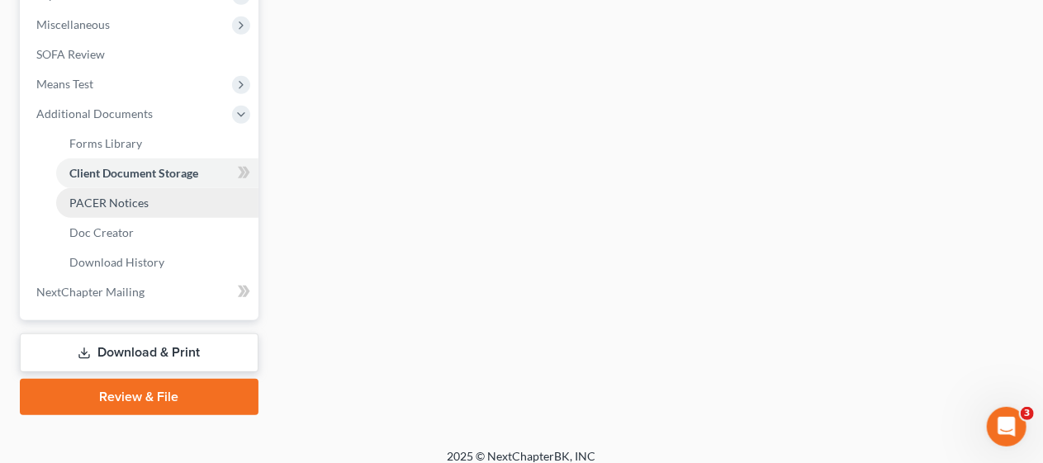
select select "9"
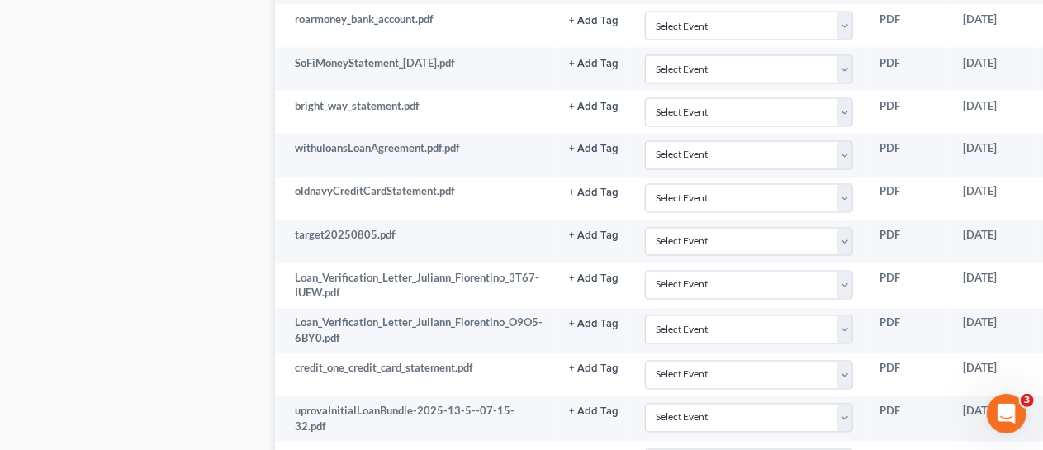
scroll to position [1409, 0]
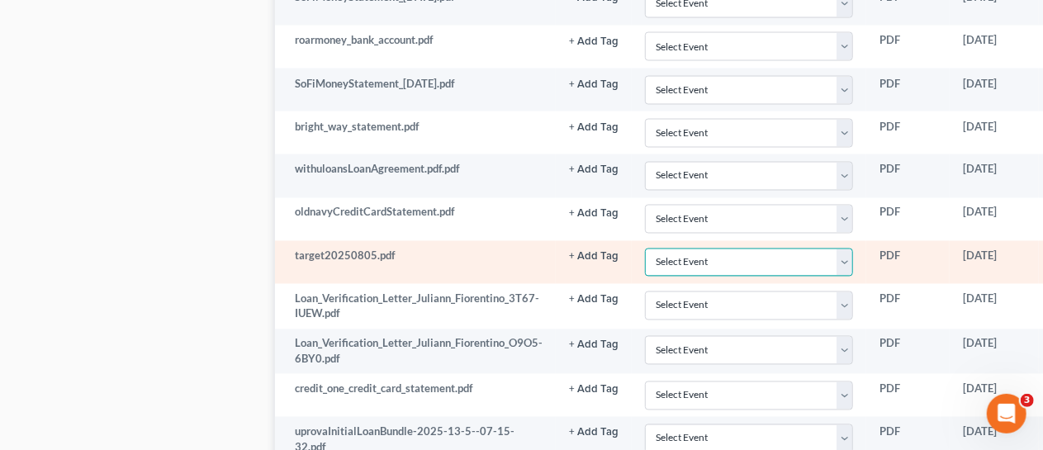
click at [843, 249] on select "Select Event 20 Largest Unsecured Creditors Amended Attorney Compensation State…" at bounding box center [749, 263] width 209 height 29
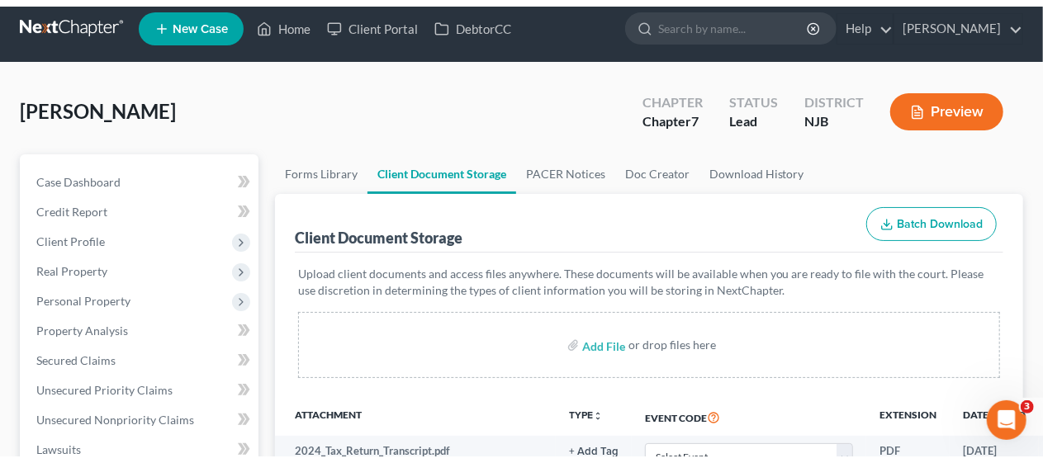
scroll to position [0, 0]
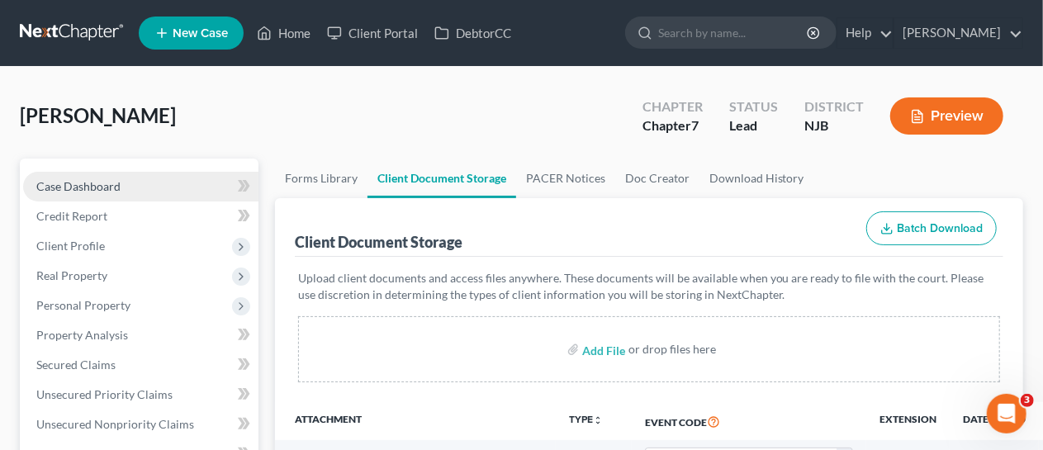
click at [149, 177] on link "Case Dashboard" at bounding box center [140, 187] width 235 height 30
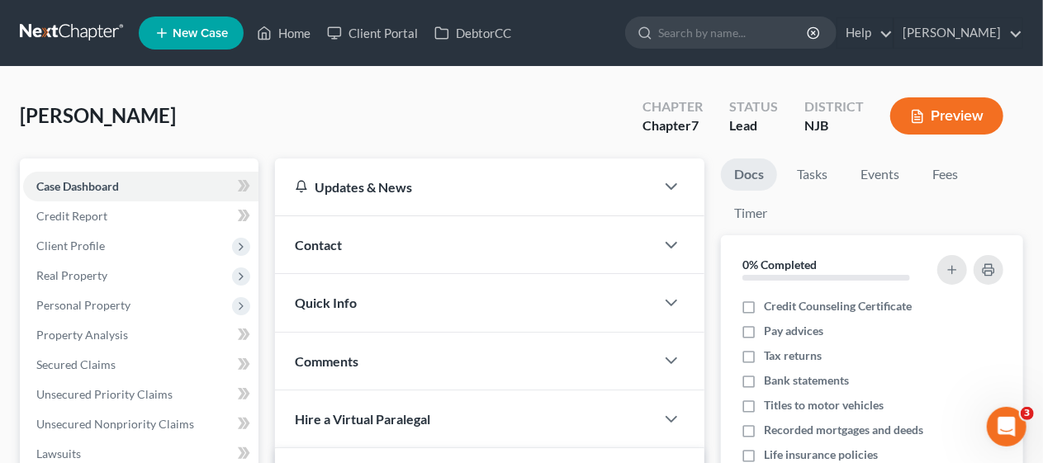
click at [943, 108] on button "Preview" at bounding box center [946, 115] width 113 height 37
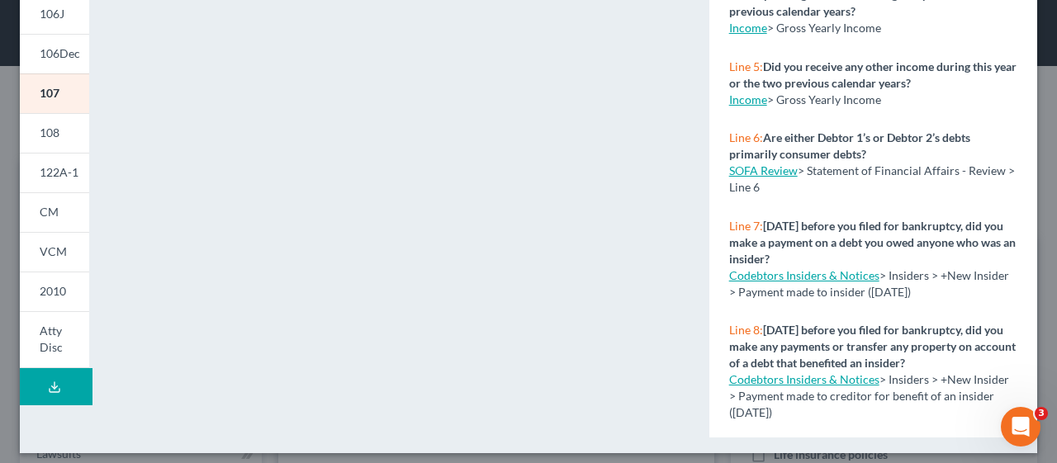
scroll to position [467, 0]
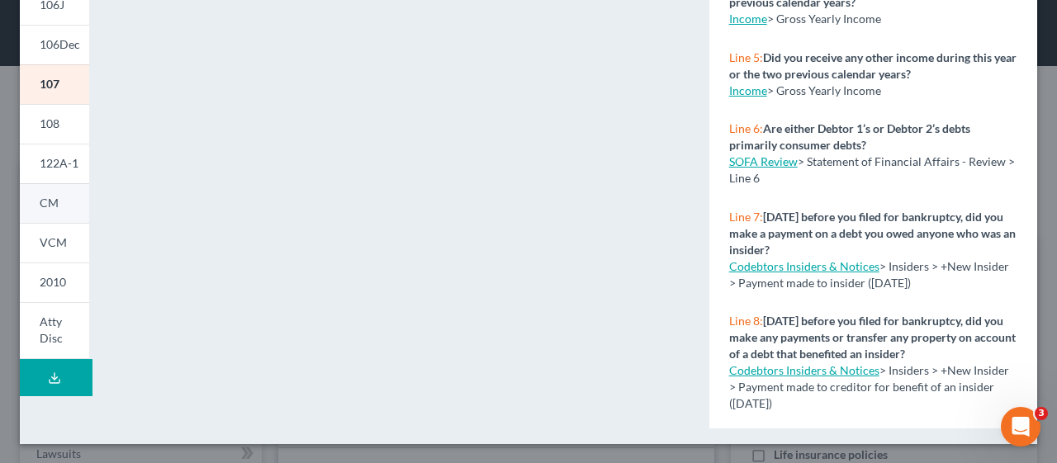
click at [63, 201] on link "CM" at bounding box center [54, 203] width 69 height 40
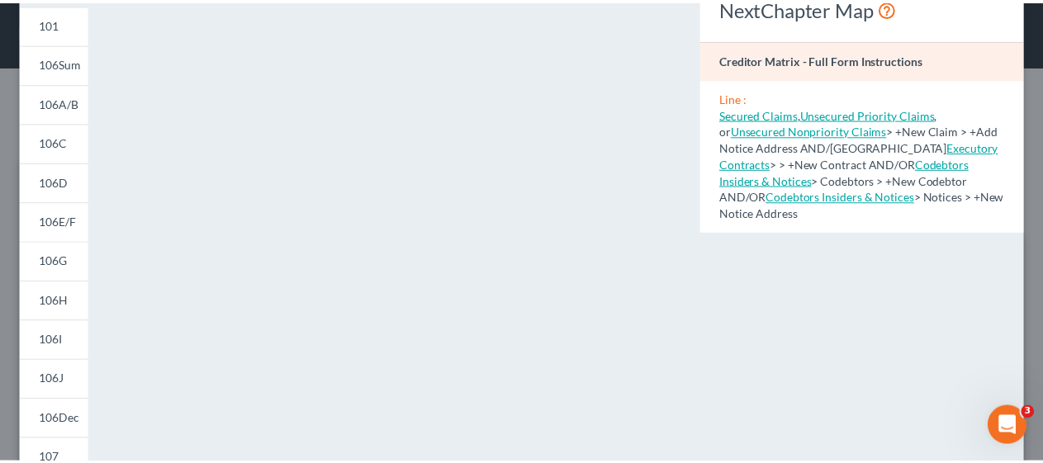
scroll to position [0, 0]
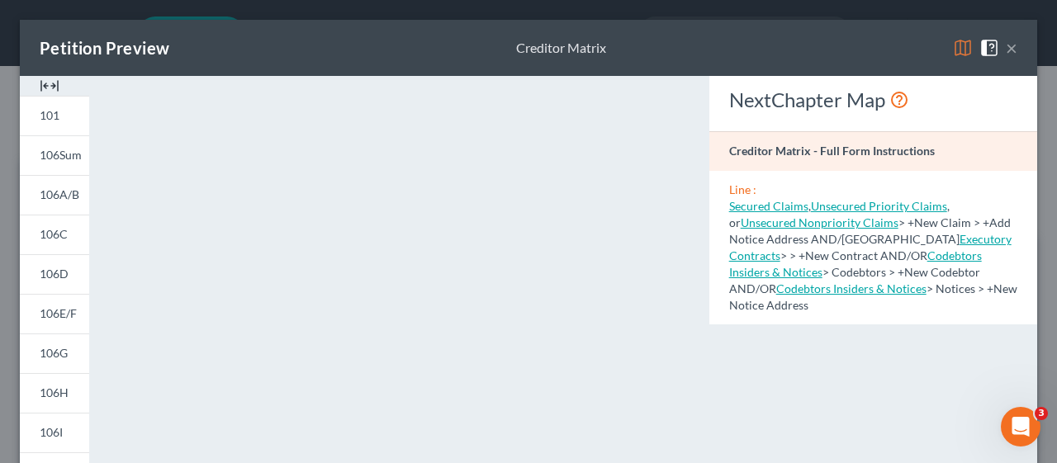
click at [1006, 48] on button "×" at bounding box center [1012, 48] width 12 height 20
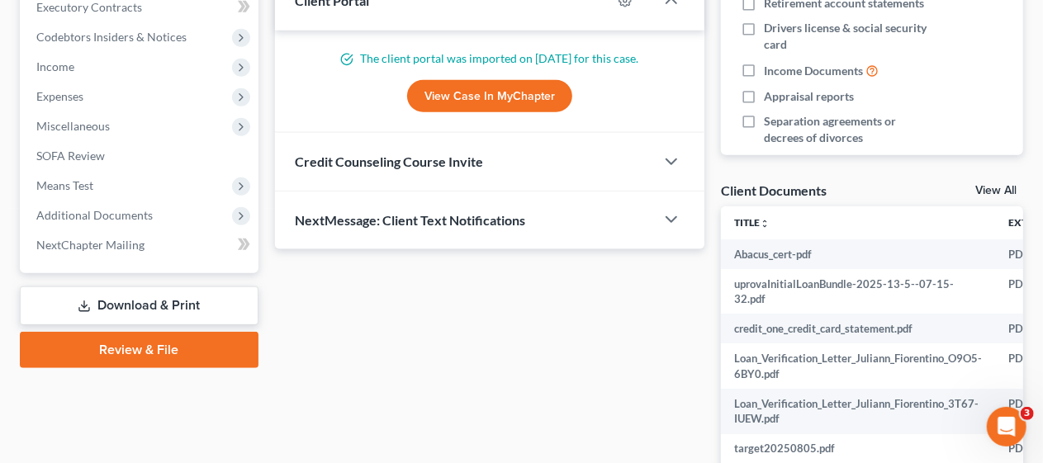
scroll to position [495, 0]
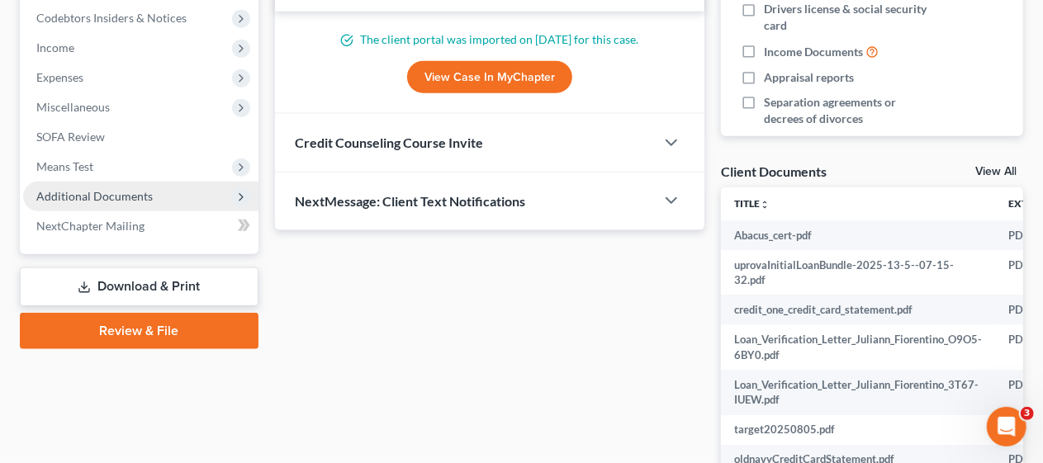
click at [165, 197] on span "Additional Documents" at bounding box center [140, 197] width 235 height 30
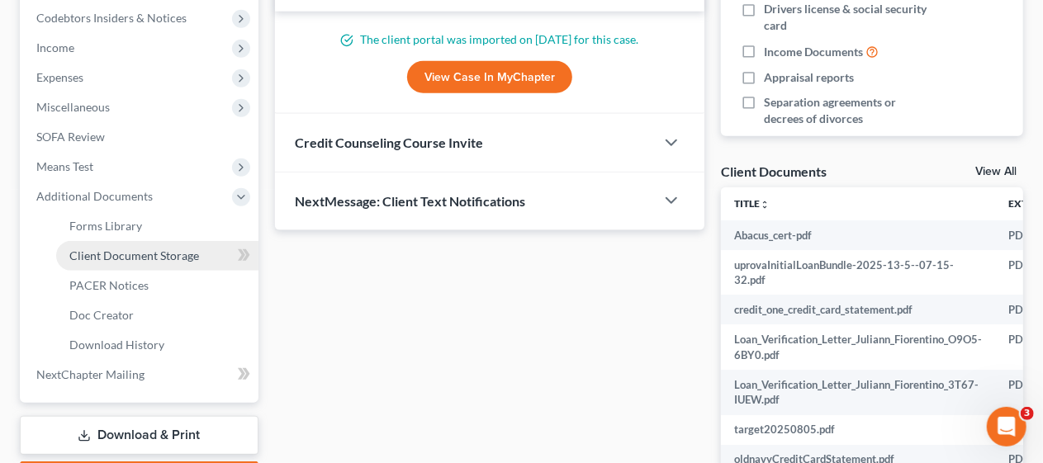
click at [172, 247] on link "Client Document Storage" at bounding box center [157, 256] width 202 height 30
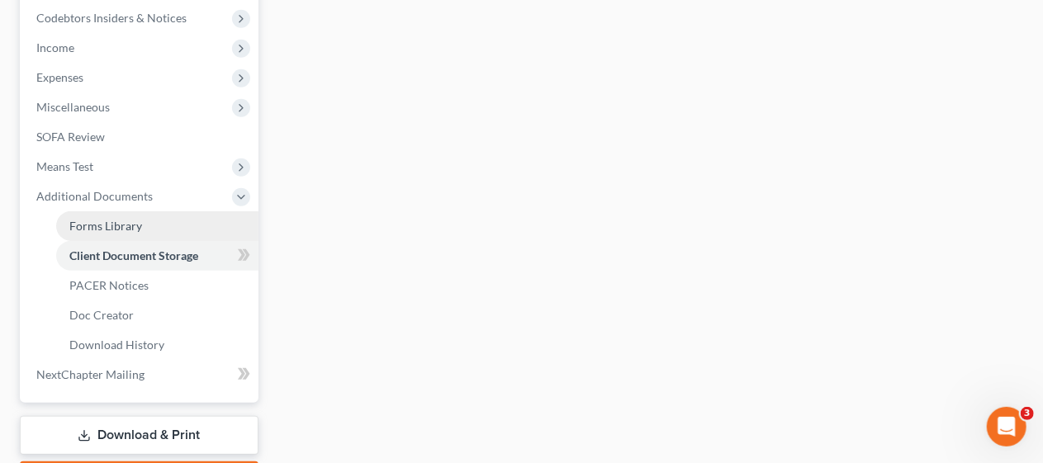
select select "9"
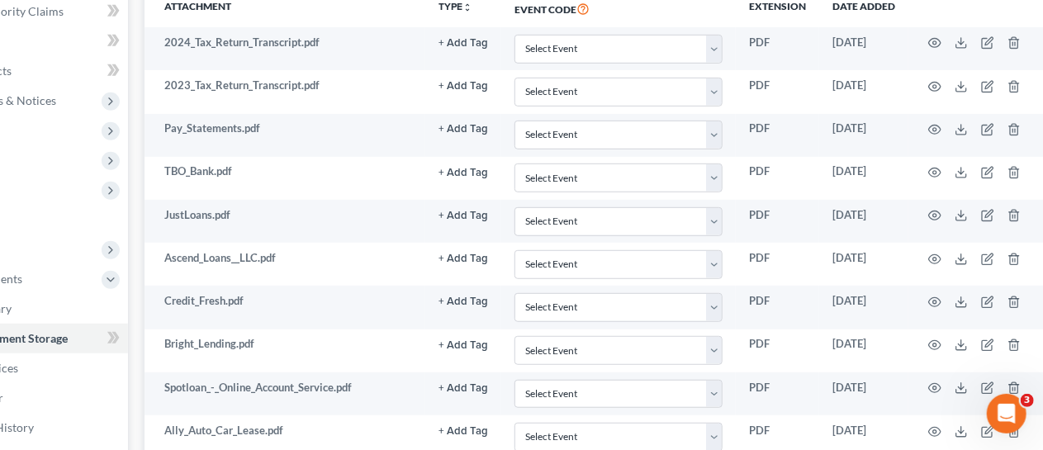
scroll to position [413, 135]
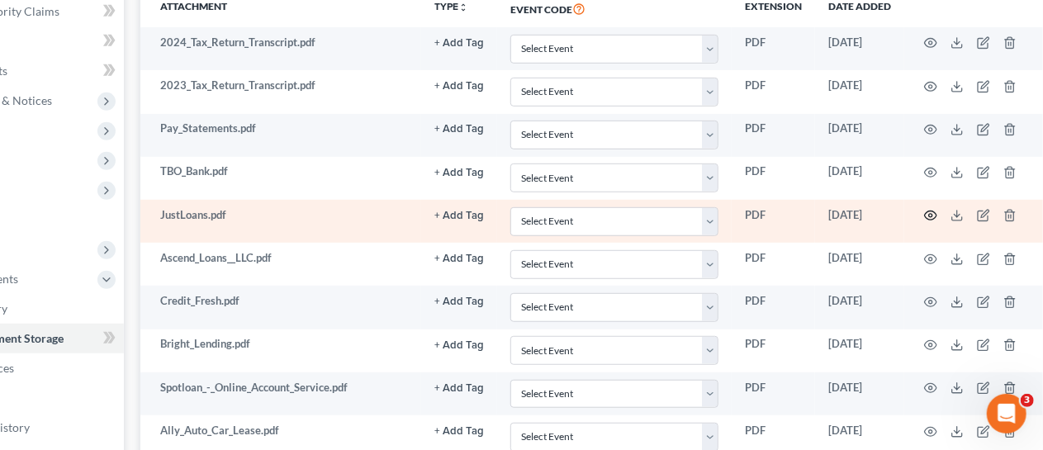
click at [928, 211] on icon "button" at bounding box center [930, 215] width 13 height 13
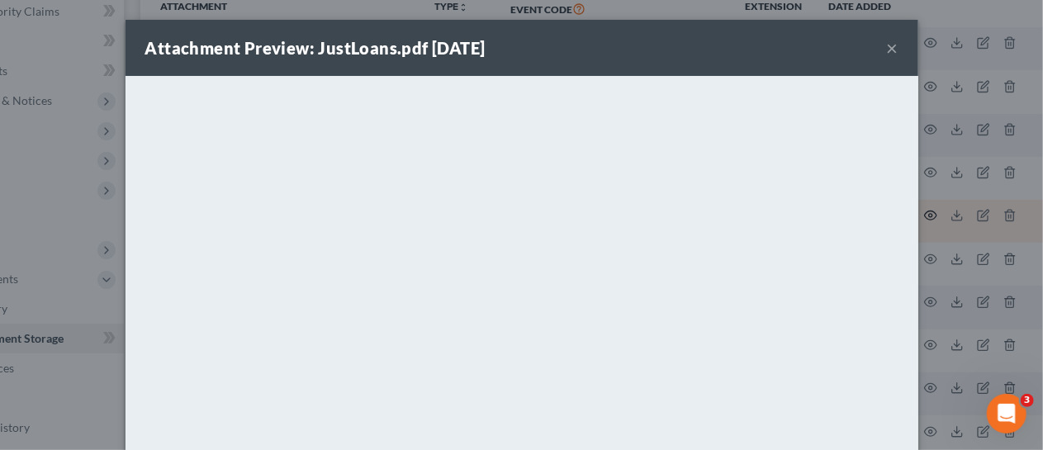
scroll to position [413, 126]
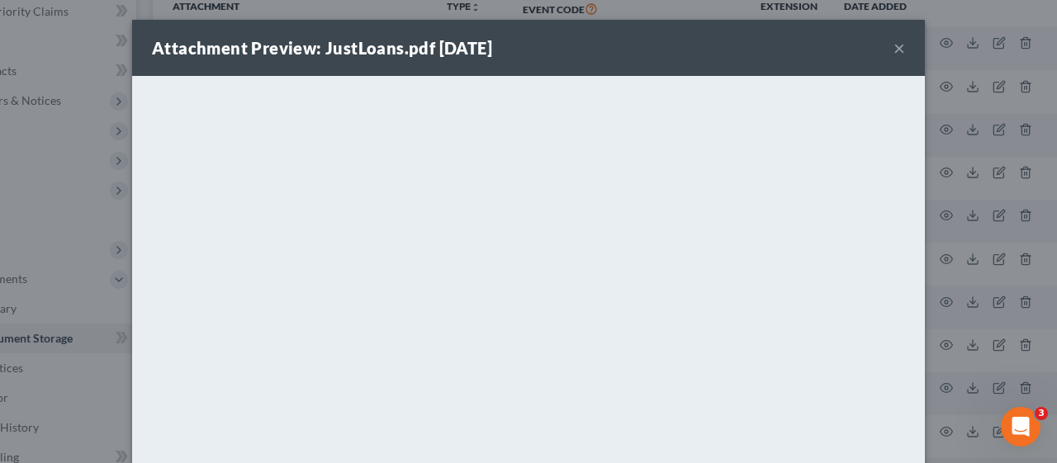
click at [894, 44] on button "×" at bounding box center [900, 48] width 12 height 20
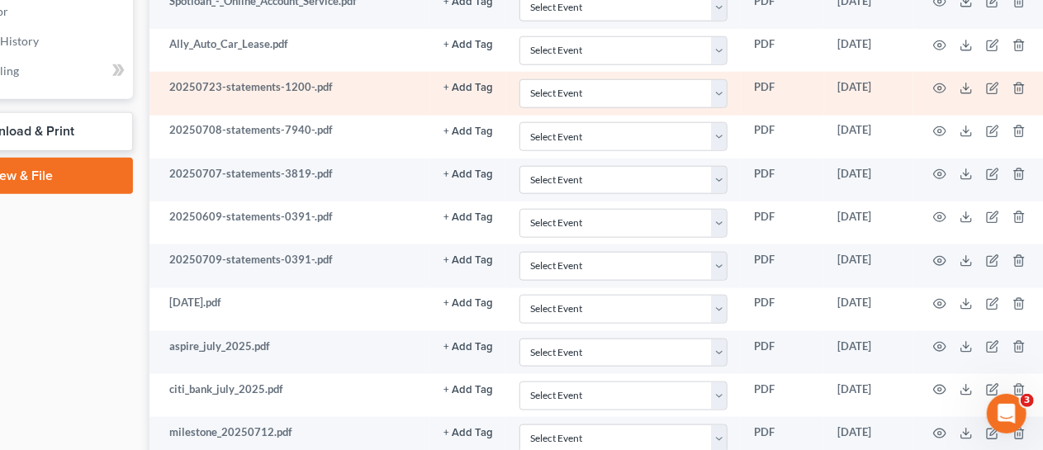
scroll to position [826, 126]
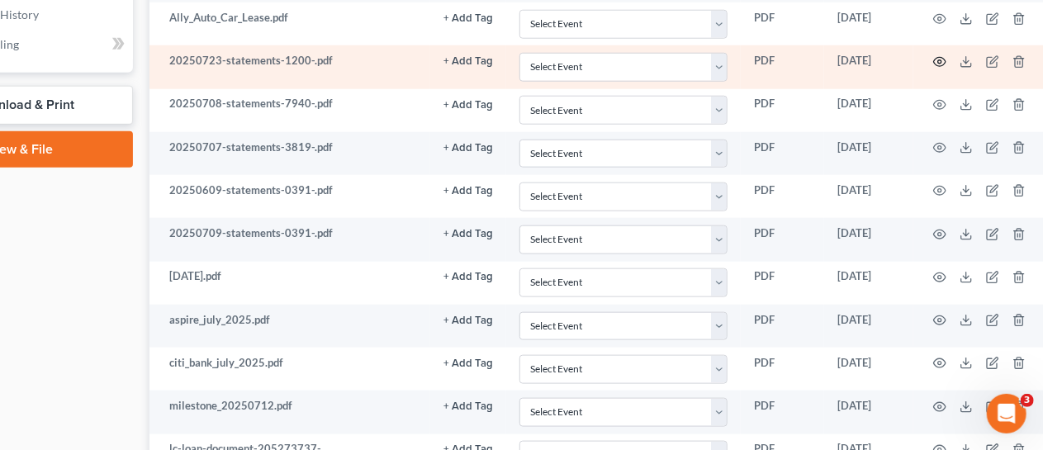
click at [941, 60] on circle "button" at bounding box center [939, 61] width 3 height 3
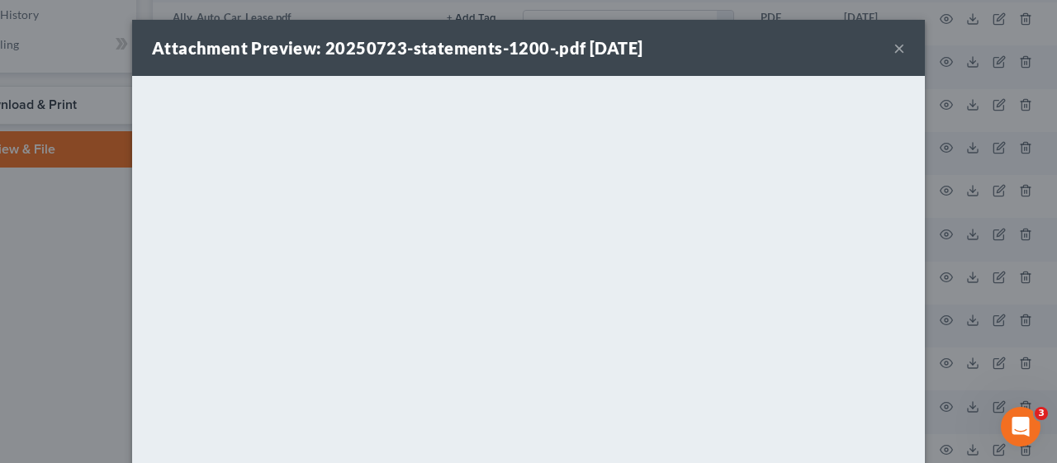
click at [894, 48] on button "×" at bounding box center [900, 48] width 12 height 20
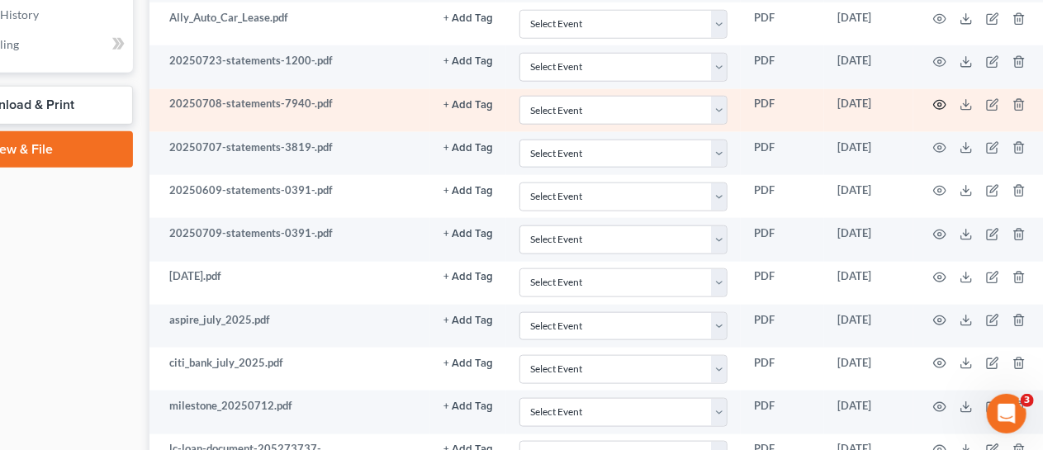
click at [941, 98] on icon "button" at bounding box center [939, 104] width 13 height 13
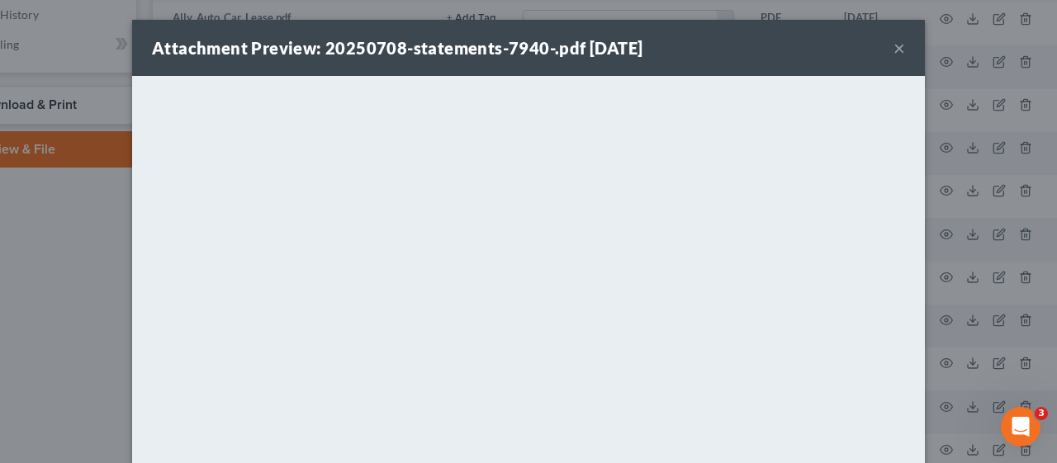
click at [894, 46] on button "×" at bounding box center [900, 48] width 12 height 20
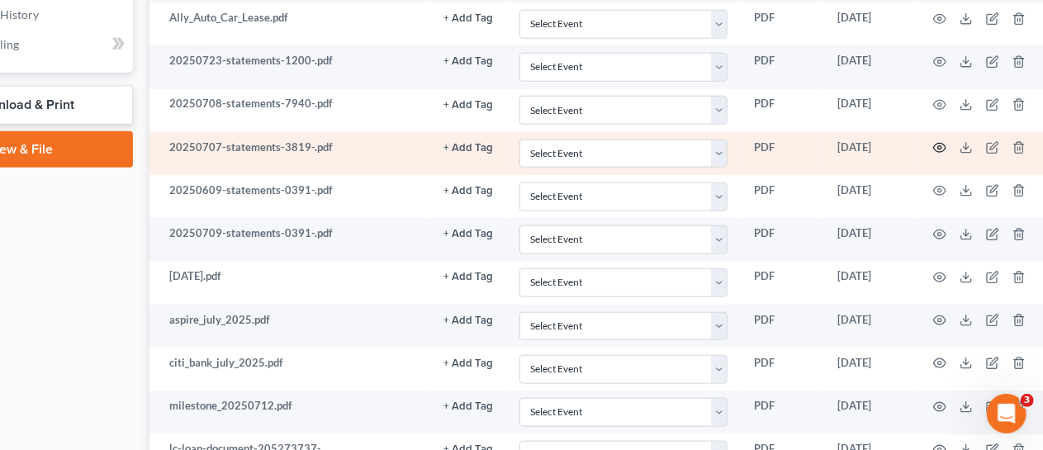
click at [941, 141] on icon "button" at bounding box center [939, 147] width 13 height 13
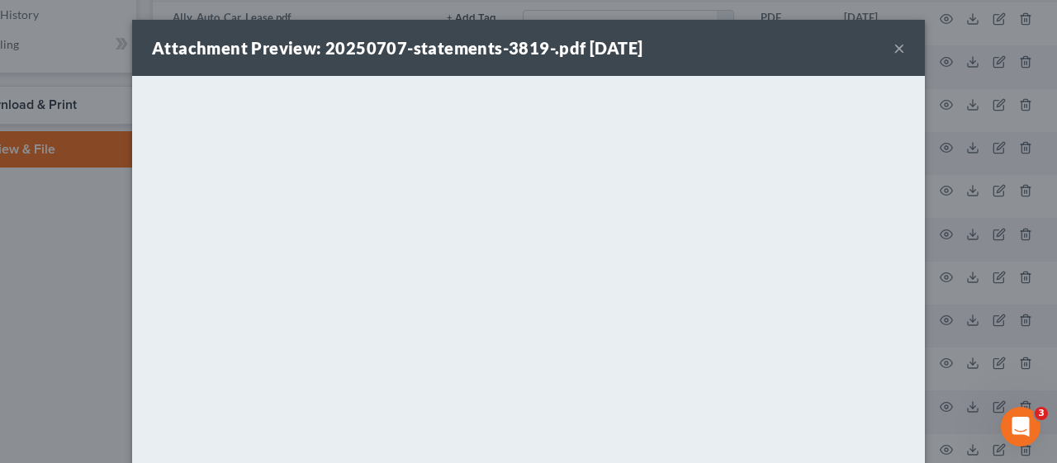
click at [894, 50] on button "×" at bounding box center [900, 48] width 12 height 20
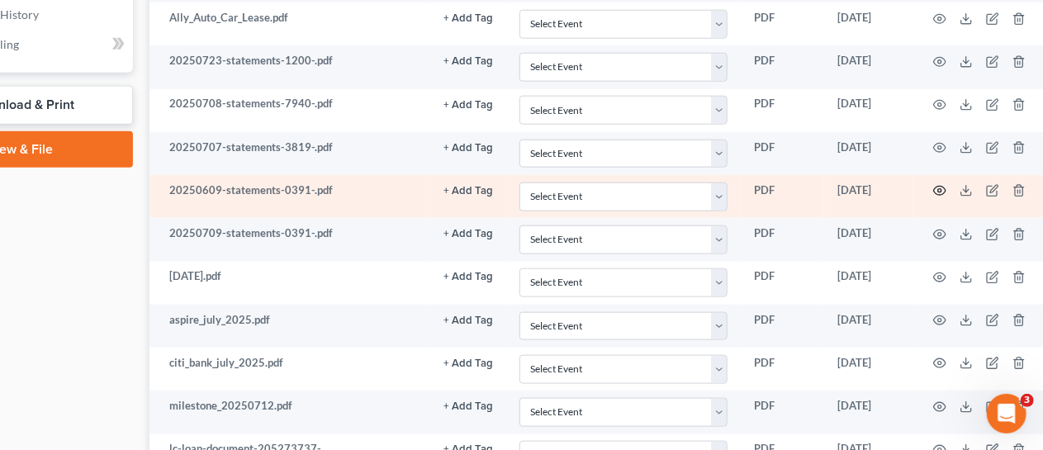
click at [941, 184] on icon "button" at bounding box center [939, 190] width 13 height 13
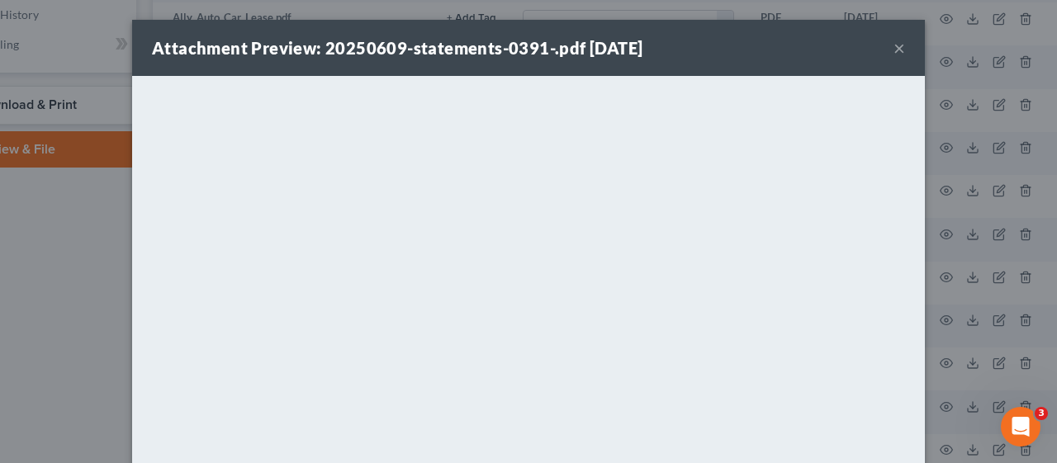
click at [894, 46] on button "×" at bounding box center [900, 48] width 12 height 20
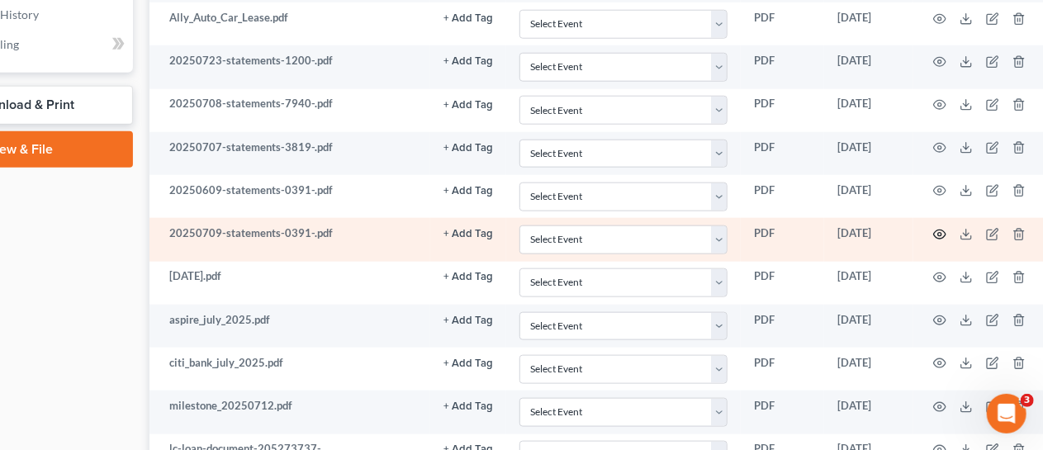
click at [939, 228] on icon "button" at bounding box center [939, 234] width 13 height 13
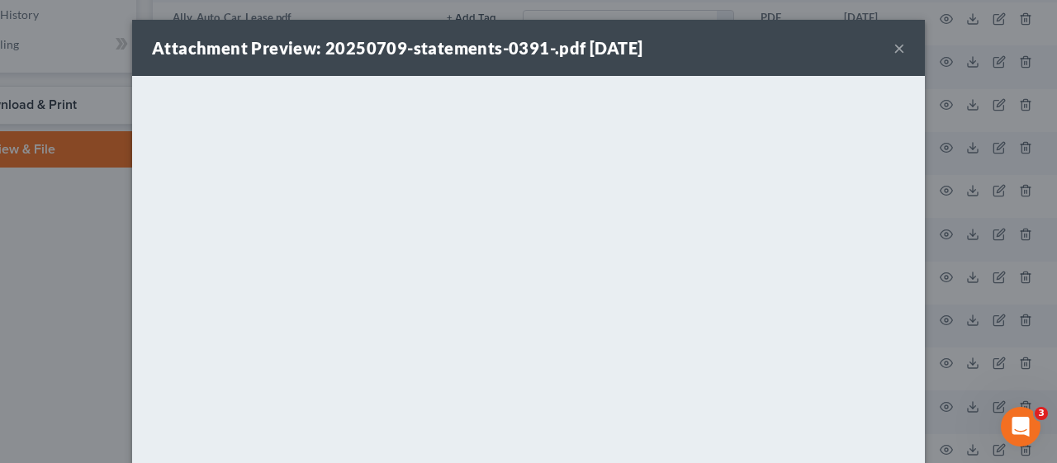
click at [894, 45] on button "×" at bounding box center [900, 48] width 12 height 20
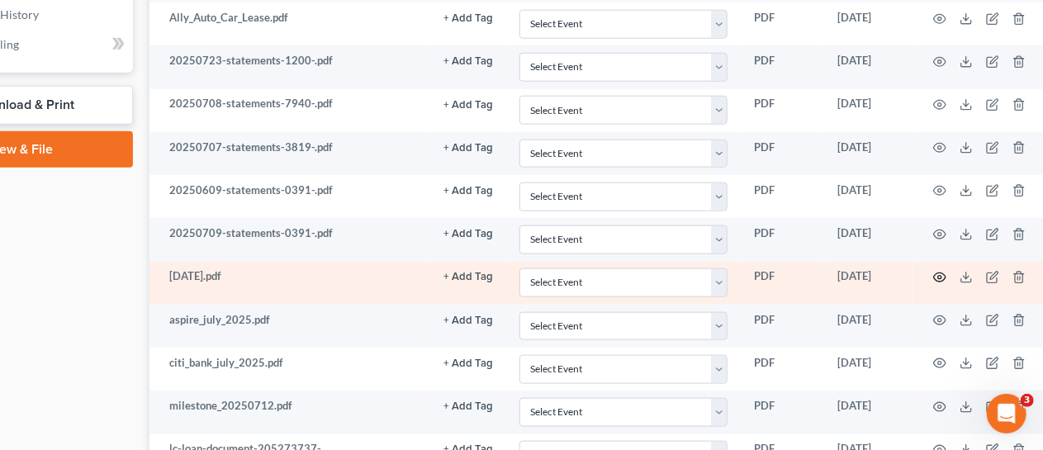
click at [941, 271] on icon "button" at bounding box center [939, 277] width 13 height 13
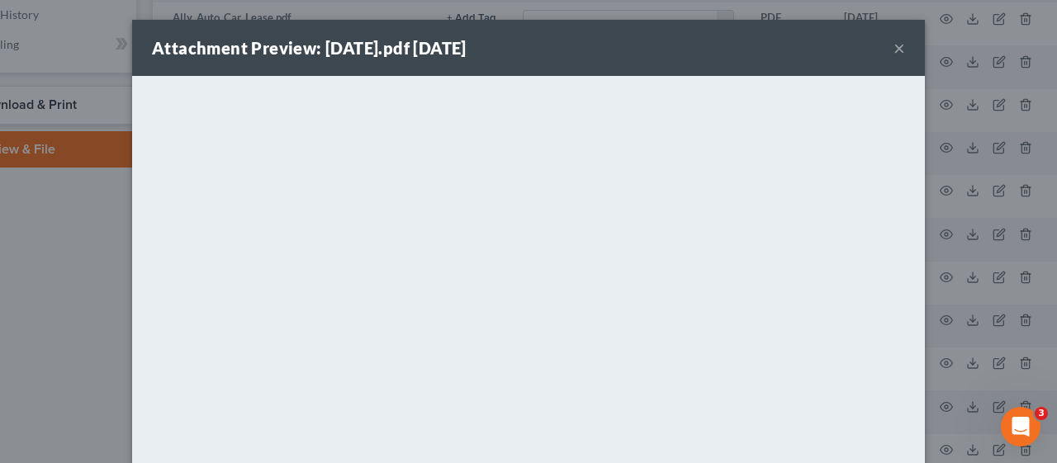
click at [894, 47] on button "×" at bounding box center [900, 48] width 12 height 20
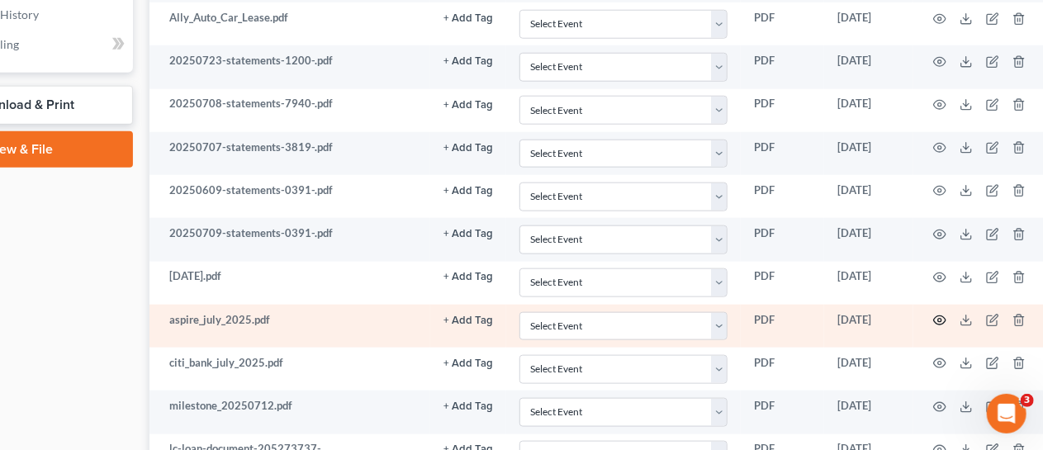
click at [937, 314] on icon "button" at bounding box center [939, 320] width 13 height 13
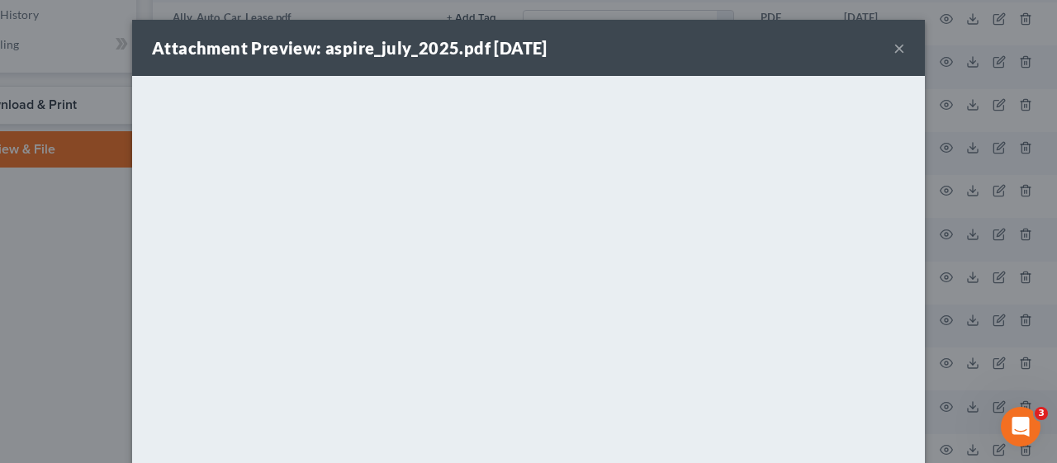
click at [894, 49] on button "×" at bounding box center [900, 48] width 12 height 20
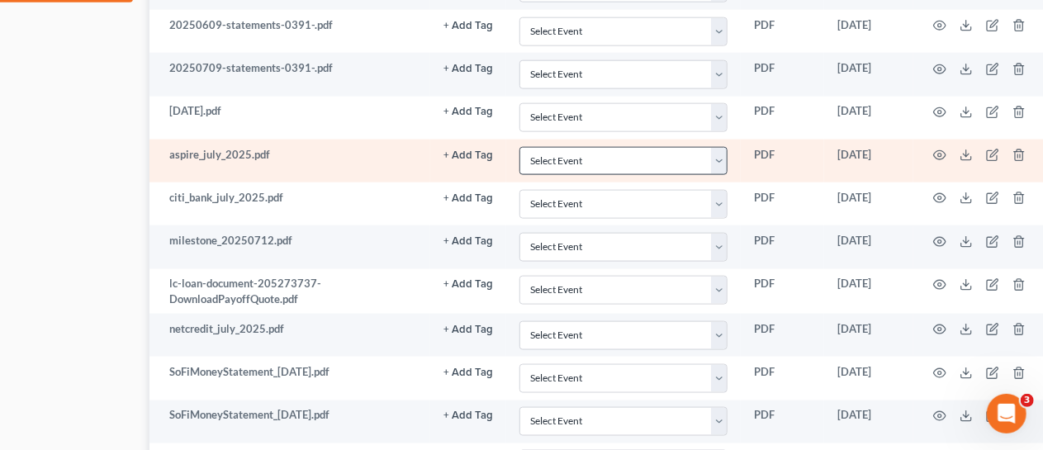
scroll to position [1074, 126]
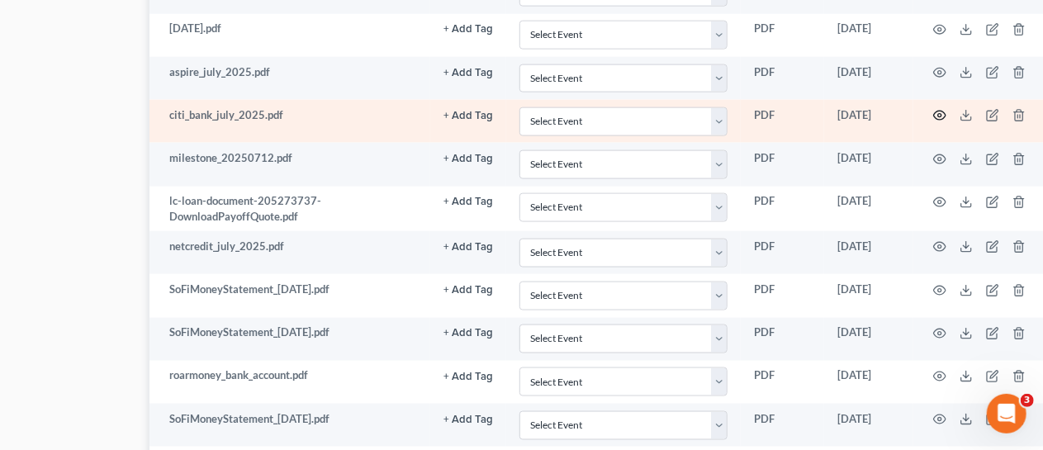
click at [941, 109] on icon "button" at bounding box center [939, 115] width 13 height 13
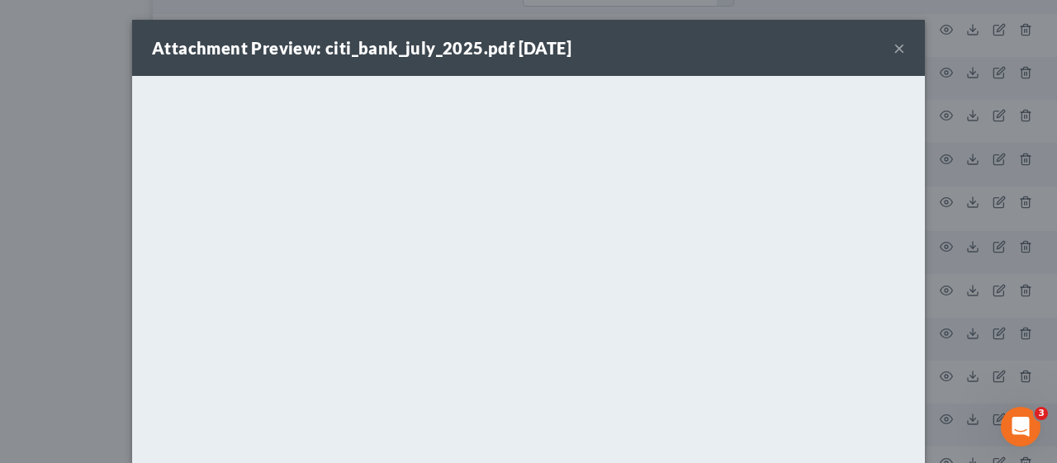
click at [894, 43] on button "×" at bounding box center [900, 48] width 12 height 20
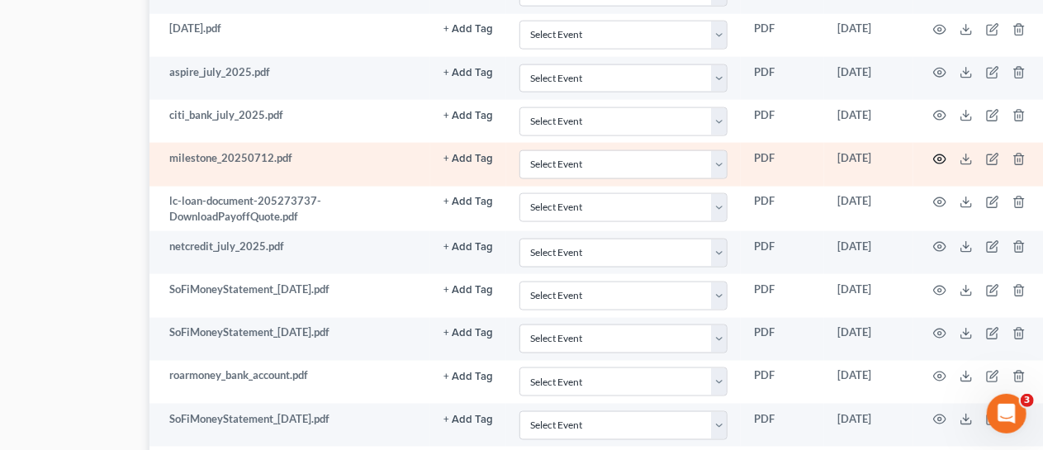
click at [941, 153] on icon "button" at bounding box center [939, 159] width 13 height 13
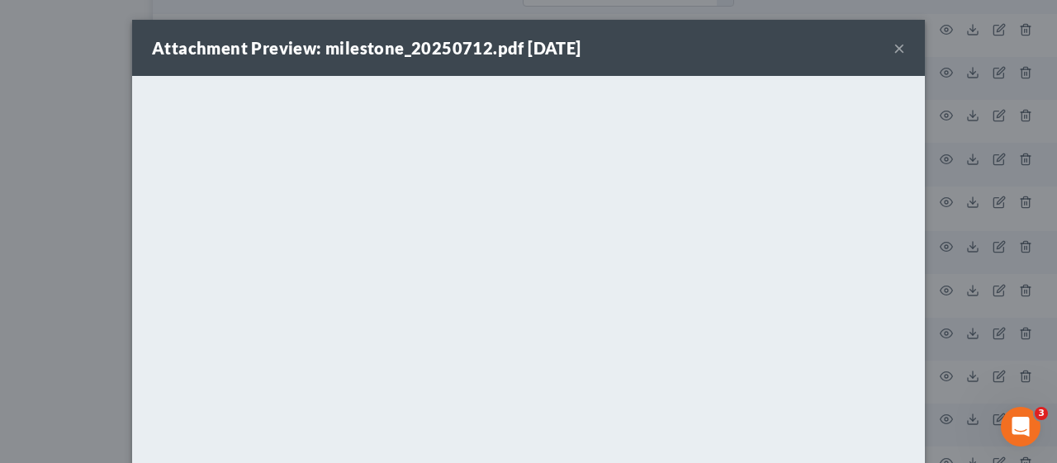
click at [894, 45] on button "×" at bounding box center [900, 48] width 12 height 20
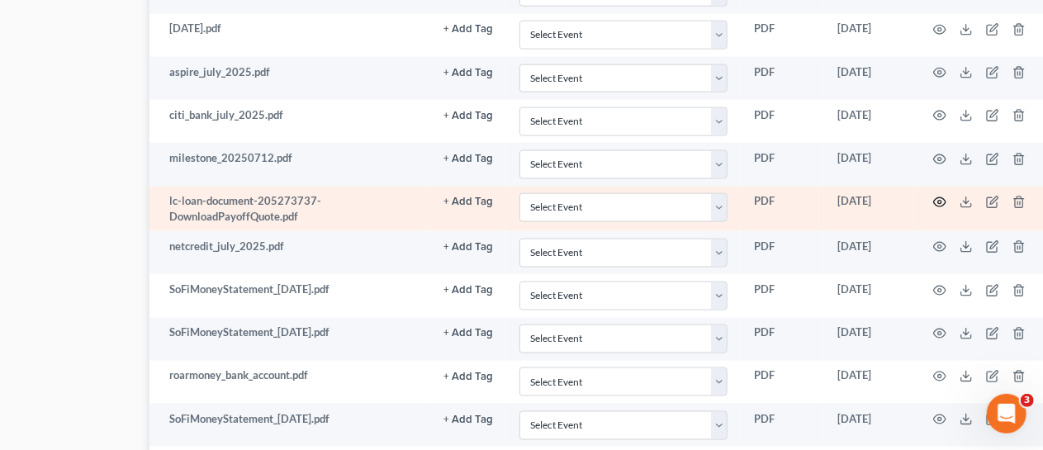
click at [940, 196] on icon "button" at bounding box center [939, 202] width 13 height 13
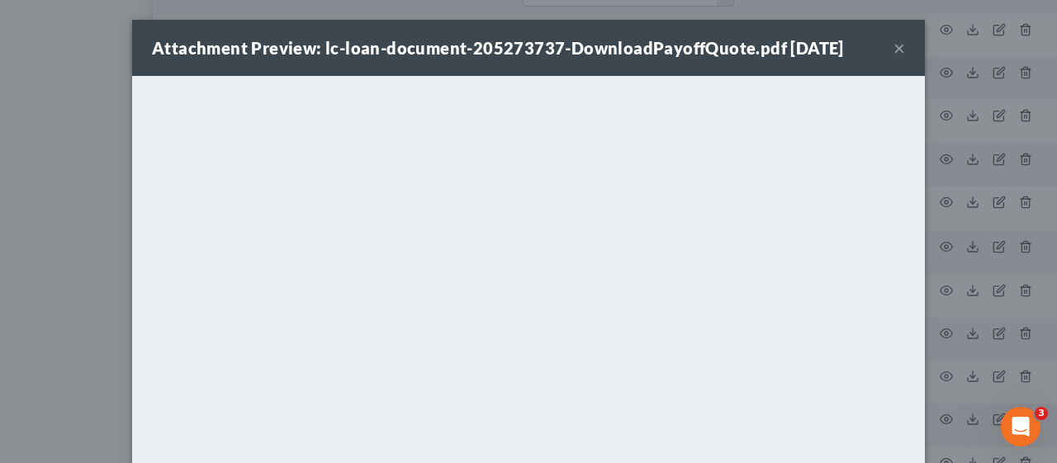
click at [894, 48] on button "×" at bounding box center [900, 48] width 12 height 20
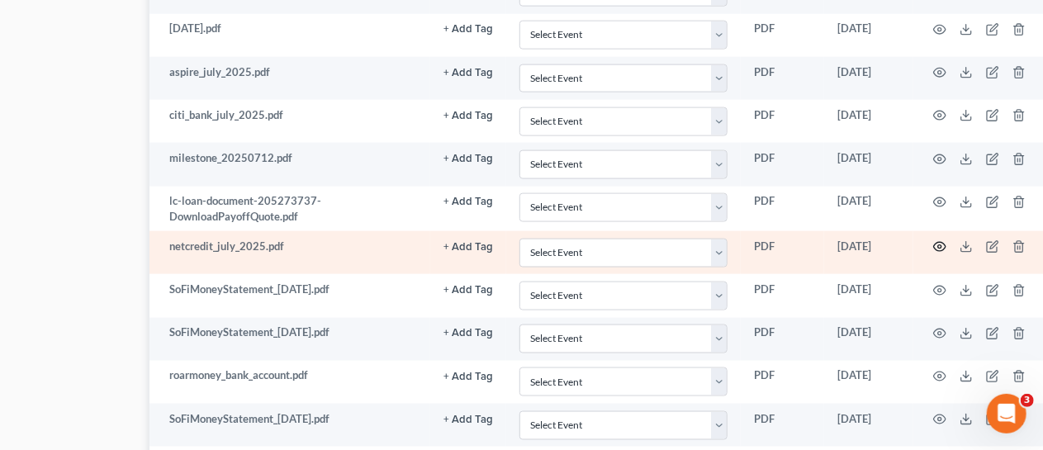
click at [939, 243] on icon "button" at bounding box center [940, 247] width 12 height 9
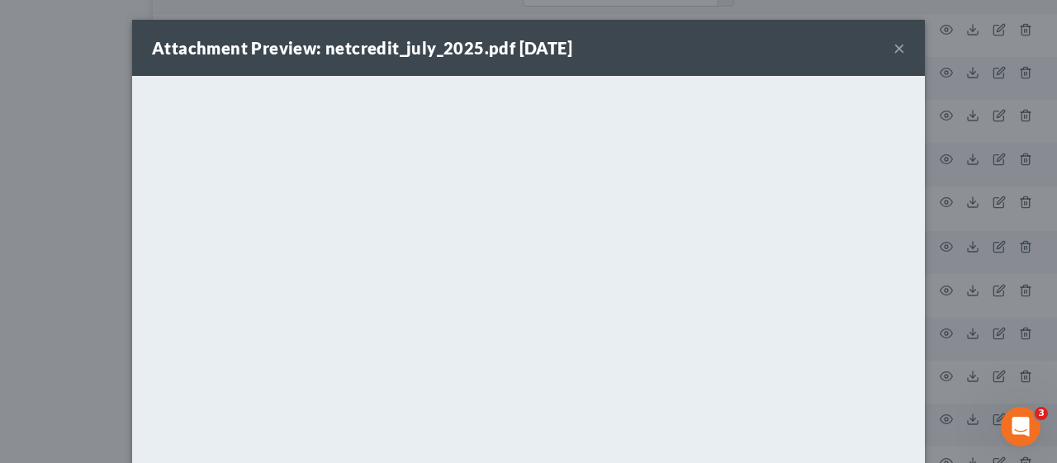
click at [894, 49] on button "×" at bounding box center [900, 48] width 12 height 20
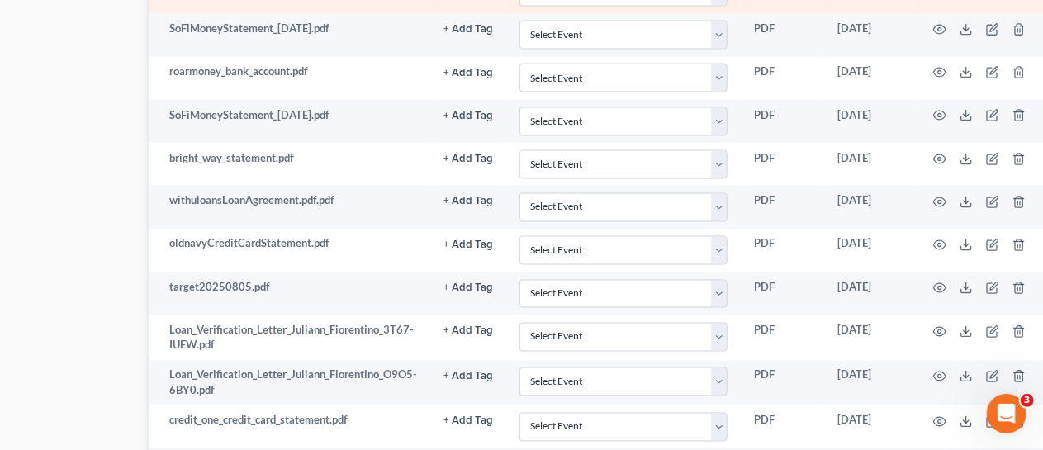
scroll to position [1404, 126]
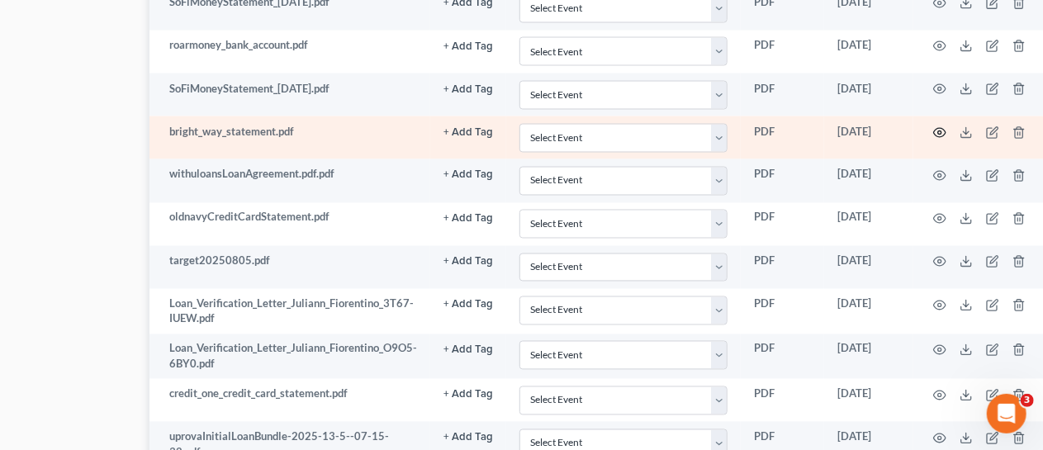
click at [941, 126] on icon "button" at bounding box center [939, 132] width 13 height 13
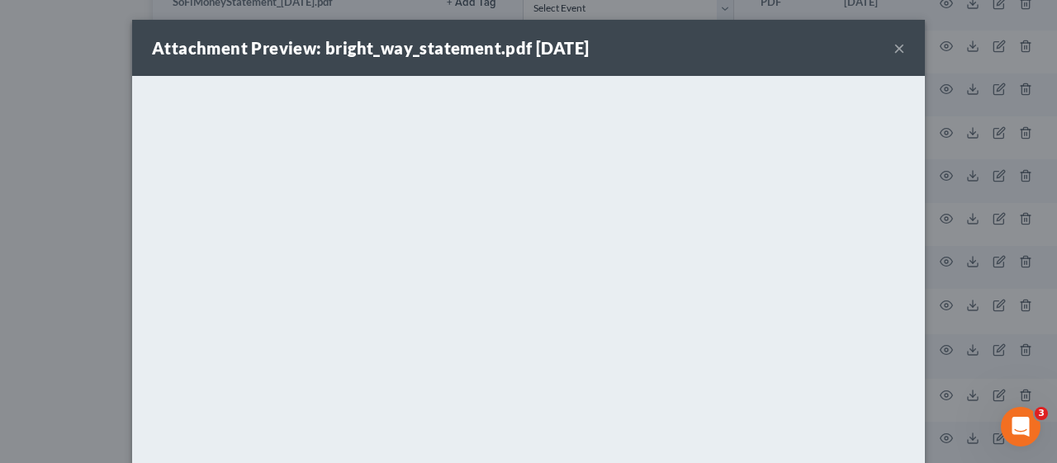
click at [894, 46] on button "×" at bounding box center [900, 48] width 12 height 20
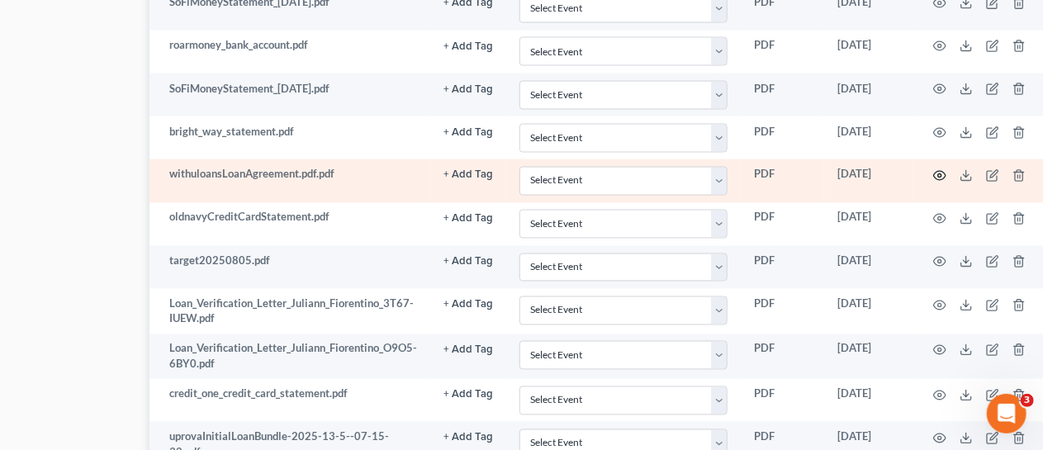
click at [938, 169] on icon "button" at bounding box center [939, 175] width 13 height 13
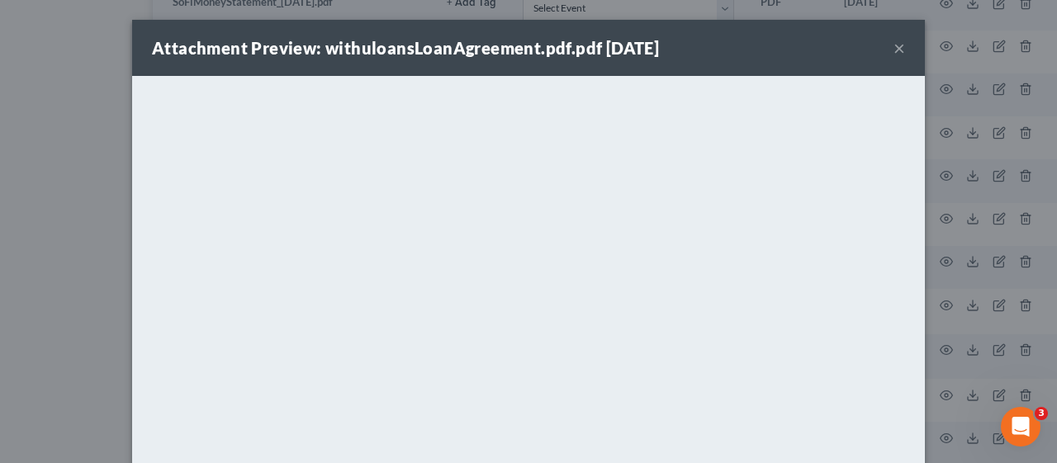
click at [894, 40] on button "×" at bounding box center [900, 48] width 12 height 20
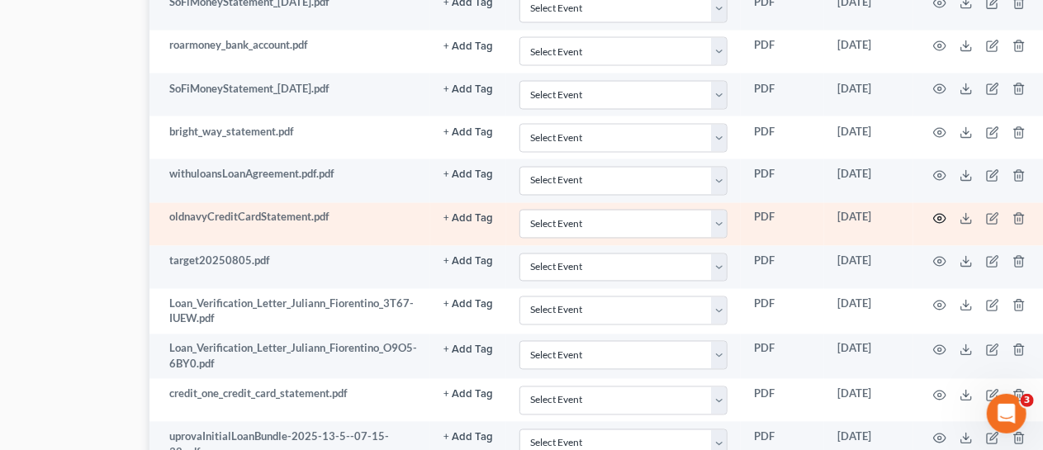
click at [940, 215] on icon "button" at bounding box center [940, 219] width 12 height 9
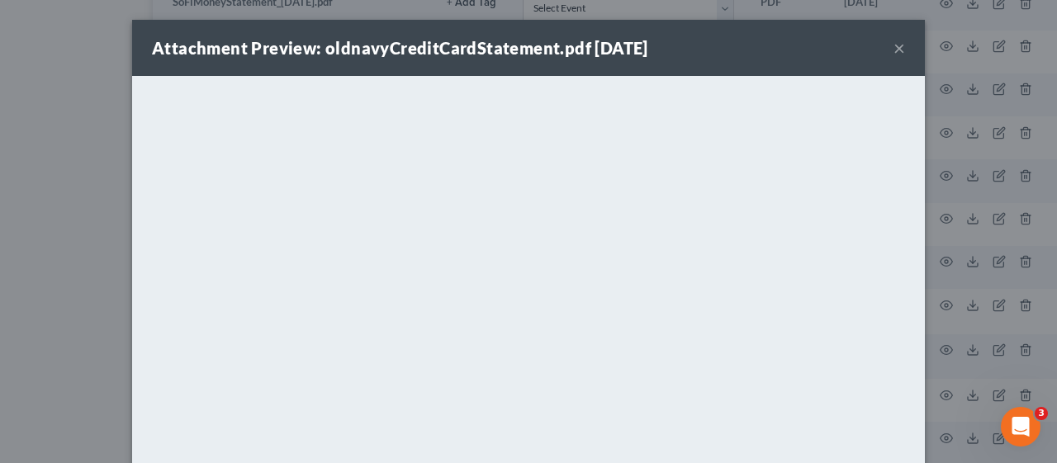
click at [894, 50] on button "×" at bounding box center [900, 48] width 12 height 20
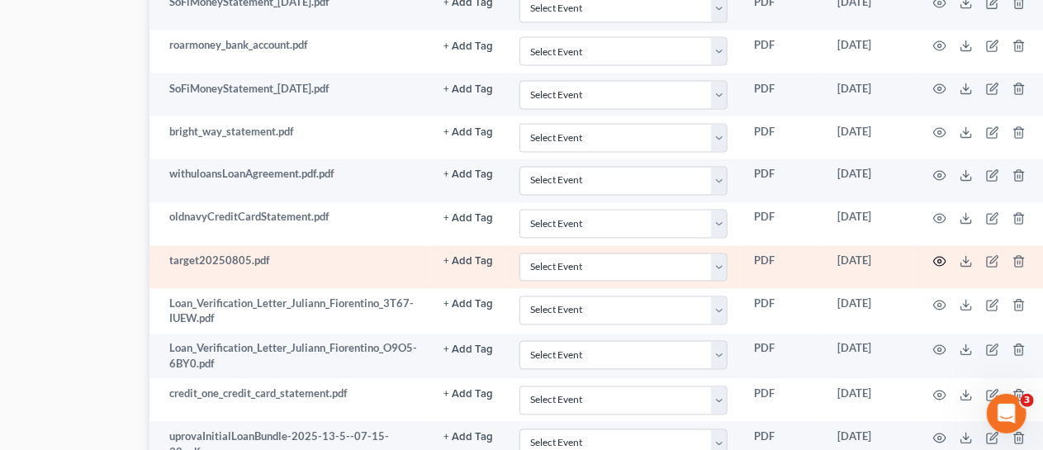
click at [940, 260] on circle "button" at bounding box center [939, 261] width 3 height 3
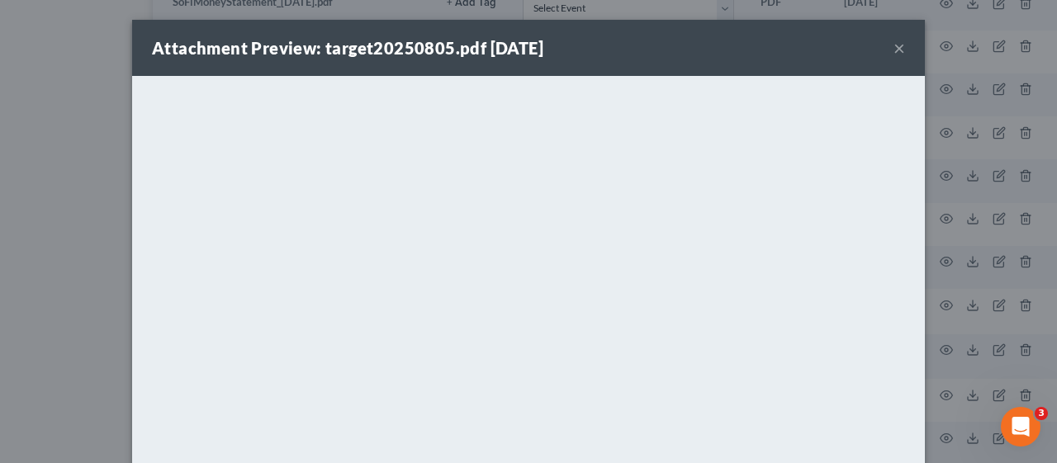
click at [894, 45] on button "×" at bounding box center [900, 48] width 12 height 20
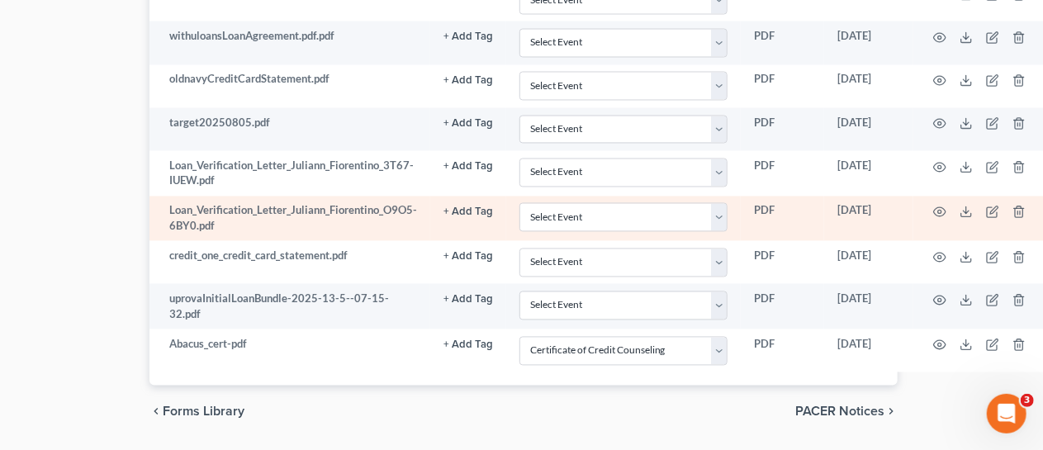
scroll to position [1569, 126]
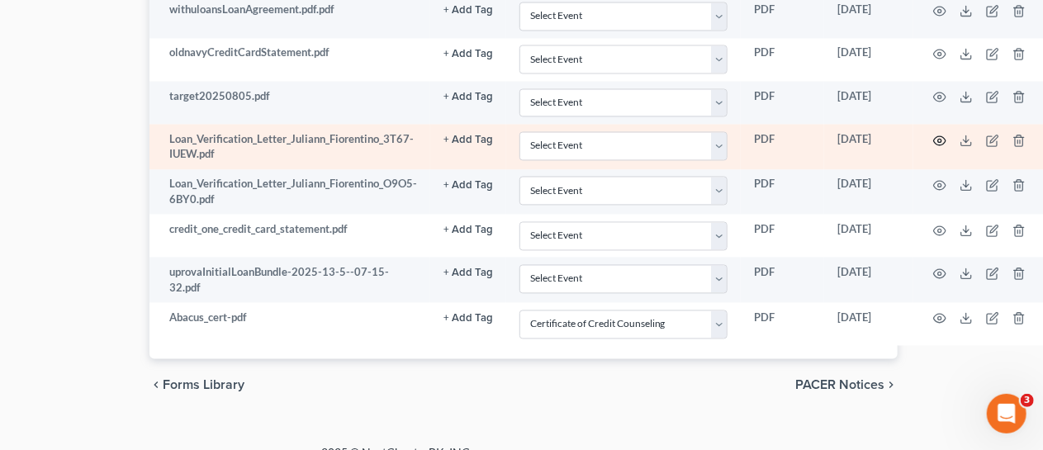
click at [940, 134] on icon "button" at bounding box center [939, 140] width 13 height 13
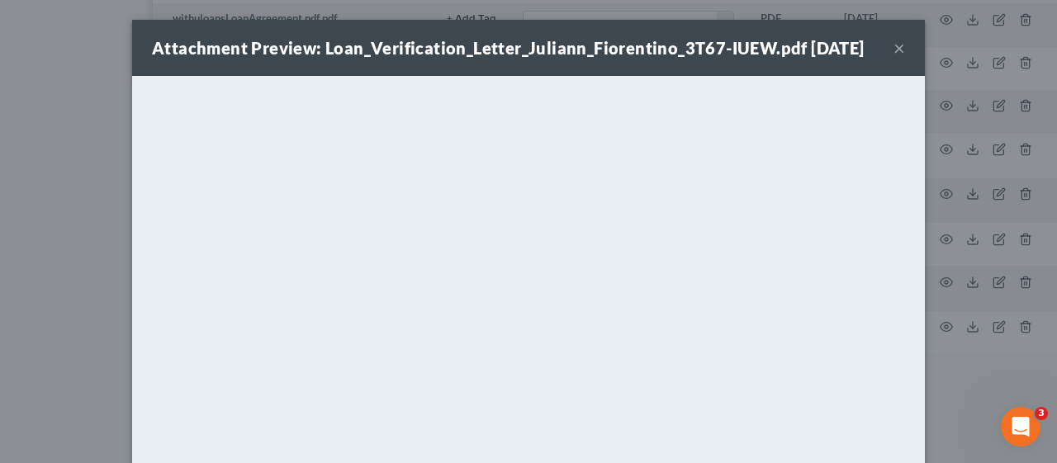
click at [894, 55] on button "×" at bounding box center [900, 48] width 12 height 20
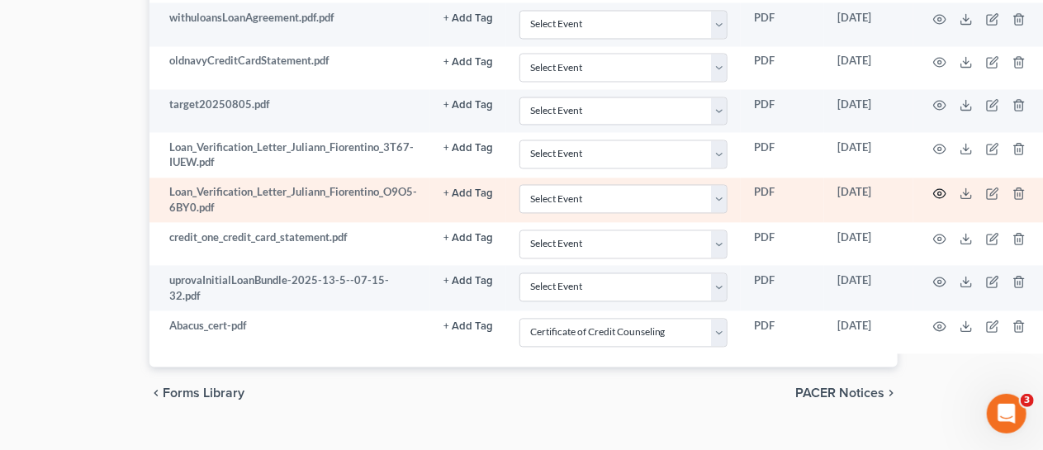
click at [944, 187] on icon "button" at bounding box center [939, 193] width 13 height 13
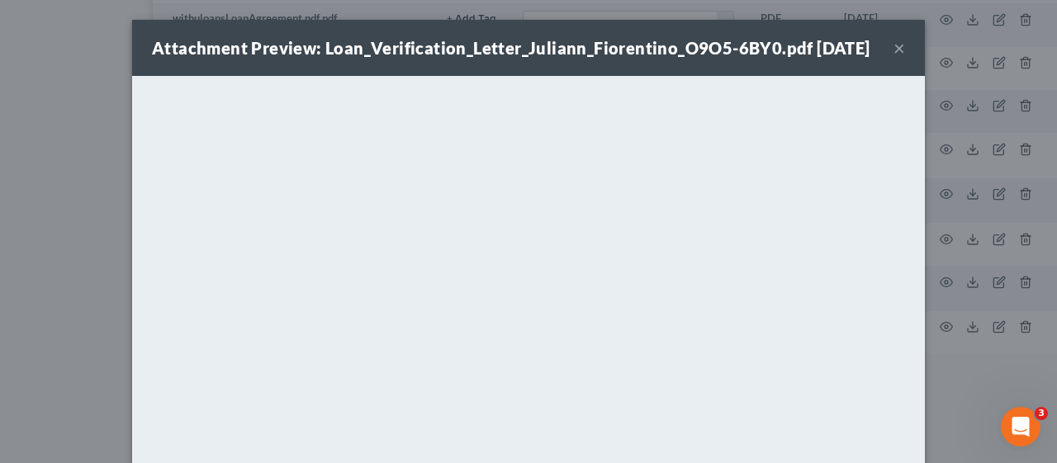
click at [895, 55] on button "×" at bounding box center [900, 48] width 12 height 20
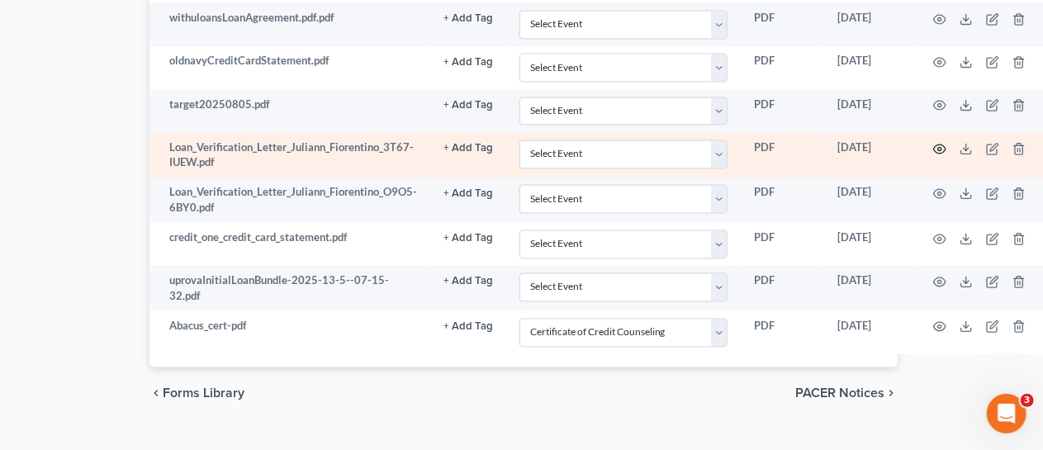
click at [941, 148] on circle "button" at bounding box center [939, 149] width 3 height 3
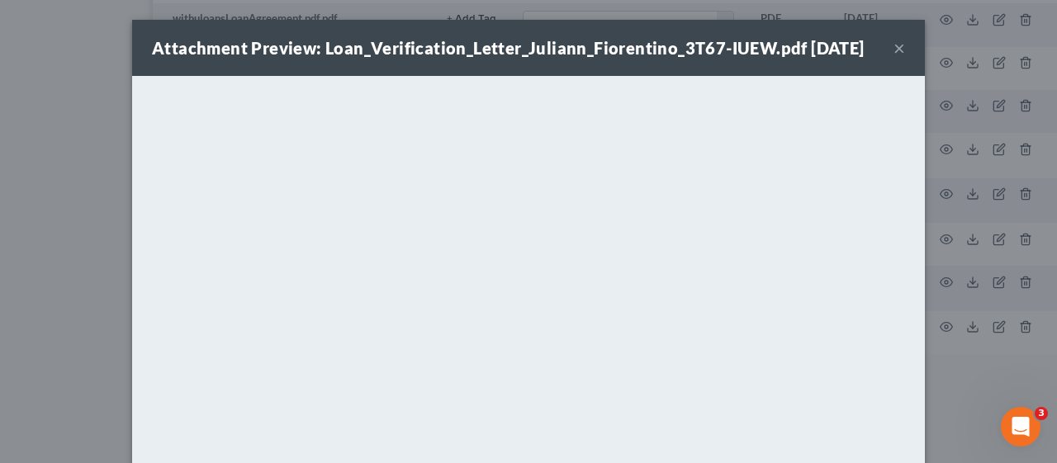
click at [894, 58] on button "×" at bounding box center [900, 48] width 12 height 20
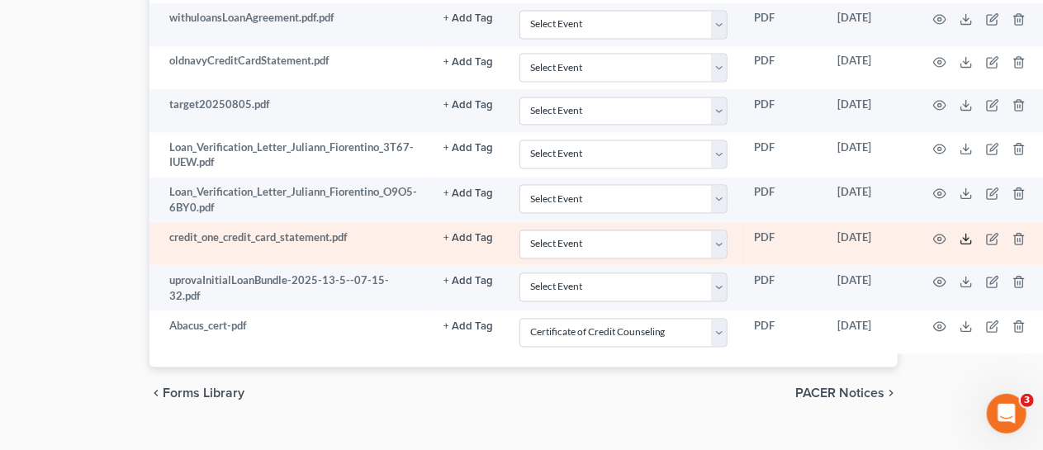
click at [966, 235] on line at bounding box center [966, 238] width 0 height 7
click at [938, 233] on icon "button" at bounding box center [939, 239] width 13 height 13
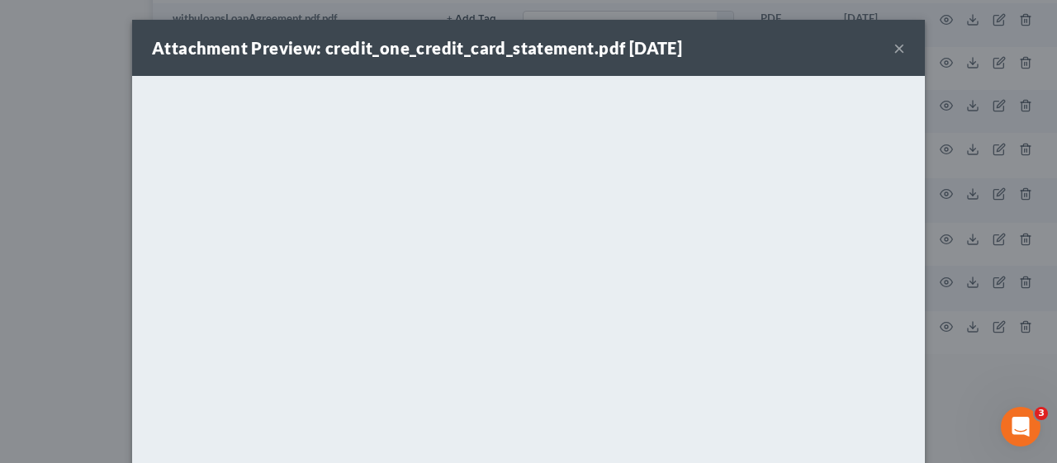
click at [894, 45] on button "×" at bounding box center [900, 48] width 12 height 20
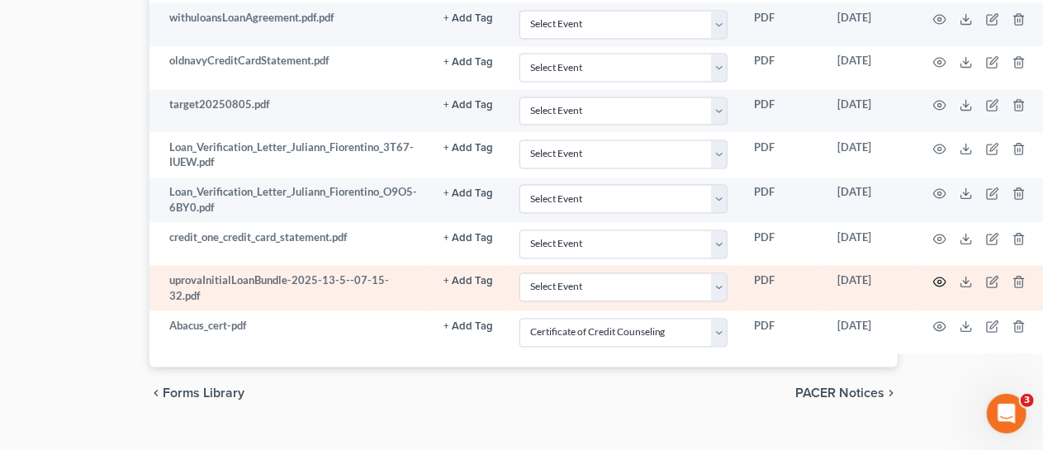
click at [941, 276] on icon "button" at bounding box center [939, 282] width 13 height 13
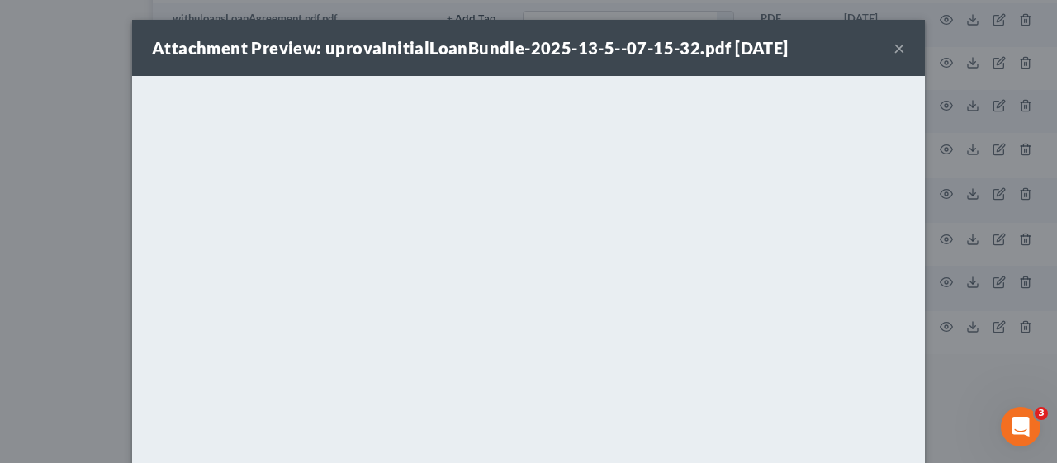
click at [894, 44] on button "×" at bounding box center [900, 48] width 12 height 20
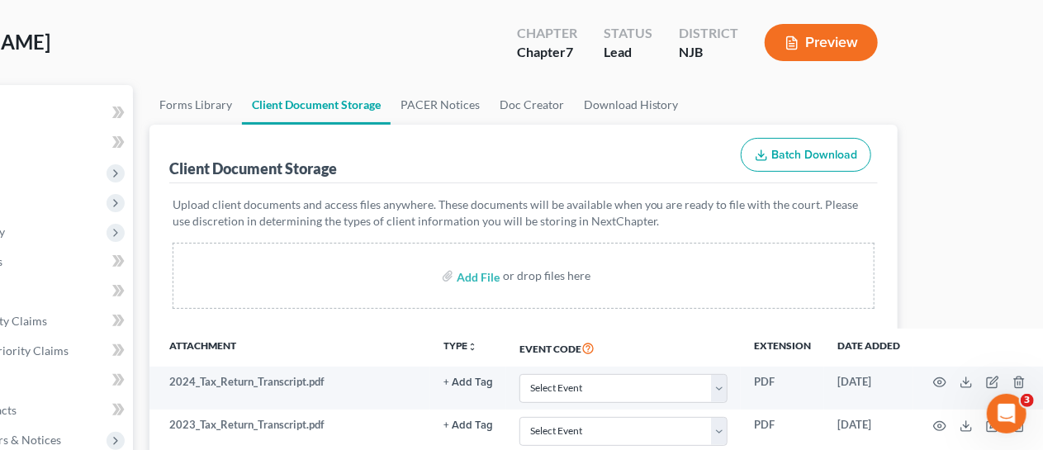
scroll to position [73, 0]
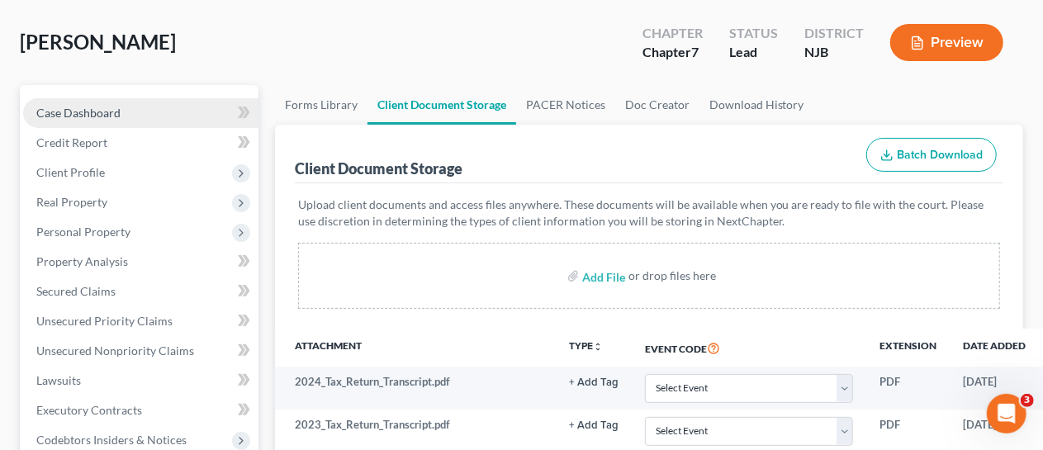
click at [116, 106] on span "Case Dashboard" at bounding box center [78, 113] width 84 height 14
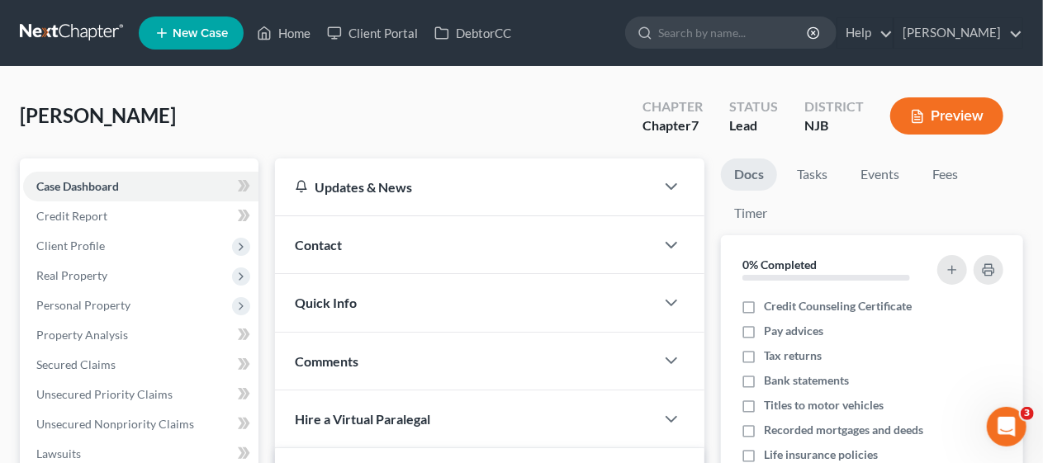
click at [301, 118] on div "[PERSON_NAME] Upgraded Chapter Chapter 7 Status Lead District [GEOGRAPHIC_DATA]…" at bounding box center [521, 123] width 1003 height 72
click at [292, 26] on link "Home" at bounding box center [284, 33] width 70 height 30
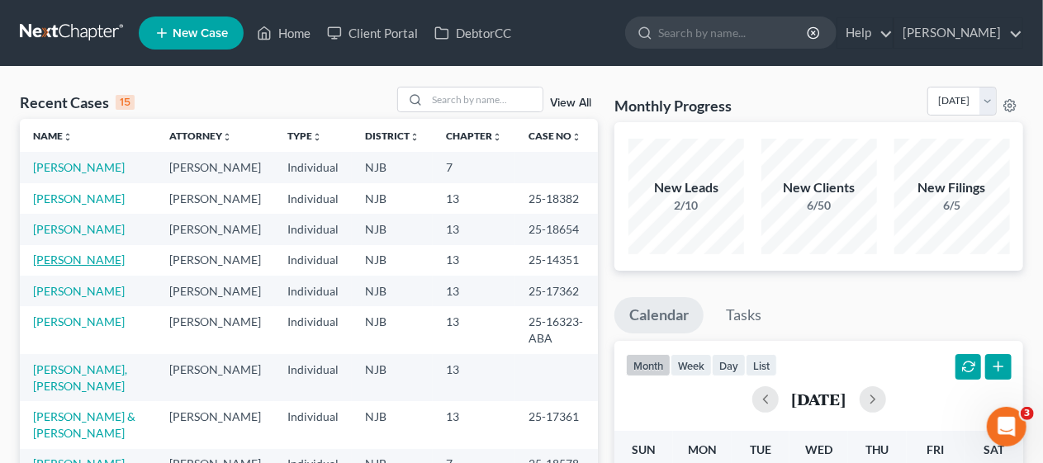
click at [111, 267] on link "[PERSON_NAME]" at bounding box center [79, 260] width 92 height 14
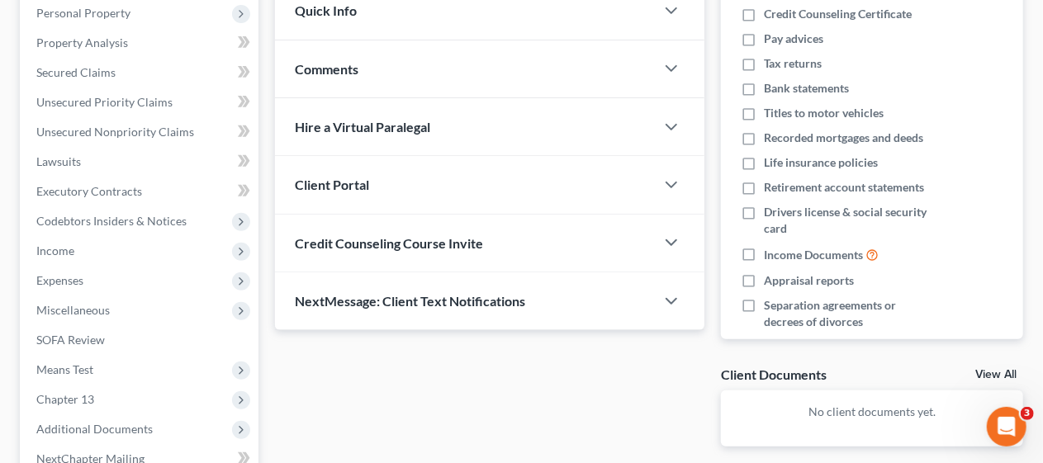
scroll to position [330, 0]
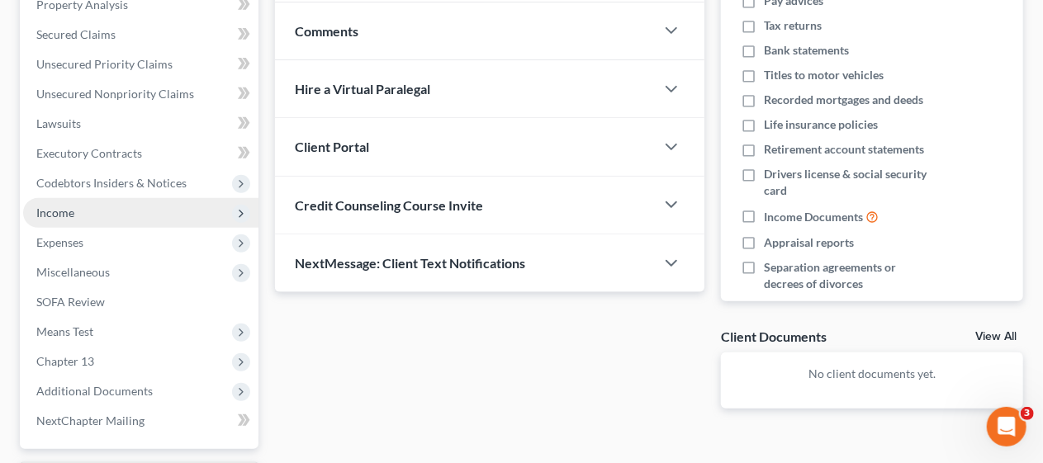
click at [172, 211] on span "Income" at bounding box center [140, 213] width 235 height 30
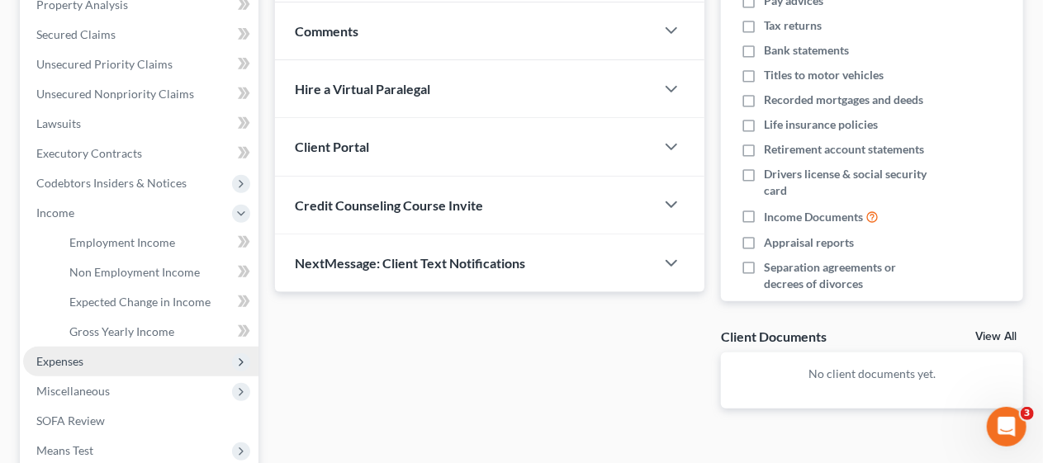
click at [168, 352] on span "Expenses" at bounding box center [140, 362] width 235 height 30
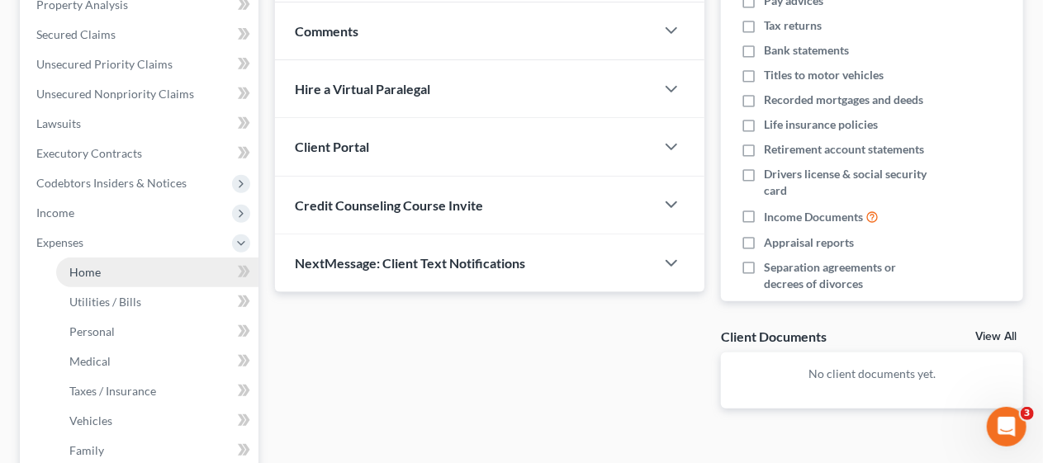
click at [171, 259] on link "Home" at bounding box center [157, 273] width 202 height 30
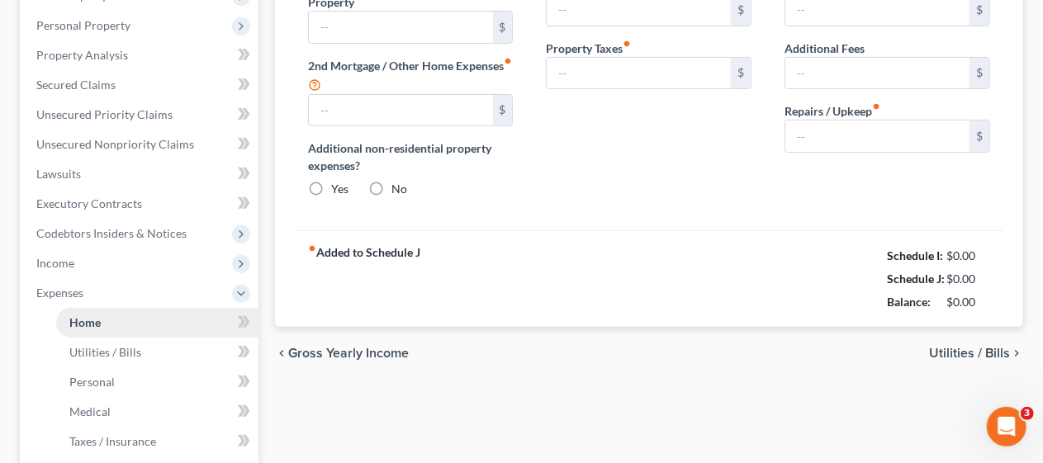
type input "5,180.00"
type input "0.00"
radio input "true"
type input "0.00"
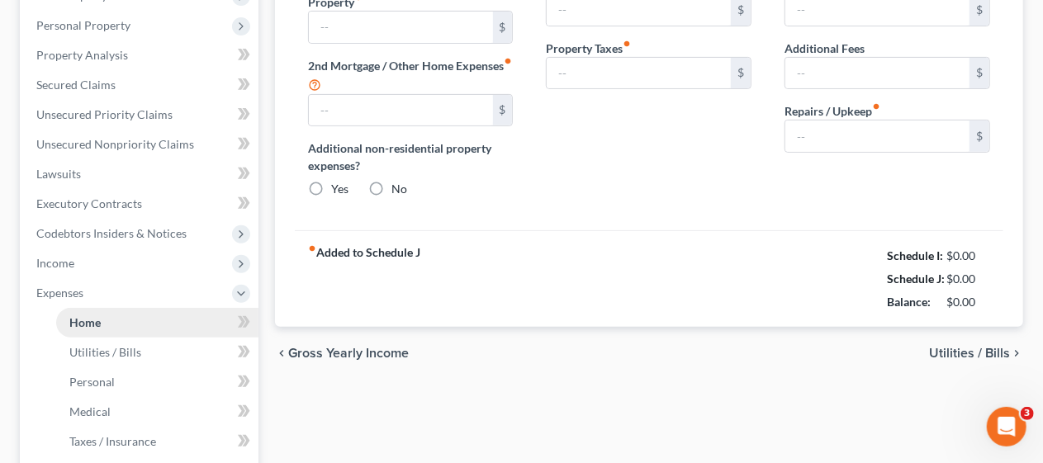
type input "0.00"
type input "100.00"
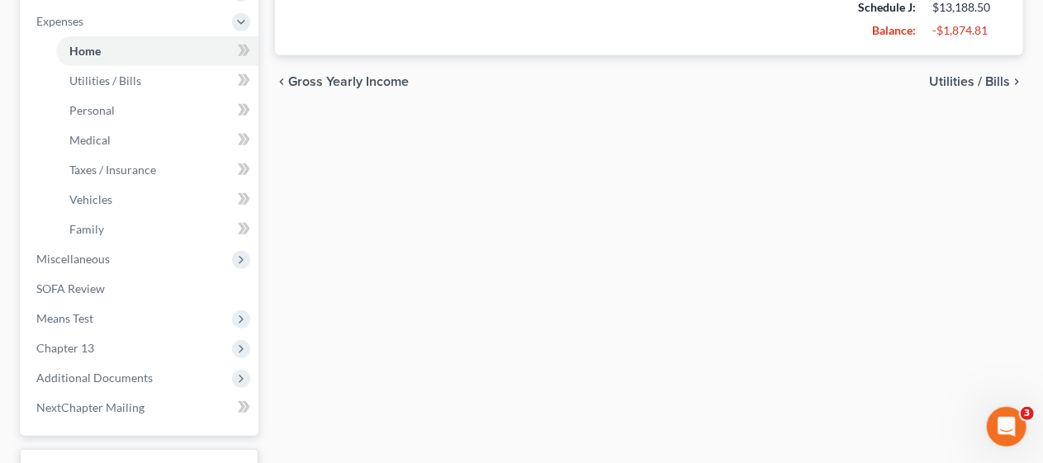
scroll to position [578, 0]
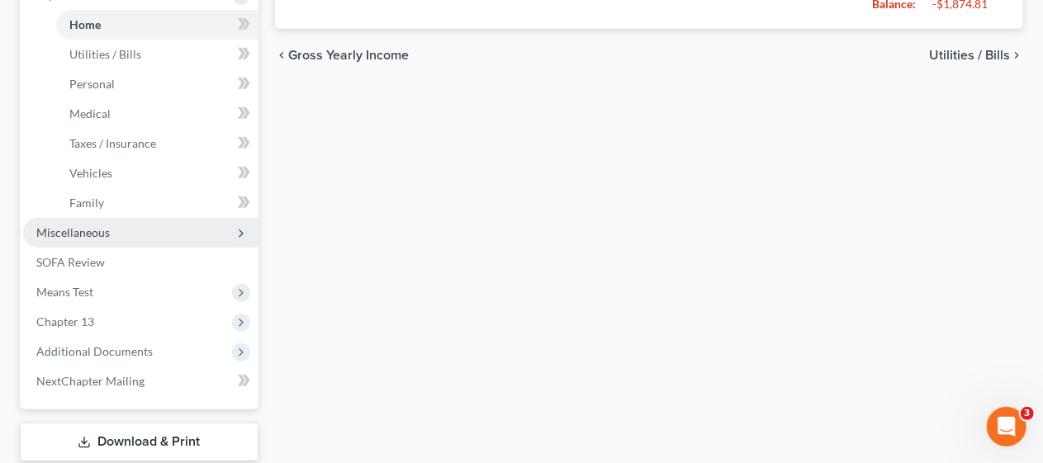
click at [118, 226] on span "Miscellaneous" at bounding box center [140, 233] width 235 height 30
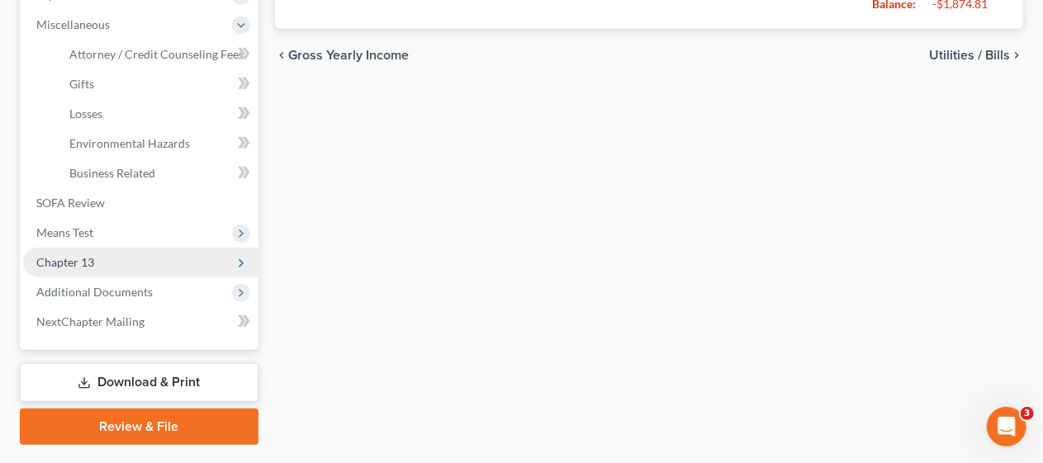
click at [165, 261] on span "Chapter 13" at bounding box center [140, 263] width 235 height 30
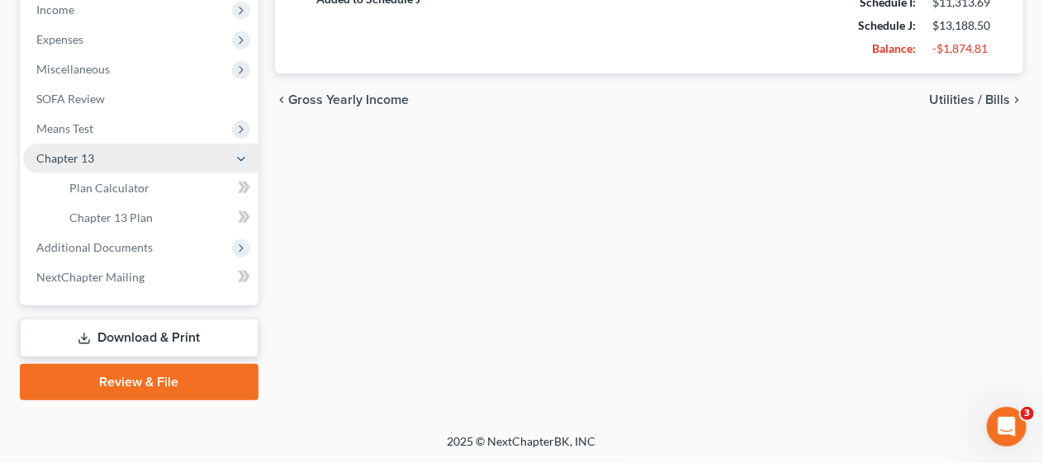
scroll to position [531, 0]
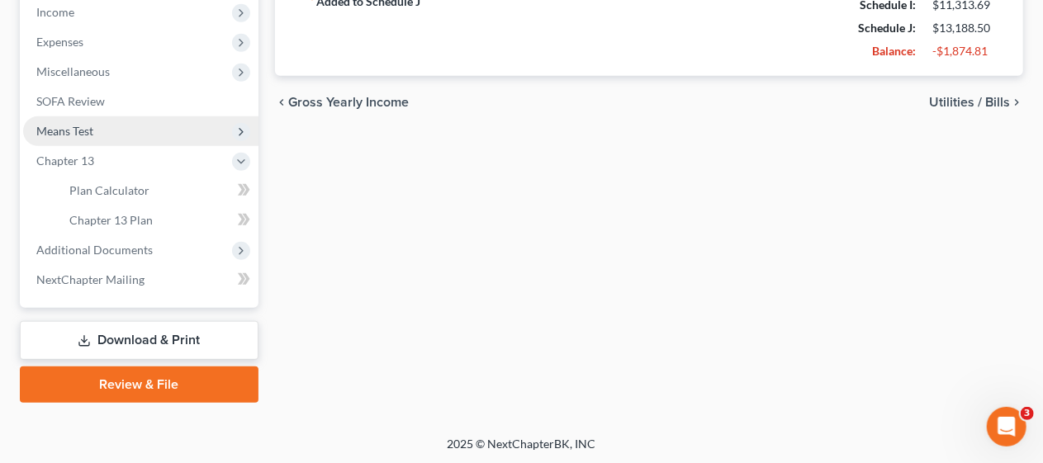
click at [157, 128] on span "Means Test" at bounding box center [140, 131] width 235 height 30
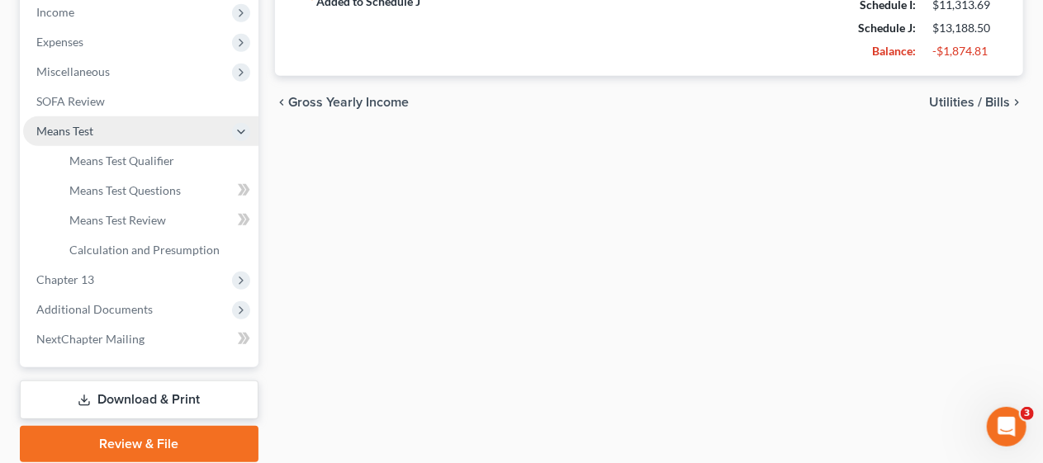
scroll to position [578, 0]
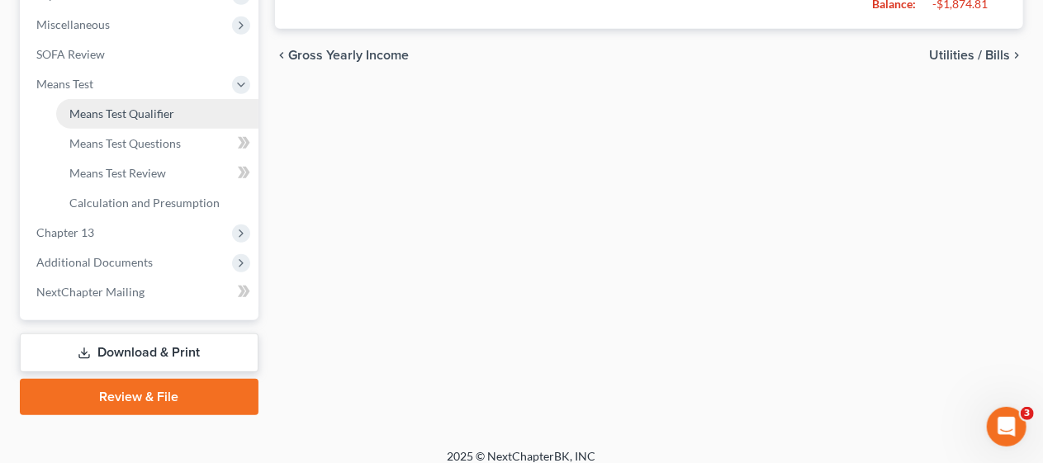
click at [157, 111] on span "Means Test Qualifier" at bounding box center [121, 114] width 105 height 14
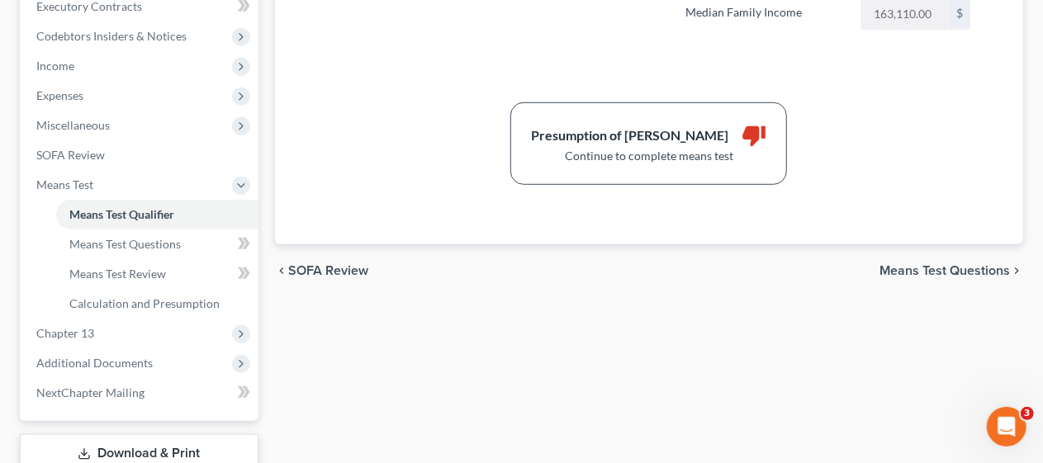
scroll to position [495, 0]
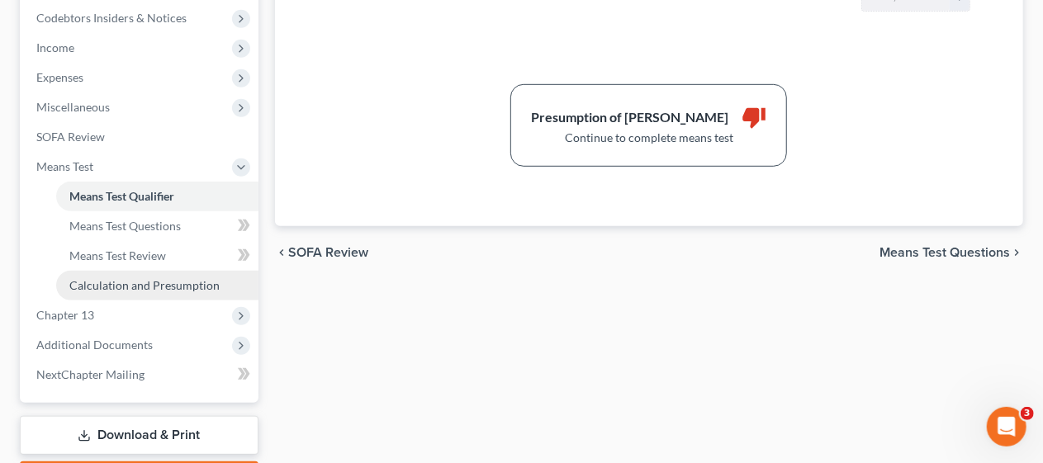
click at [147, 279] on span "Calculation and Presumption" at bounding box center [144, 285] width 150 height 14
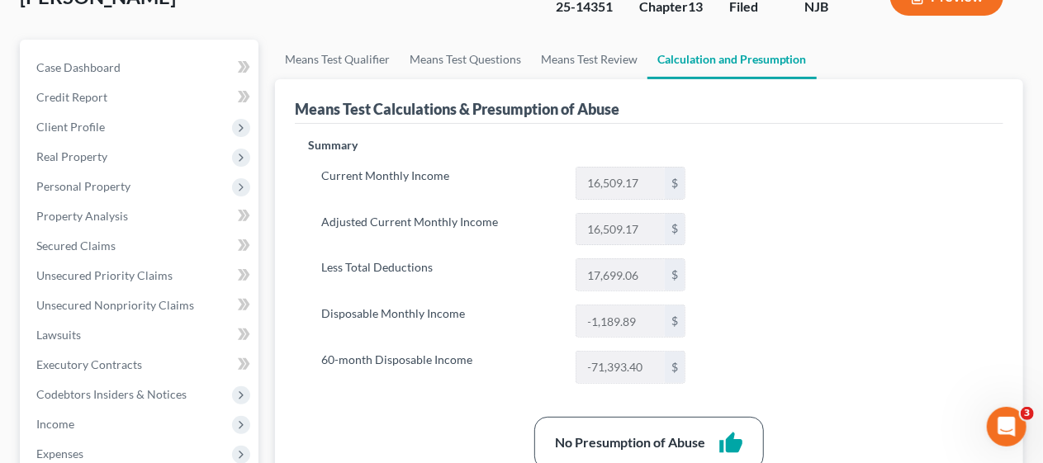
scroll to position [83, 0]
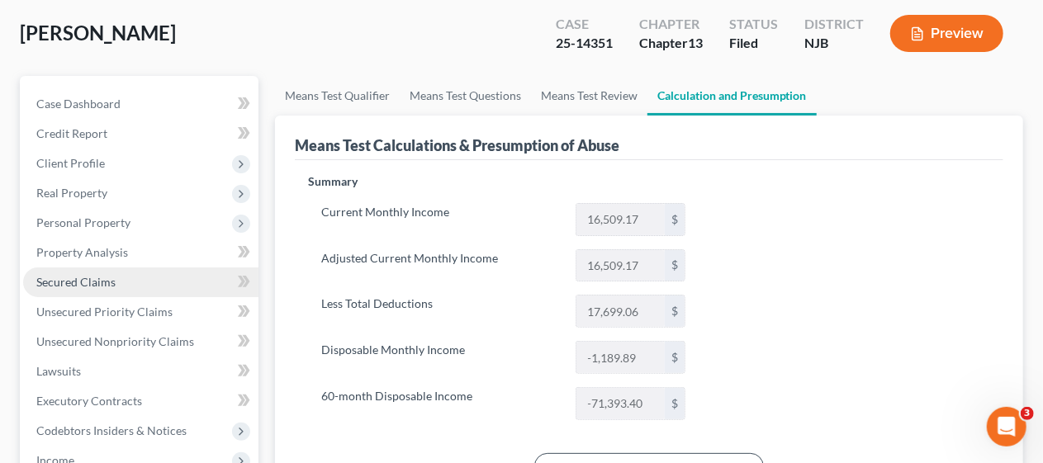
click at [165, 273] on link "Secured Claims" at bounding box center [140, 283] width 235 height 30
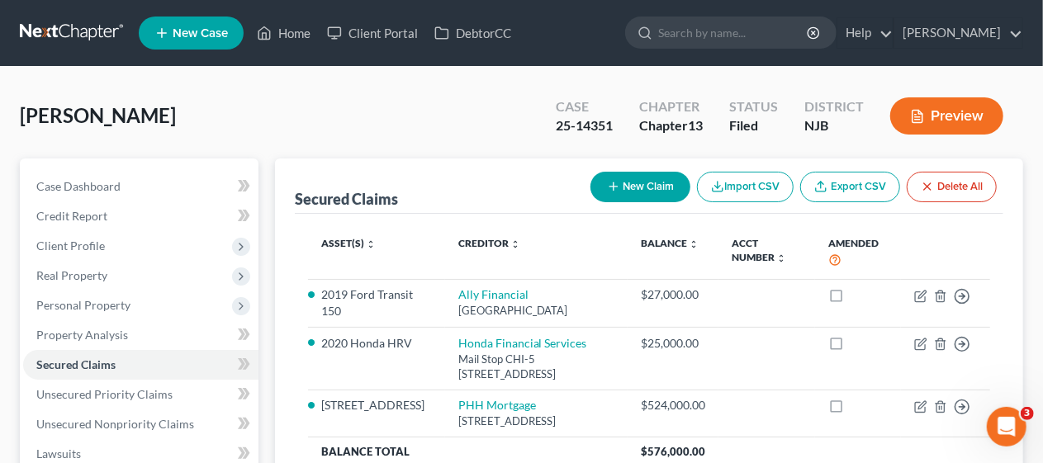
click at [301, 104] on div "[PERSON_NAME] Upgraded Case 25-14351 Chapter Chapter 13 Status [GEOGRAPHIC_DATA…" at bounding box center [521, 123] width 1003 height 72
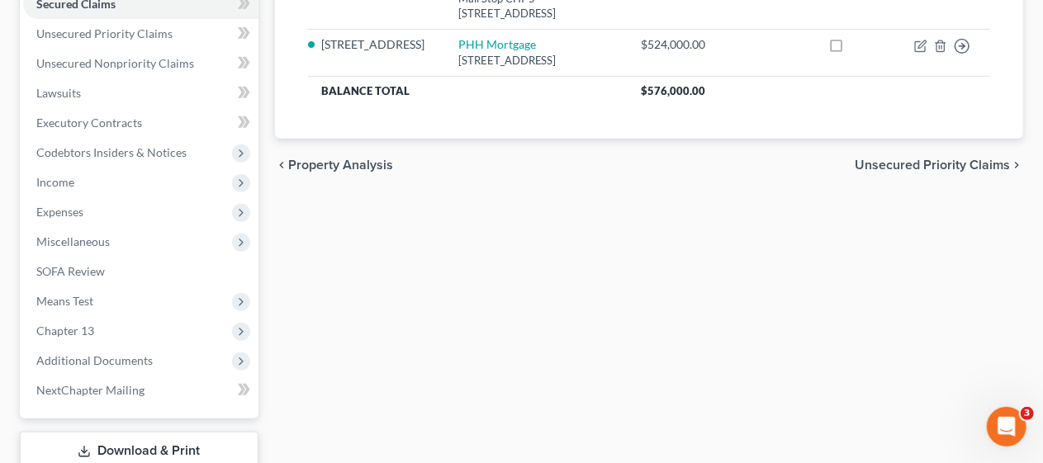
scroll to position [413, 0]
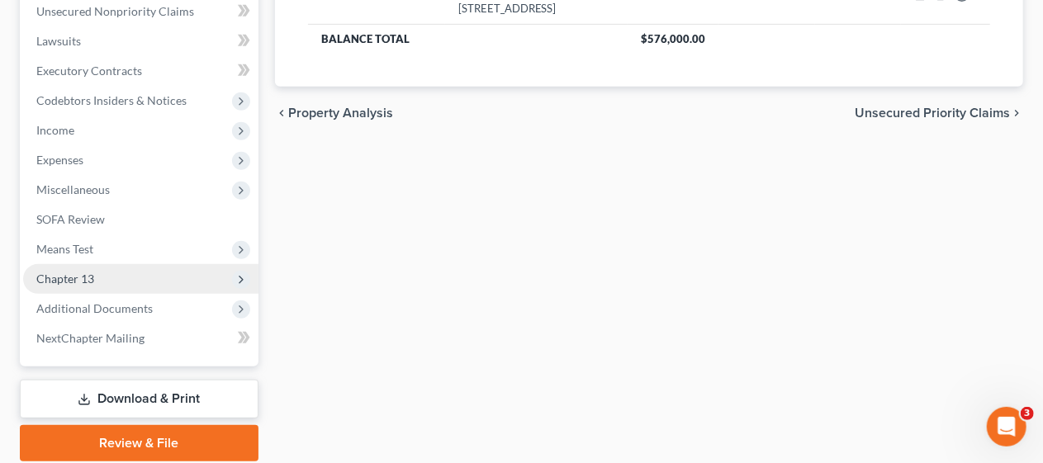
click at [151, 273] on span "Chapter 13" at bounding box center [140, 279] width 235 height 30
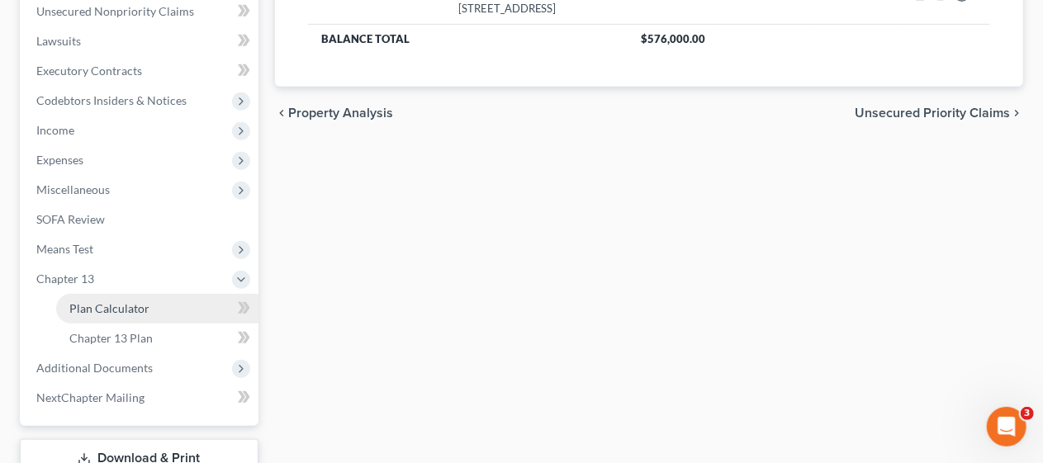
click at [195, 311] on link "Plan Calculator" at bounding box center [157, 309] width 202 height 30
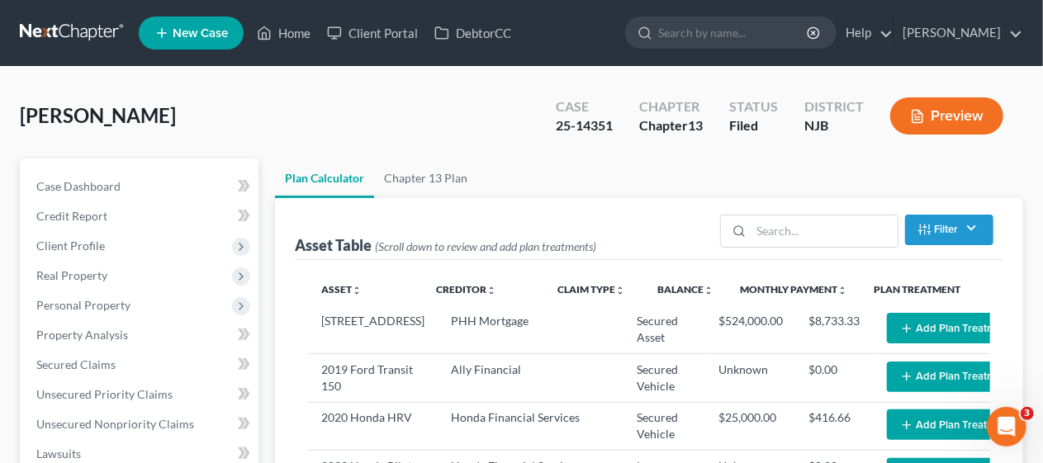
select select "59"
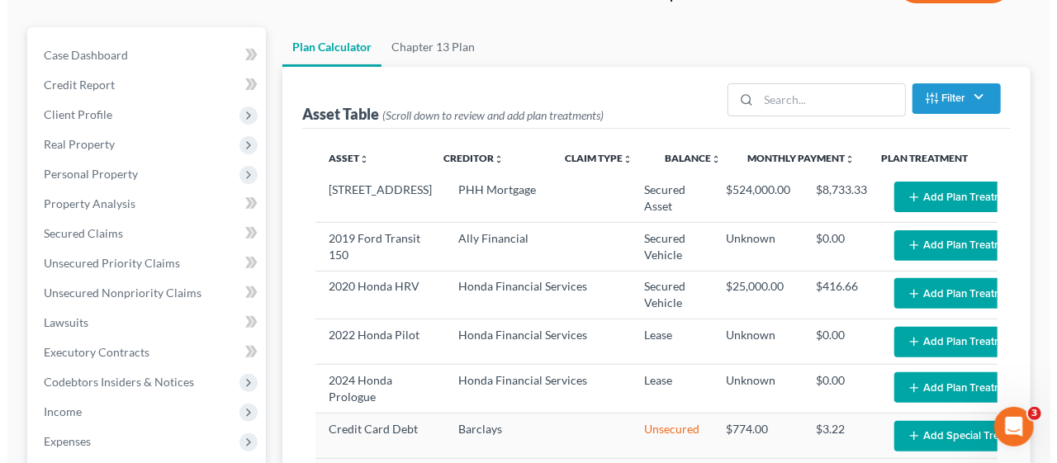
scroll to position [165, 0]
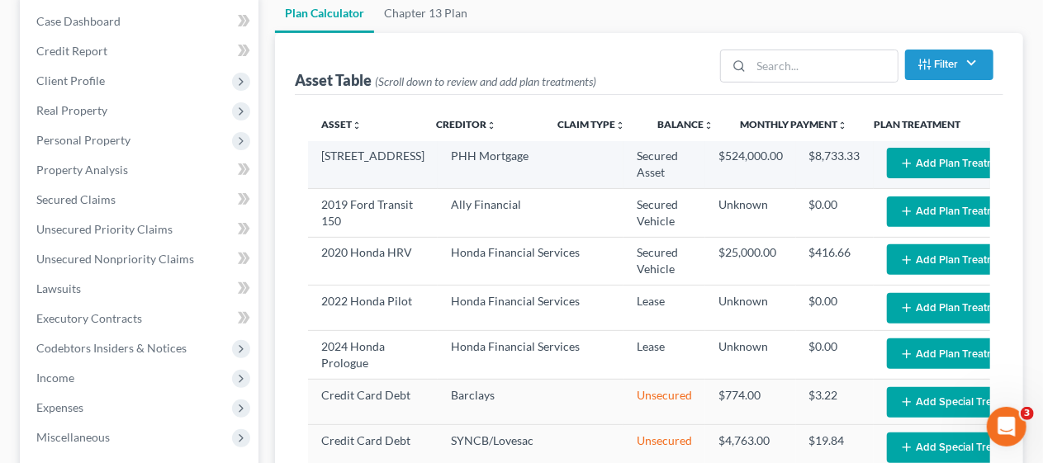
click at [887, 157] on button "Add Plan Treatment" at bounding box center [956, 163] width 138 height 31
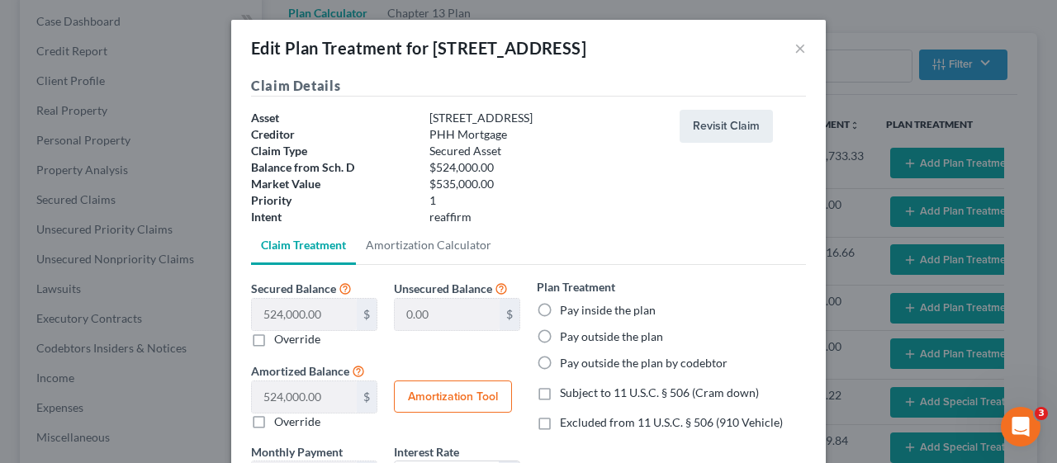
click at [560, 334] on label "Pay outside the plan" at bounding box center [611, 337] width 103 height 17
click at [566, 334] on input "Pay outside the plan" at bounding box center [571, 334] width 11 height 11
radio input "true"
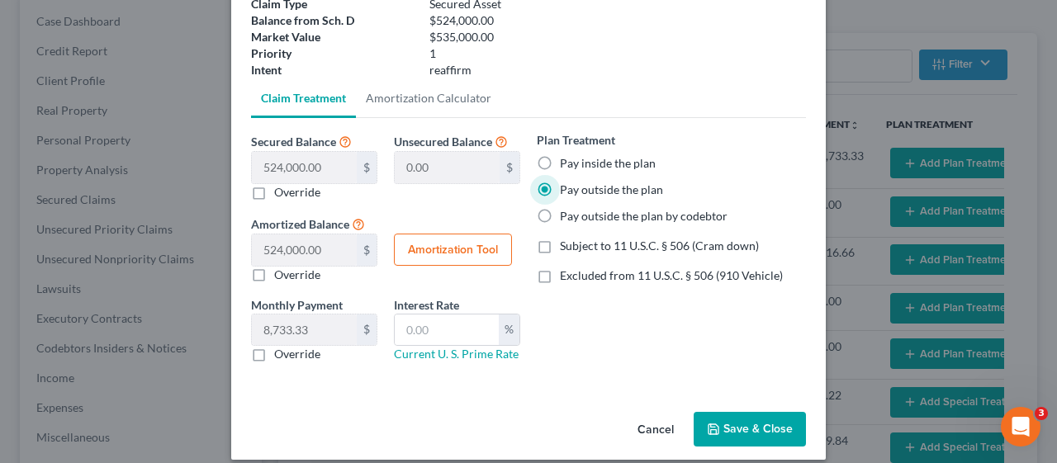
scroll to position [161, 0]
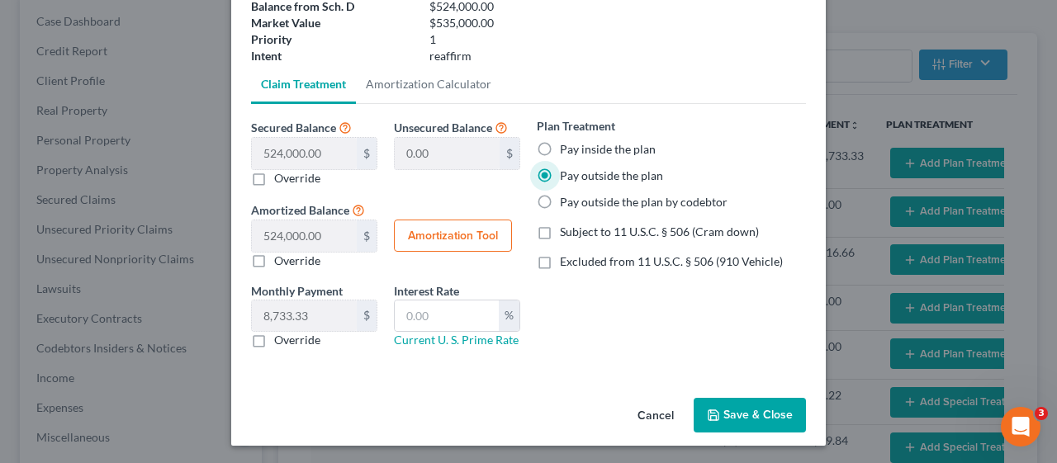
click at [760, 406] on button "Save & Close" at bounding box center [750, 415] width 112 height 35
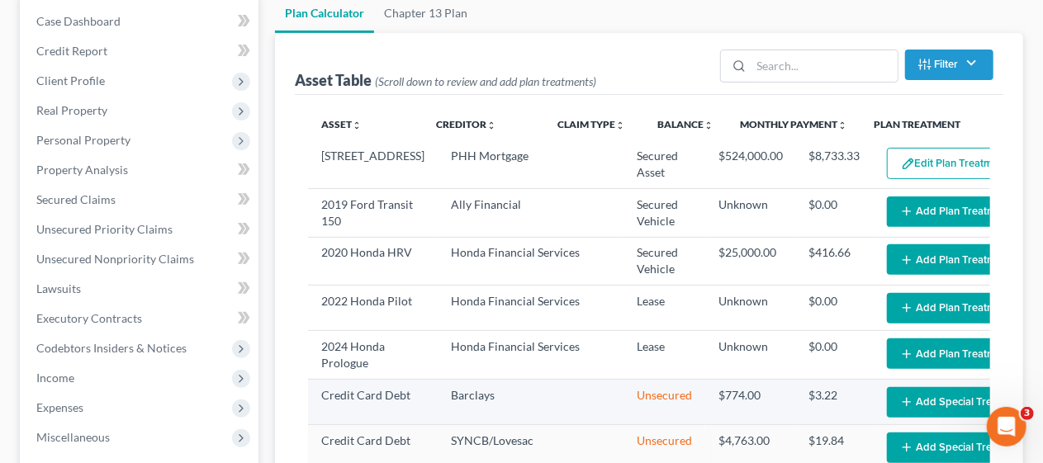
select select "59"
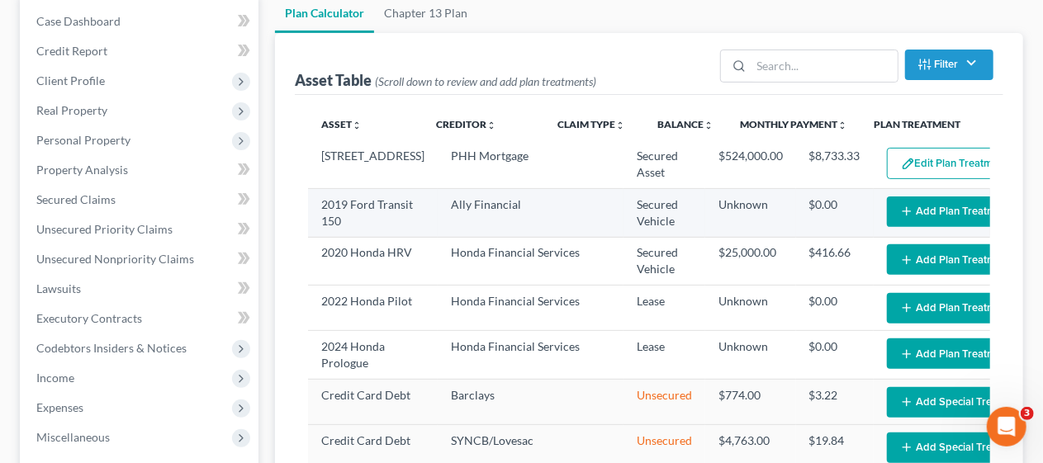
click at [887, 227] on button "Add Plan Treatment" at bounding box center [956, 212] width 138 height 31
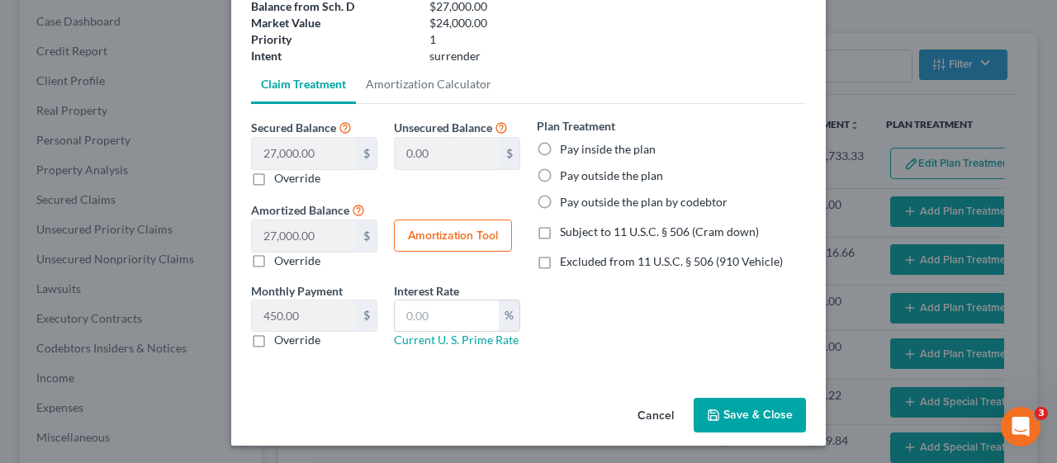
click at [756, 406] on button "Save & Close" at bounding box center [750, 415] width 112 height 35
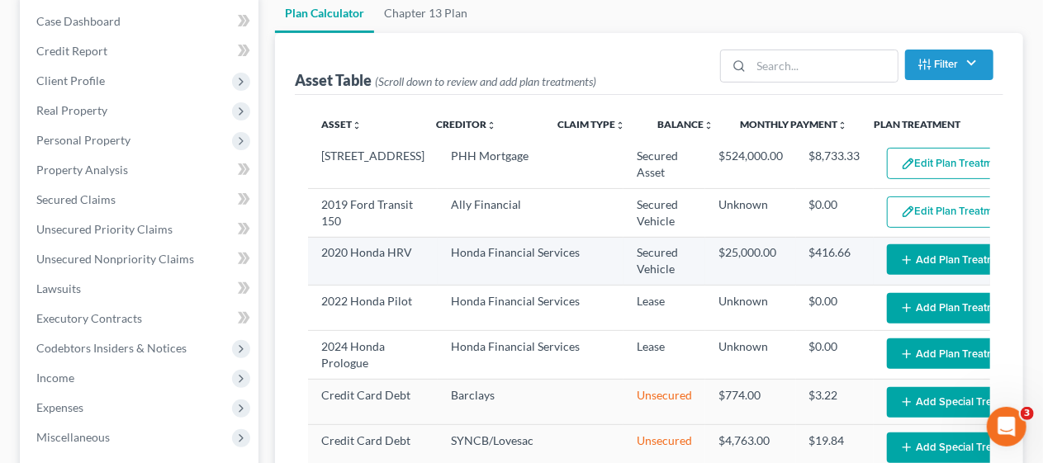
select select "59"
click at [895, 273] on button "Add Plan Treatment" at bounding box center [956, 259] width 138 height 31
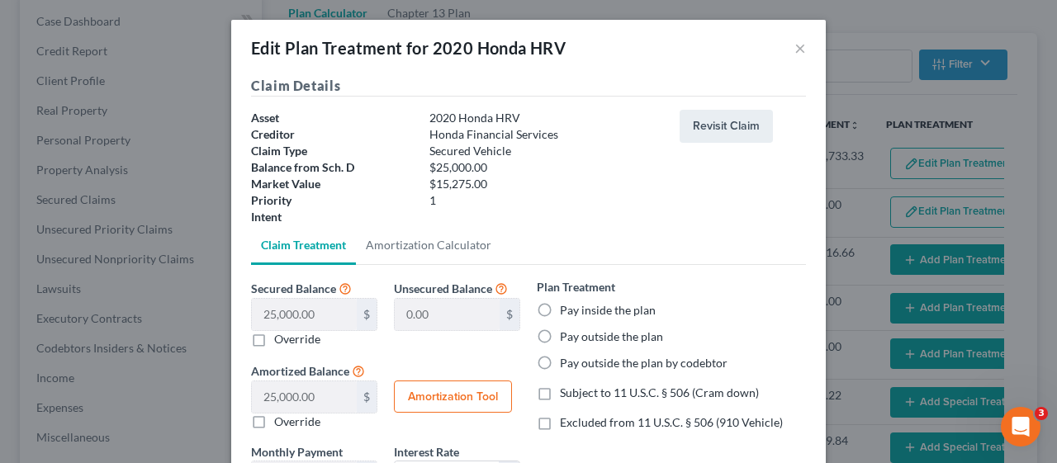
click at [560, 310] on label "Pay inside the plan" at bounding box center [608, 310] width 96 height 17
click at [566, 310] on input "Pay inside the plan" at bounding box center [571, 307] width 11 height 11
radio input "true"
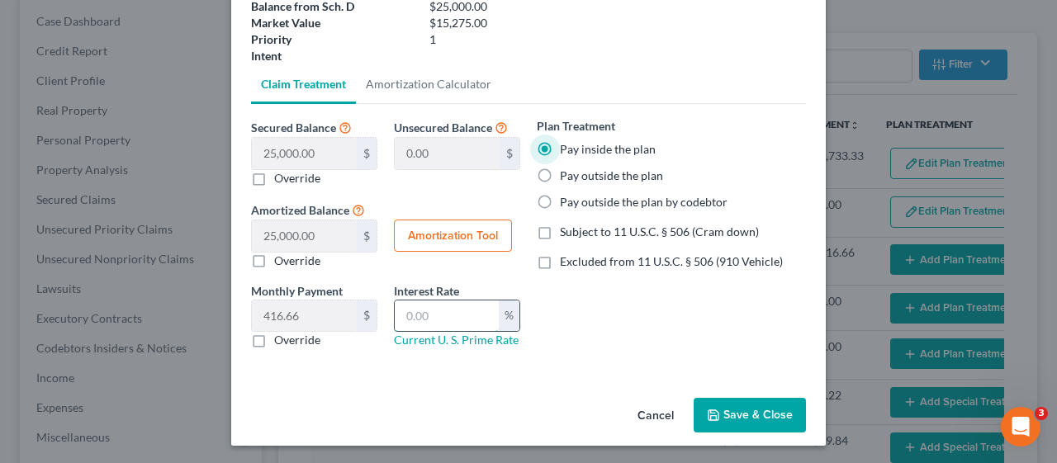
click at [412, 311] on input "text" at bounding box center [447, 316] width 104 height 31
type input "8.00"
click at [524, 363] on div "Secured Balance 25,000.00 $ $ Override Unsecured Balance 0.00 $ Amortized Balan…" at bounding box center [528, 239] width 555 height 271
click at [743, 410] on button "Save & Close" at bounding box center [750, 415] width 112 height 35
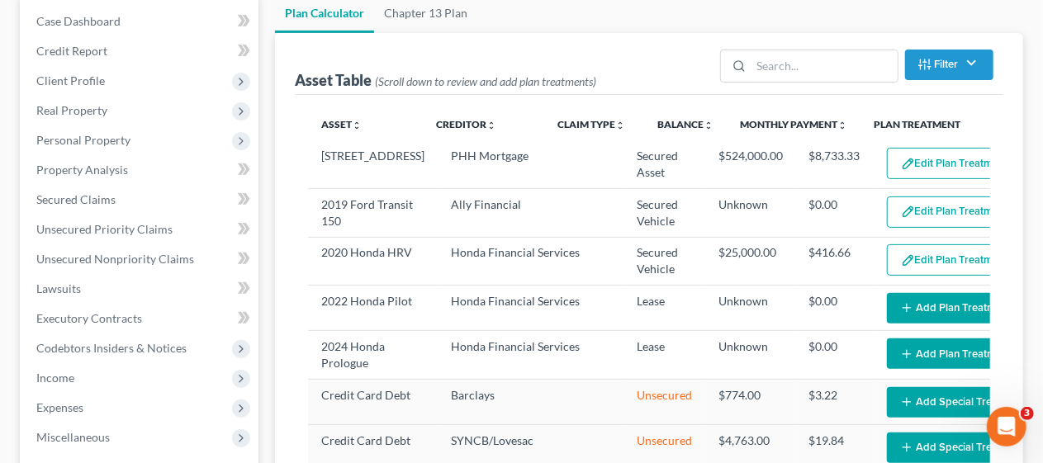
select select "59"
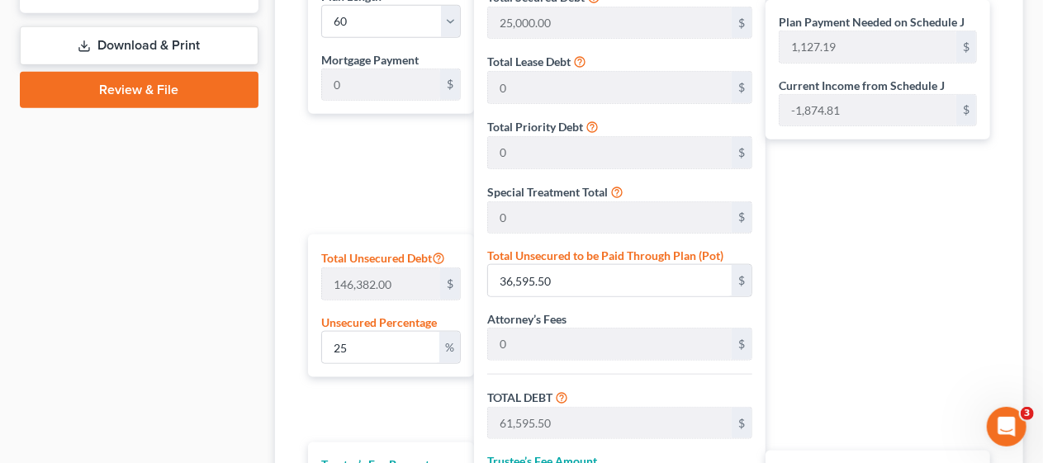
scroll to position [908, 0]
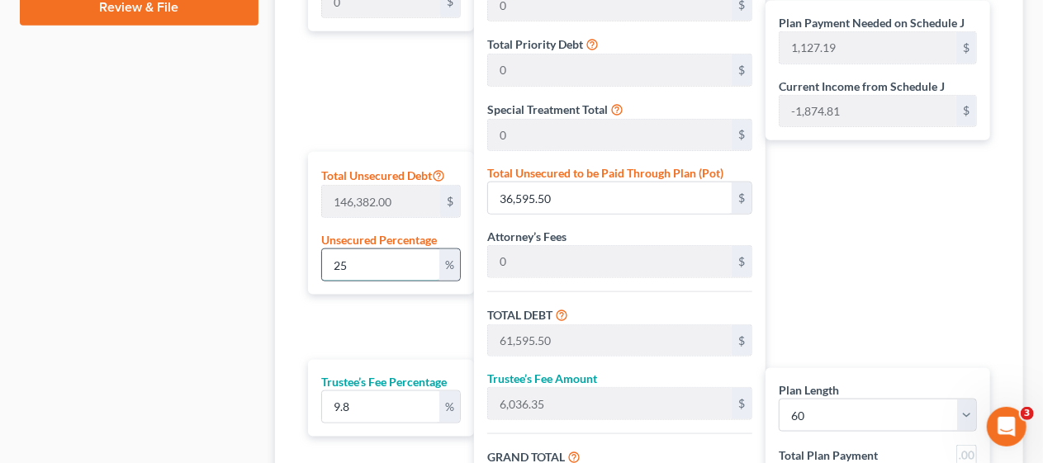
click at [363, 255] on input "25" at bounding box center [381, 264] width 118 height 31
type input "2"
type input "2,927.64"
type input "27,927.64"
type input "2,736.90"
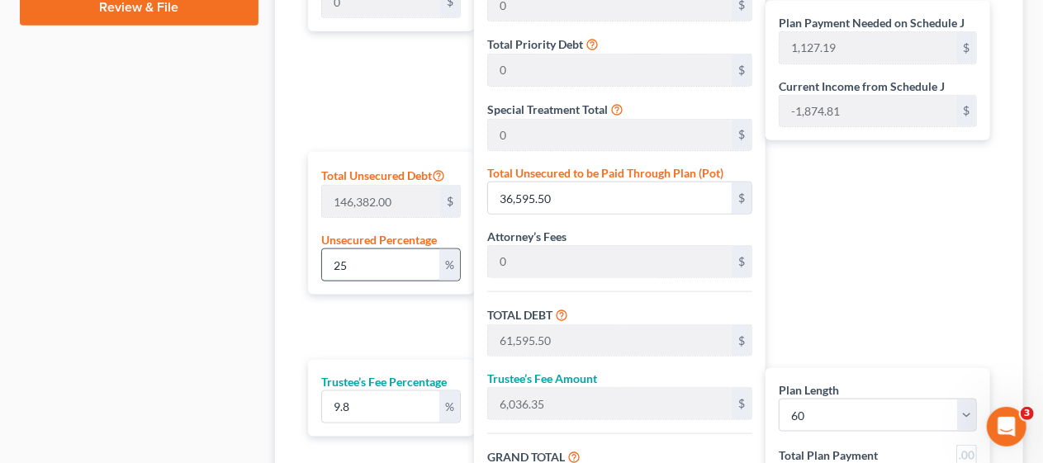
type input "30,664.54"
type input "511.07"
type input "25,000.00"
type input "2,450.00"
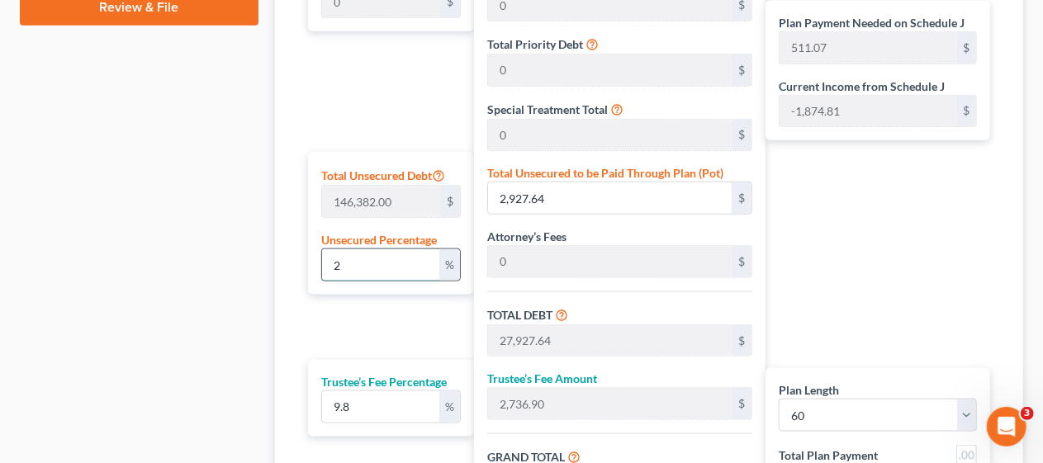
type input "27,450.00"
type input "457.50"
type input "0"
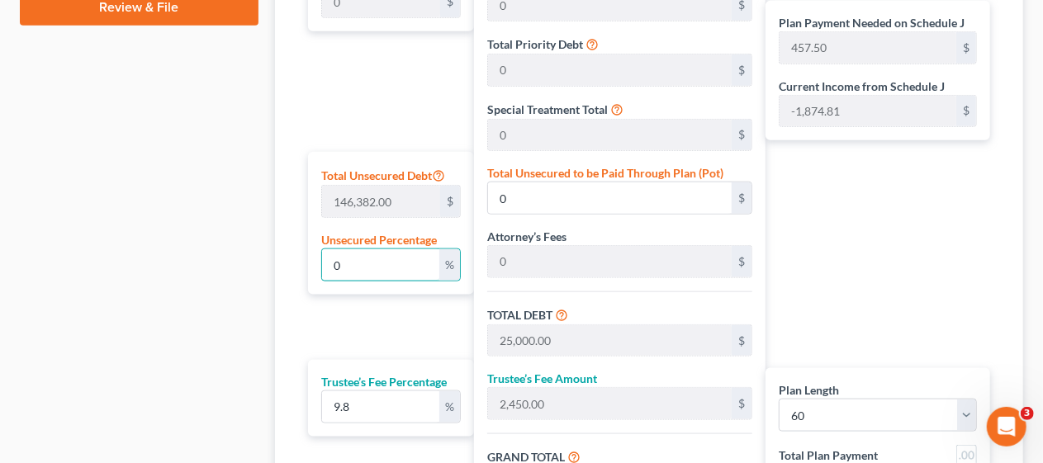
type input "0"
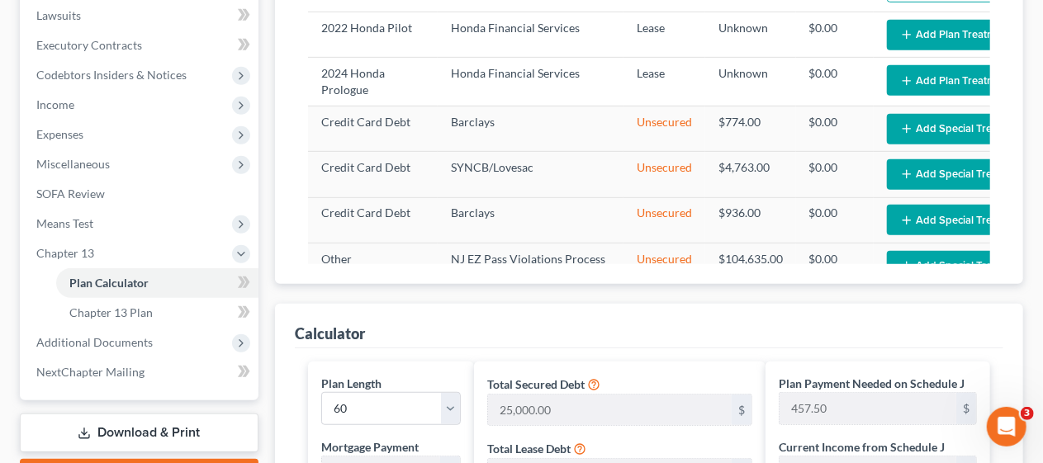
scroll to position [413, 0]
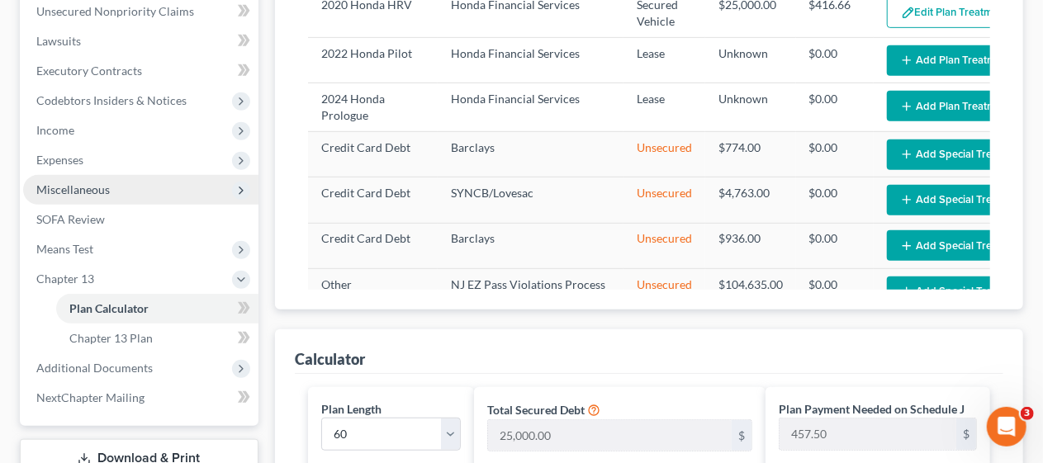
click at [178, 187] on span "Miscellaneous" at bounding box center [140, 190] width 235 height 30
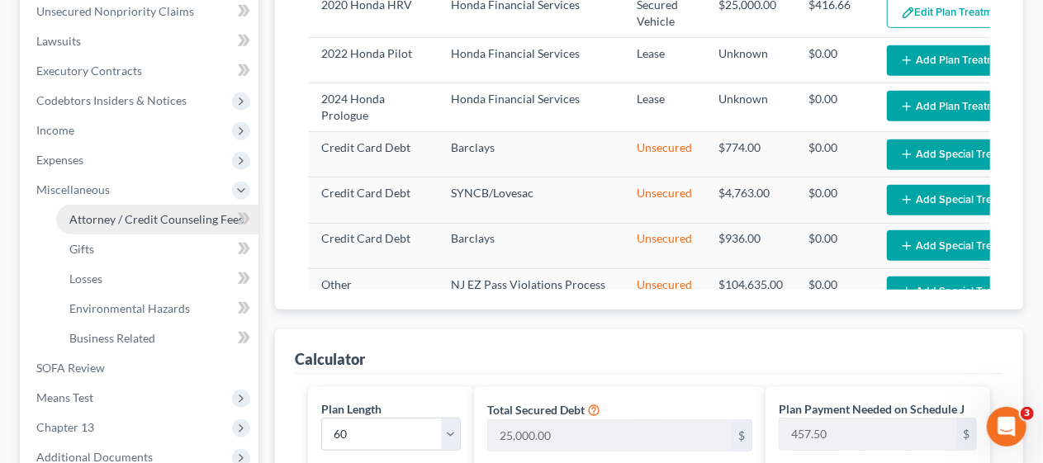
click at [184, 217] on span "Attorney / Credit Counseling Fees" at bounding box center [156, 219] width 174 height 14
select select "0"
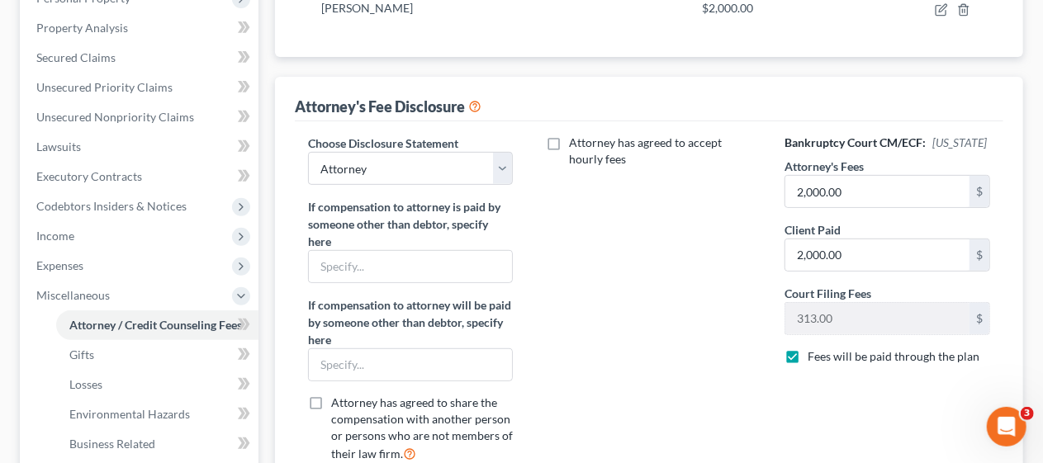
scroll to position [330, 0]
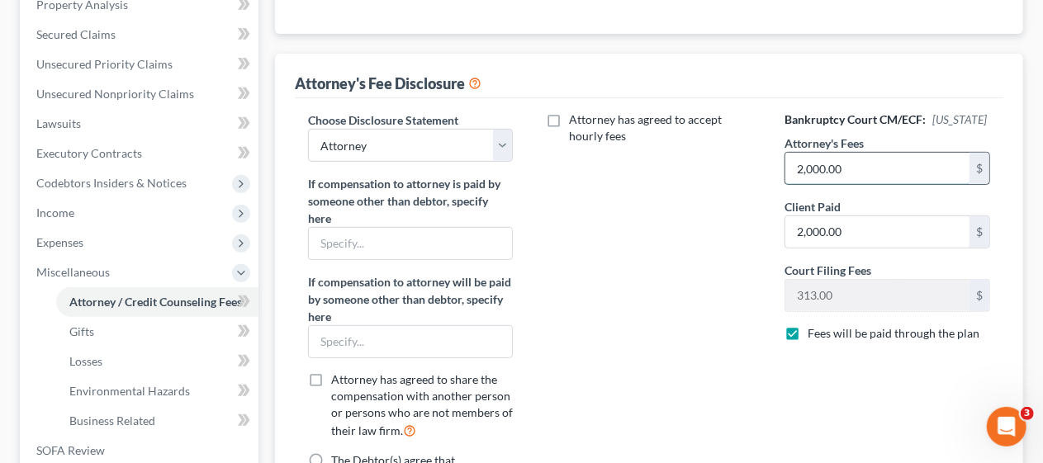
click at [818, 164] on input "2,000.00" at bounding box center [877, 168] width 184 height 31
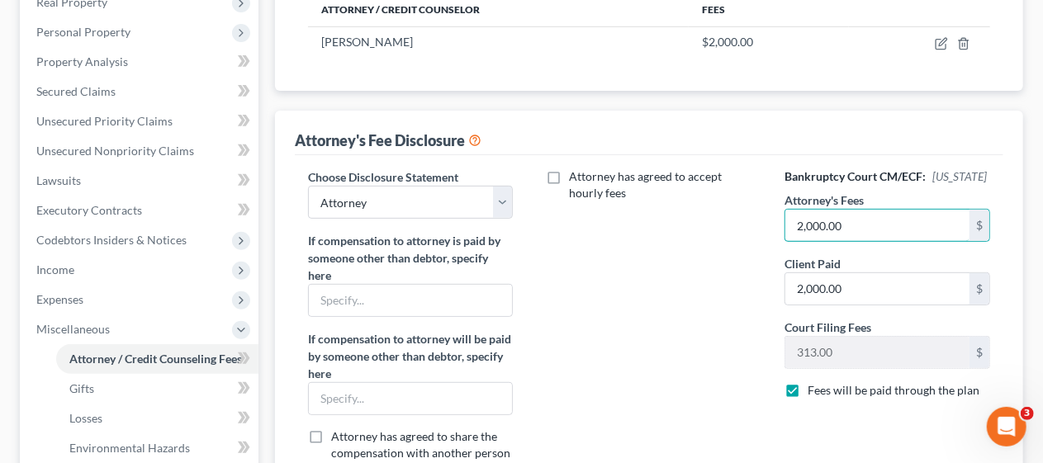
scroll to position [248, 0]
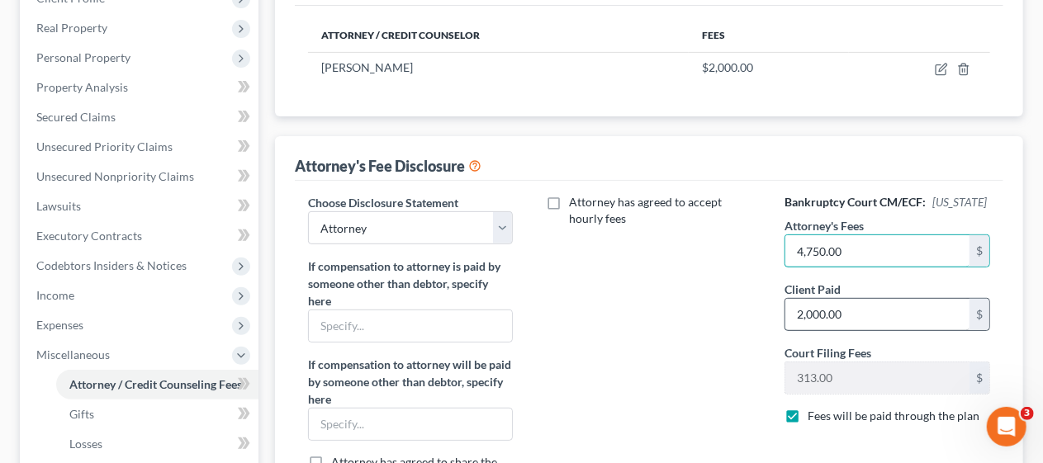
type input "4,750.00"
click at [797, 308] on input "2,000.00" at bounding box center [877, 314] width 184 height 31
type input "1,687.00"
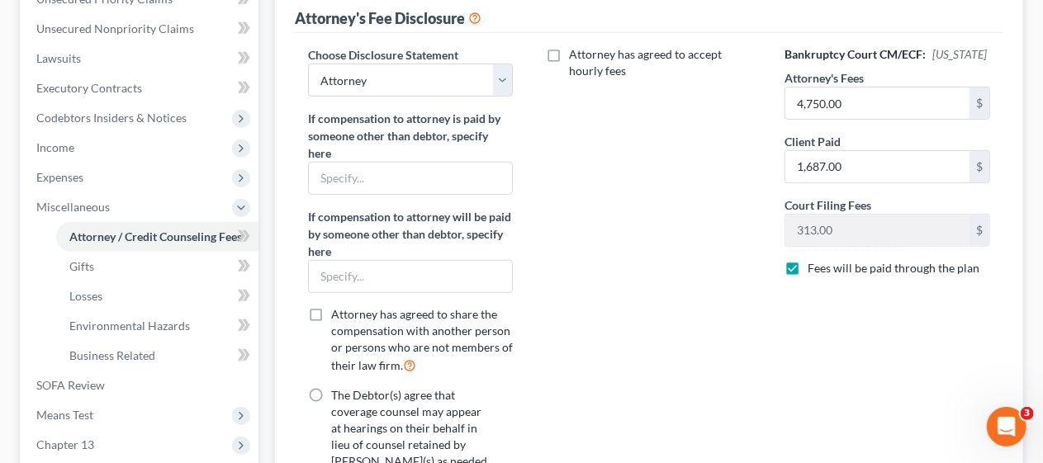
scroll to position [413, 0]
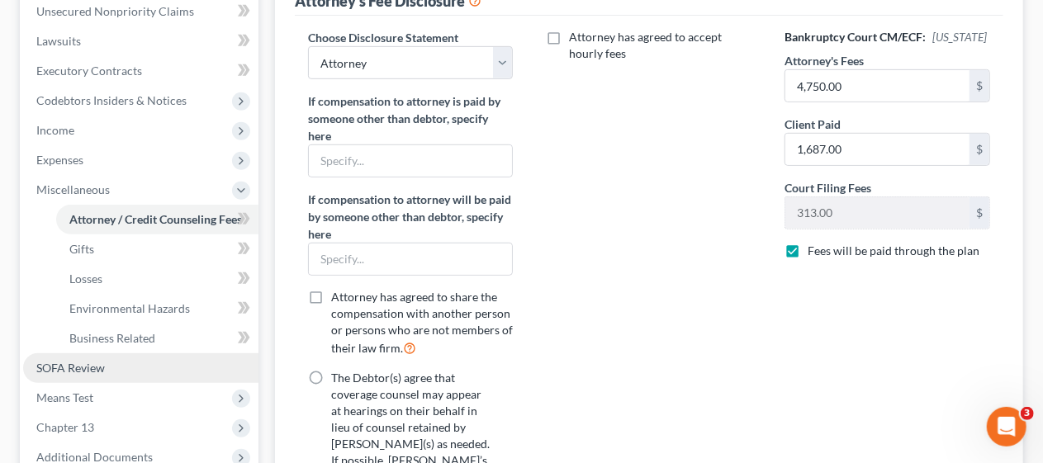
click at [112, 365] on link "SOFA Review" at bounding box center [140, 368] width 235 height 30
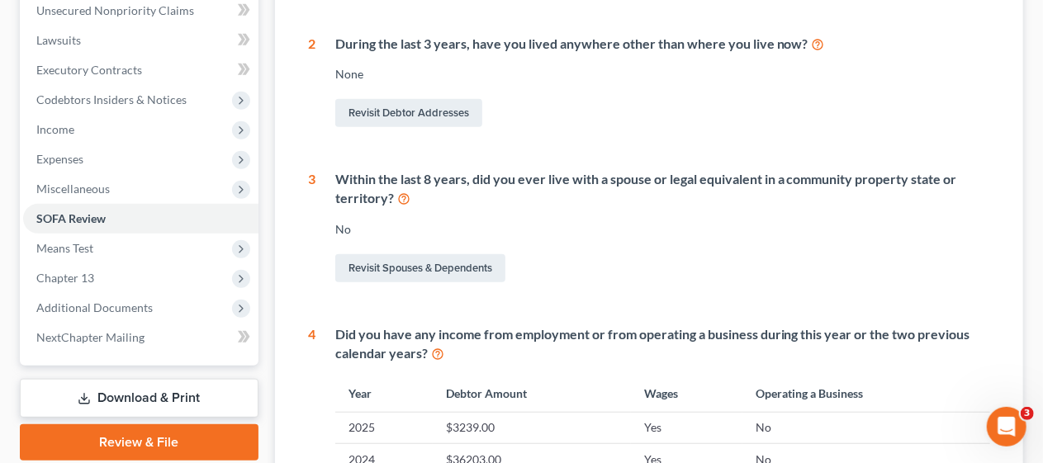
scroll to position [413, 0]
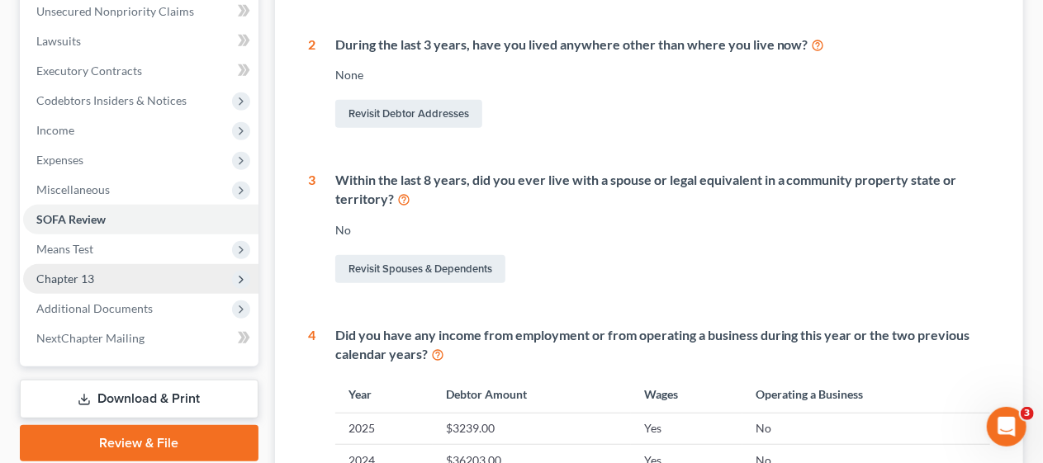
click at [164, 282] on span "Chapter 13" at bounding box center [140, 279] width 235 height 30
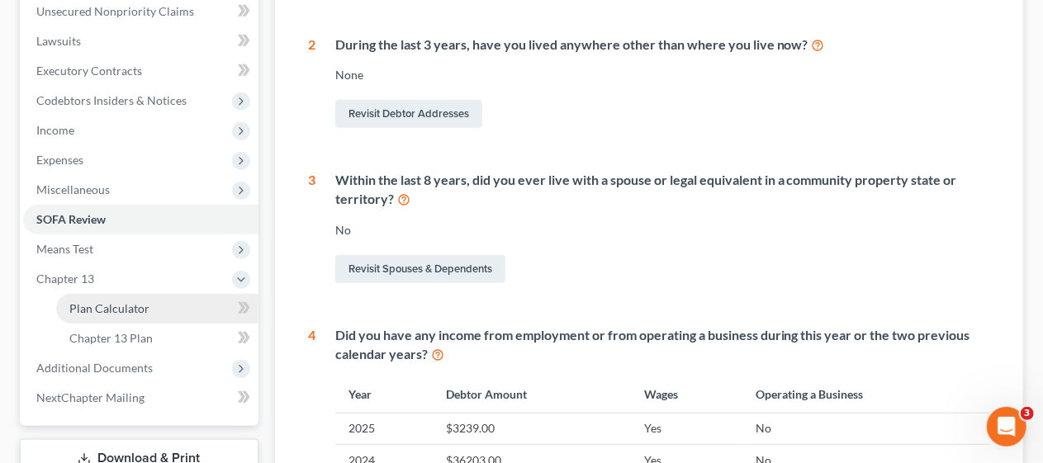
click at [155, 307] on link "Plan Calculator" at bounding box center [157, 309] width 202 height 30
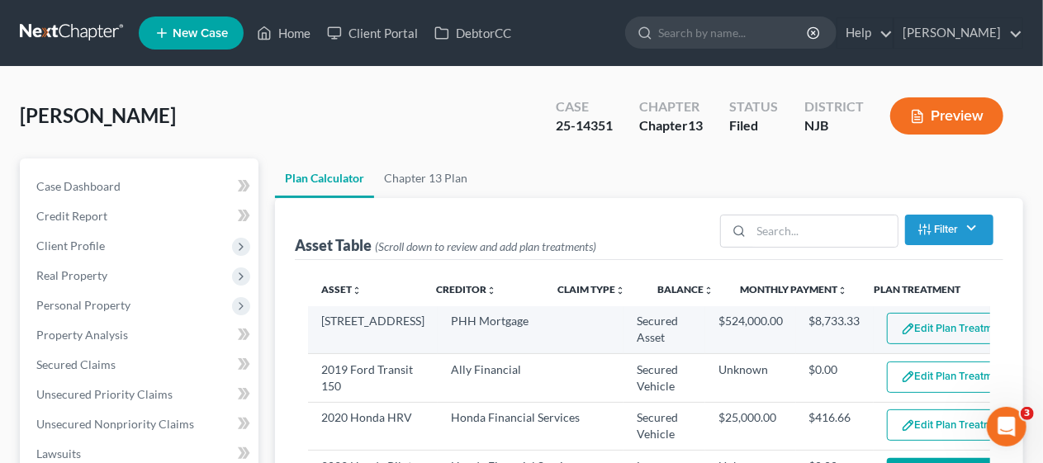
select select "59"
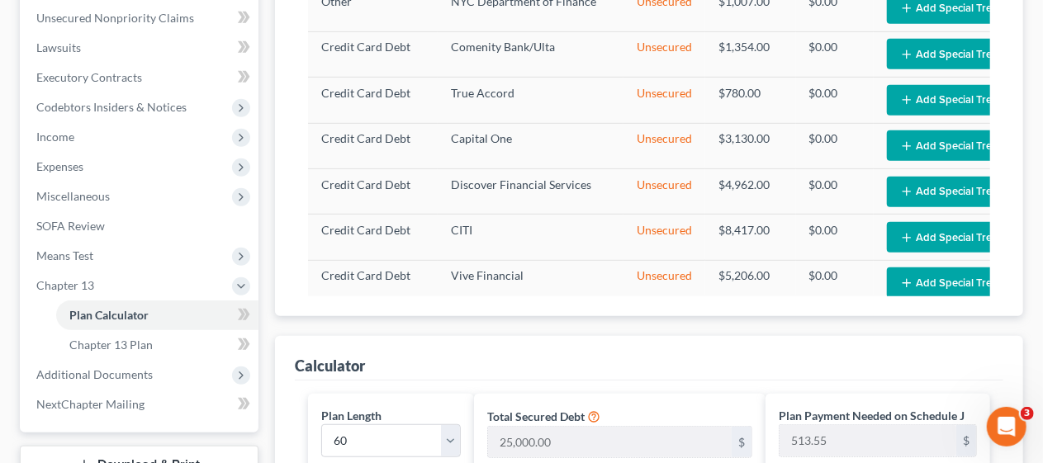
scroll to position [413, 0]
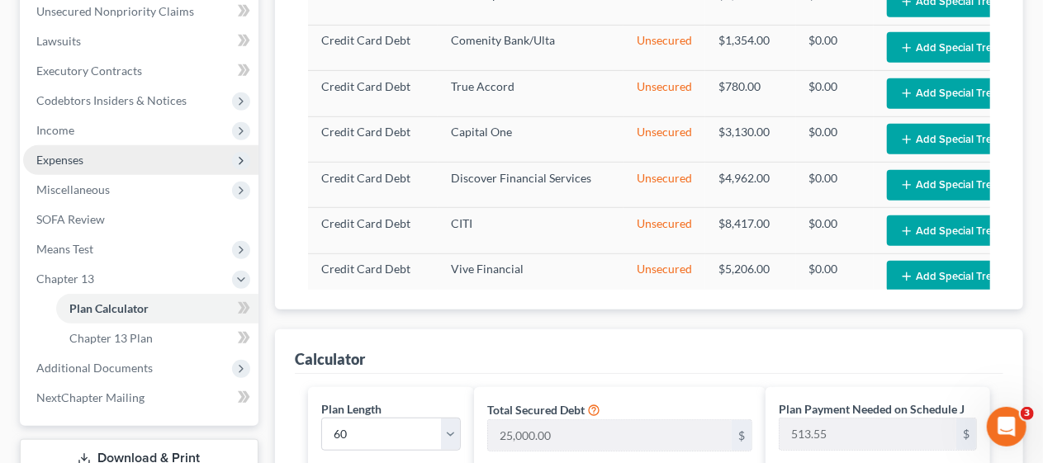
click at [180, 162] on span "Expenses" at bounding box center [140, 160] width 235 height 30
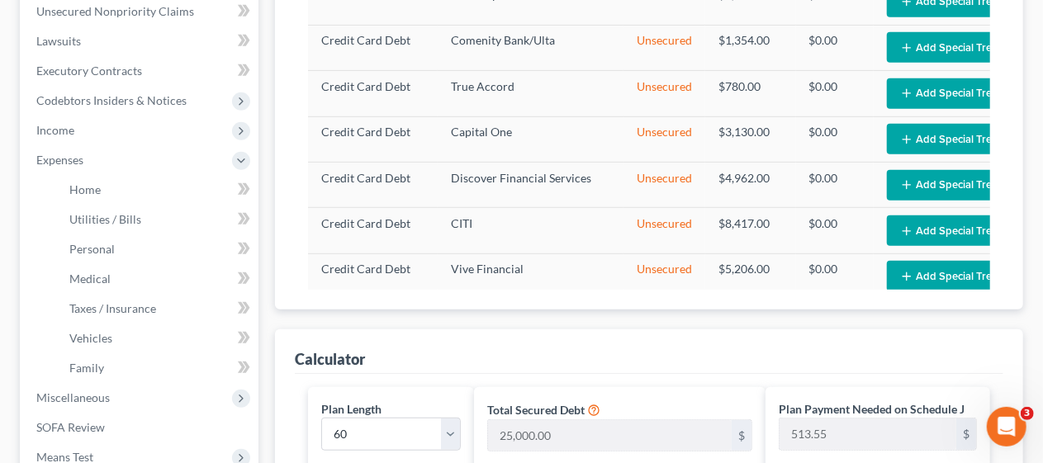
click at [268, 164] on div "Plan Calculator Chapter 13 Plan Asset Table (Scroll down to review and add plan…" at bounding box center [649, 438] width 765 height 1385
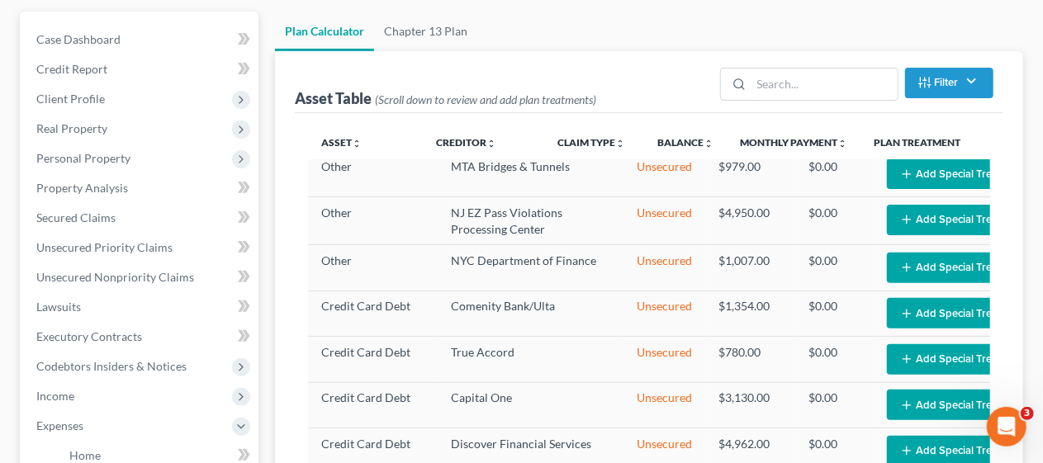
scroll to position [0, 0]
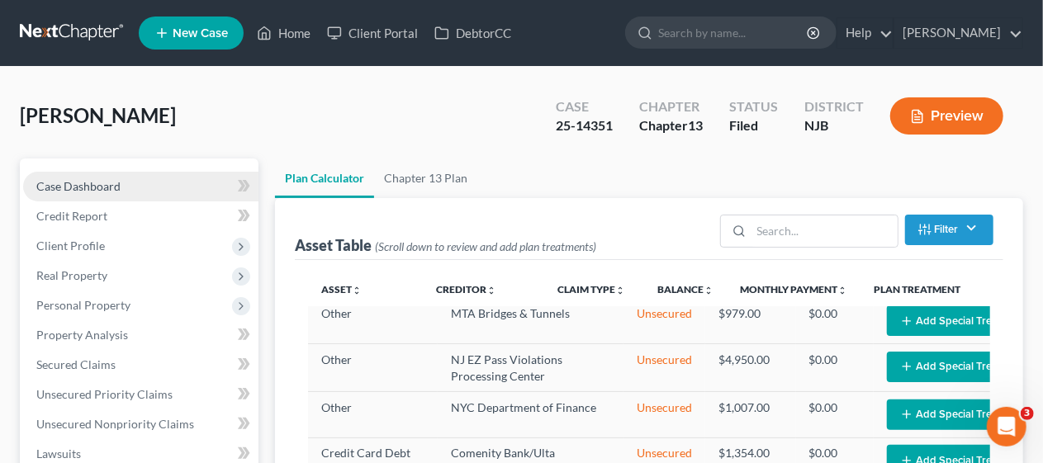
click at [147, 187] on link "Case Dashboard" at bounding box center [140, 187] width 235 height 30
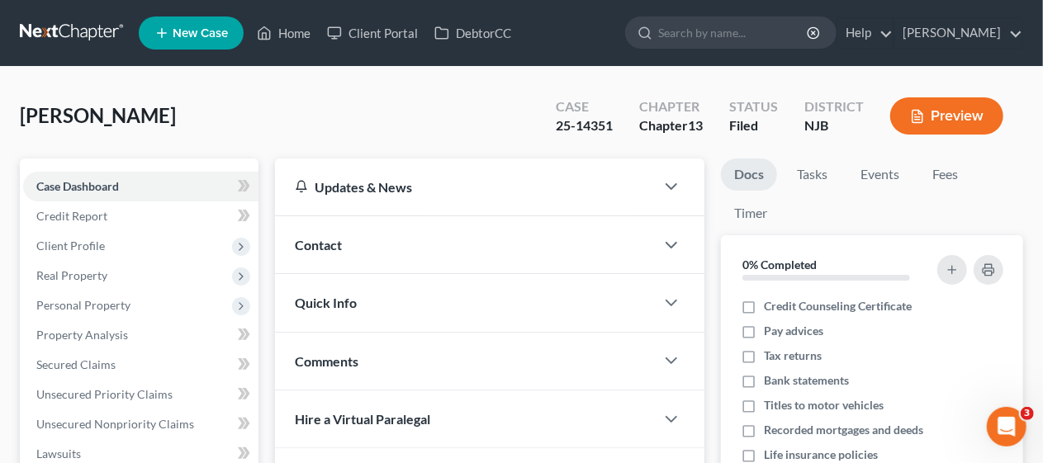
click at [285, 107] on div "[PERSON_NAME] Upgraded Case 25-14351 Chapter Chapter 13 Status [GEOGRAPHIC_DATA…" at bounding box center [521, 123] width 1003 height 72
click at [295, 31] on link "Home" at bounding box center [284, 33] width 70 height 30
